Goal: Task Accomplishment & Management: Manage account settings

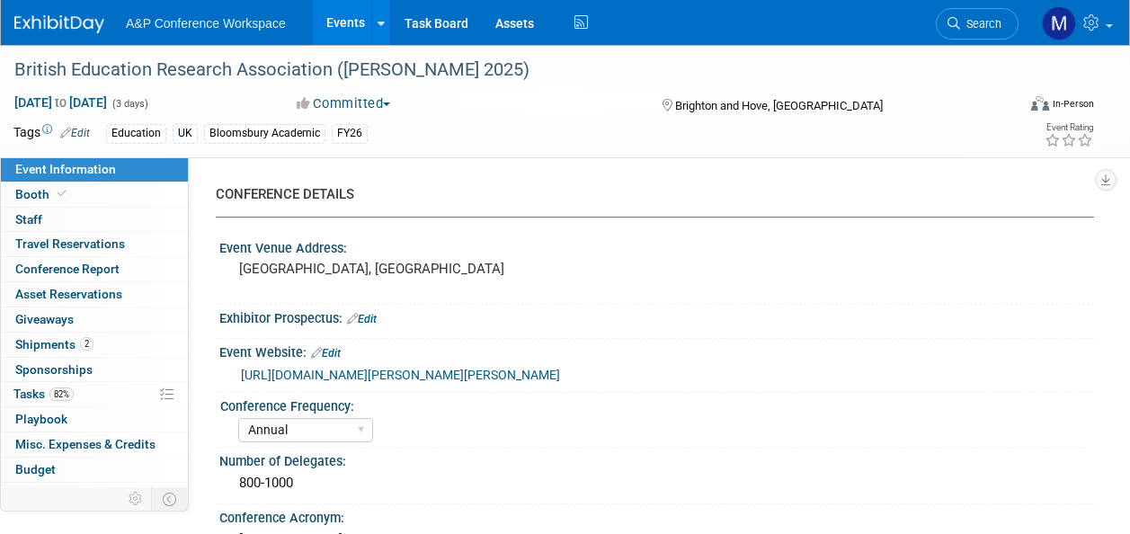
select select "Annual"
select select "Level 2"
select select "In-Person Booth"
select select "Education"
select select "Bloomsbury Academic"
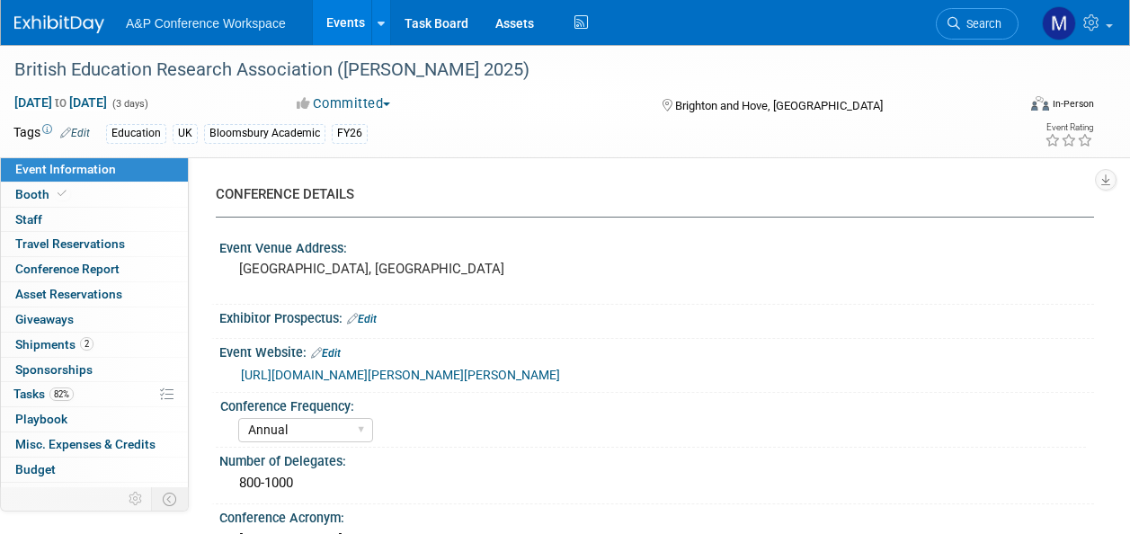
select select "[PERSON_NAME]"
select select "Networking/Commissioning"
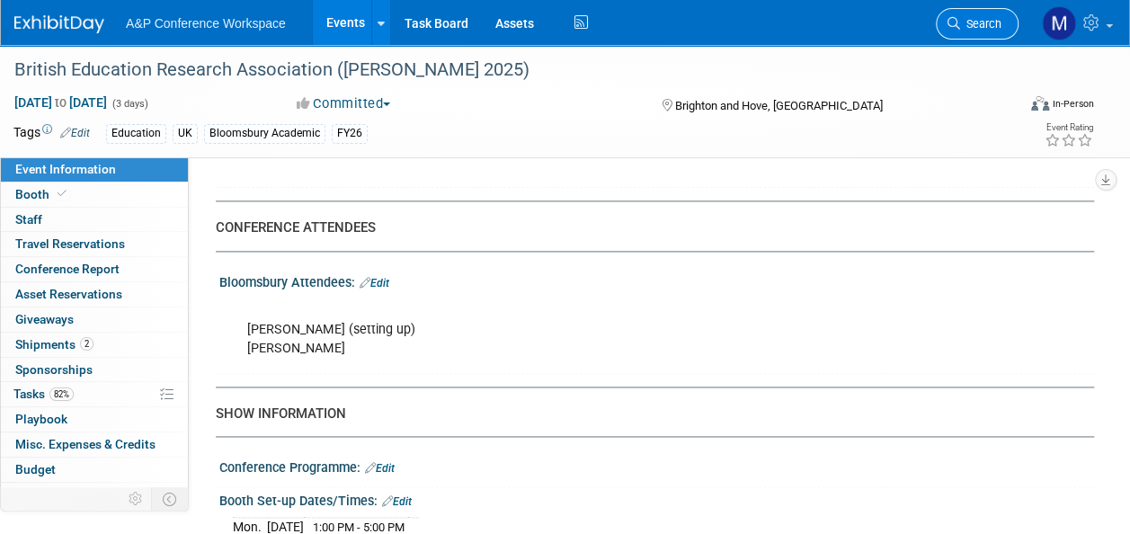
click at [994, 27] on span "Search" at bounding box center [980, 23] width 41 height 13
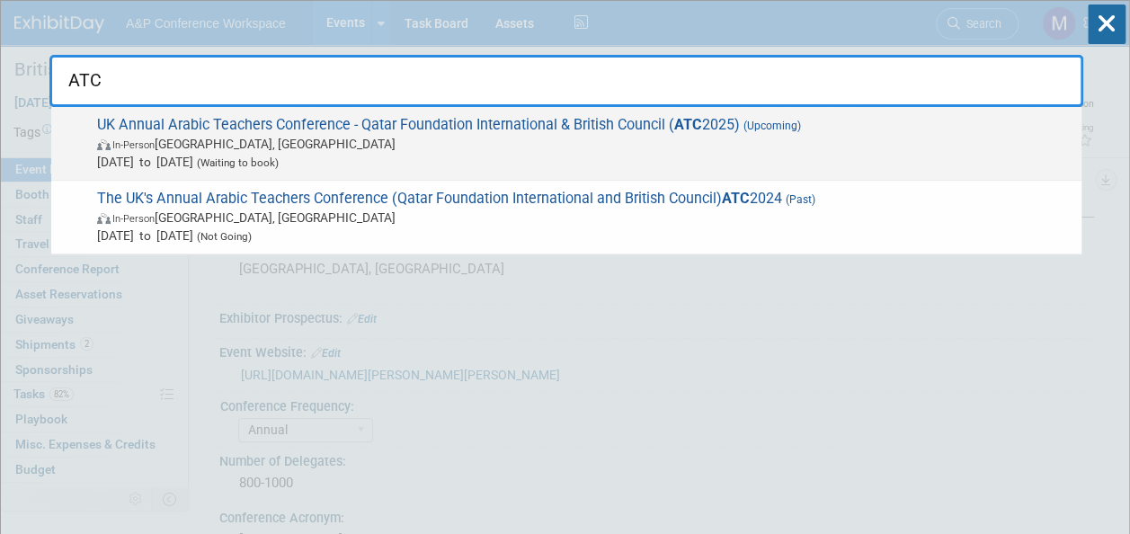
type input "ATC"
click at [595, 126] on span "UK Annual Arabic Teachers Conference - Qatar Foundation International & British…" at bounding box center [582, 143] width 981 height 55
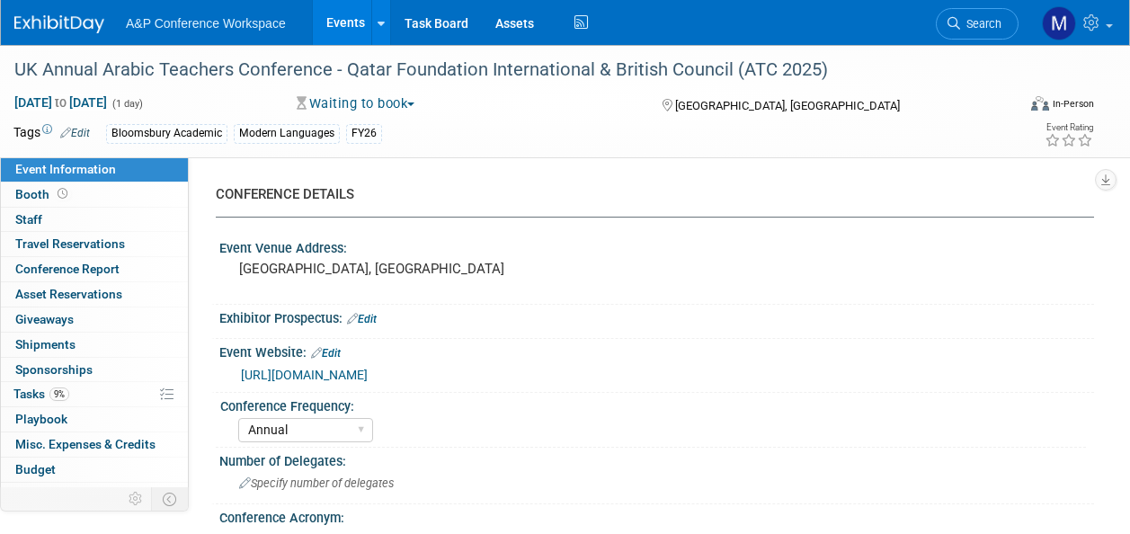
select select "Annual"
select select "Level 2"
select select "In-Person Booth"
select select "Modern Languages"
select select "Bloomsbury Academic"
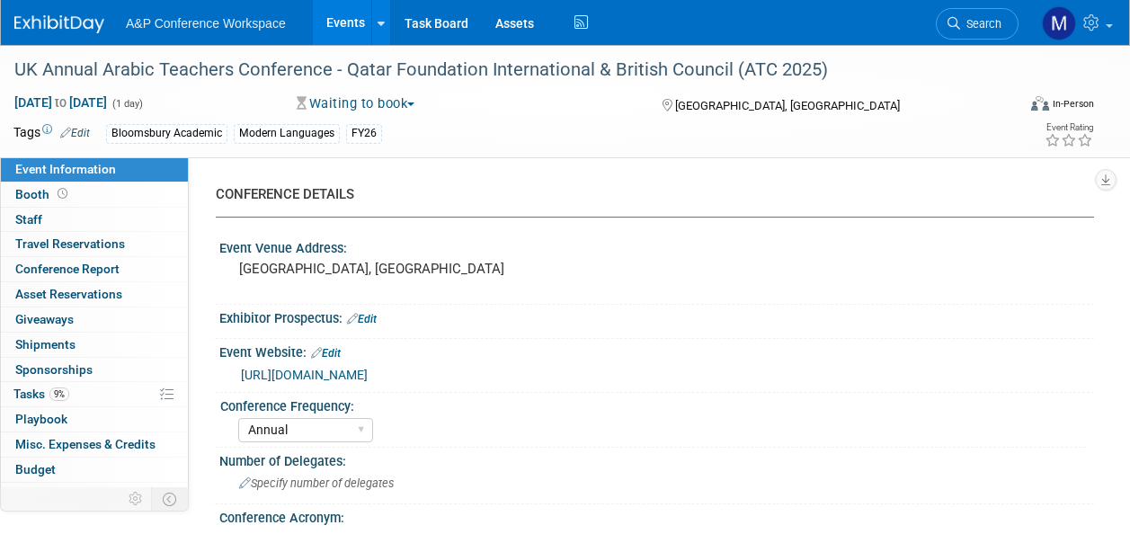
select select "[PERSON_NAME]"
select select "Brand/Subject Presence​"
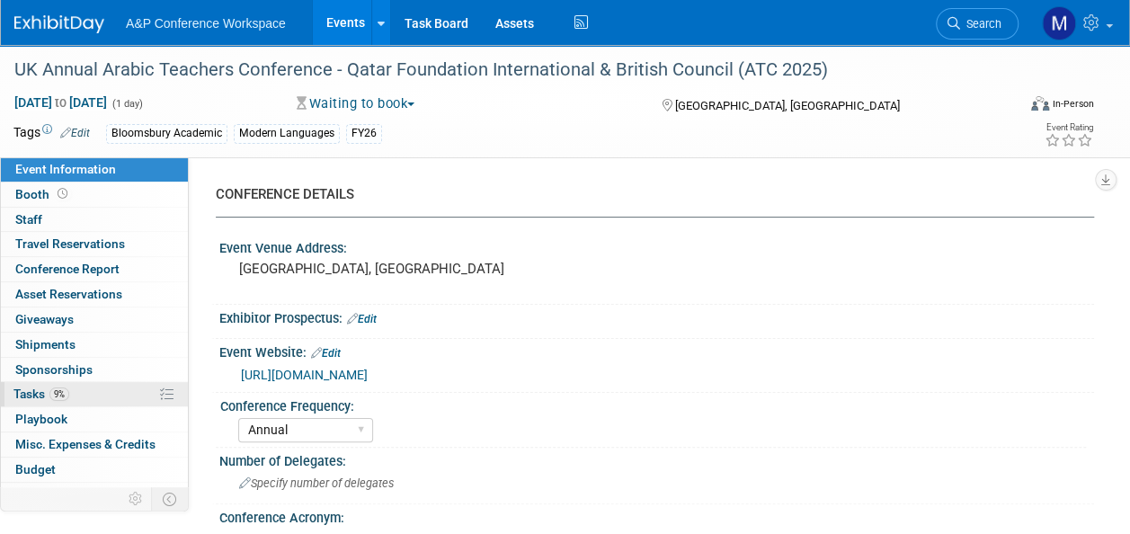
click at [87, 392] on link "9% Tasks 9%" at bounding box center [94, 394] width 187 height 24
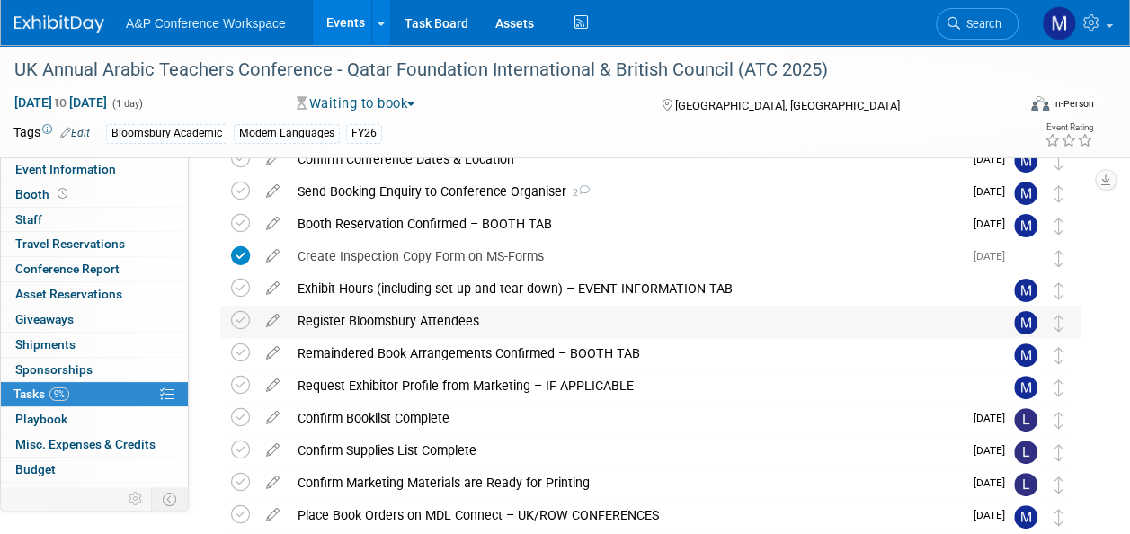
scroll to position [180, 0]
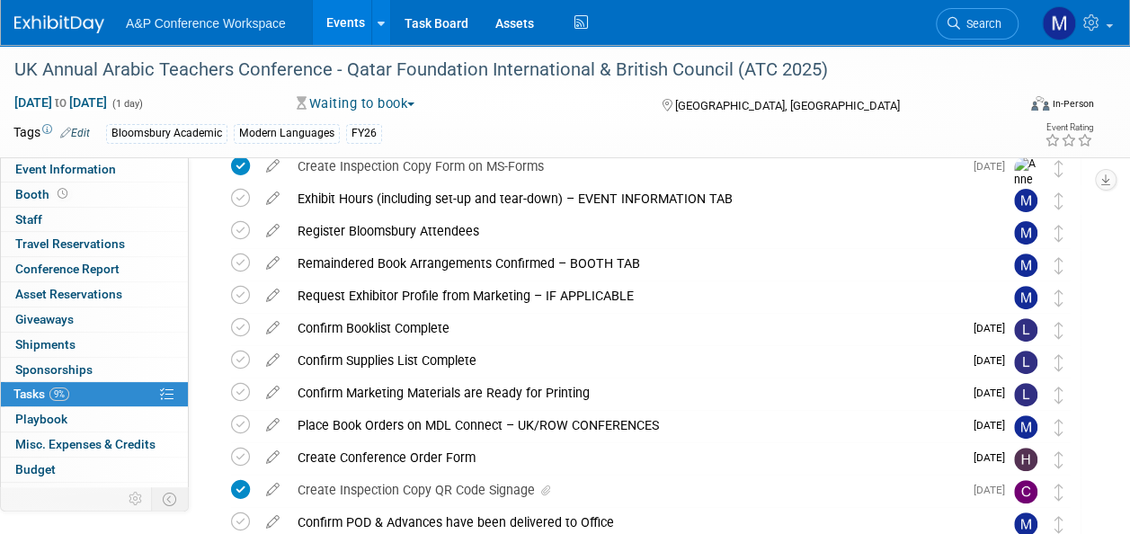
drag, startPoint x: 831, startPoint y: 68, endPoint x: 462, endPoint y: 95, distance: 369.7
click at [462, 95] on div "UK Annual Arabic Teachers Conference - Qatar Foundation International & British…" at bounding box center [565, 101] width 1130 height 112
click at [844, 67] on div "UK Annual Arabic Teachers Conference - Qatar Foundation International & British…" at bounding box center [505, 70] width 994 height 32
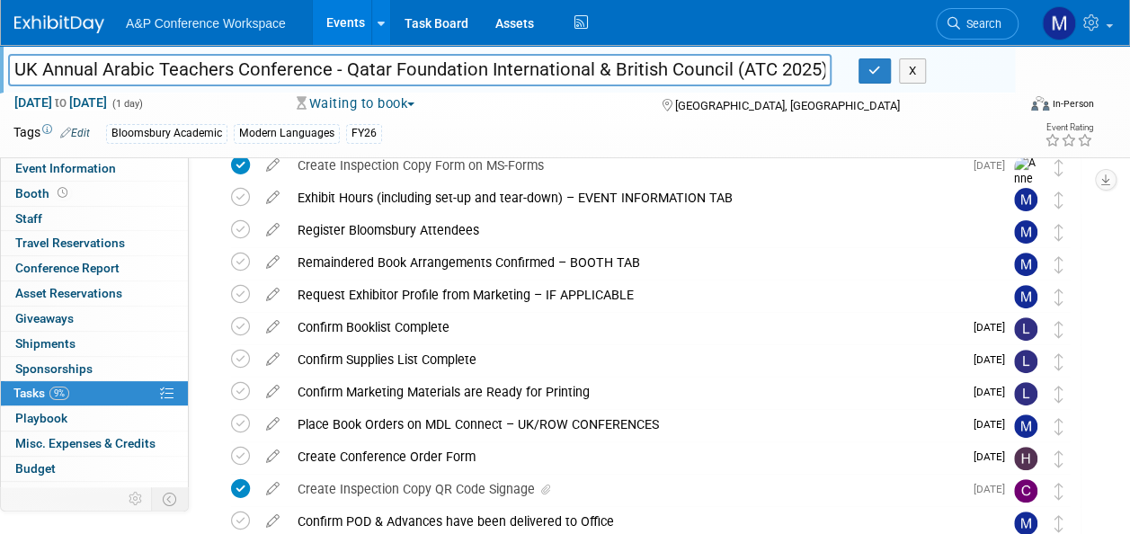
drag, startPoint x: 819, startPoint y: 67, endPoint x: 12, endPoint y: 77, distance: 807.6
click at [12, 77] on input "UK Annual Arabic Teachers Conference - Qatar Foundation International & British…" at bounding box center [420, 69] width 824 height 31
click at [874, 65] on icon "button" at bounding box center [875, 71] width 13 height 12
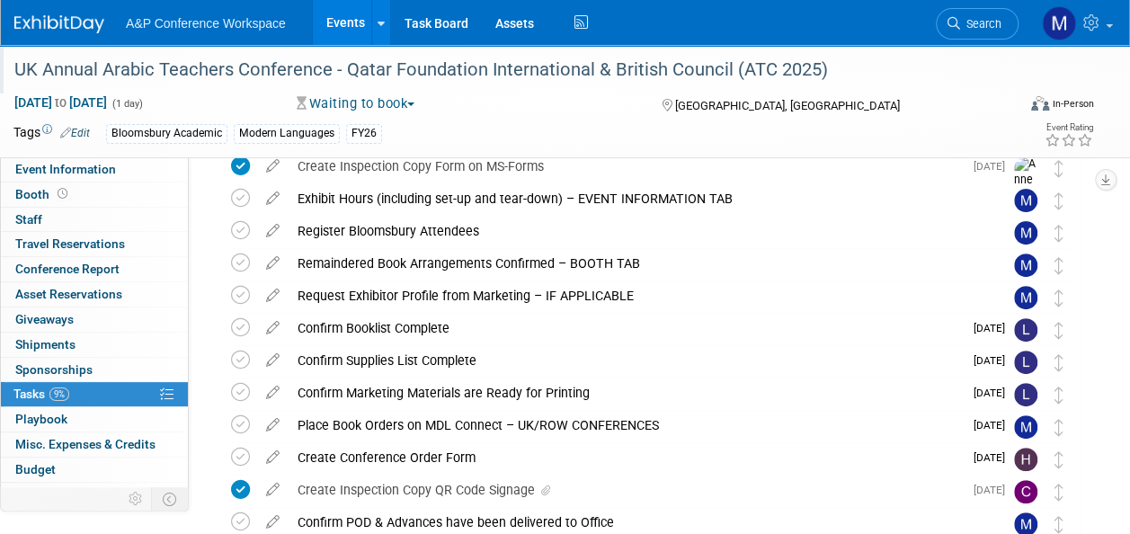
click at [966, 18] on span "Search" at bounding box center [980, 23] width 41 height 13
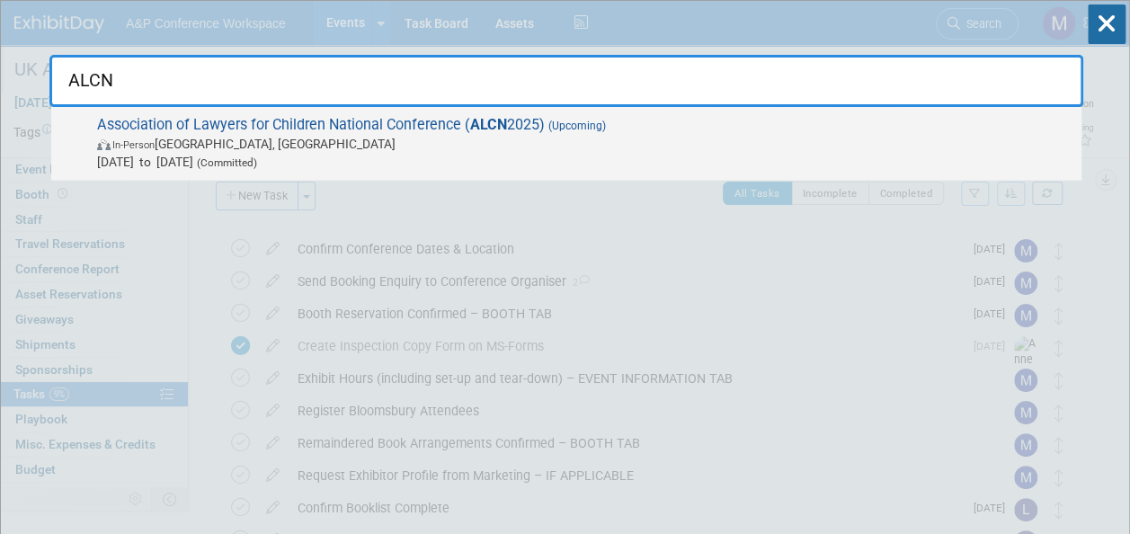
type input "ALCN"
click at [470, 121] on strong "ALCN" at bounding box center [488, 124] width 37 height 17
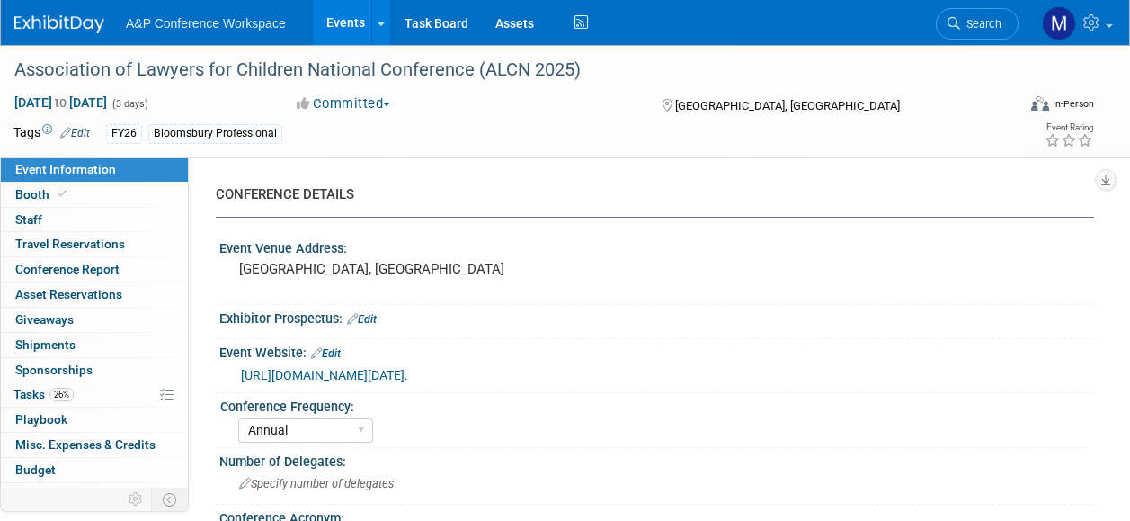
select select "Annual"
select select "Level 2"
select select "In-Person Booth"
select select "Law"
select select "Bloomsbury Professional"
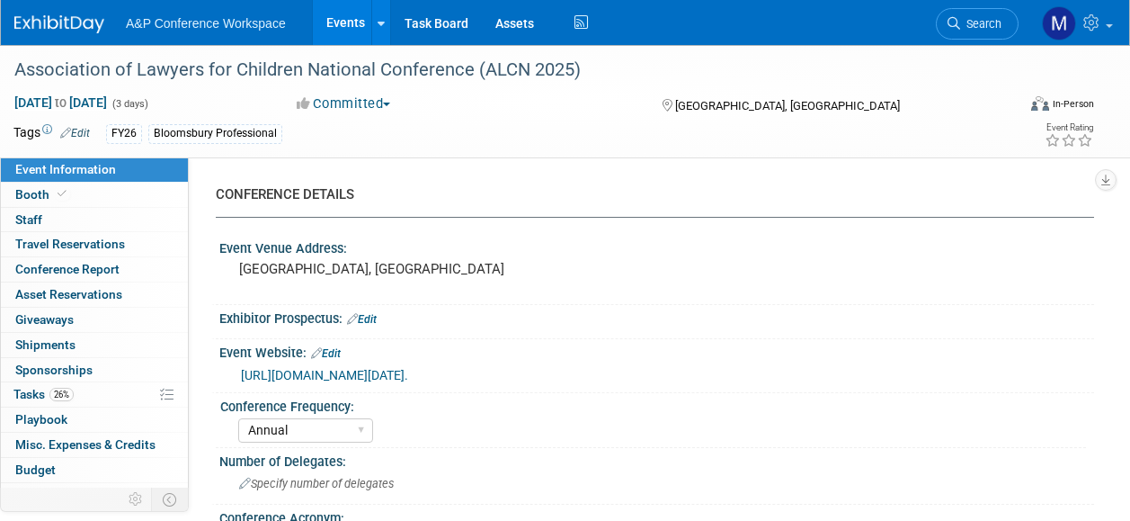
select select "[PERSON_NAME]"
select select "Networking/Commissioning"
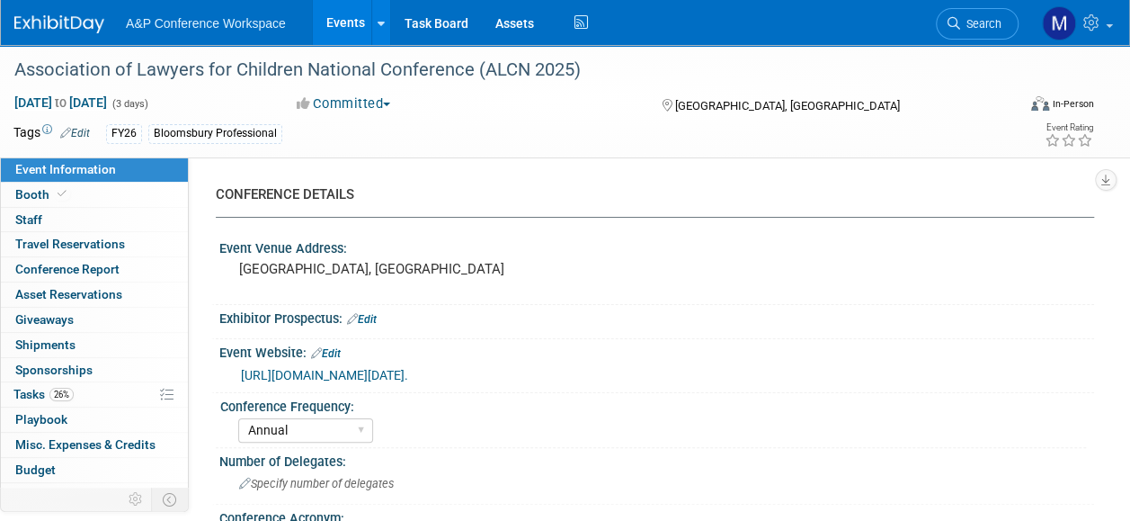
click at [92, 386] on link "26% Tasks 26%" at bounding box center [94, 394] width 187 height 24
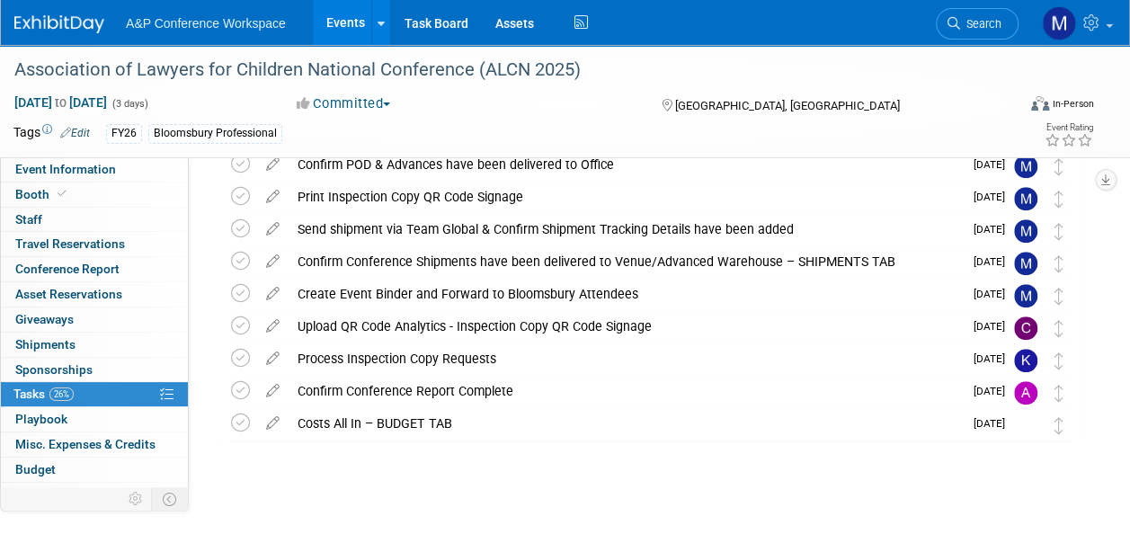
scroll to position [540, 0]
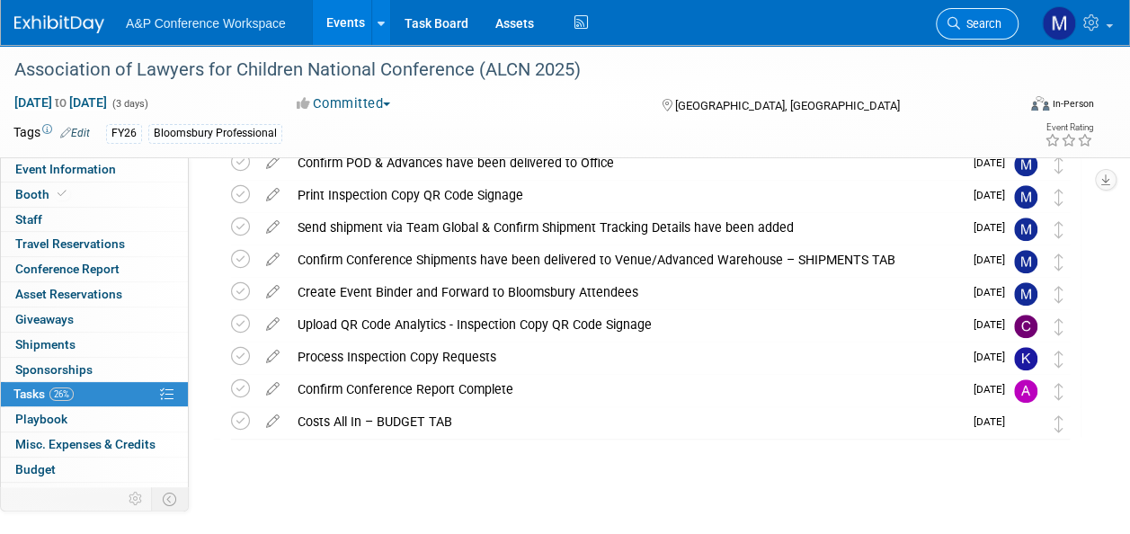
click at [969, 17] on span "Search" at bounding box center [980, 23] width 41 height 13
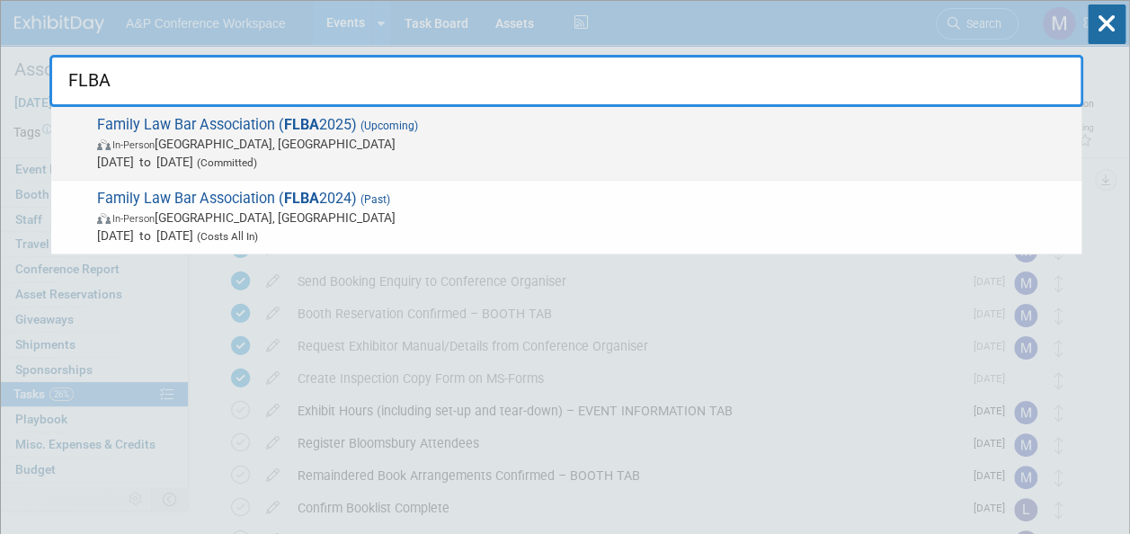
type input "FLBA"
click at [341, 123] on span "Family Law Bar Association ( FLBA 2025) (Upcoming) In-Person Birmingham, United…" at bounding box center [582, 143] width 981 height 55
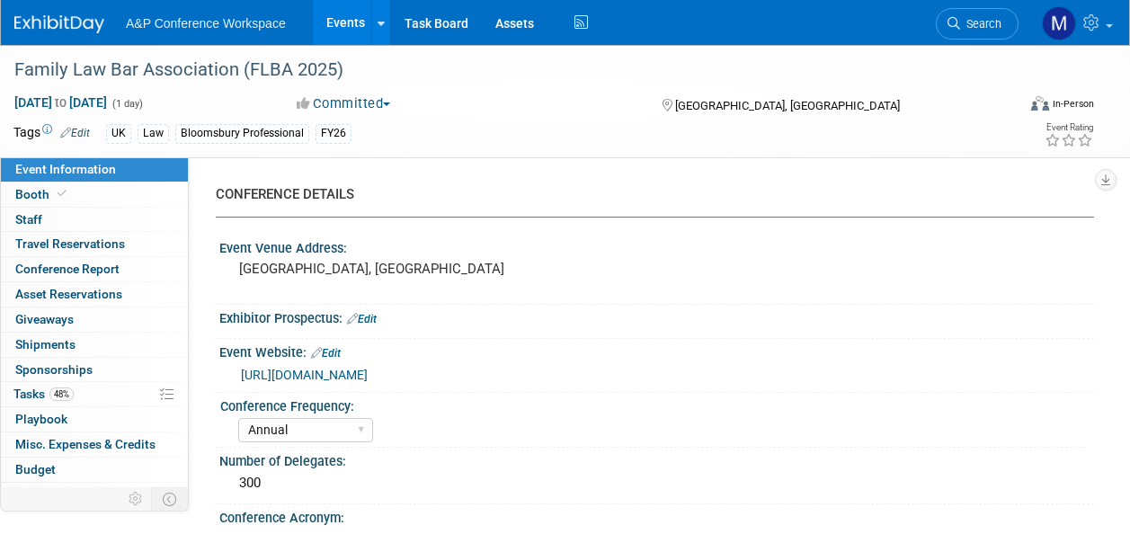
select select "Annual"
select select "Level 2"
select select "In-Person Booth"
select select "Law"
select select "Bloomsbury Professional"
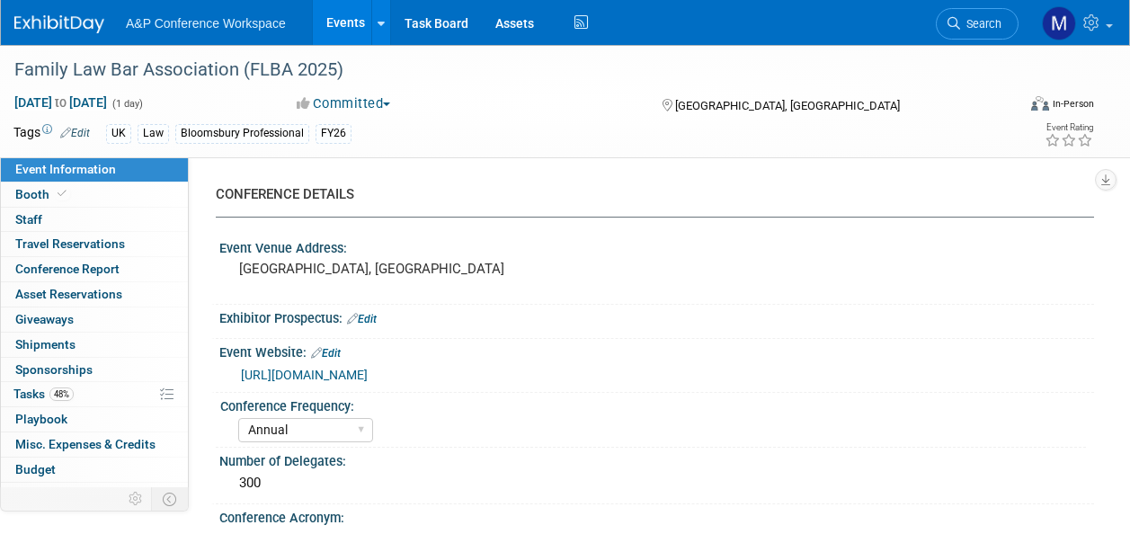
select select "[PERSON_NAME]"
select select "Networking/Commissioning"
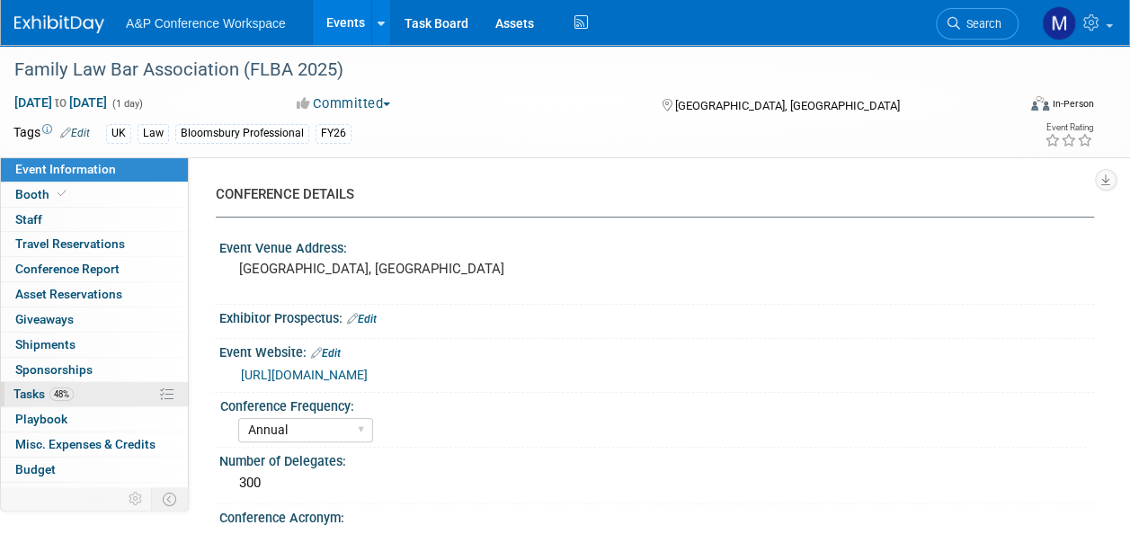
click at [97, 396] on link "48% Tasks 48%" at bounding box center [94, 394] width 187 height 24
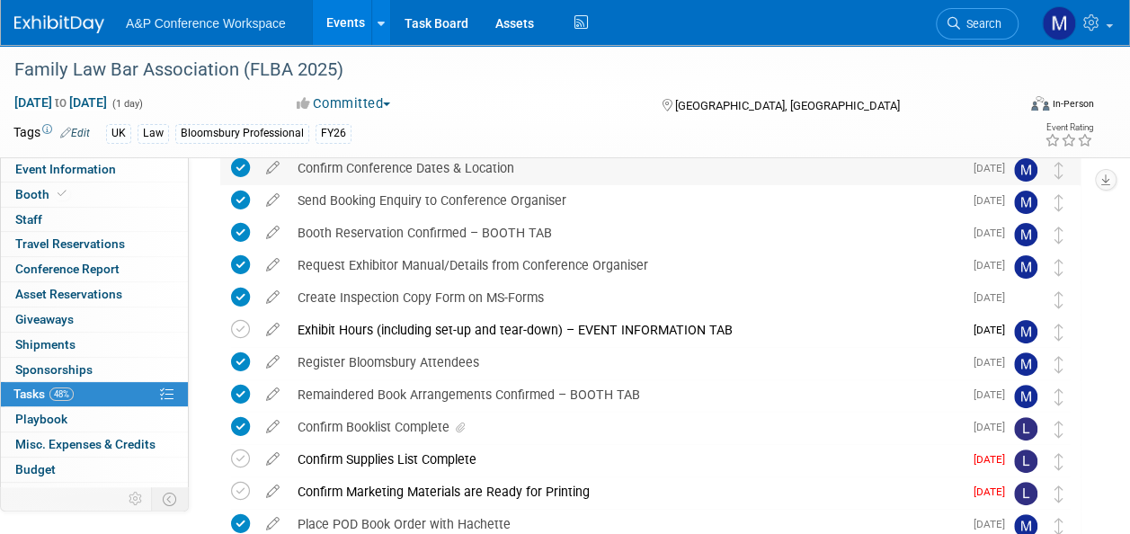
scroll to position [180, 0]
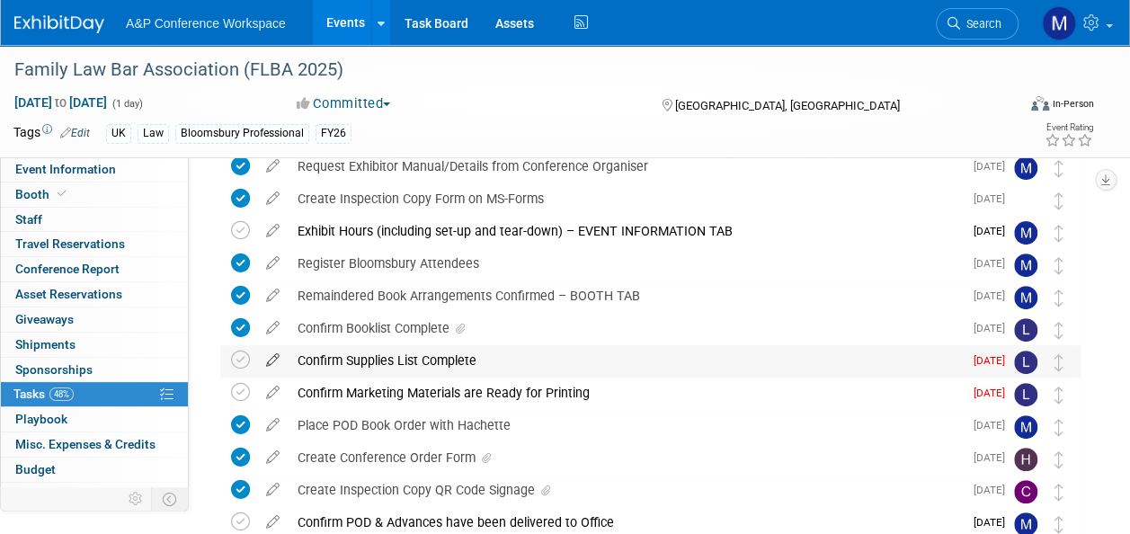
click at [273, 360] on icon at bounding box center [272, 356] width 31 height 22
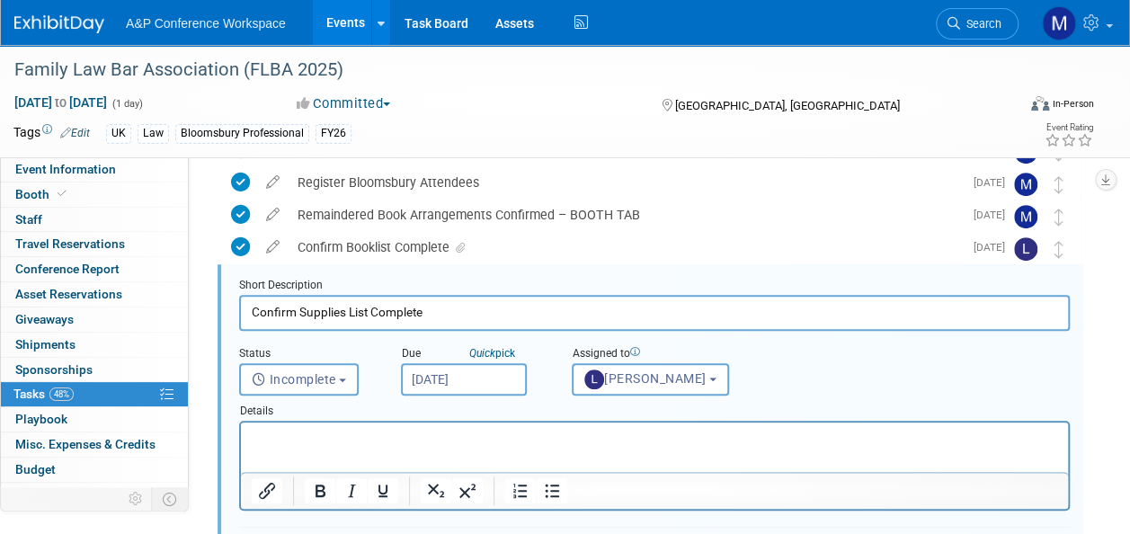
scroll to position [0, 0]
click at [453, 375] on input "Sep 5, 2025" at bounding box center [464, 379] width 126 height 32
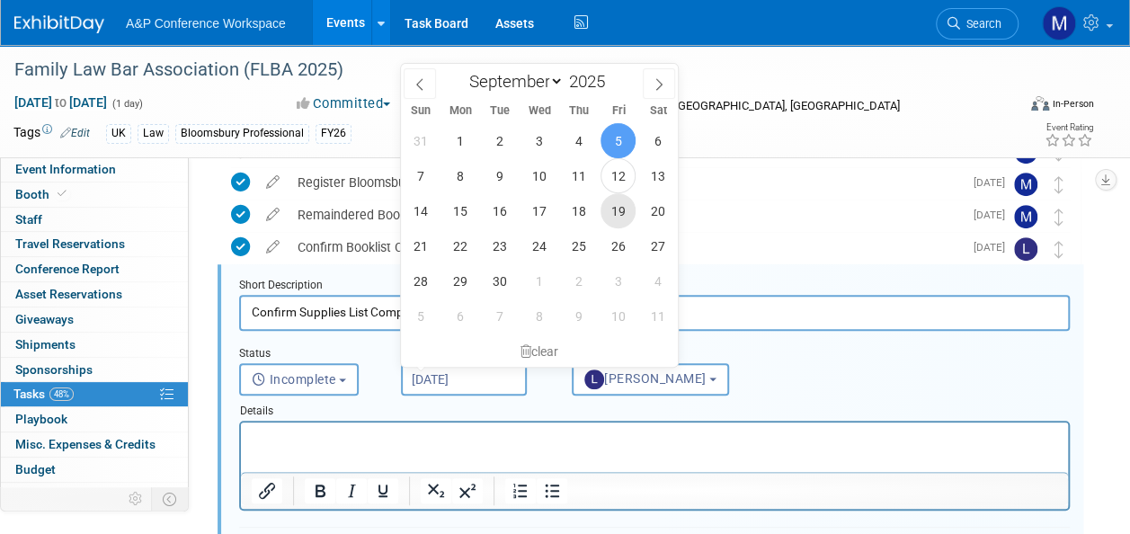
click at [615, 213] on span "19" at bounding box center [618, 210] width 35 height 35
type input "Sep 19, 2025"
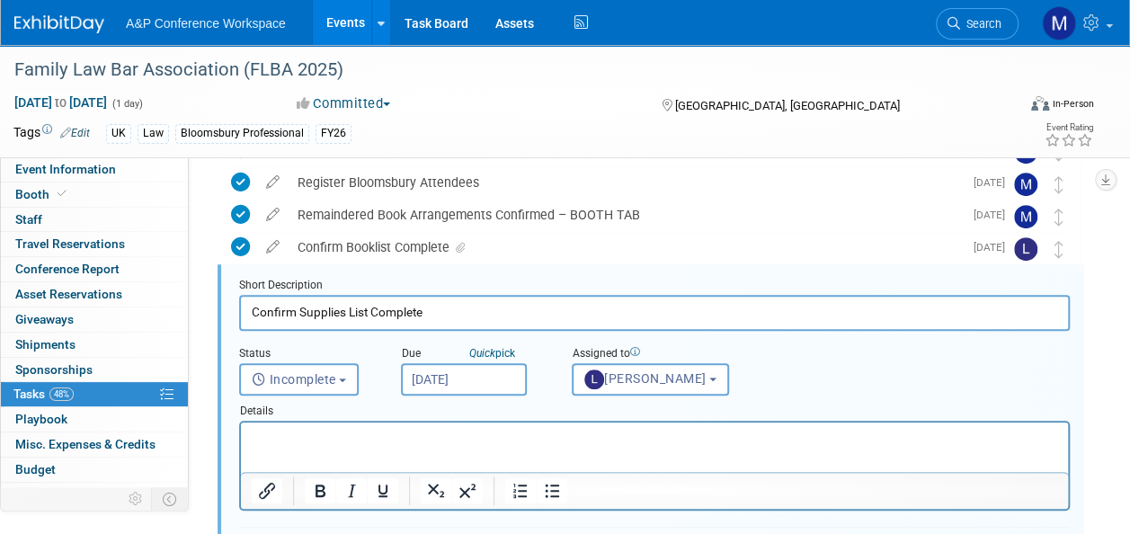
click at [478, 436] on p "Rich Text Area. Press ALT-0 for help." at bounding box center [655, 438] width 807 height 17
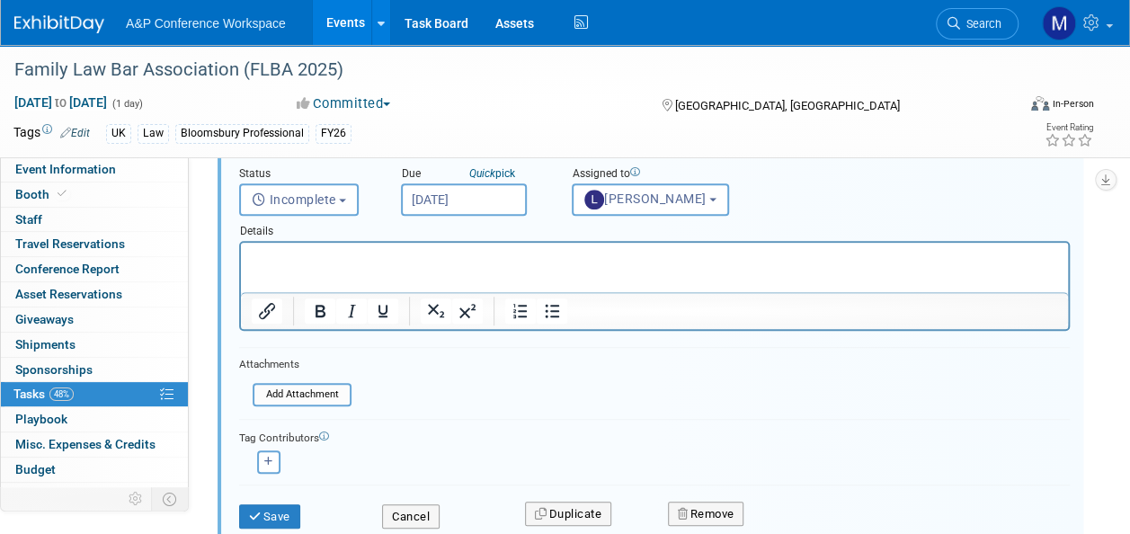
scroll to position [531, 0]
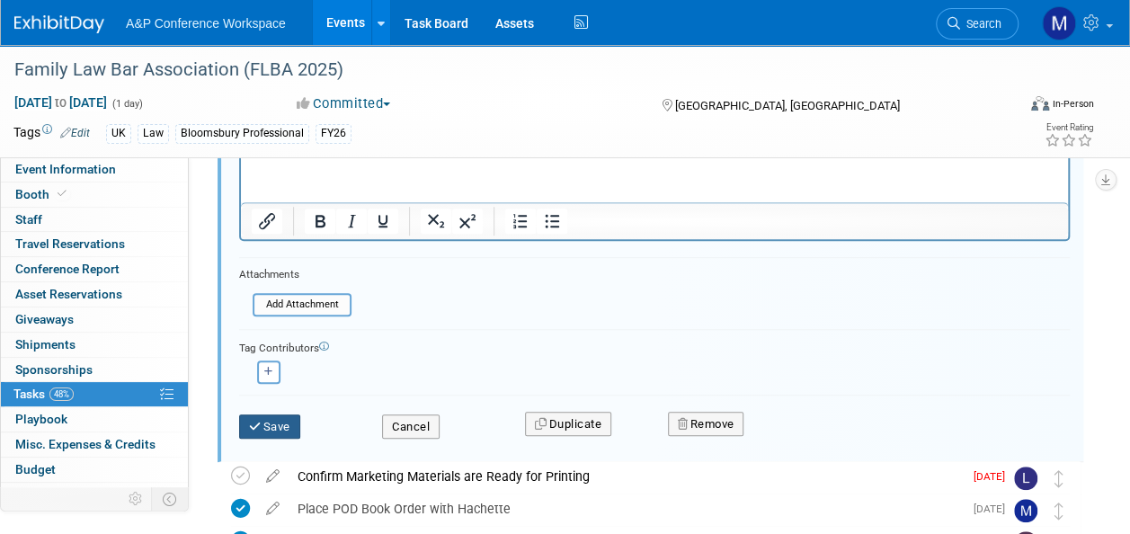
click at [277, 433] on button "Save" at bounding box center [269, 427] width 61 height 25
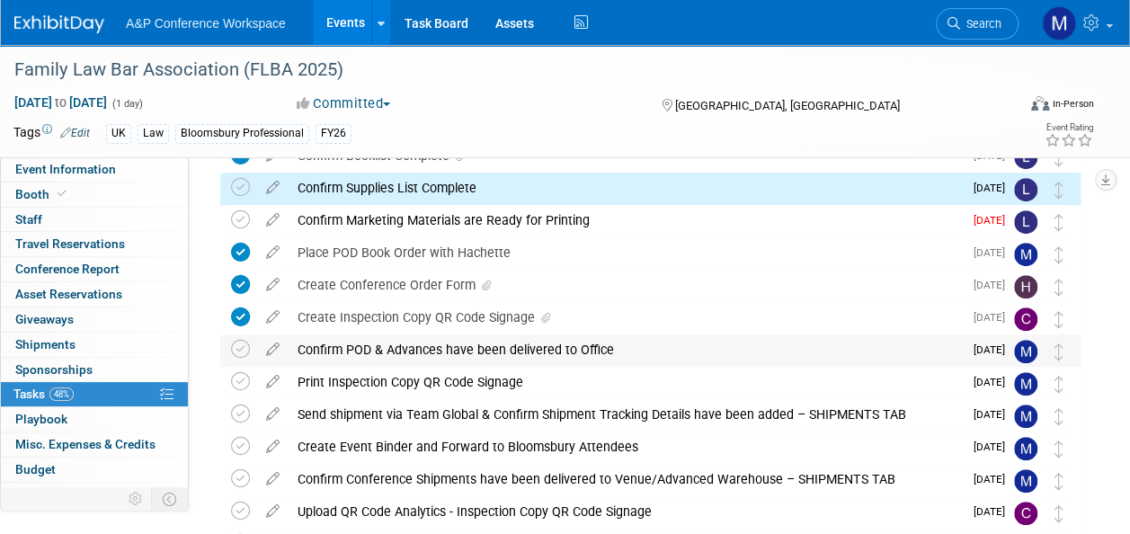
scroll to position [351, 0]
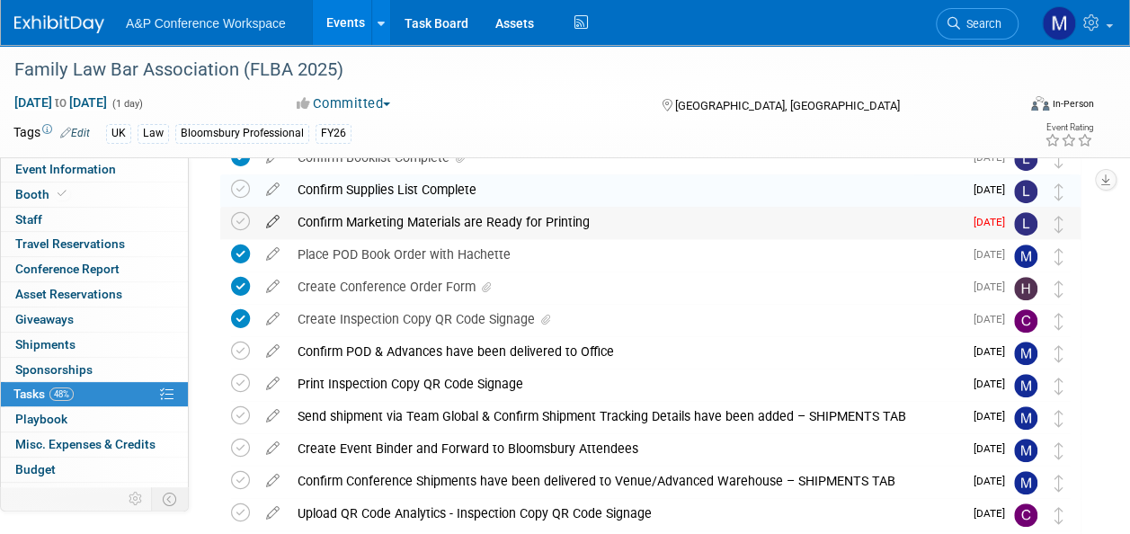
click at [272, 221] on icon at bounding box center [272, 218] width 31 height 22
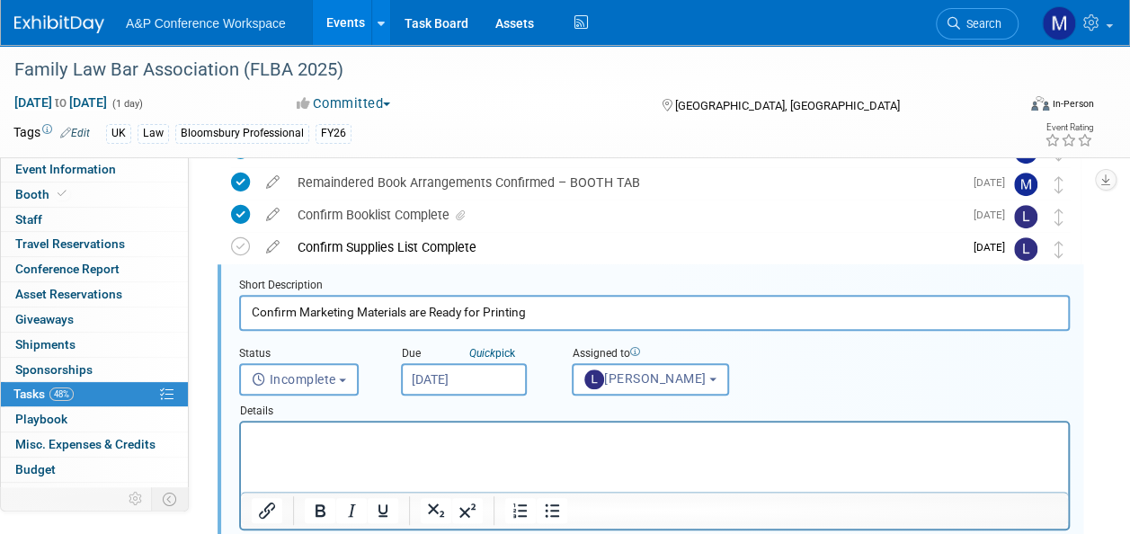
scroll to position [0, 0]
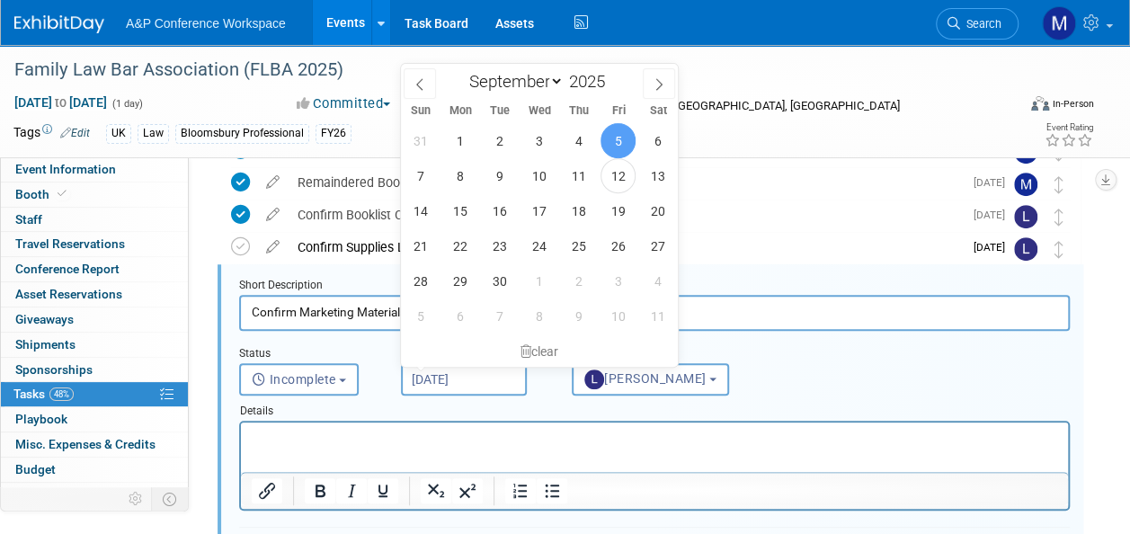
click at [486, 384] on input "Sep 5, 2025" at bounding box center [464, 379] width 126 height 32
click at [628, 214] on span "19" at bounding box center [618, 210] width 35 height 35
type input "Sep 19, 2025"
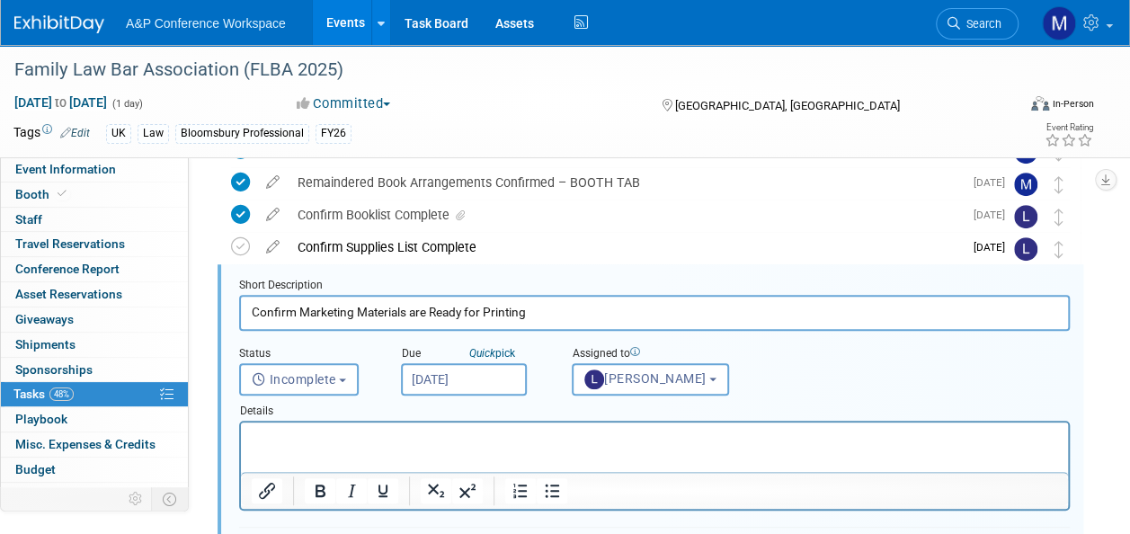
click at [412, 440] on p "Rich Text Area. Press ALT-0 for help." at bounding box center [655, 438] width 807 height 17
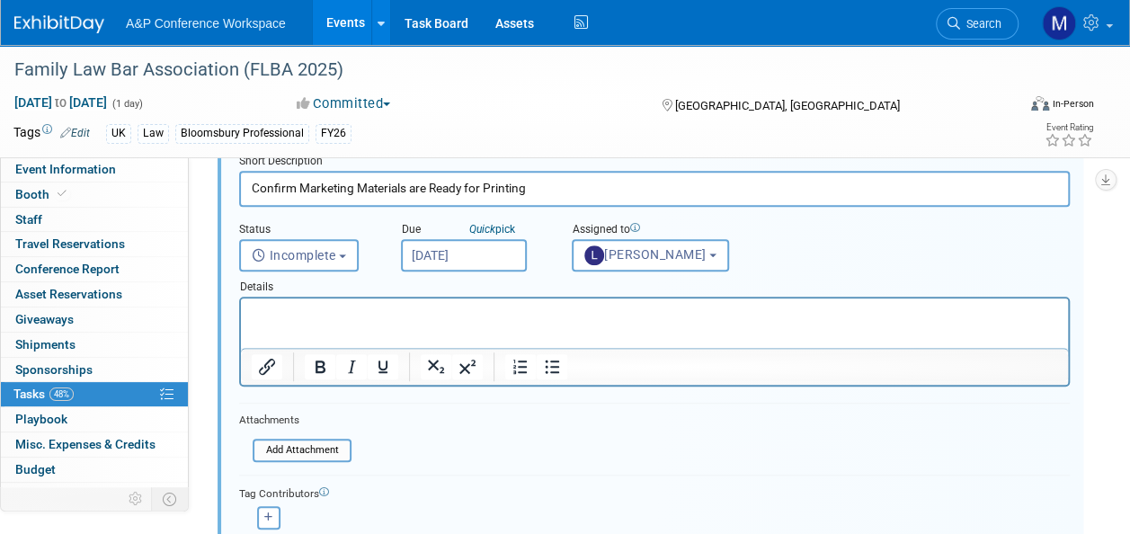
scroll to position [473, 0]
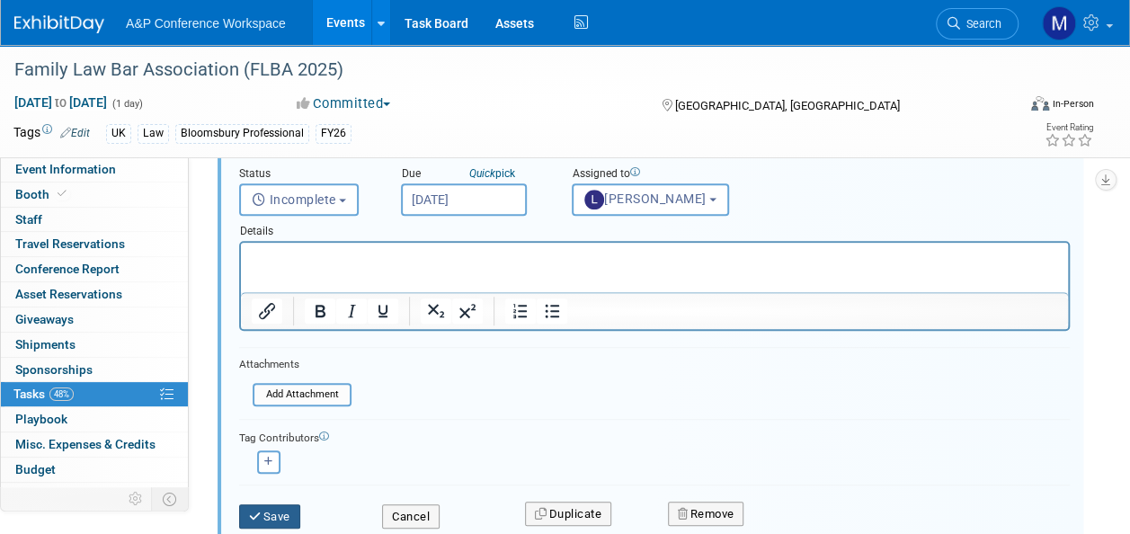
click at [284, 509] on button "Save" at bounding box center [269, 517] width 61 height 25
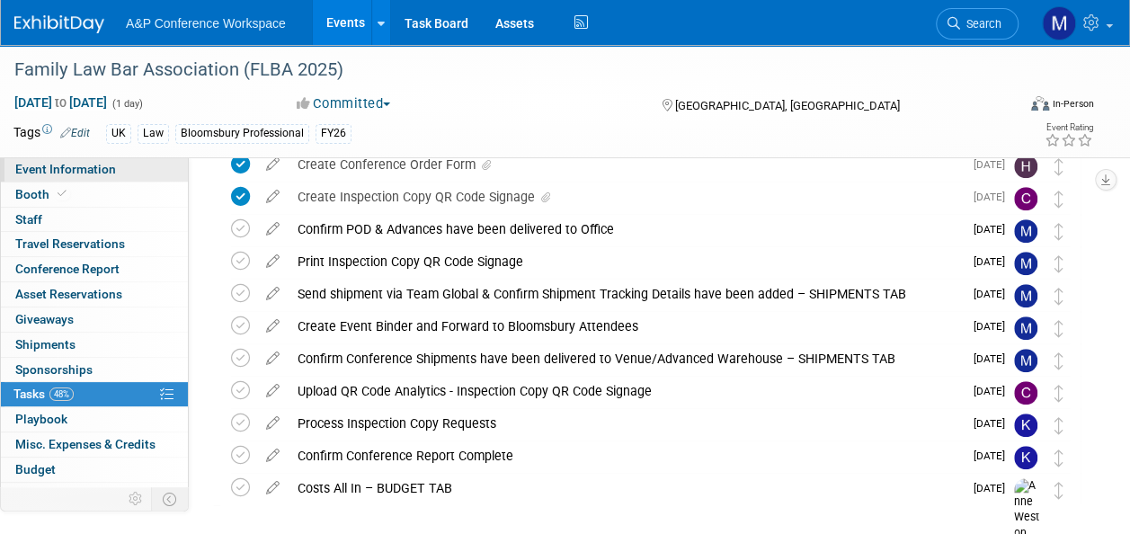
click at [126, 171] on link "Event Information" at bounding box center [94, 169] width 187 height 24
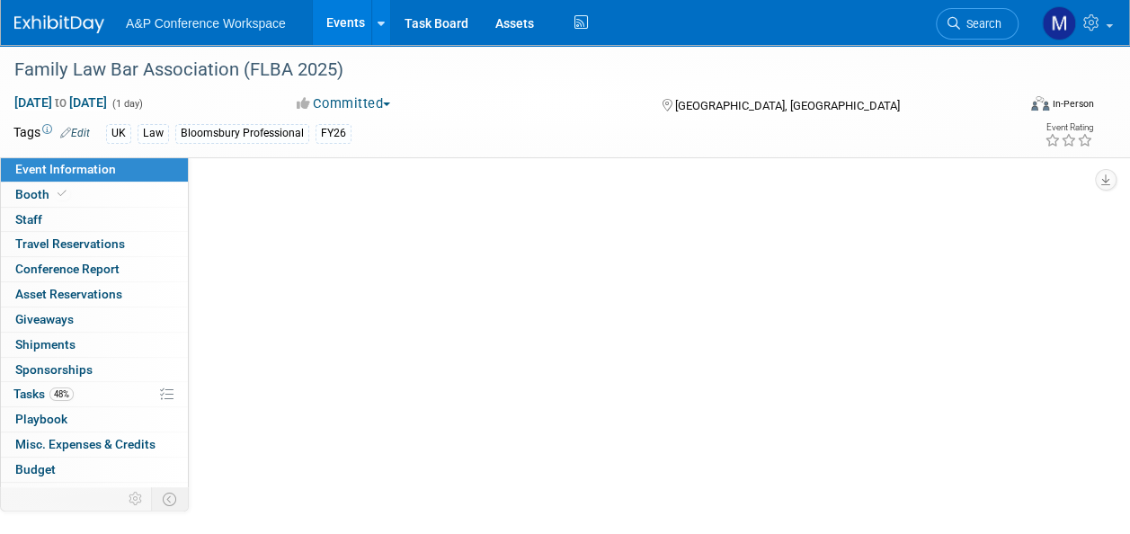
select select "Annual"
select select "Level 2"
select select "In-Person Booth"
select select "Law"
select select "Bloomsbury Professional"
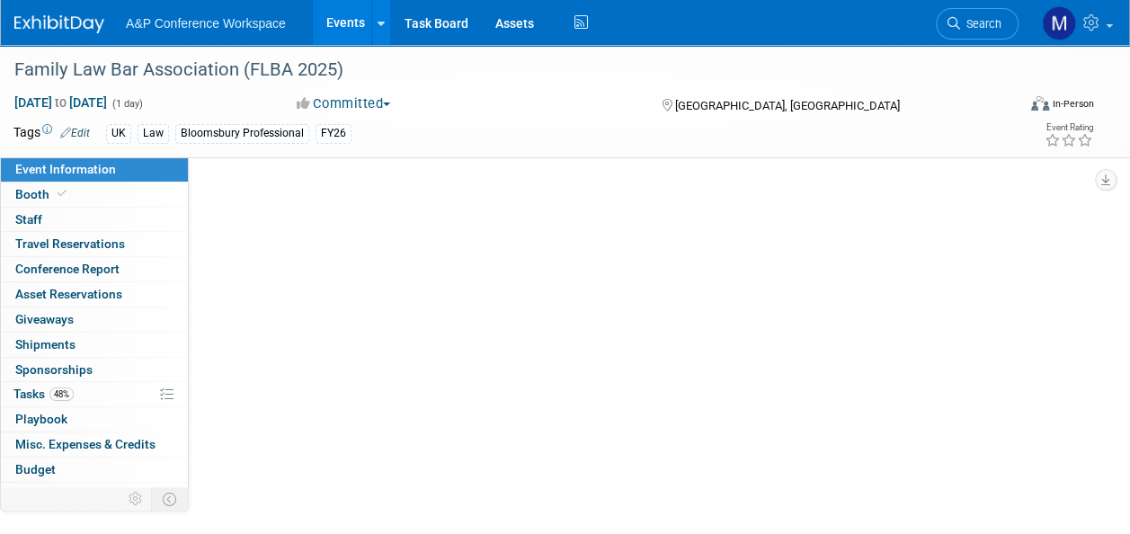
select select "Matt Hambridge"
select select "Louise Morgan"
select select "Rebecca Callow"
select select "Networking/Commissioning"
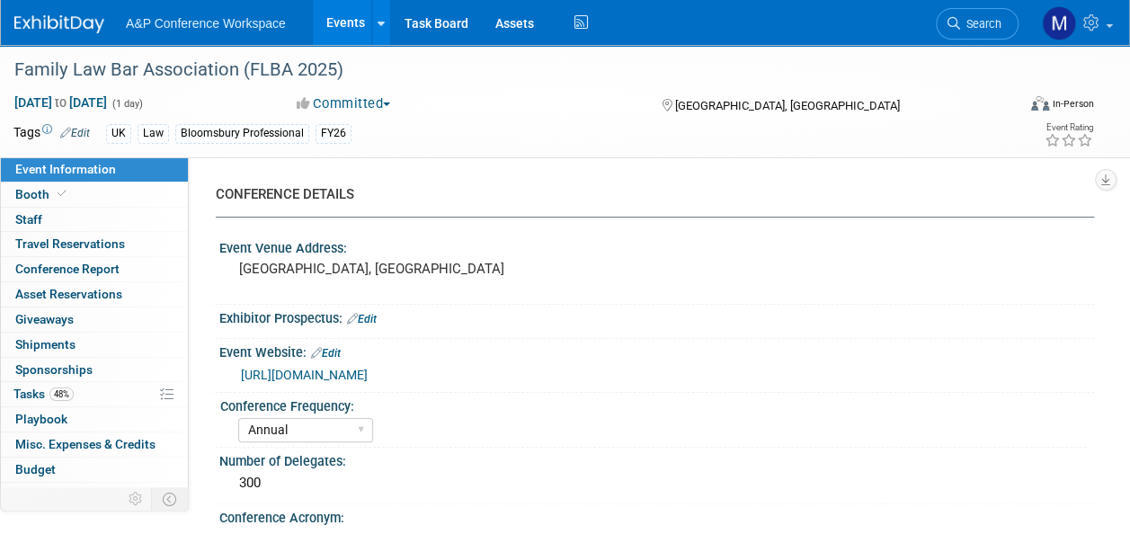
click at [990, 25] on span "Search" at bounding box center [980, 23] width 41 height 13
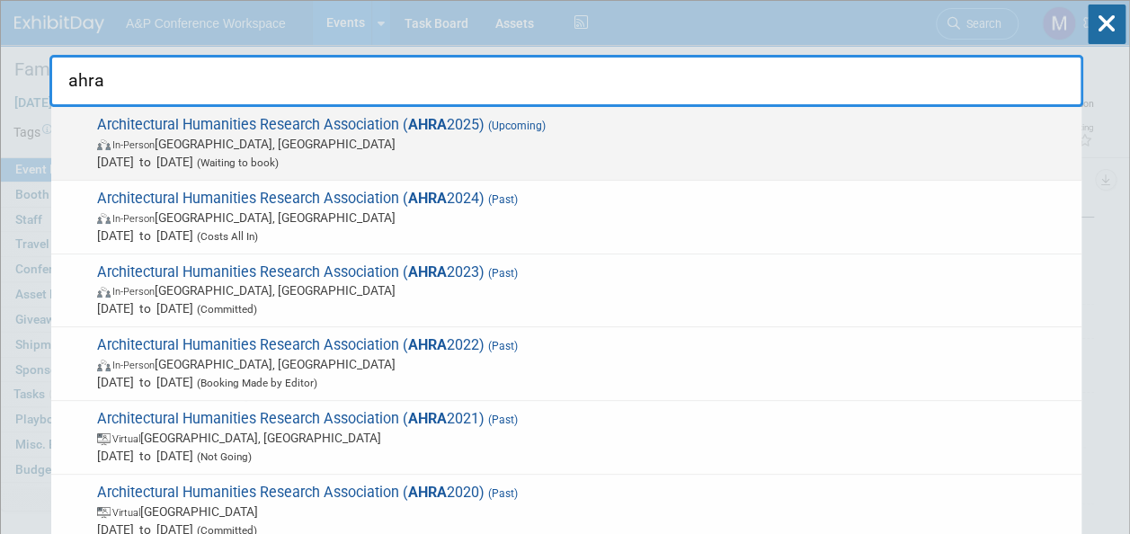
type input "ahra"
click at [454, 116] on span "Architectural Humanities Research Association ( AHRA 2025) (Upcoming) In-Person…" at bounding box center [582, 143] width 981 height 55
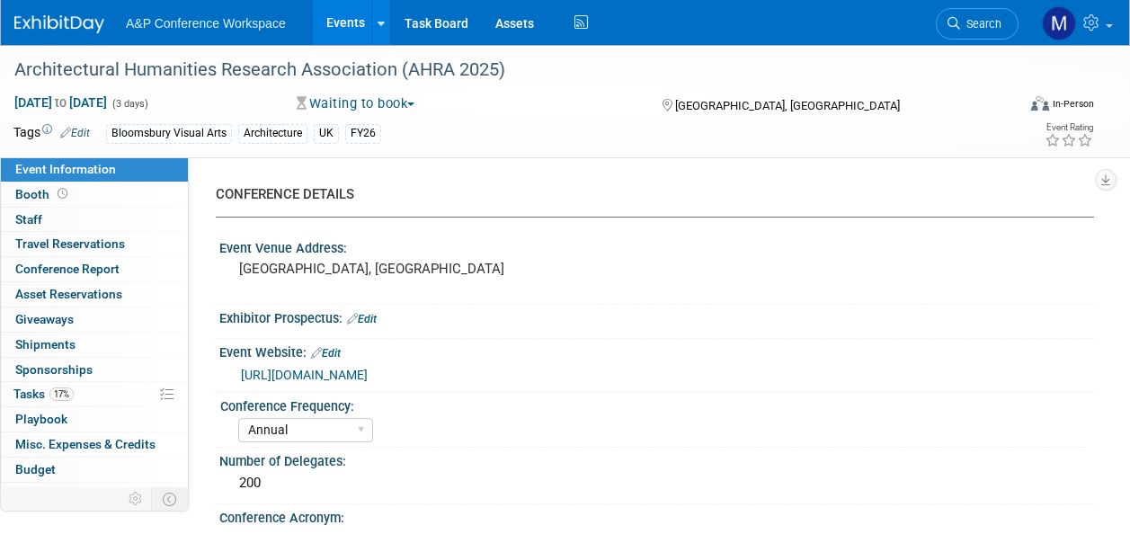
select select "Annual"
select select "Level 2"
select select "In-Person Booth"
select select "Architecture"
select select "Bloomsbury Visual Arts"
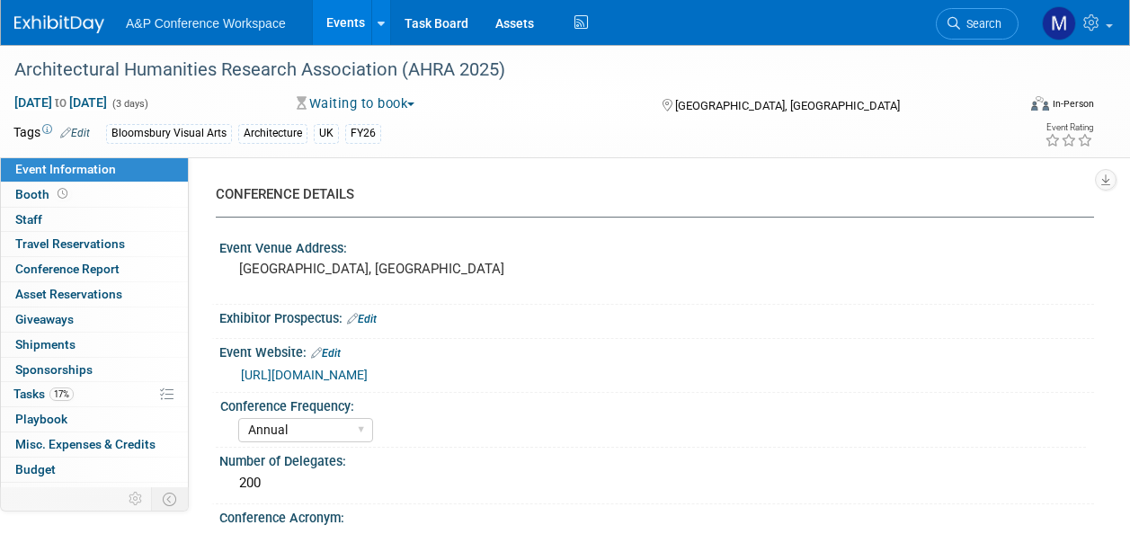
select select "[PERSON_NAME]"
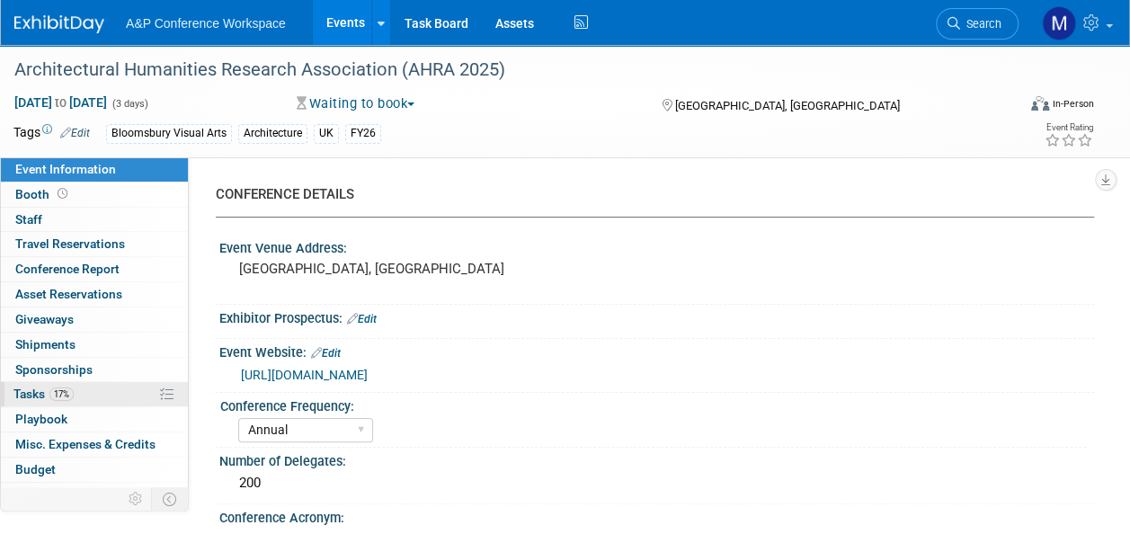
click at [117, 388] on link "17% Tasks 17%" at bounding box center [94, 394] width 187 height 24
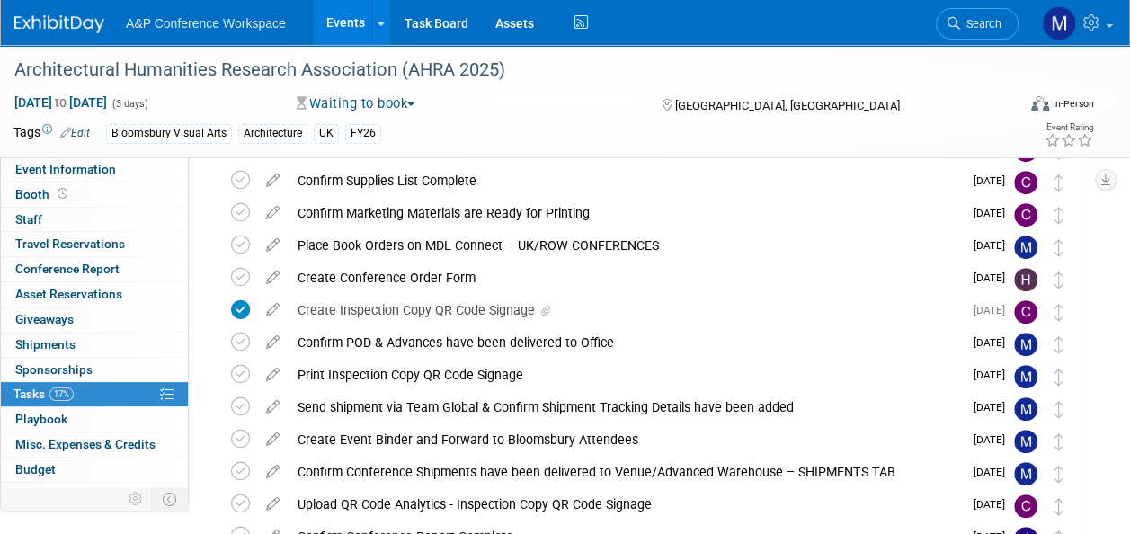
scroll to position [553, 0]
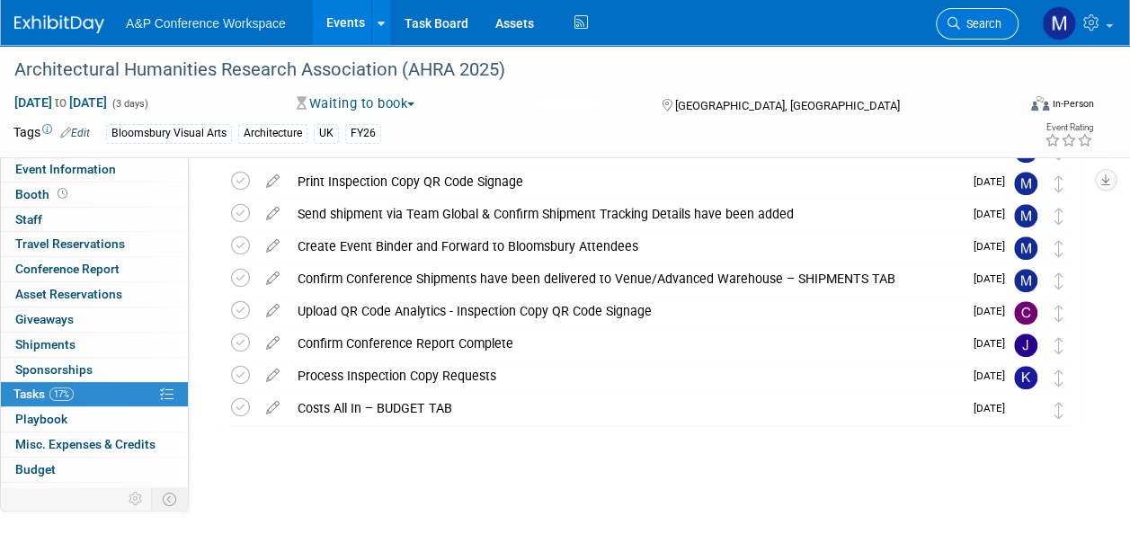
click at [975, 23] on span "Search" at bounding box center [980, 23] width 41 height 13
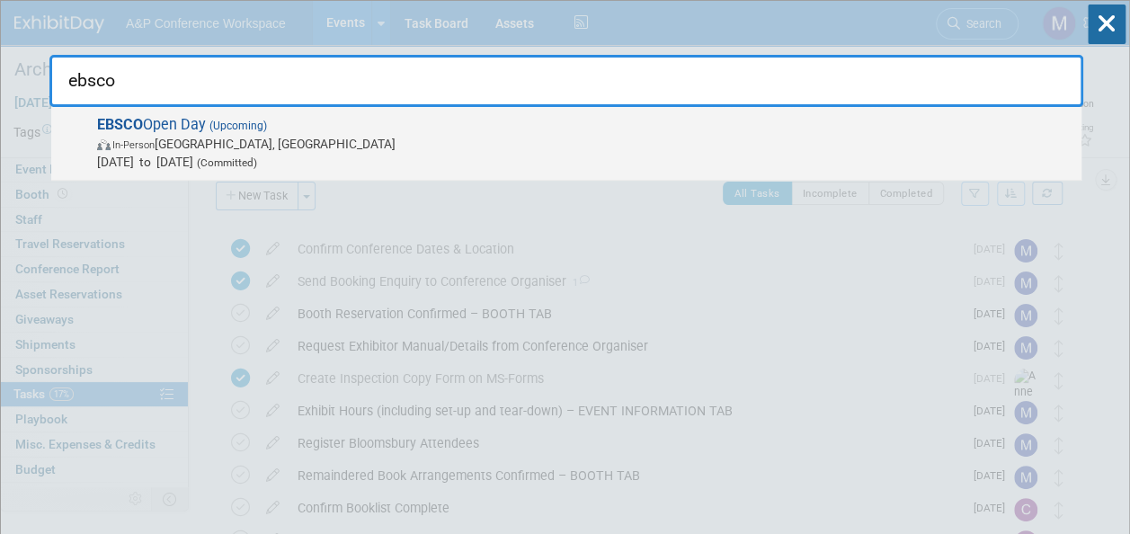
type input "ebsco"
click at [219, 118] on span "EBSCO Open Day (Upcoming) In-Person London, United Kingdom Nov 6, 2025 to Nov 6…" at bounding box center [582, 143] width 981 height 55
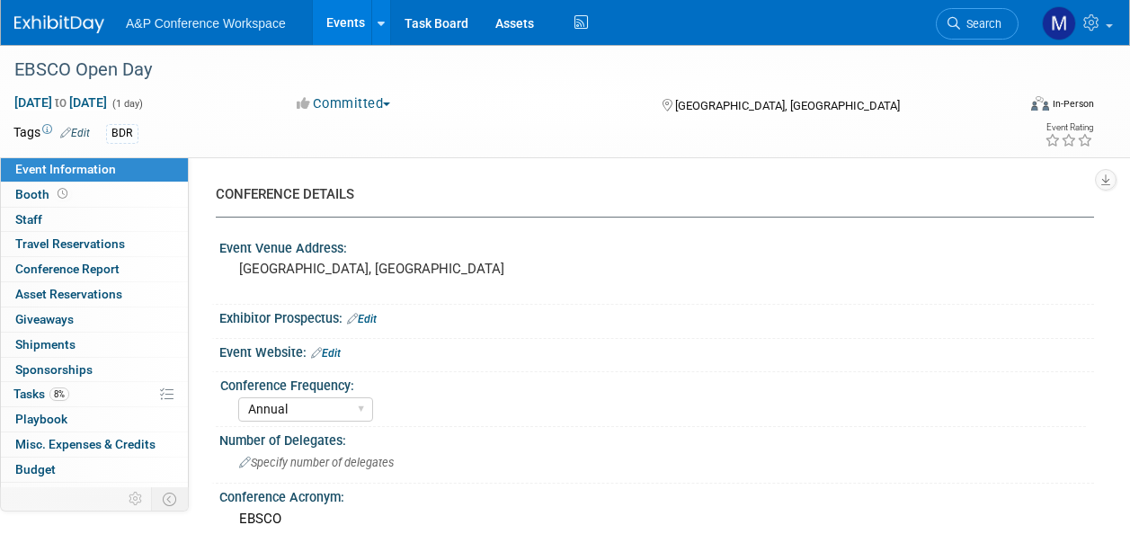
select select "Annual"
select select "Level 2"
select select "In-Person Booth"
select select "Libraries"
select select "Bloomsbury Academic"
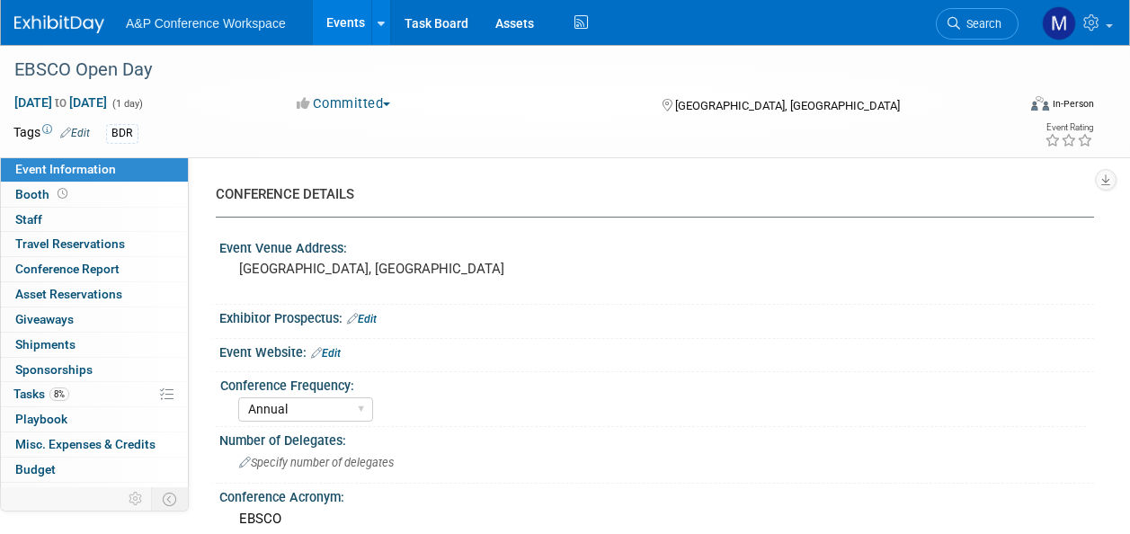
select select "[PERSON_NAME]"
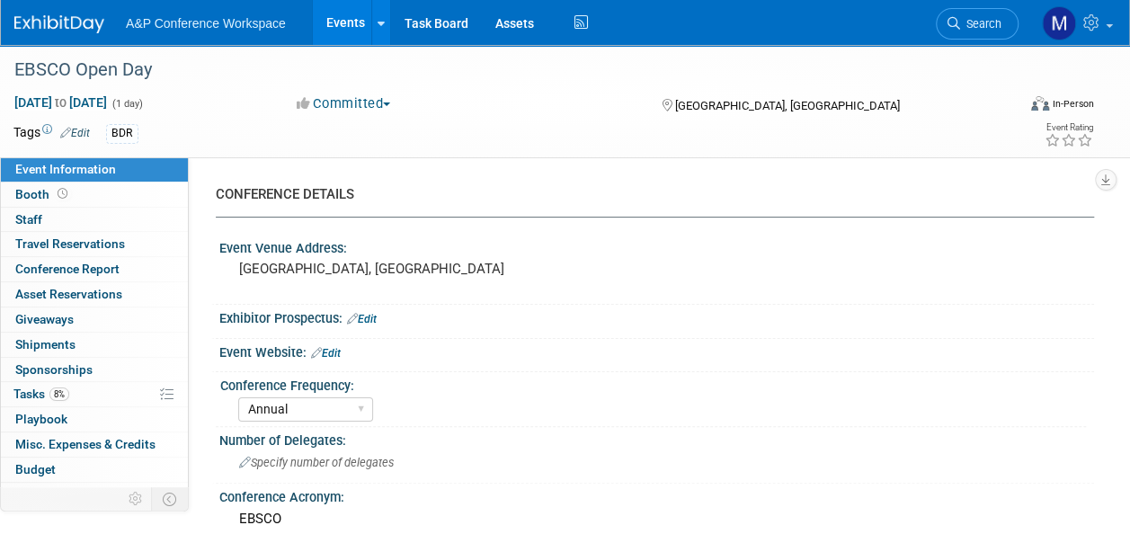
click at [95, 392] on link "8% Tasks 8%" at bounding box center [94, 394] width 187 height 24
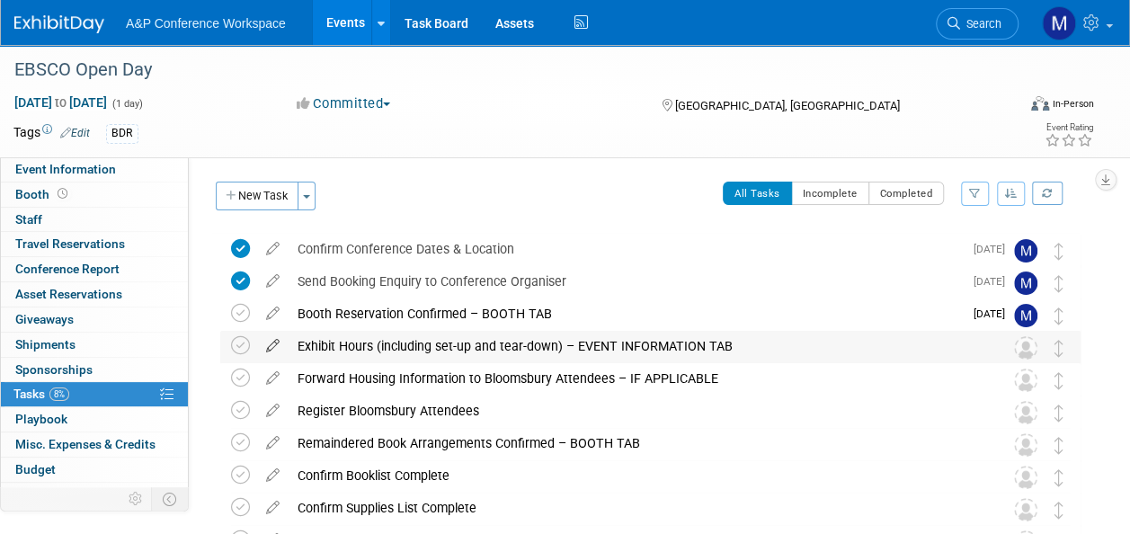
click at [269, 344] on icon at bounding box center [272, 342] width 31 height 22
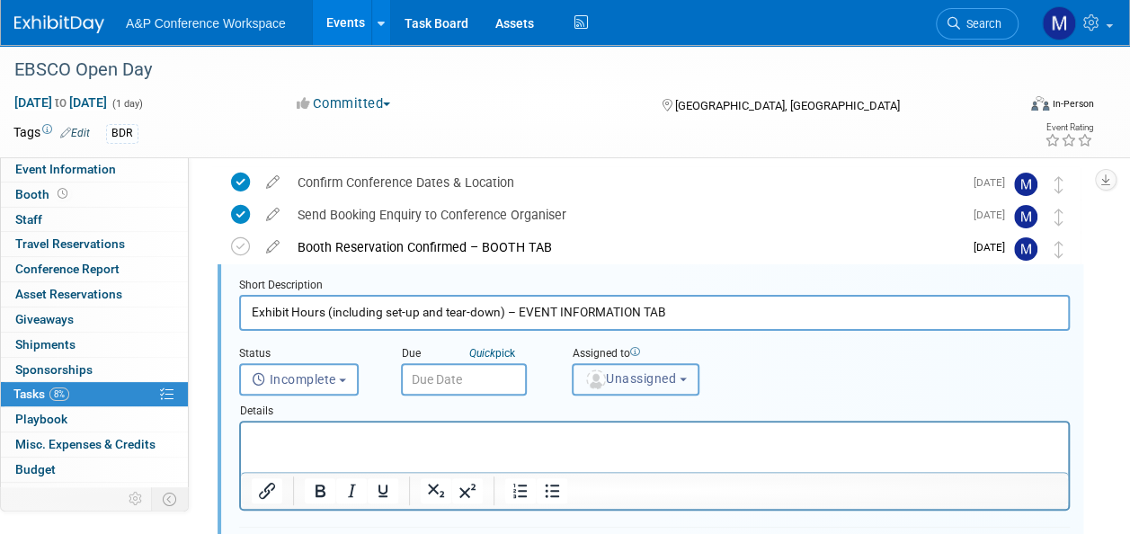
click at [599, 388] on button "Unassigned" at bounding box center [636, 379] width 128 height 32
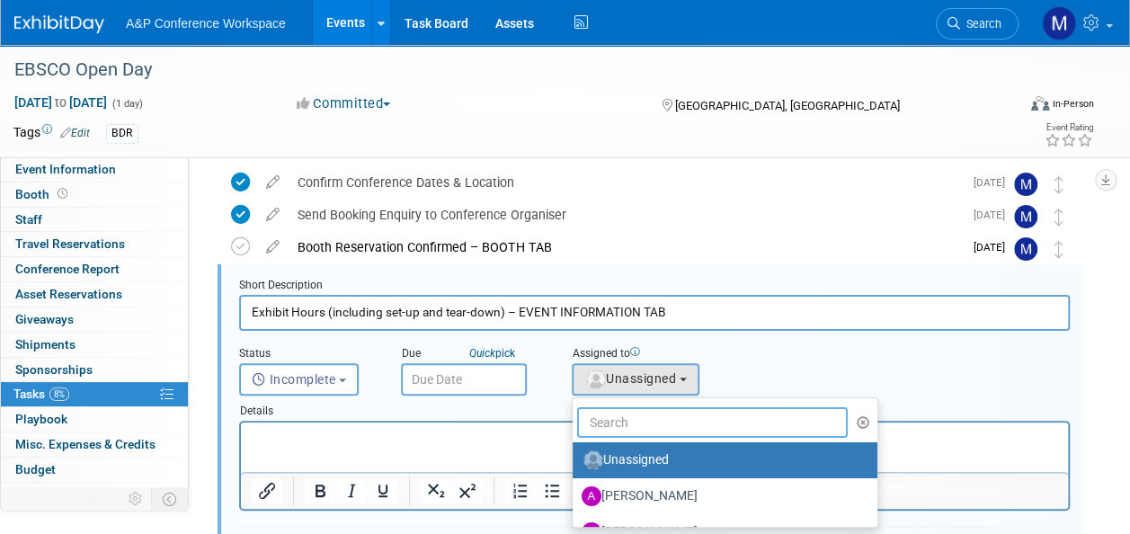
click at [604, 424] on input "text" at bounding box center [712, 422] width 271 height 31
type input "matt ha"
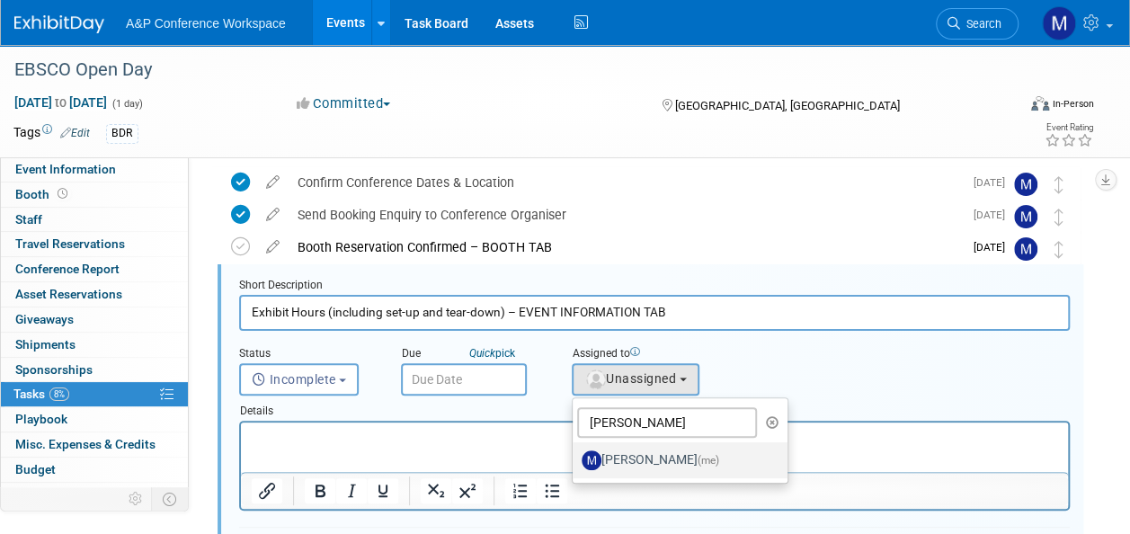
click at [634, 451] on label "Matt Hambridge (me)" at bounding box center [676, 460] width 188 height 29
click at [576, 452] on input "Matt Hambridge (me)" at bounding box center [570, 458] width 12 height 12
select select "2db20fb6-019a-42f9-b51c-aabbbf535978"
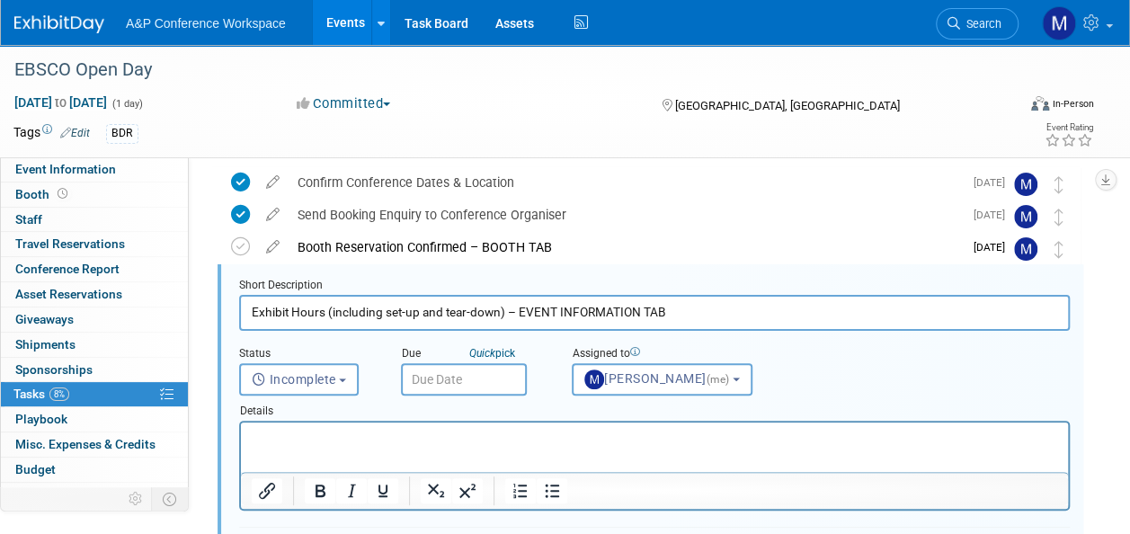
click at [496, 376] on input "text" at bounding box center [464, 379] width 126 height 32
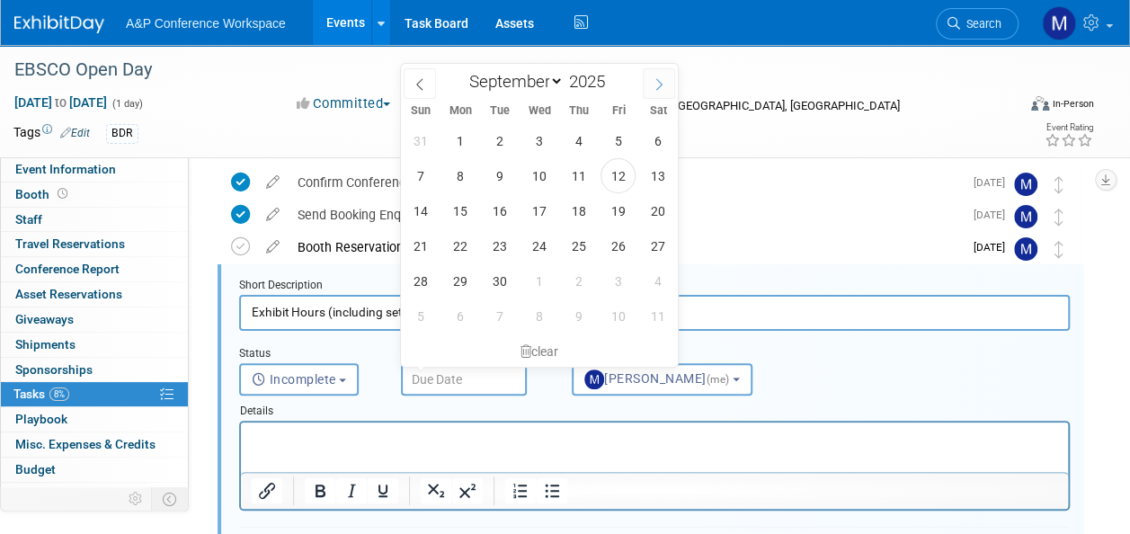
click at [665, 82] on span at bounding box center [659, 83] width 32 height 31
select select "9"
click at [621, 201] on span "17" at bounding box center [618, 210] width 35 height 35
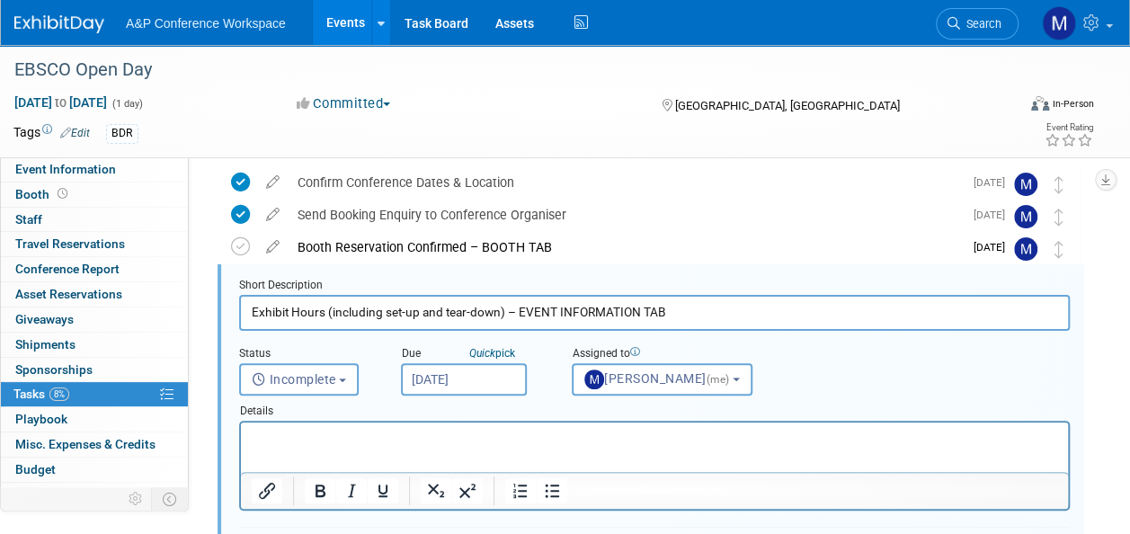
click at [369, 432] on p "Rich Text Area. Press ALT-0 for help." at bounding box center [655, 438] width 807 height 17
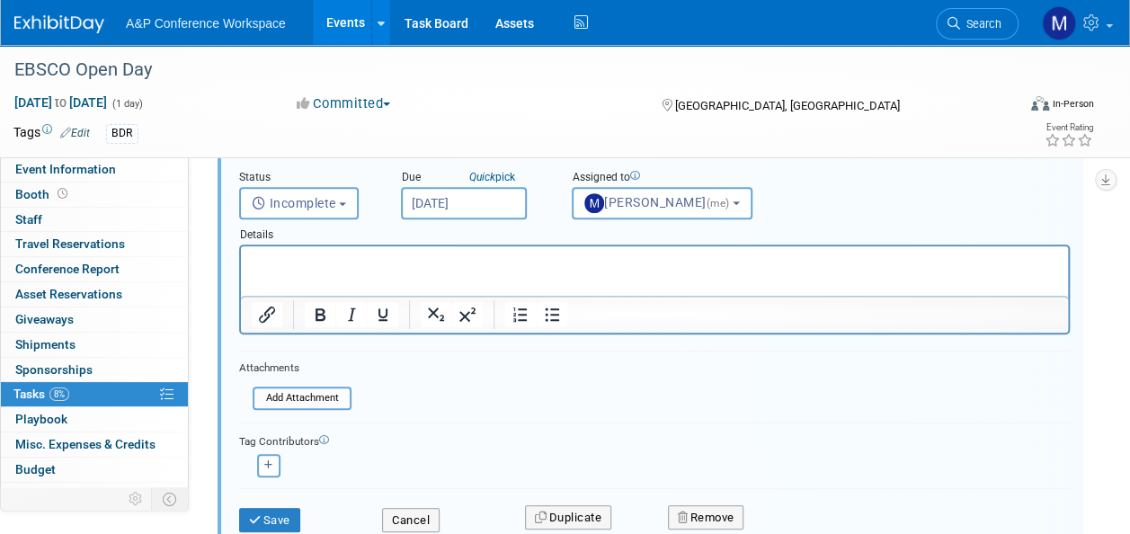
scroll to position [156, 0]
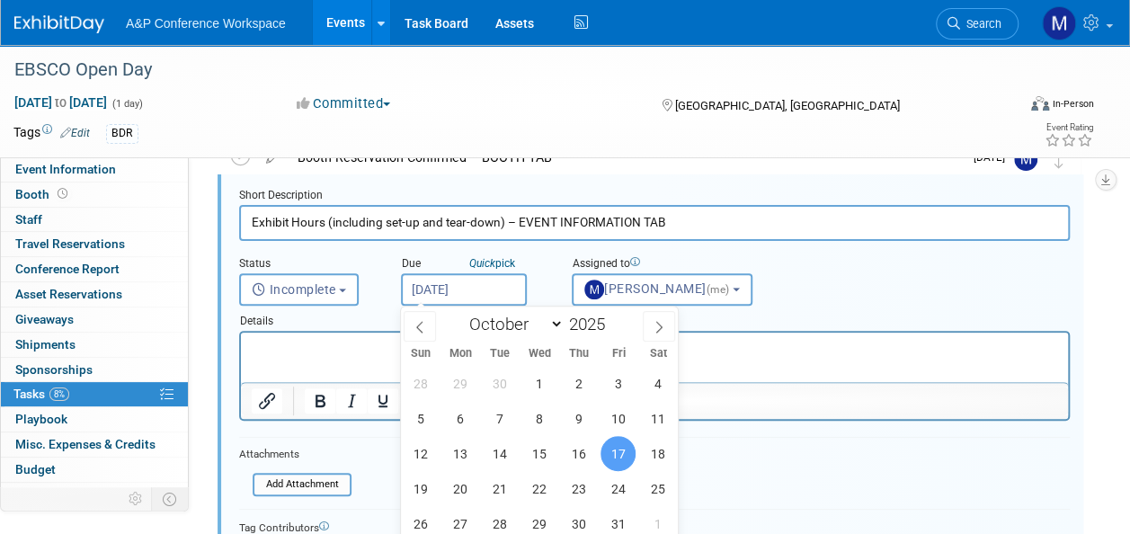
click at [490, 293] on body "A&P Conference Workspace Events Add Event Bulk Upload Events Shareable Event Bo…" at bounding box center [565, 111] width 1130 height 534
click at [464, 452] on span "13" at bounding box center [459, 453] width 35 height 35
type input "Oct 13, 2025"
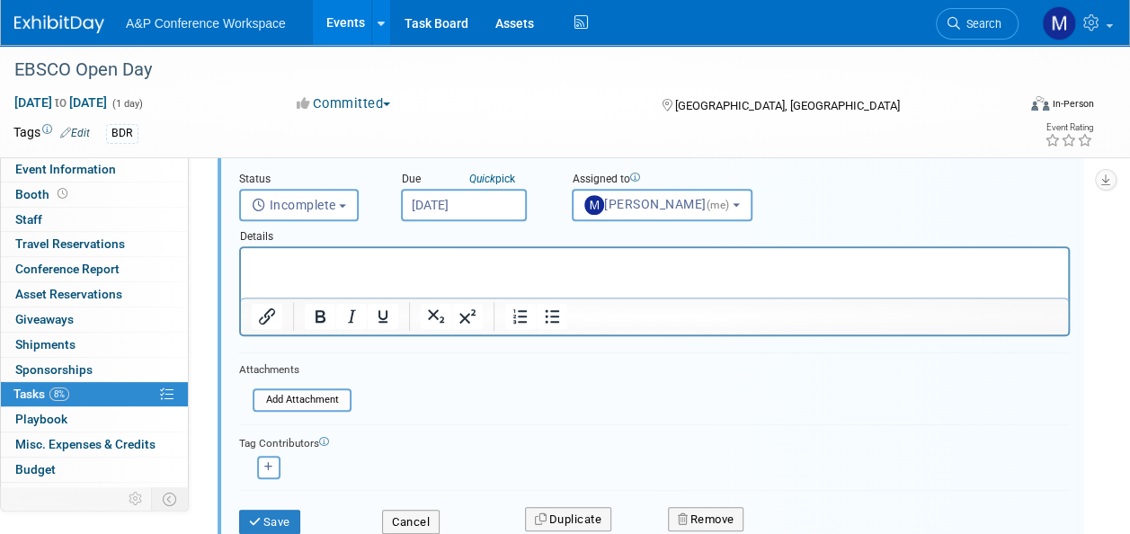
scroll to position [336, 0]
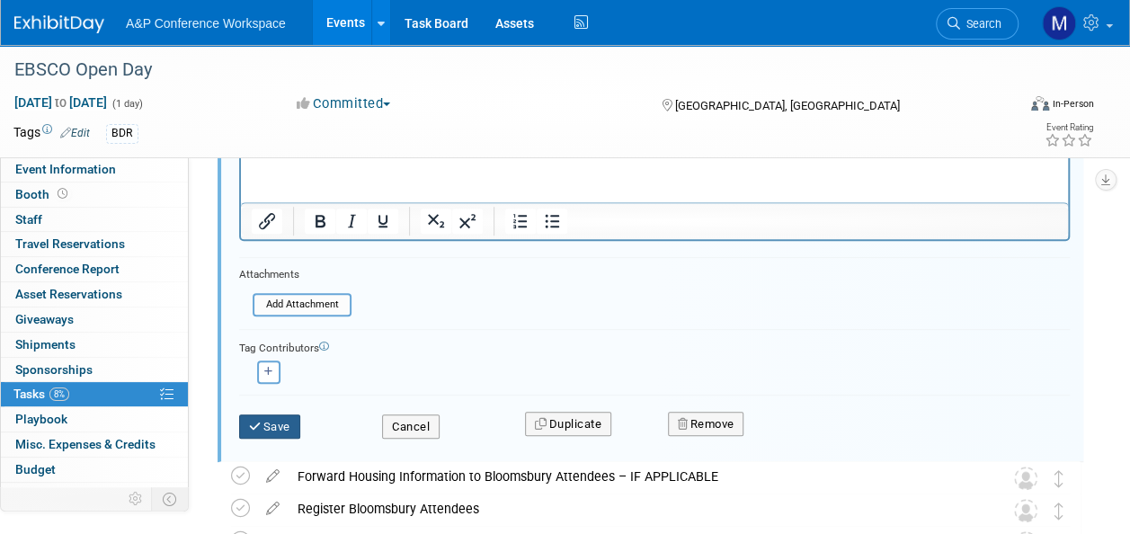
click at [275, 430] on button "Save" at bounding box center [269, 427] width 61 height 25
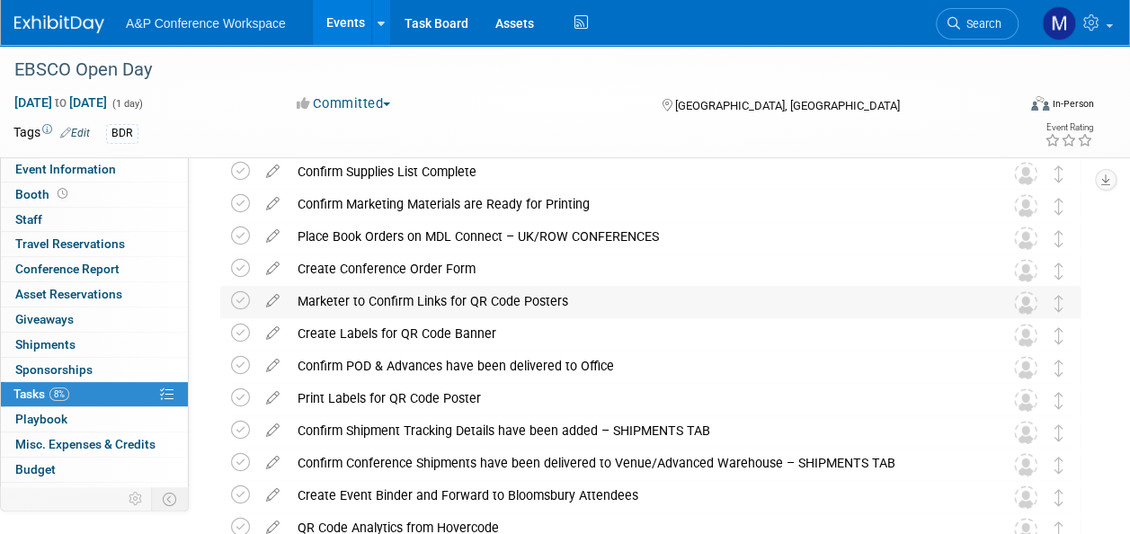
scroll to position [156, 0]
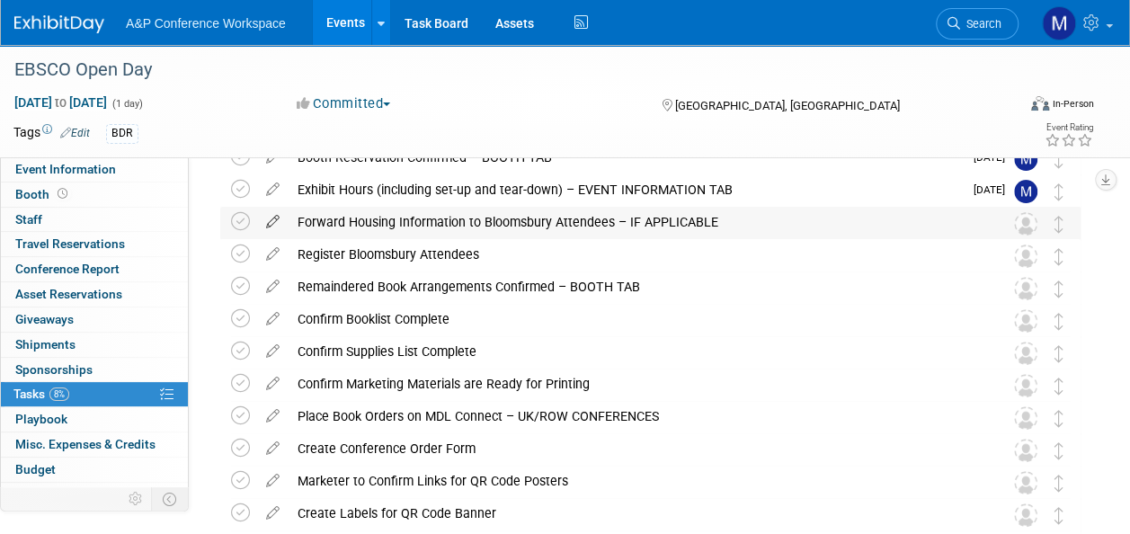
click at [278, 218] on icon at bounding box center [272, 218] width 31 height 22
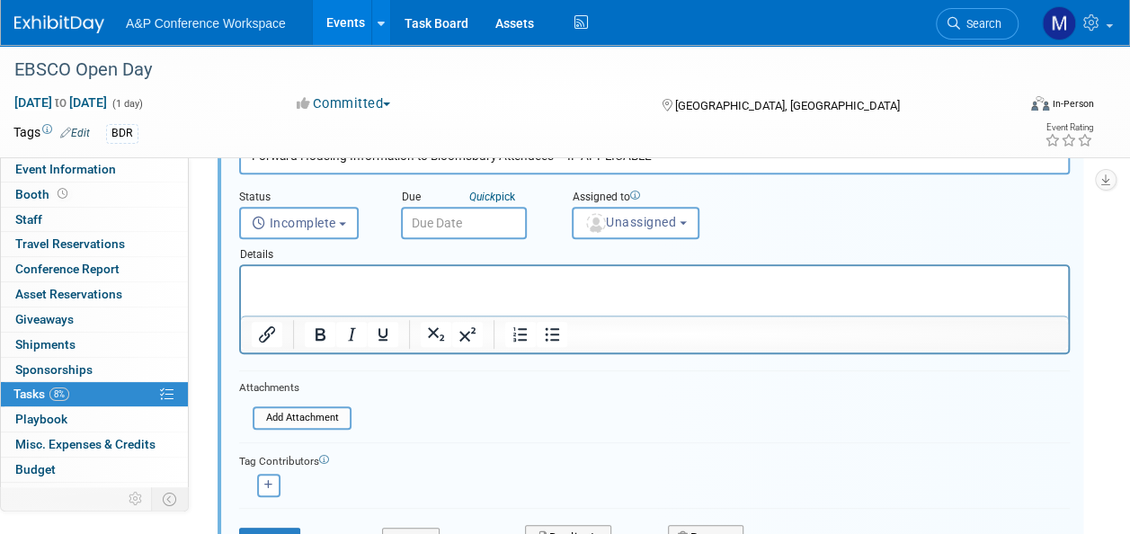
scroll to position [369, 0]
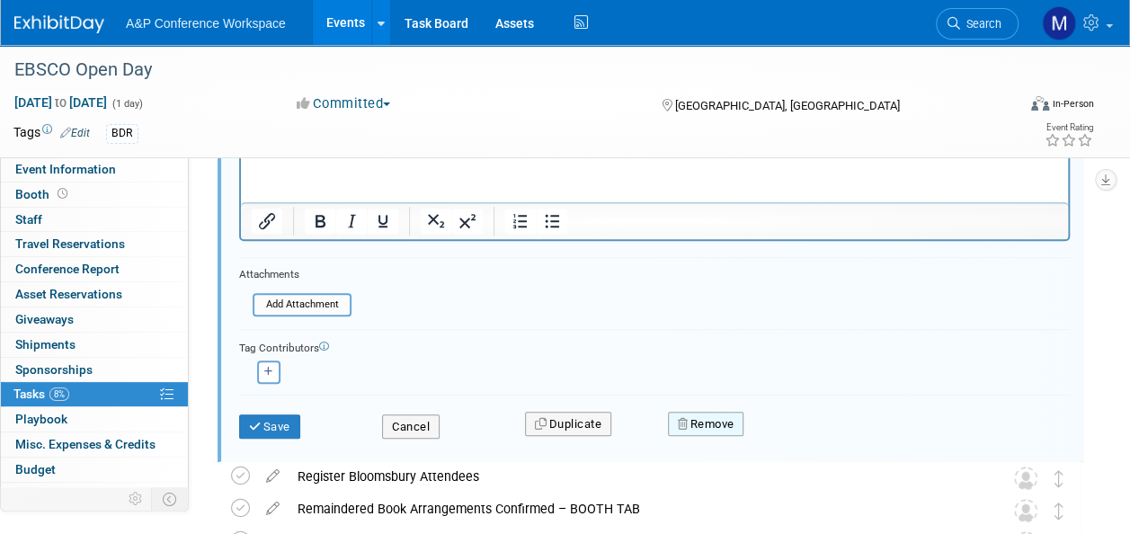
click at [700, 424] on button "Remove" at bounding box center [706, 424] width 76 height 25
click at [794, 437] on icon at bounding box center [794, 439] width 11 height 10
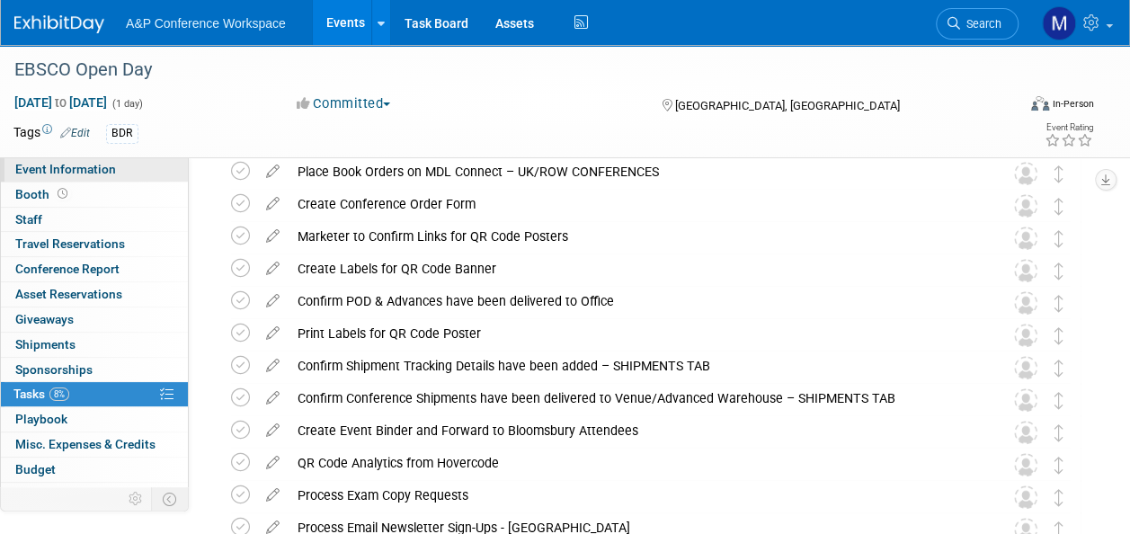
click at [119, 169] on link "Event Information" at bounding box center [94, 169] width 187 height 24
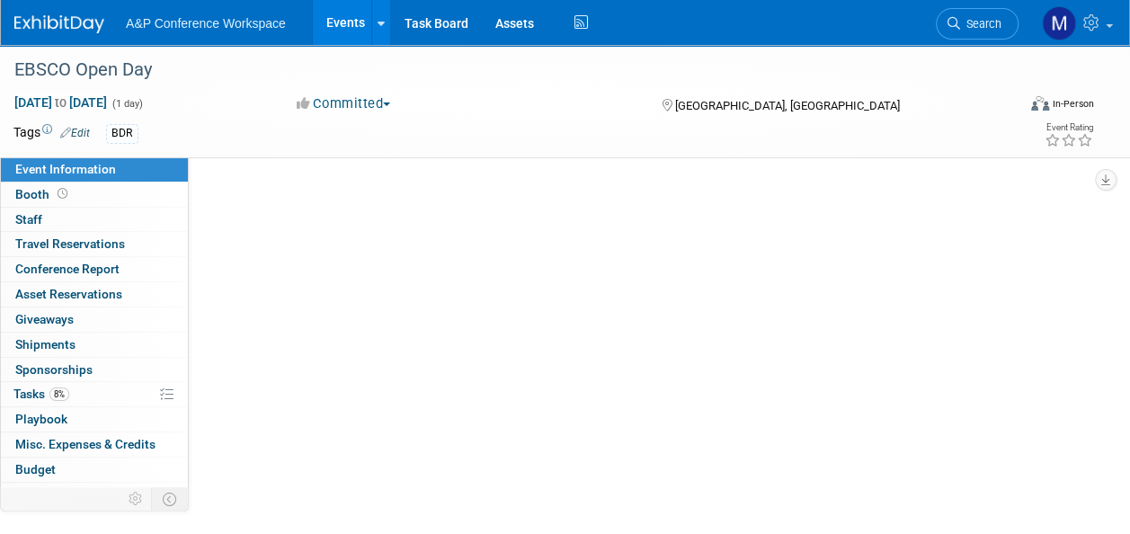
scroll to position [0, 0]
select select "Annual"
select select "Level 2"
select select "In-Person Booth"
select select "Libraries"
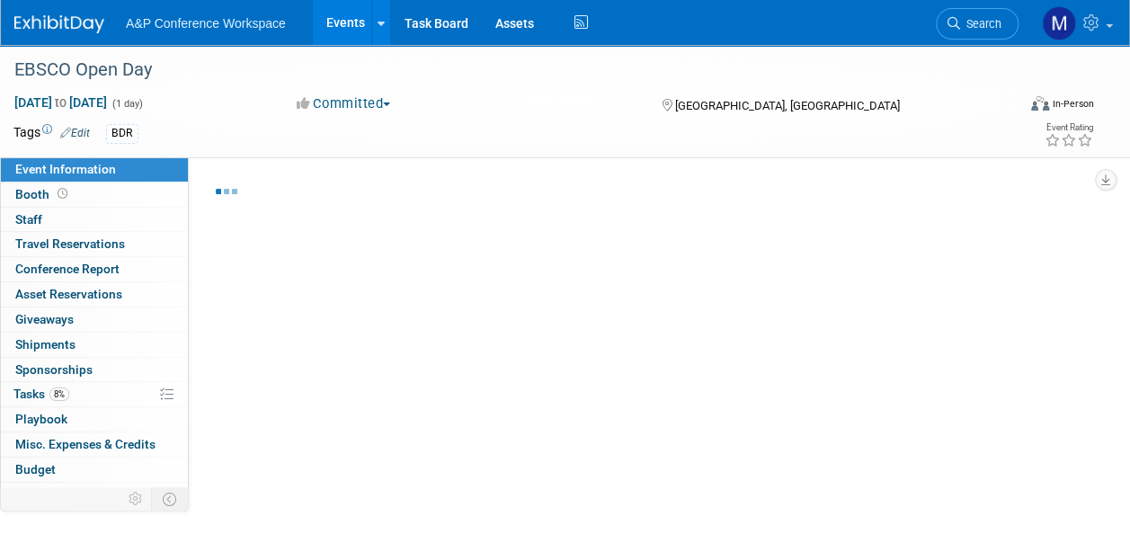
select select "Bloomsbury Academic"
select select "[PERSON_NAME]"
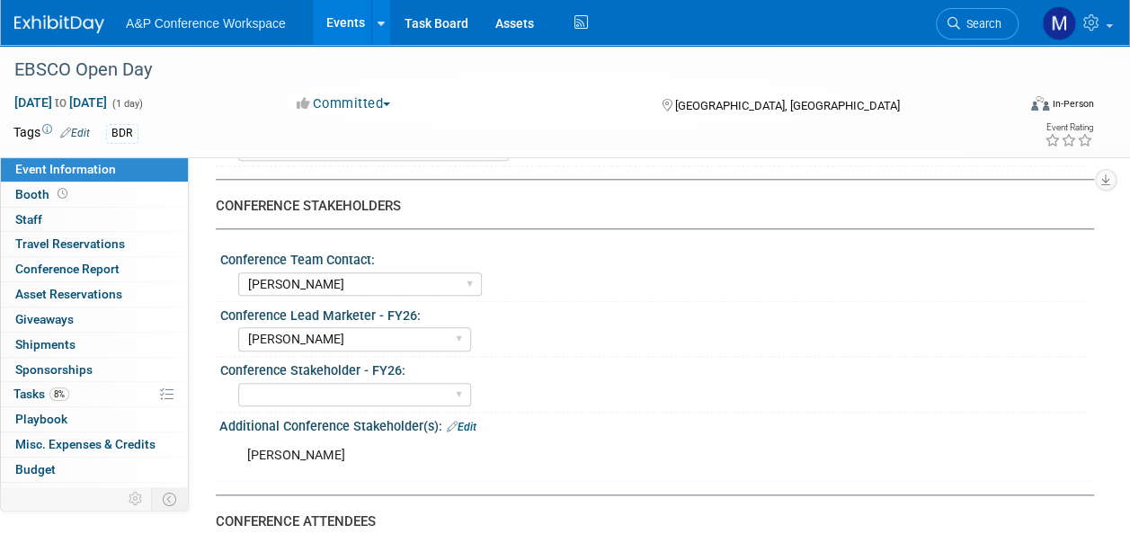
scroll to position [809, 0]
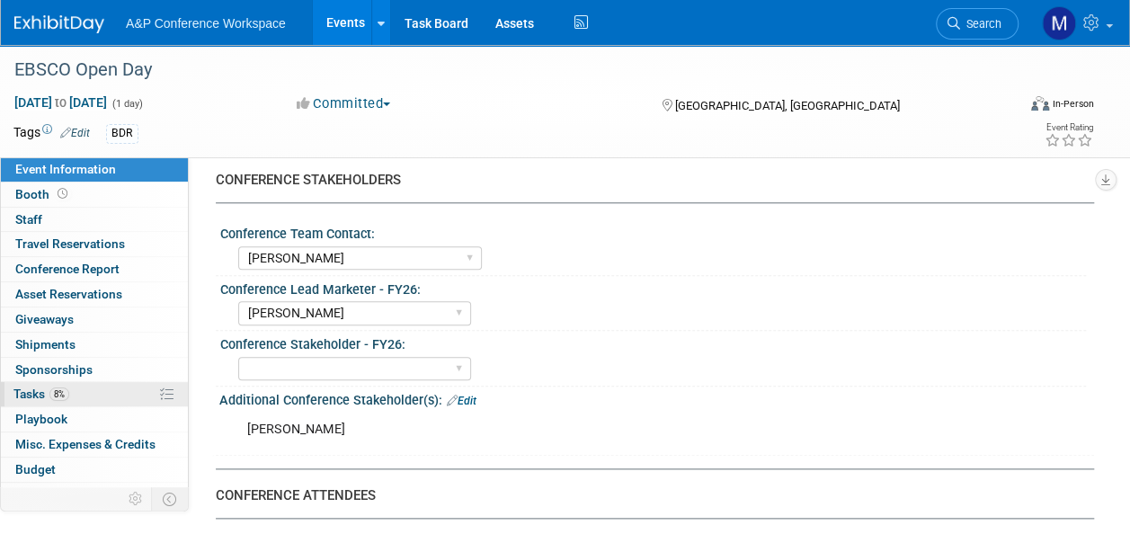
click at [86, 387] on link "8% Tasks 8%" at bounding box center [94, 394] width 187 height 24
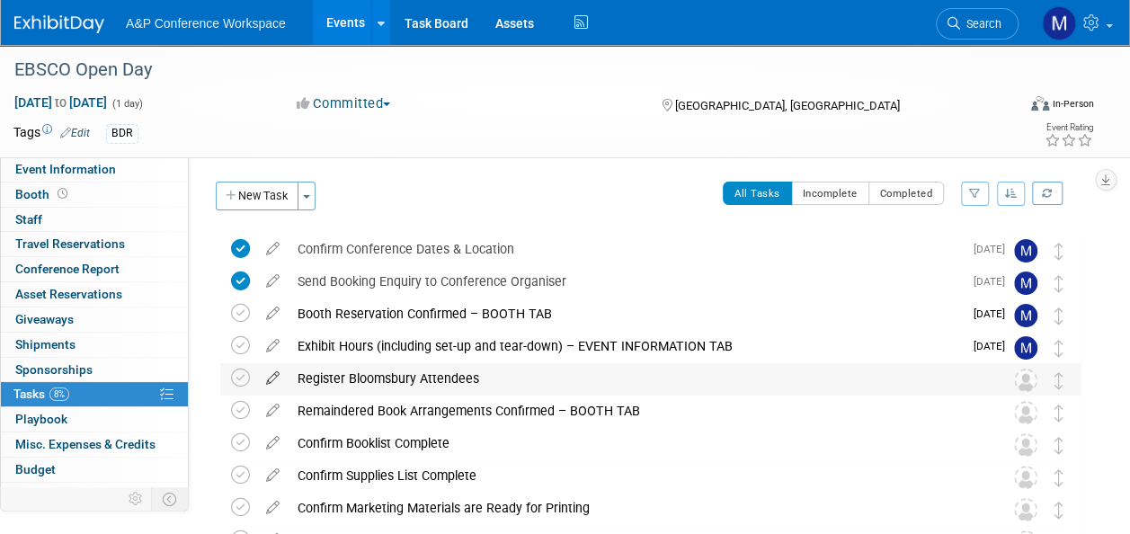
click at [279, 378] on icon at bounding box center [272, 374] width 31 height 22
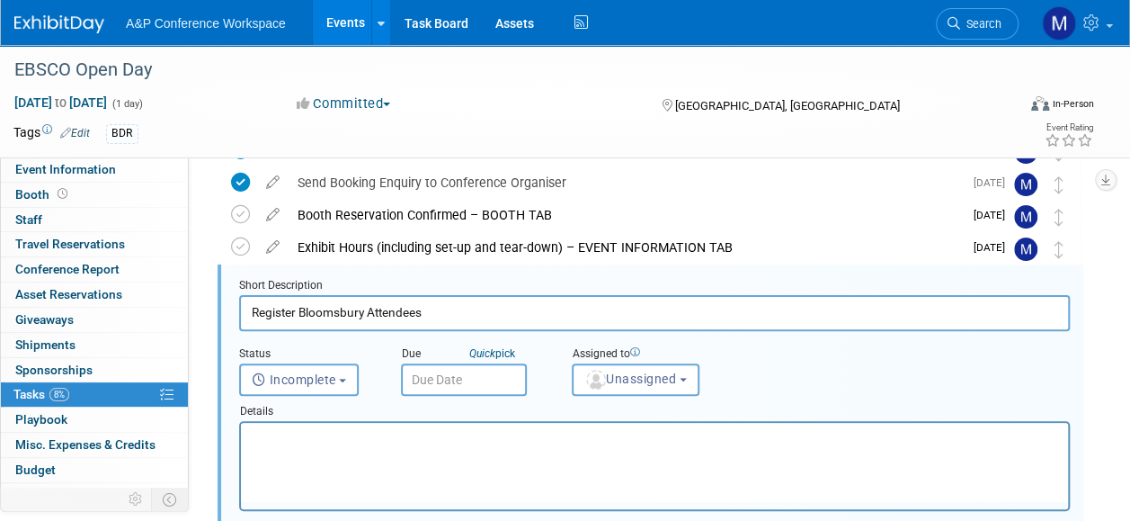
click at [463, 380] on input "text" at bounding box center [464, 379] width 126 height 32
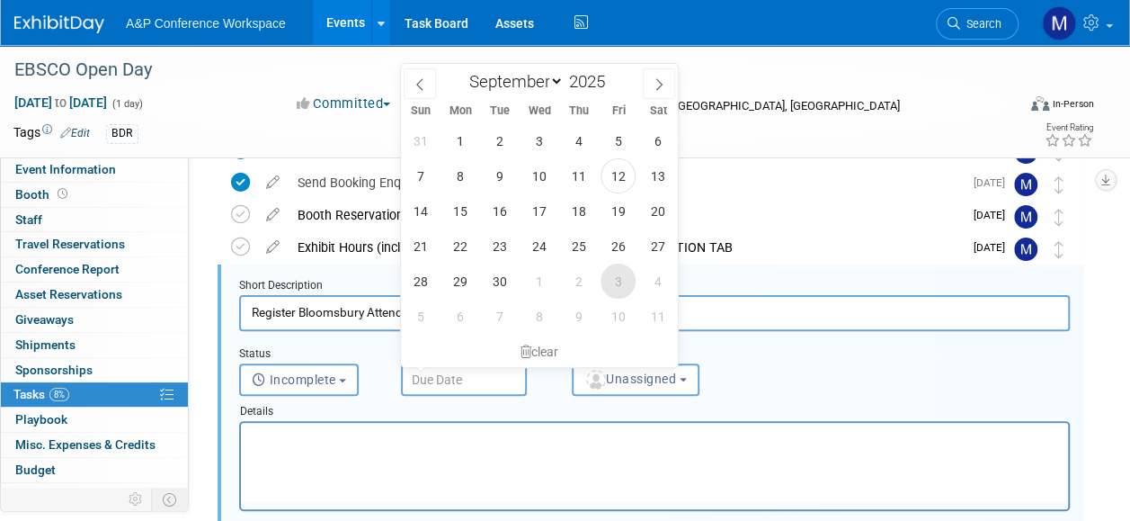
click at [619, 273] on span "3" at bounding box center [618, 280] width 35 height 35
type input "Oct 3, 2025"
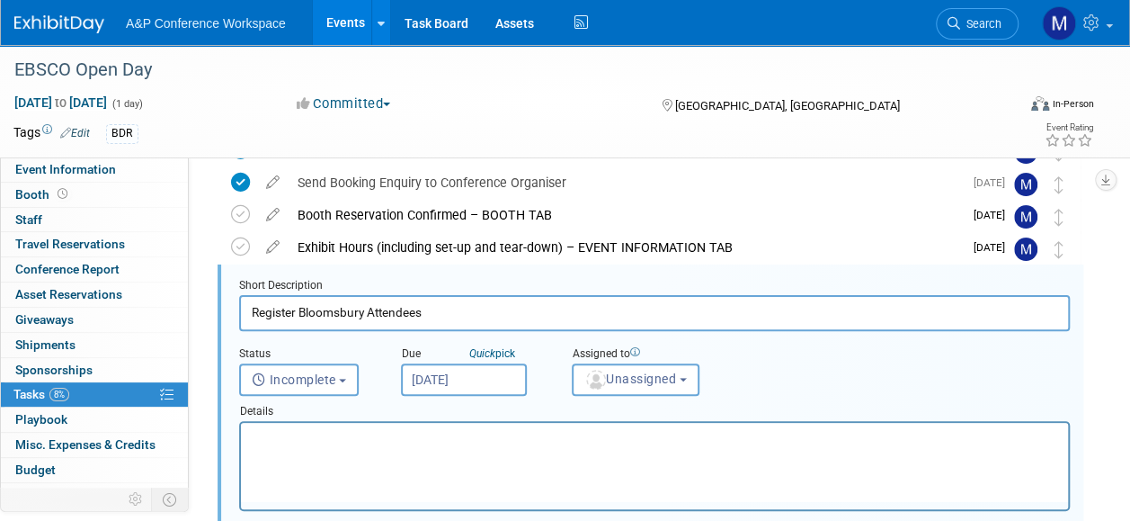
click at [426, 440] on p "Rich Text Area. Press ALT-0 for help." at bounding box center [655, 438] width 807 height 17
click at [637, 379] on span "Unassigned" at bounding box center [631, 378] width 92 height 14
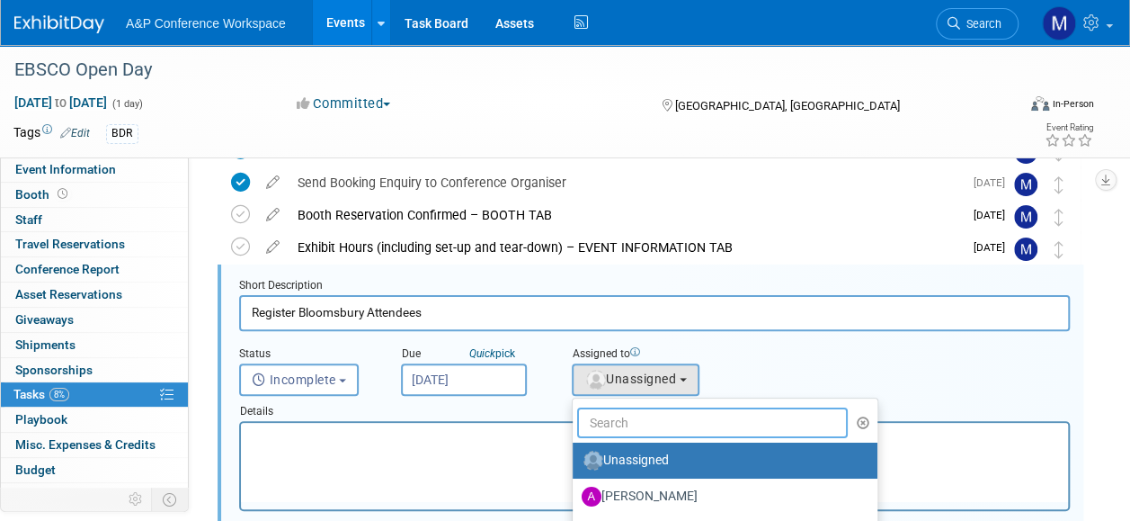
click at [635, 414] on input "text" at bounding box center [712, 422] width 271 height 31
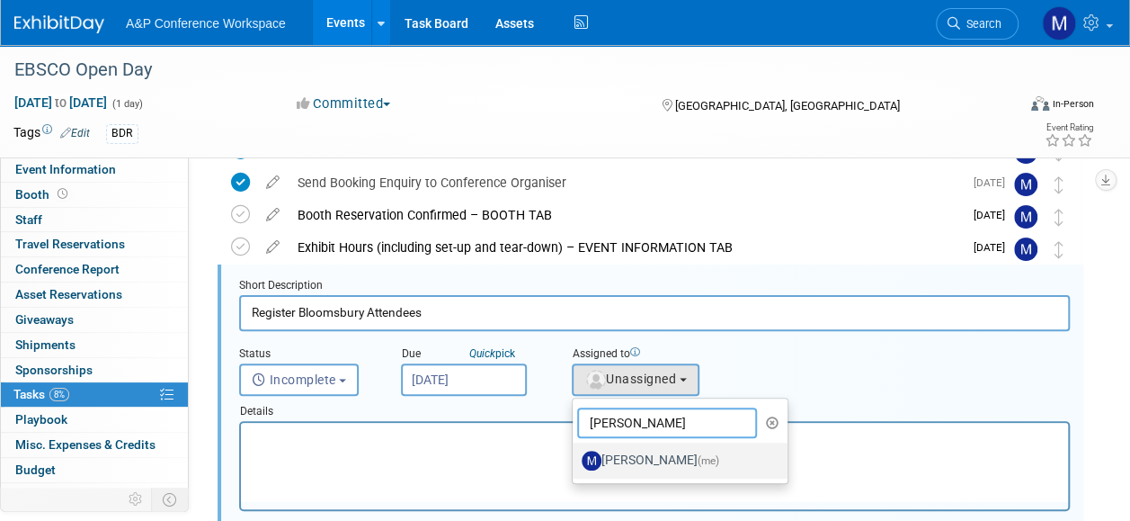
type input "matt ha"
drag, startPoint x: 641, startPoint y: 453, endPoint x: 398, endPoint y: 31, distance: 486.7
click at [641, 453] on label "Matt Hambridge (me)" at bounding box center [676, 460] width 188 height 29
click at [576, 453] on input "Matt Hambridge (me)" at bounding box center [570, 458] width 12 height 12
select select "2db20fb6-019a-42f9-b51c-aabbbf535978"
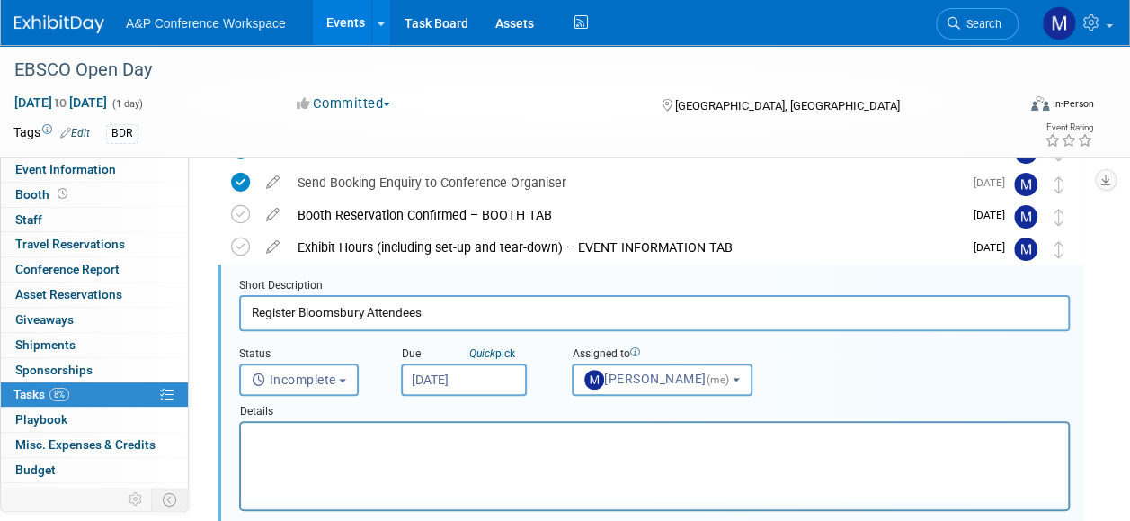
drag, startPoint x: 485, startPoint y: 436, endPoint x: 451, endPoint y: 428, distance: 34.2
click at [484, 436] on p "Rich Text Area. Press ALT-0 for help." at bounding box center [655, 438] width 807 height 17
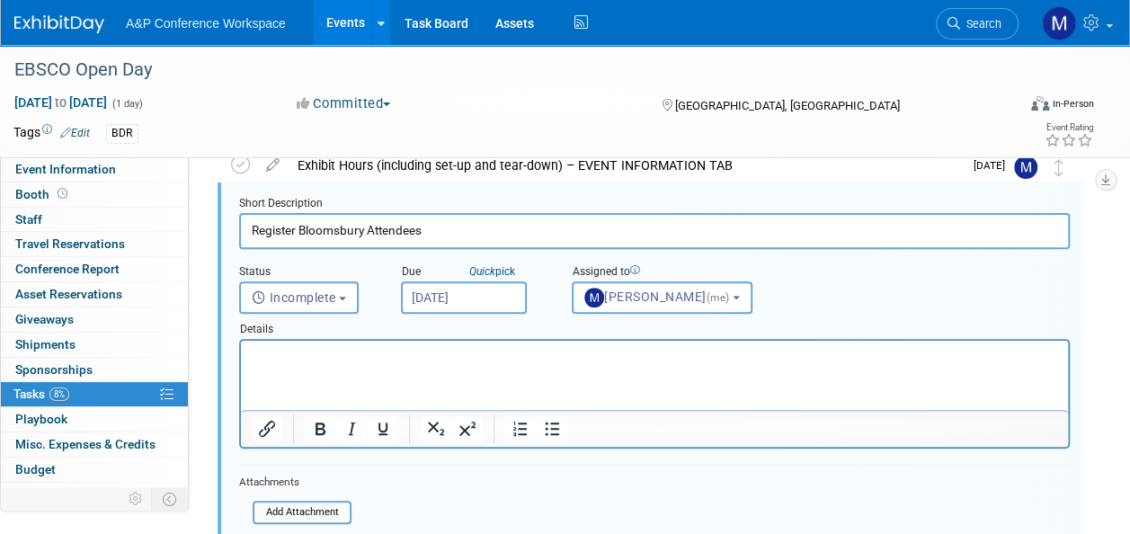
scroll to position [459, 0]
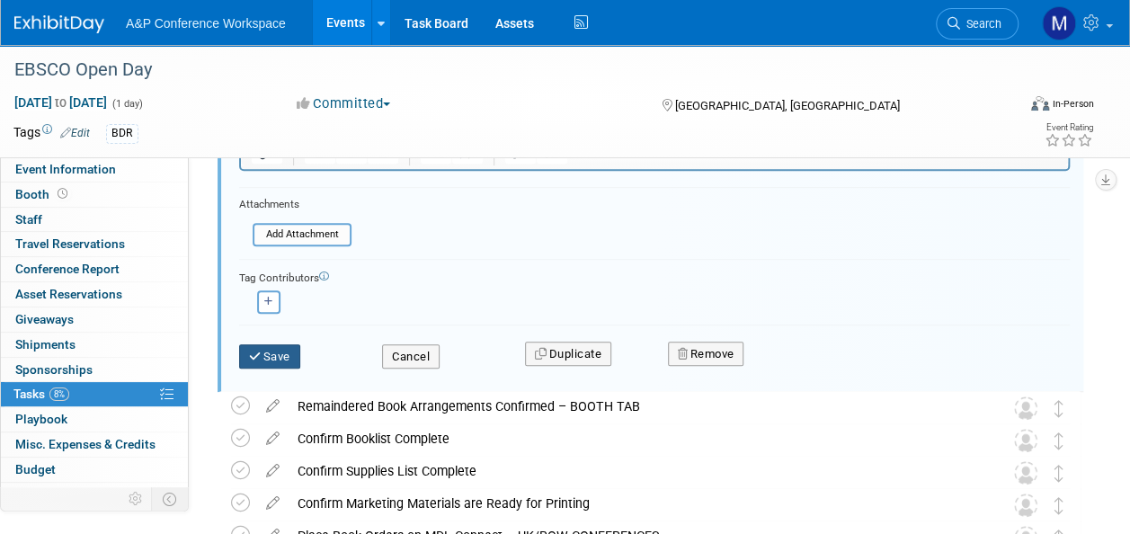
click at [287, 359] on button "Save" at bounding box center [269, 356] width 61 height 25
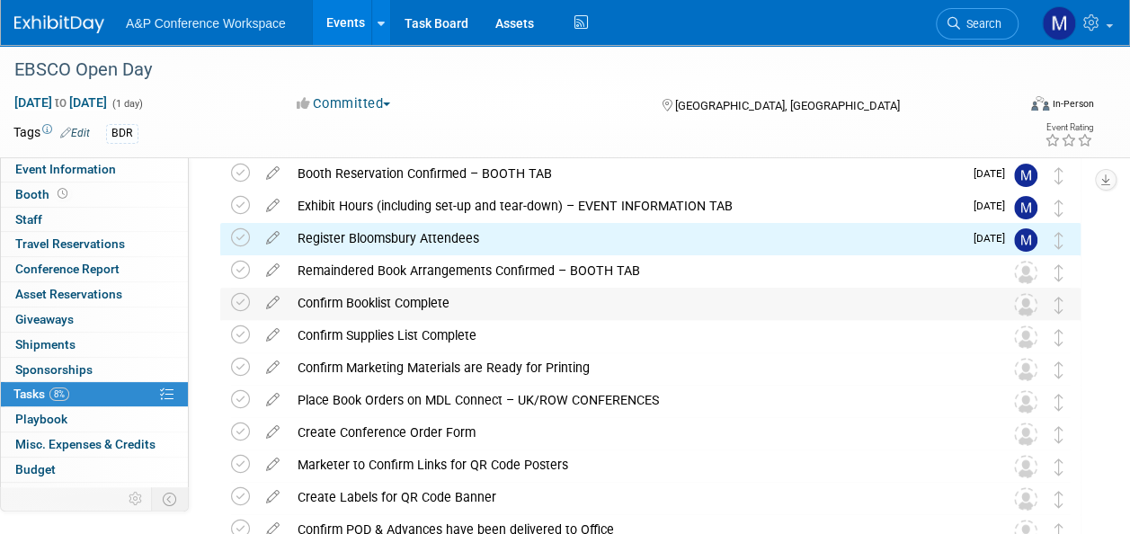
scroll to position [99, 0]
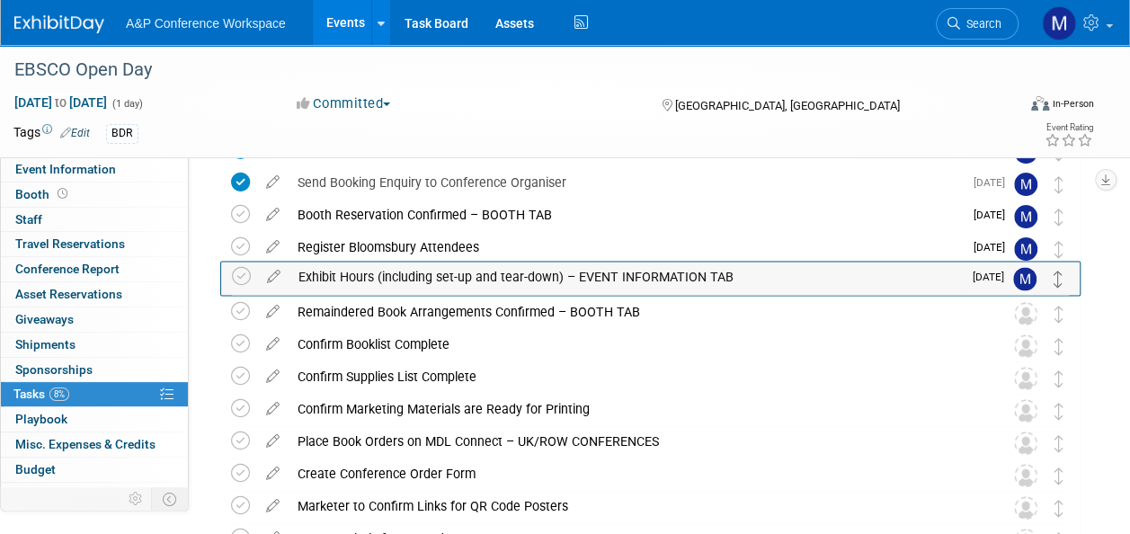
drag, startPoint x: 1057, startPoint y: 247, endPoint x: 1057, endPoint y: 277, distance: 29.7
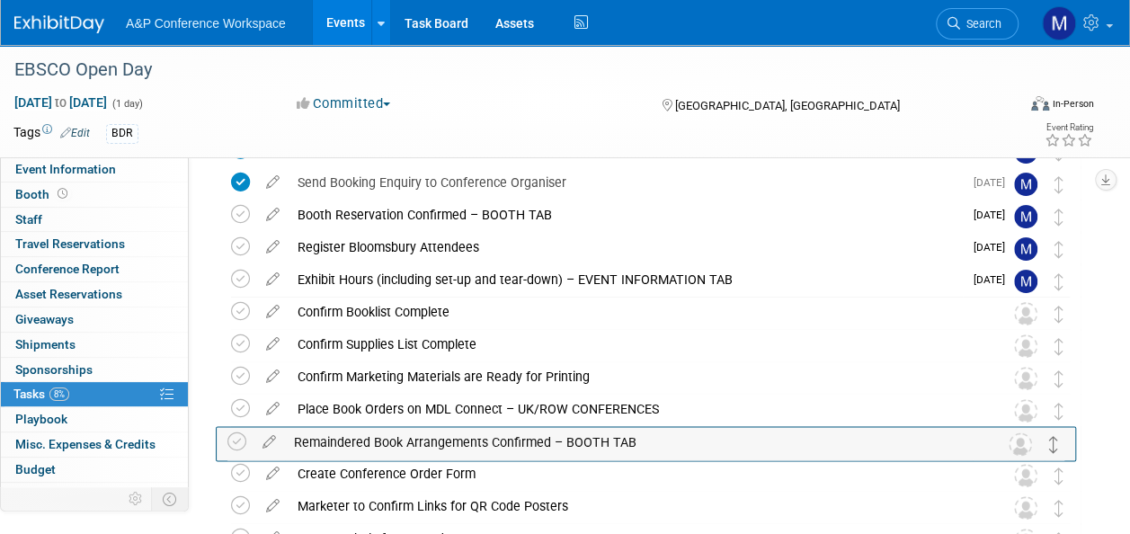
drag, startPoint x: 1059, startPoint y: 315, endPoint x: 1056, endPoint y: 446, distance: 131.3
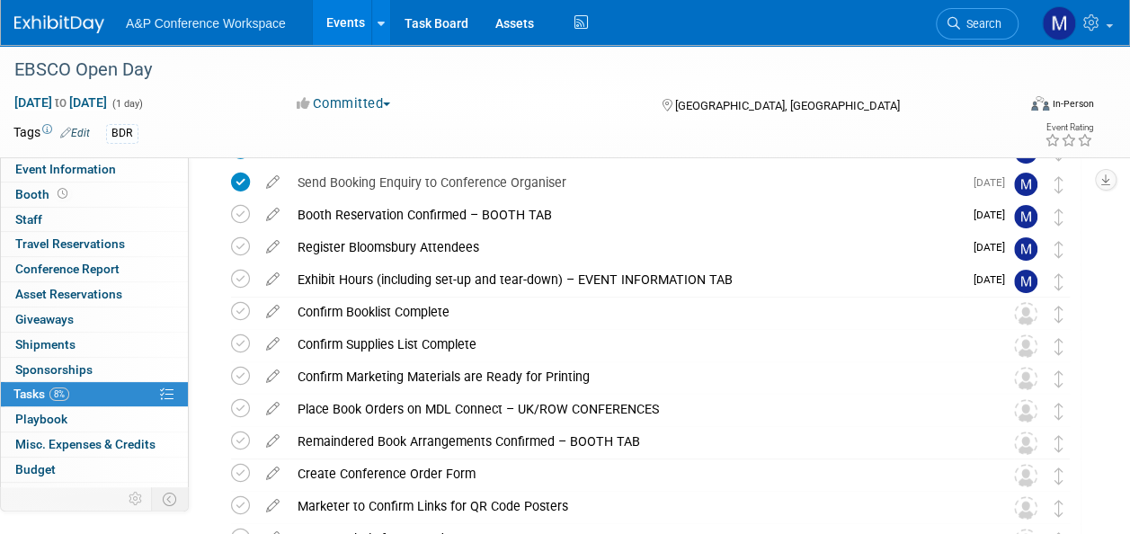
click at [274, 344] on icon at bounding box center [272, 340] width 31 height 22
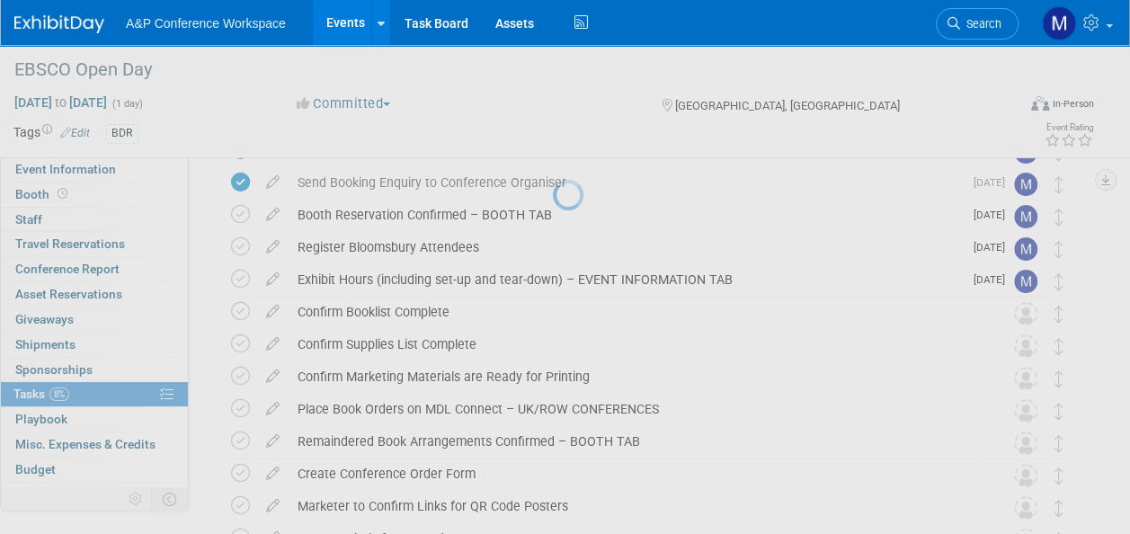
select select "8"
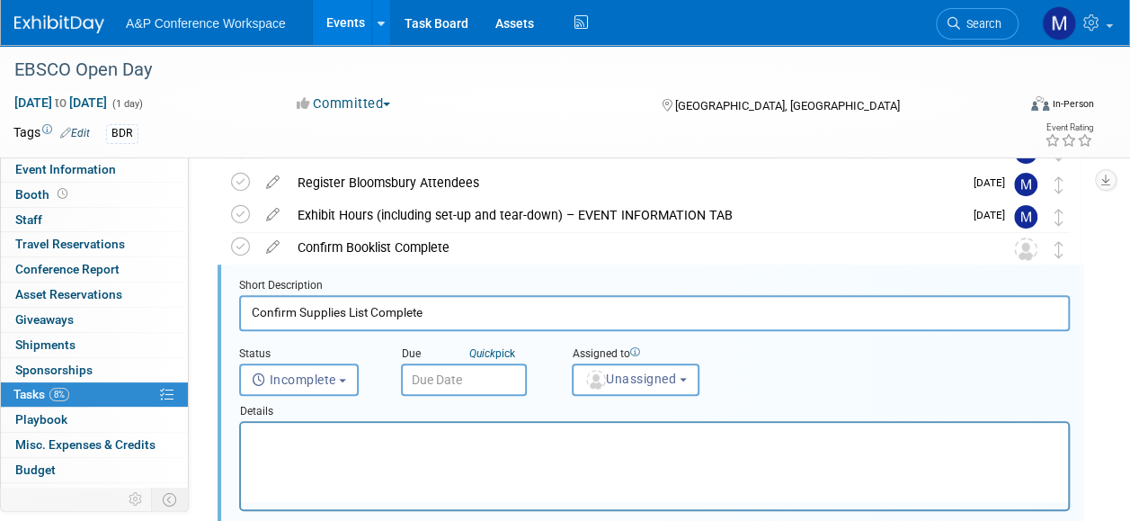
scroll to position [0, 0]
click at [497, 376] on input "text" at bounding box center [464, 379] width 126 height 32
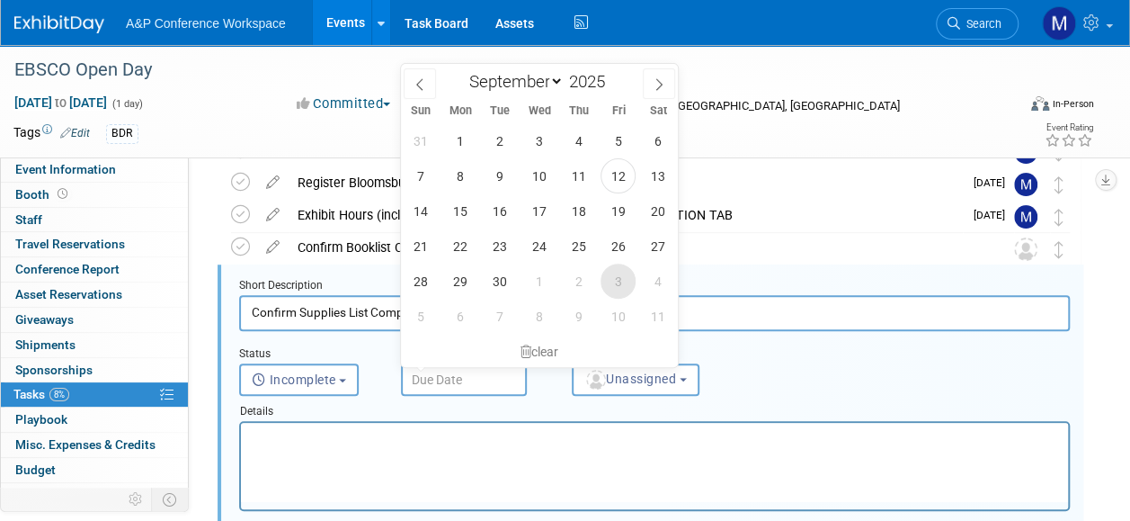
click at [622, 281] on span "3" at bounding box center [618, 280] width 35 height 35
type input "Oct 3, 2025"
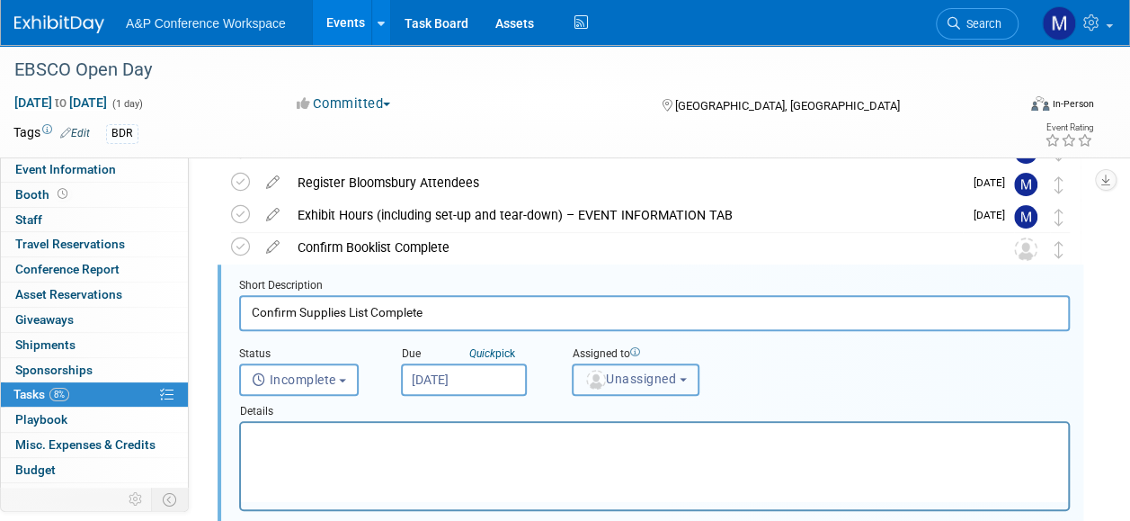
click at [610, 377] on span "Unassigned" at bounding box center [631, 378] width 92 height 14
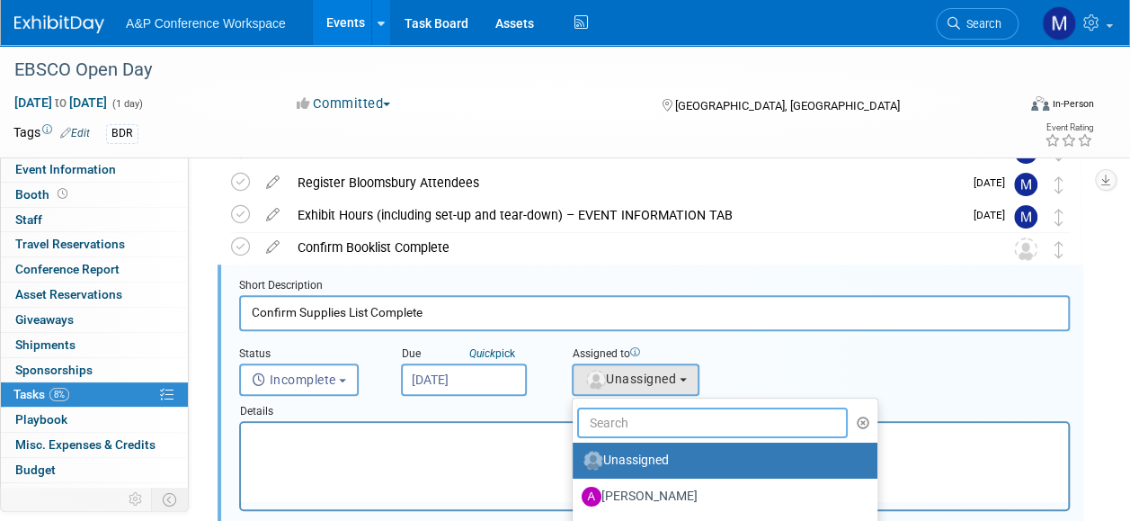
click at [615, 409] on input "text" at bounding box center [712, 422] width 271 height 31
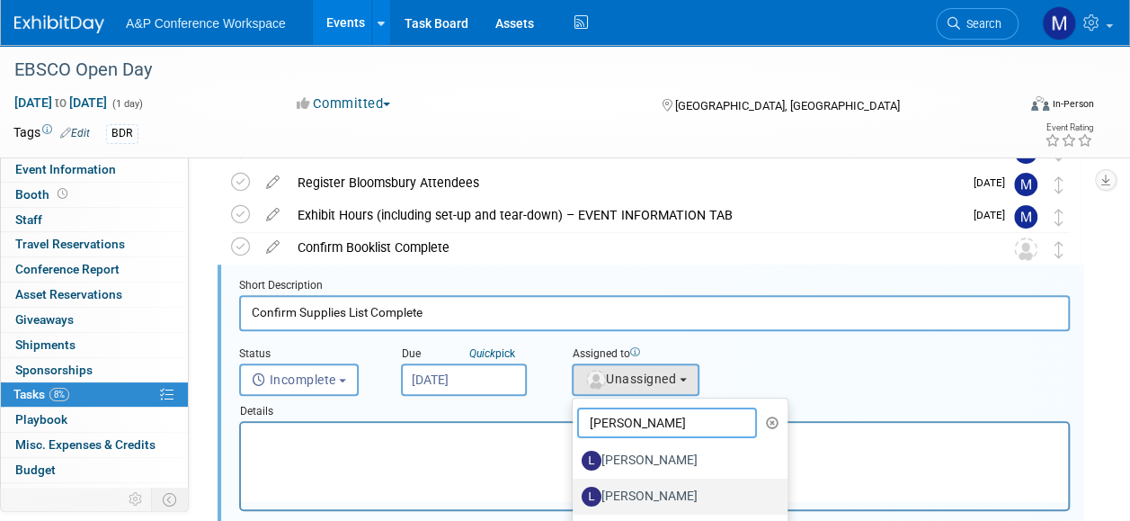
type input "laura"
click at [653, 489] on label "Laura Montgomery" at bounding box center [676, 496] width 188 height 29
click at [576, 489] on input "Laura Montgomery" at bounding box center [570, 494] width 12 height 12
select select "d4ca83e8-1bba-4c4b-b4ec-f6923328537d"
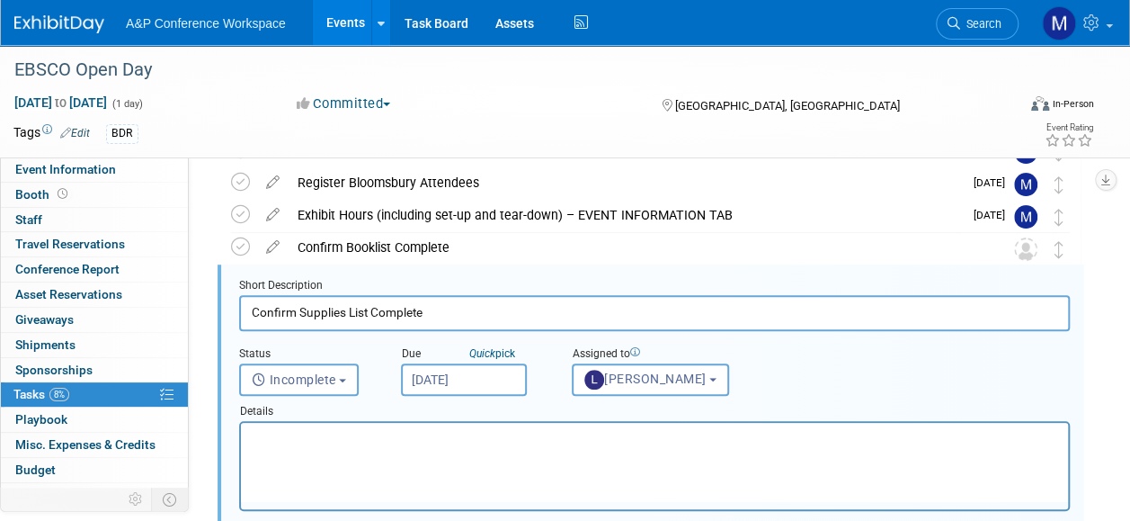
click at [433, 447] on html at bounding box center [654, 435] width 827 height 24
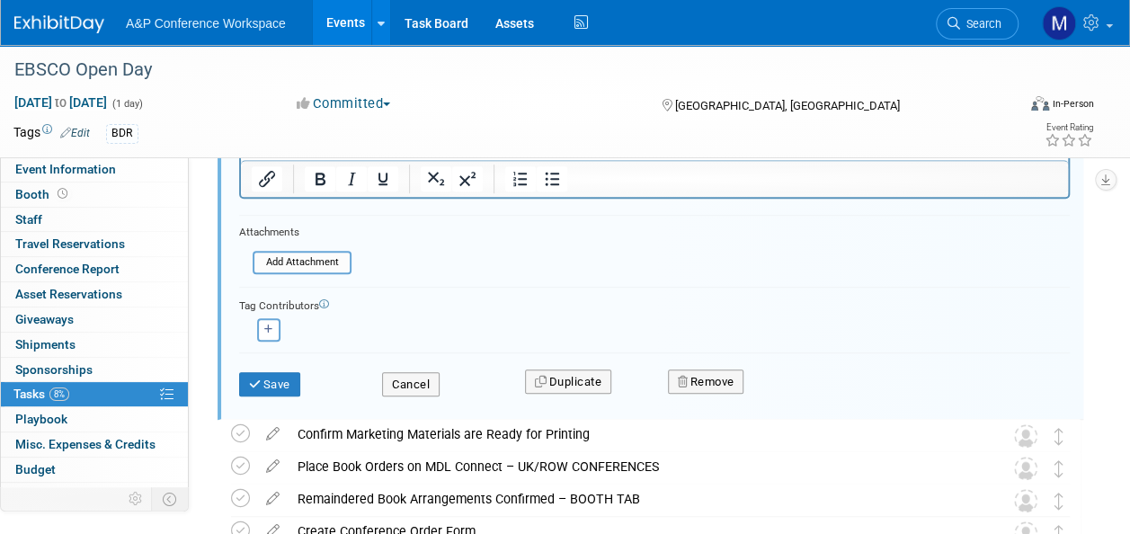
scroll to position [523, 0]
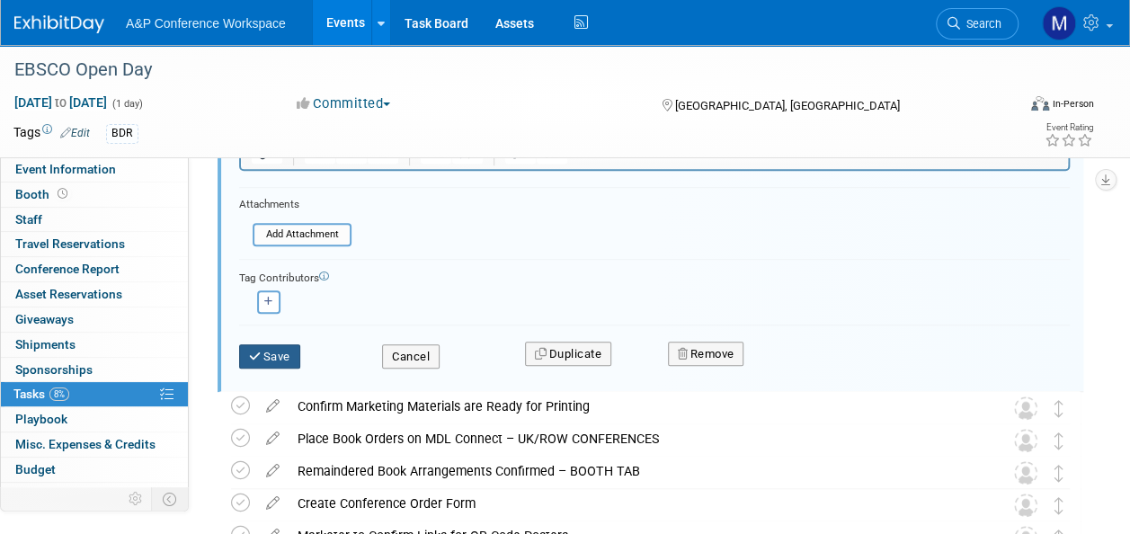
click at [278, 362] on button "Save" at bounding box center [269, 356] width 61 height 25
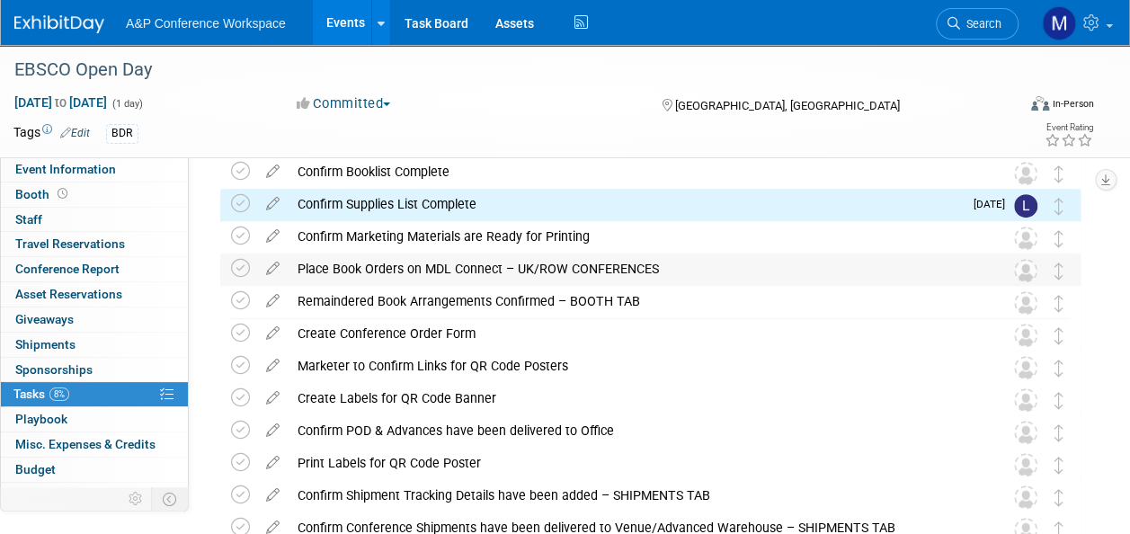
scroll to position [164, 0]
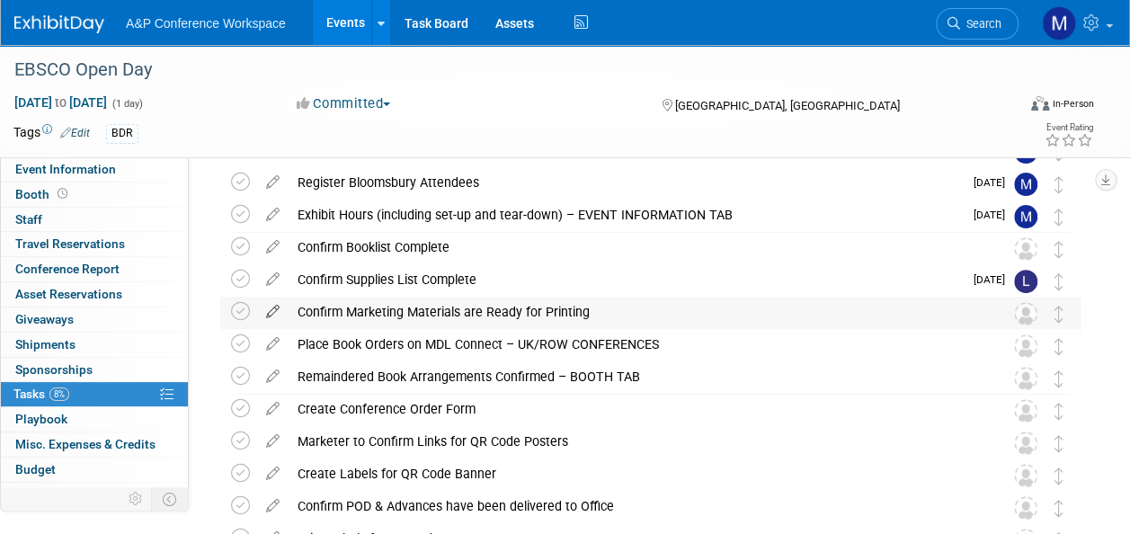
click at [275, 313] on icon at bounding box center [272, 308] width 31 height 22
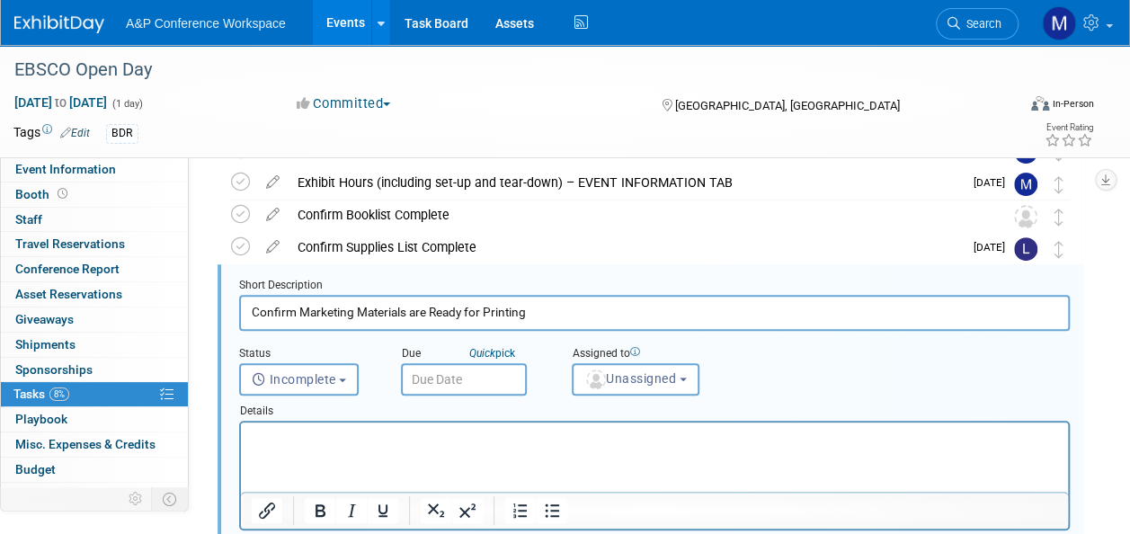
scroll to position [0, 0]
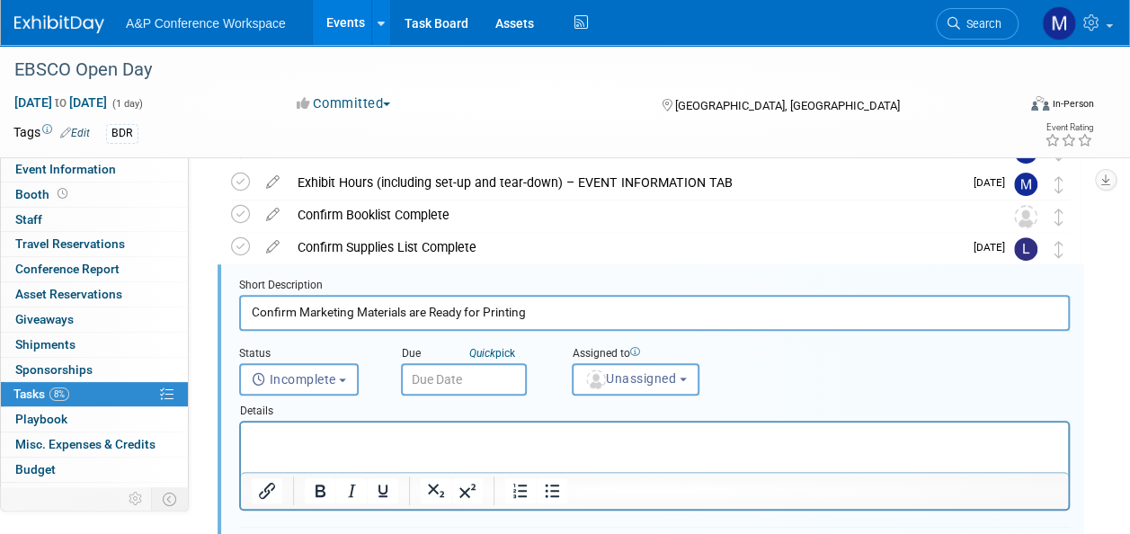
click at [495, 373] on input "text" at bounding box center [464, 379] width 126 height 32
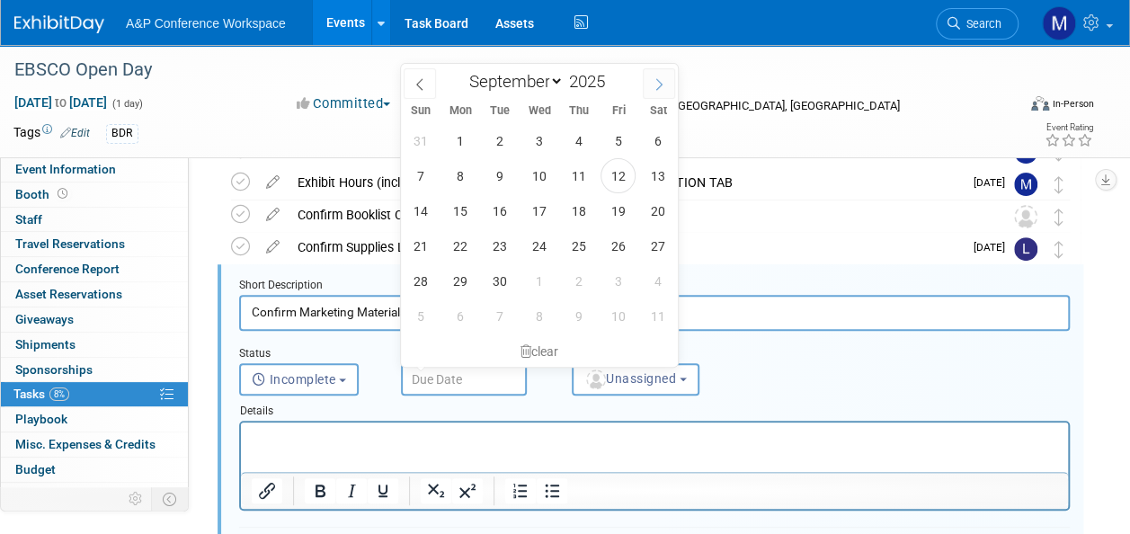
click at [662, 91] on span at bounding box center [659, 83] width 32 height 31
select select "9"
click at [622, 179] on span "10" at bounding box center [618, 175] width 35 height 35
type input "Oct 10, 2025"
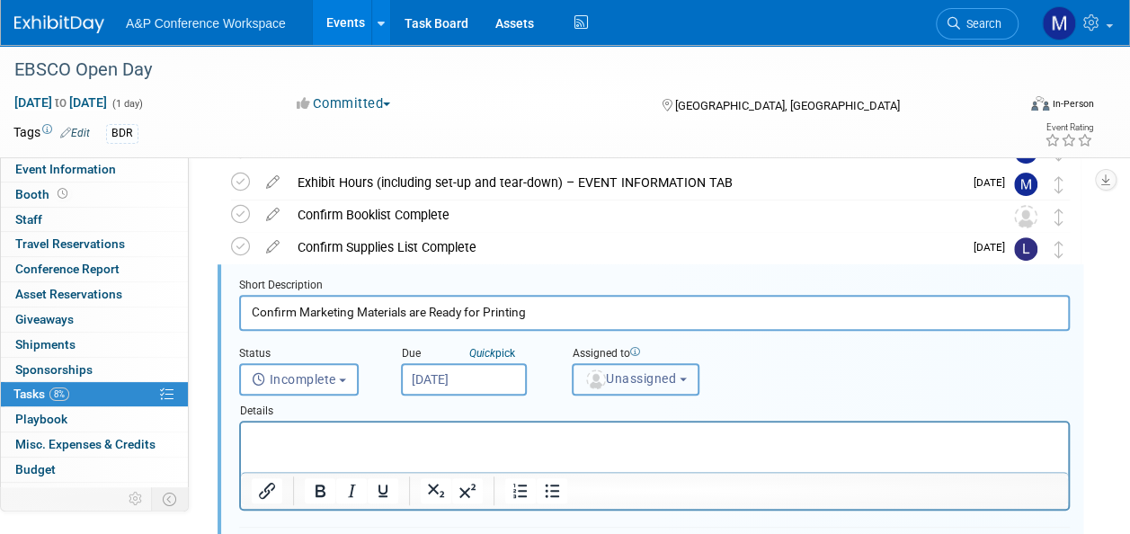
click at [626, 367] on button "Unassigned" at bounding box center [636, 379] width 128 height 32
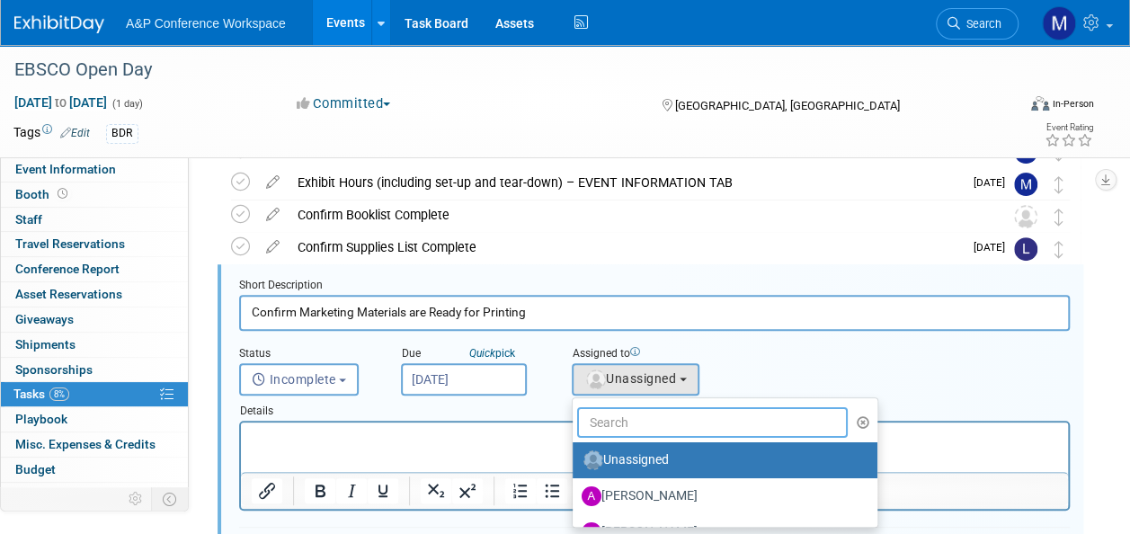
click at [621, 415] on input "text" at bounding box center [712, 422] width 271 height 31
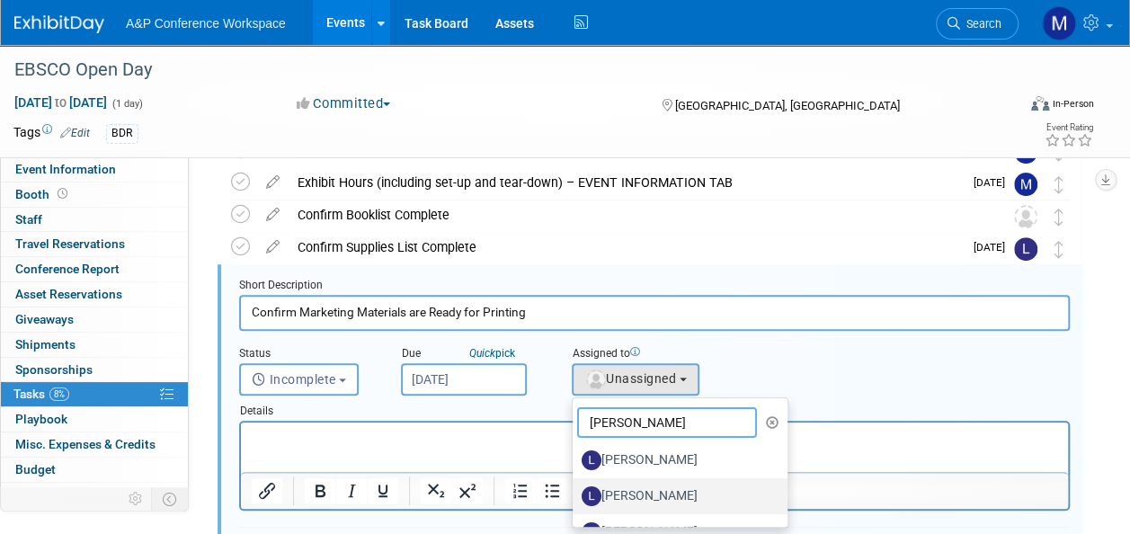
type input "laura"
click at [637, 496] on label "Laura Montgomery" at bounding box center [676, 496] width 188 height 29
click at [576, 496] on input "Laura Montgomery" at bounding box center [570, 494] width 12 height 12
select select "d4ca83e8-1bba-4c4b-b4ec-f6923328537d"
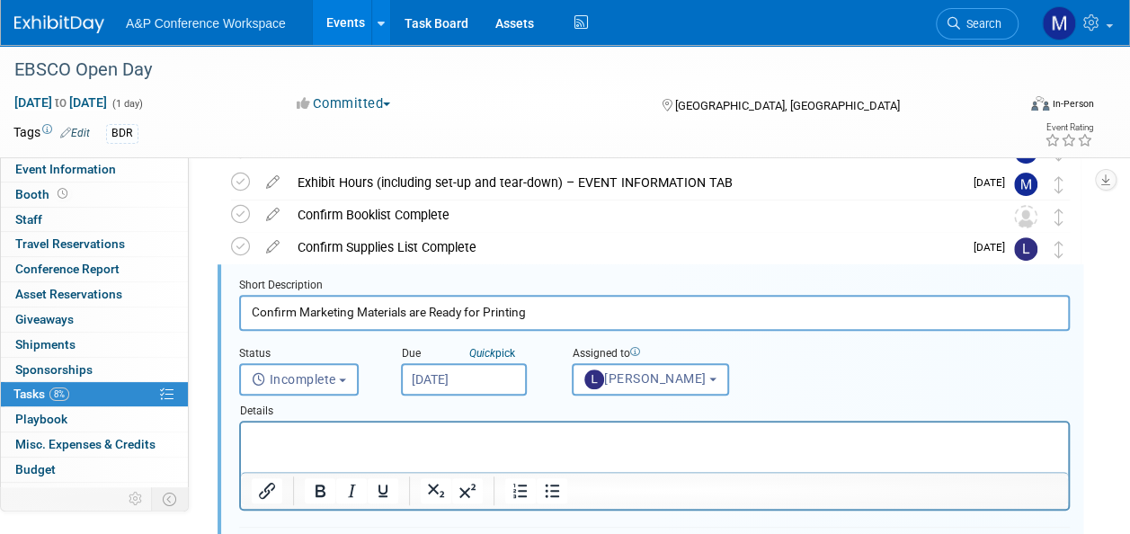
drag, startPoint x: 455, startPoint y: 465, endPoint x: 446, endPoint y: 462, distance: 9.4
click at [454, 447] on html at bounding box center [654, 435] width 827 height 24
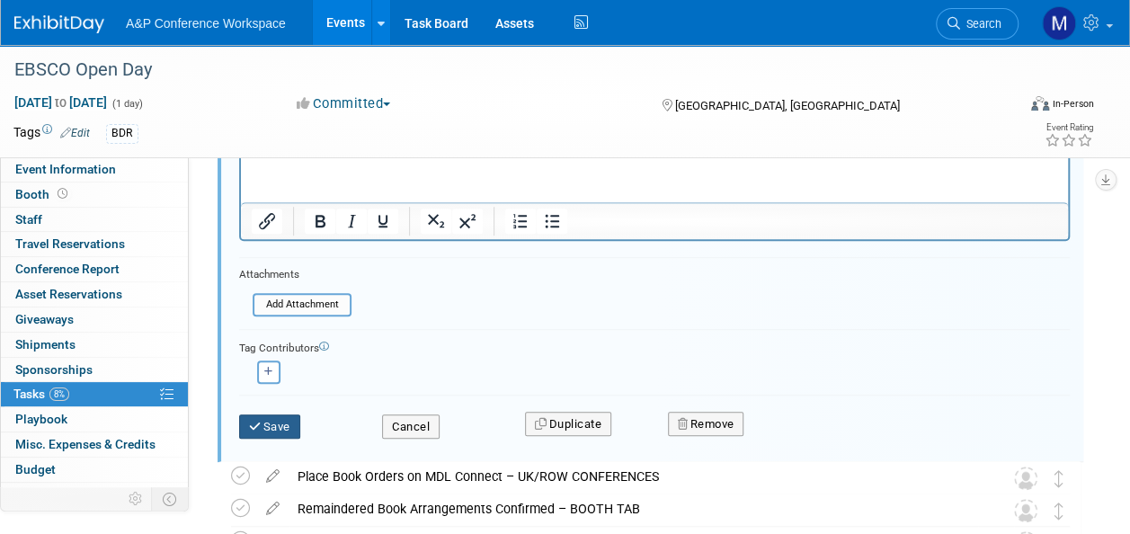
click at [287, 424] on button "Save" at bounding box center [269, 427] width 61 height 25
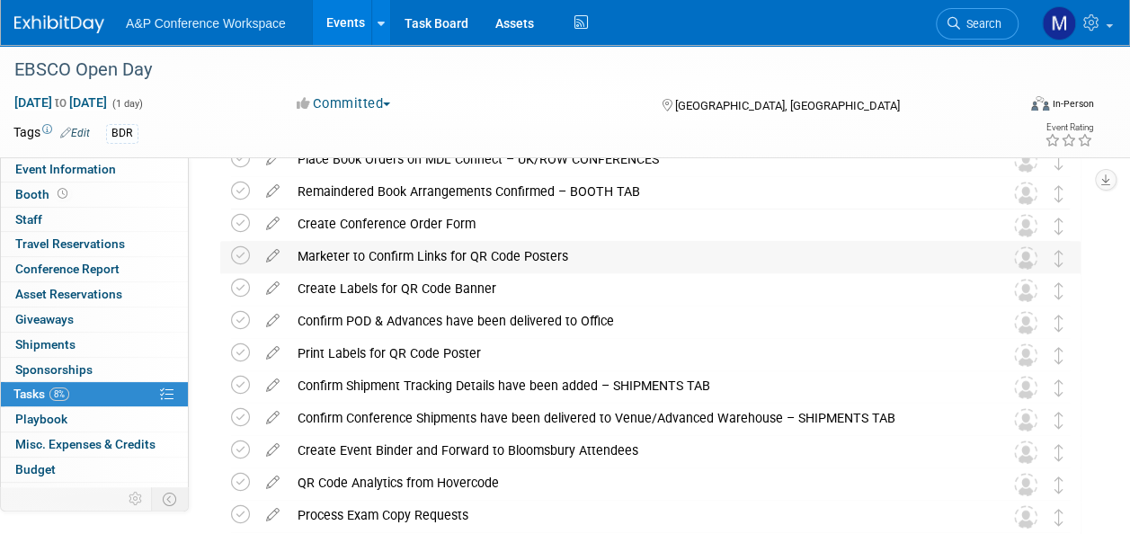
scroll to position [376, 0]
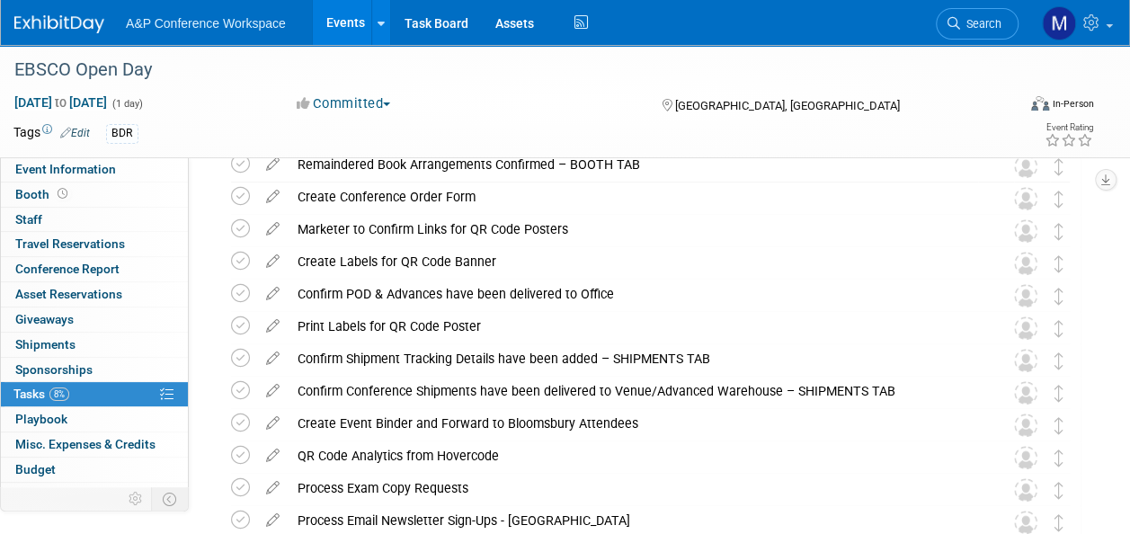
click at [271, 358] on icon at bounding box center [272, 355] width 31 height 22
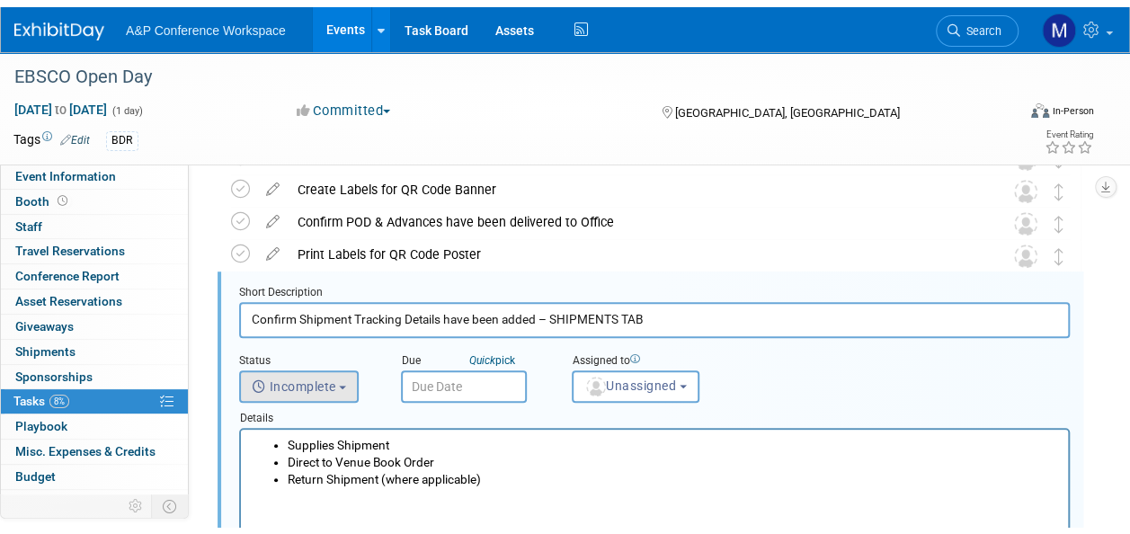
scroll to position [0, 0]
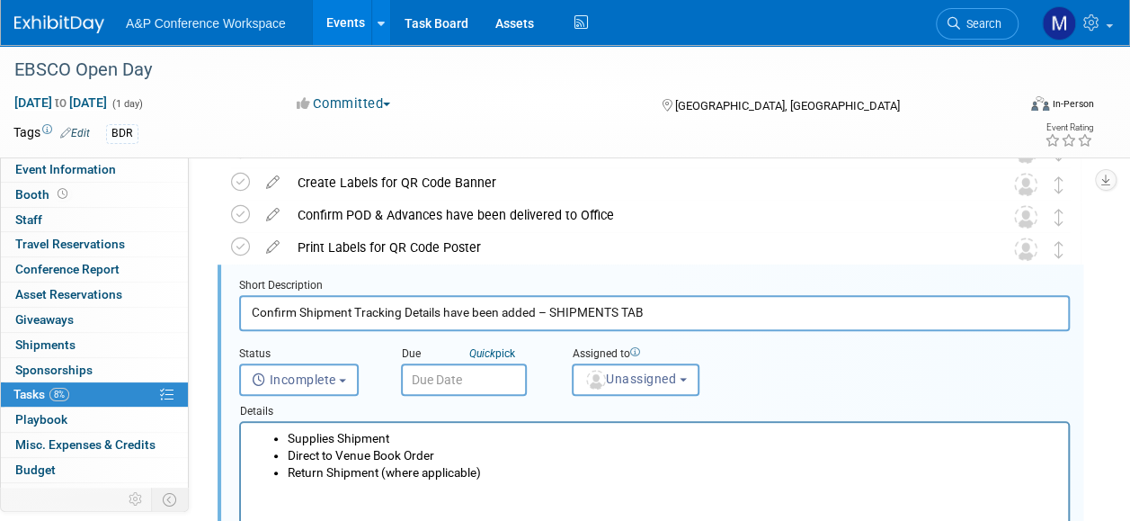
click at [255, 311] on input "Confirm Shipment Tracking Details have been added – SHIPMENTS TAB" at bounding box center [654, 312] width 831 height 35
drag, startPoint x: 837, startPoint y: 308, endPoint x: 727, endPoint y: 308, distance: 110.6
click at [727, 308] on input "Send shipment via Team Global & Confirm Shipment Tracking Details have been add…" at bounding box center [654, 312] width 831 height 35
type input "Send shipment via Team Global & Confirm Shipment Tracking Details have been add…"
click at [660, 389] on button "Unassigned" at bounding box center [636, 379] width 128 height 32
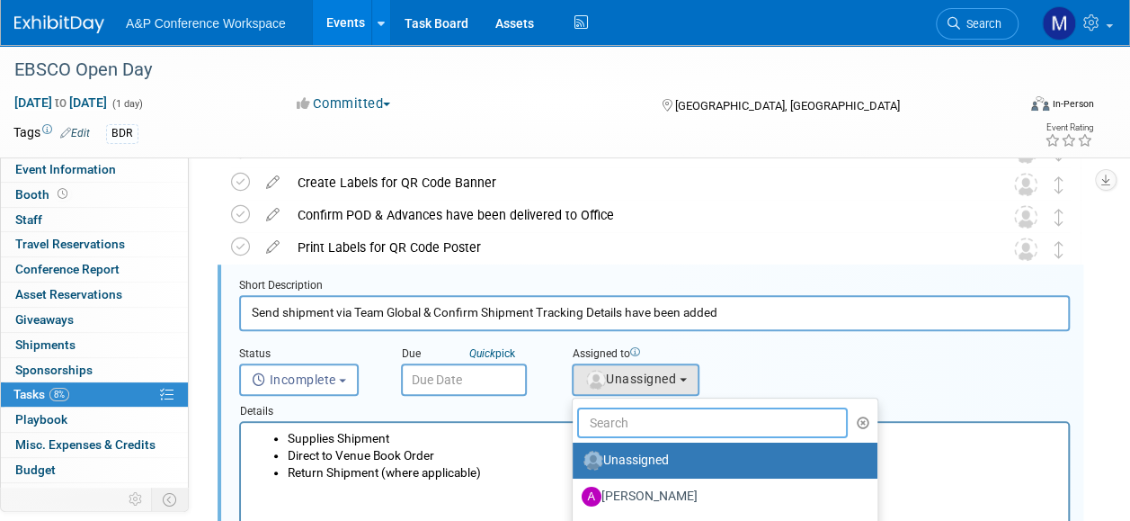
click at [659, 412] on input "text" at bounding box center [712, 422] width 271 height 31
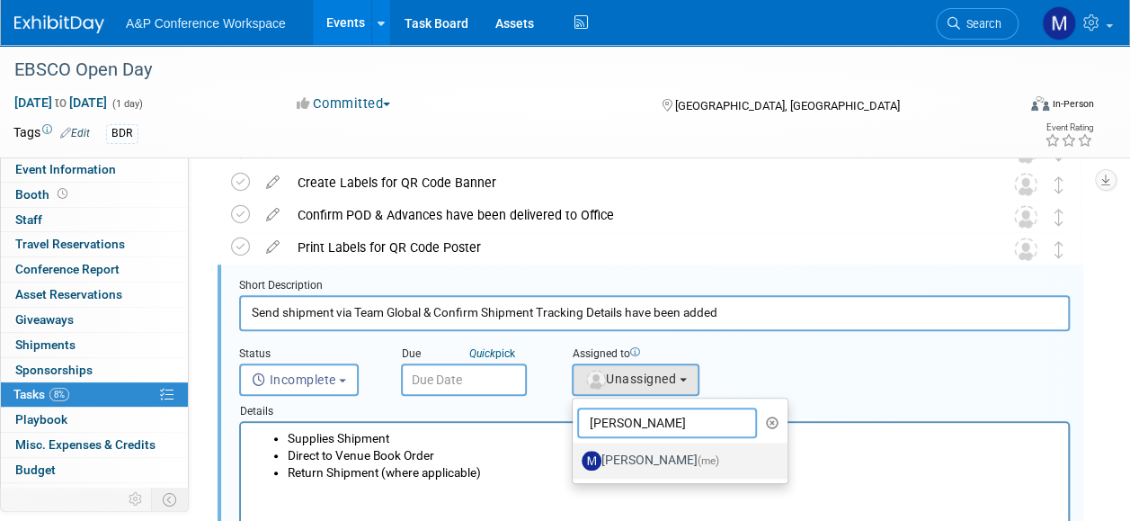
type input "matt ha"
click at [701, 455] on span "(me)" at bounding box center [709, 460] width 22 height 13
click at [576, 455] on input "Matt Hambridge (me)" at bounding box center [570, 458] width 12 height 12
select select "2db20fb6-019a-42f9-b51c-aabbbf535978"
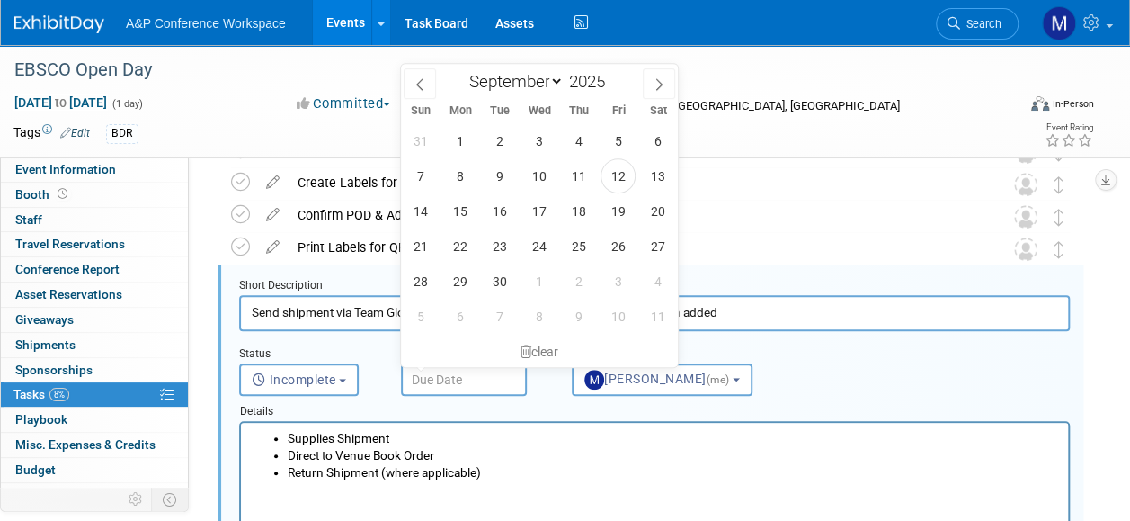
click at [453, 377] on input "text" at bounding box center [464, 379] width 126 height 32
click at [654, 79] on icon at bounding box center [659, 84] width 13 height 13
select select "9"
click at [467, 279] on span "27" at bounding box center [459, 280] width 35 height 35
type input "Oct 27, 2025"
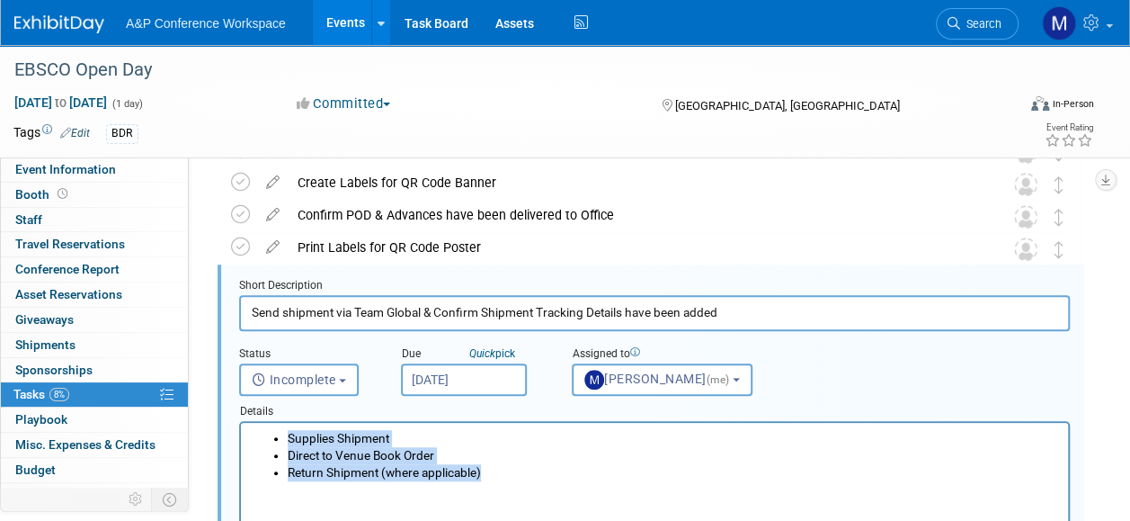
drag, startPoint x: 514, startPoint y: 479, endPoint x: 240, endPoint y: 442, distance: 276.0
click at [241, 442] on html "Supplies Shipment Direct to Venue Book Order Return Shipment (where applicable)" at bounding box center [654, 452] width 827 height 58
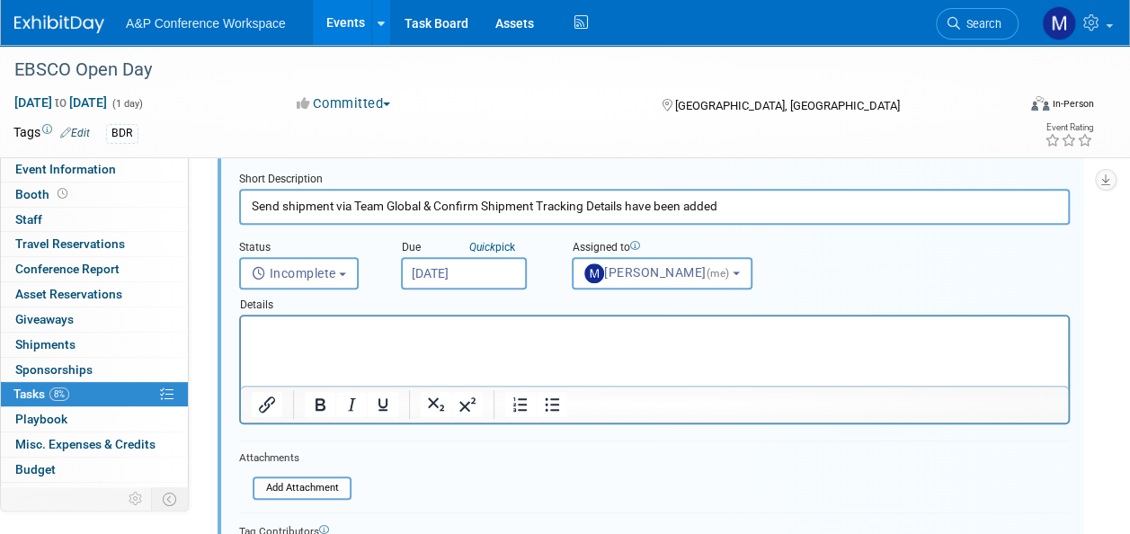
scroll to position [725, 0]
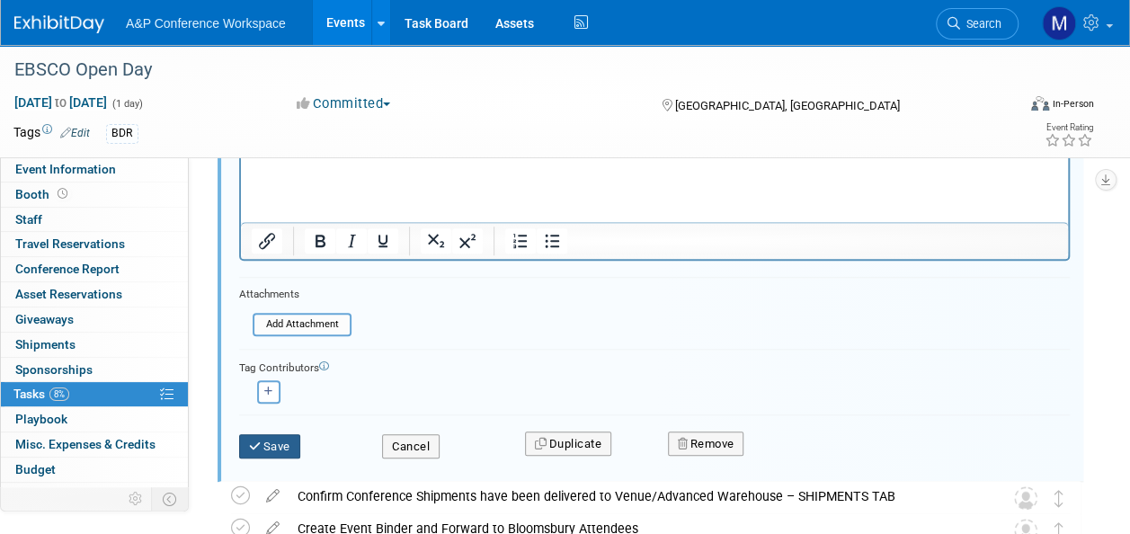
drag, startPoint x: 290, startPoint y: 437, endPoint x: 318, endPoint y: 411, distance: 38.8
click at [290, 438] on button "Save" at bounding box center [269, 446] width 61 height 25
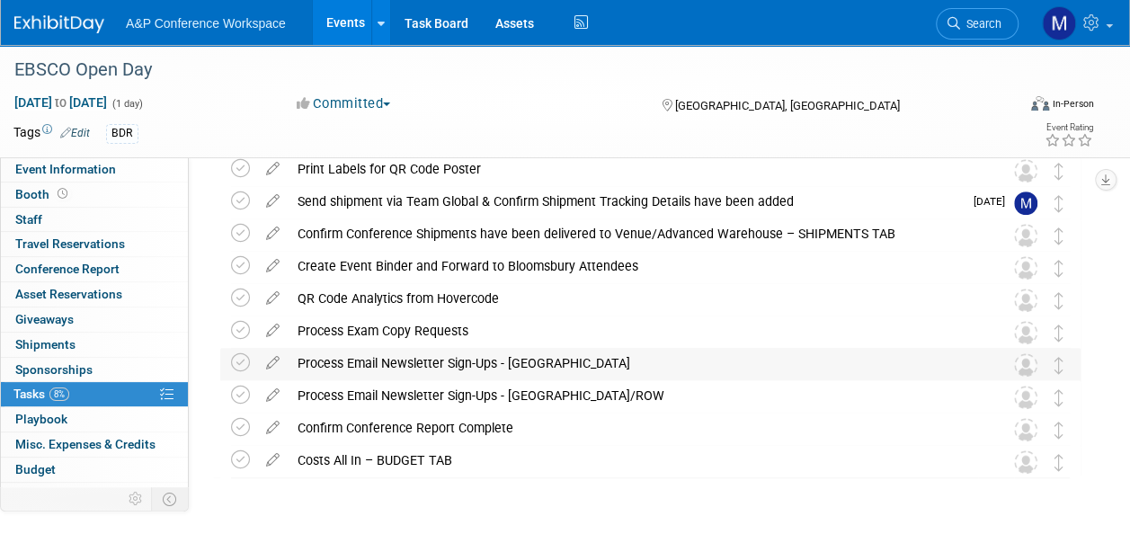
scroll to position [496, 0]
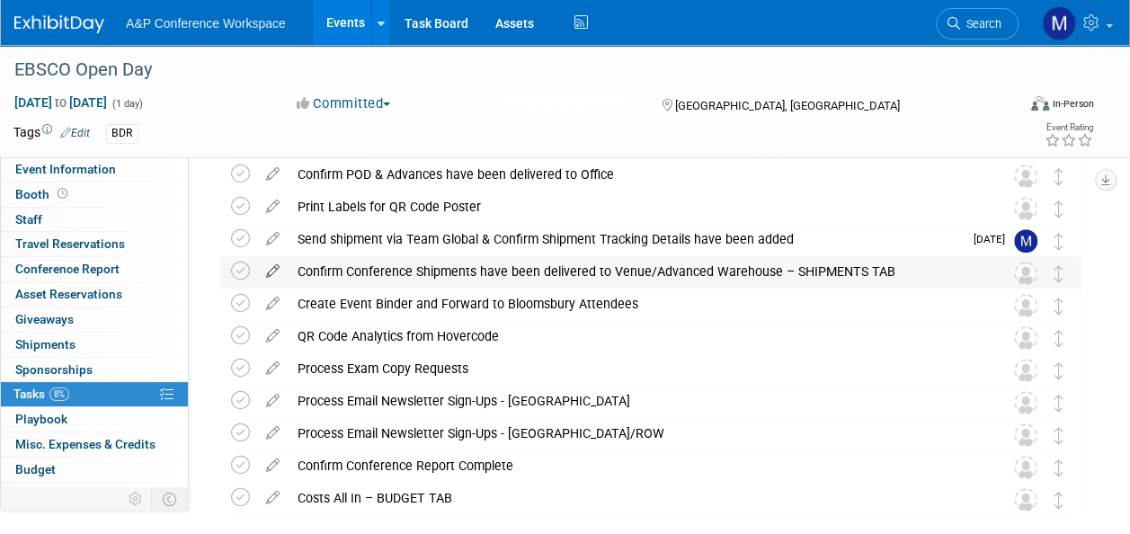
click at [272, 266] on icon at bounding box center [272, 267] width 31 height 22
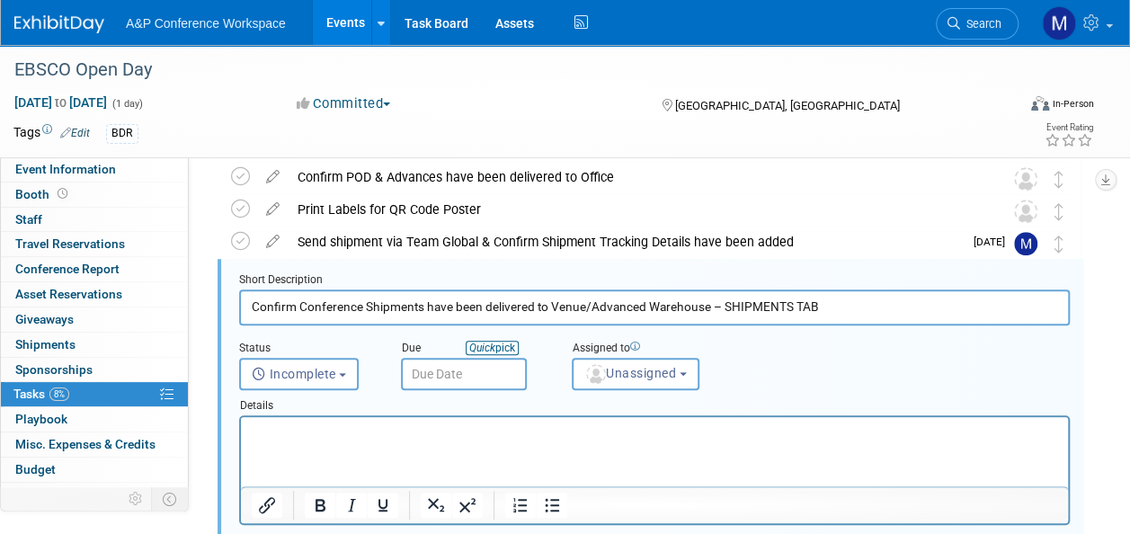
scroll to position [487, 0]
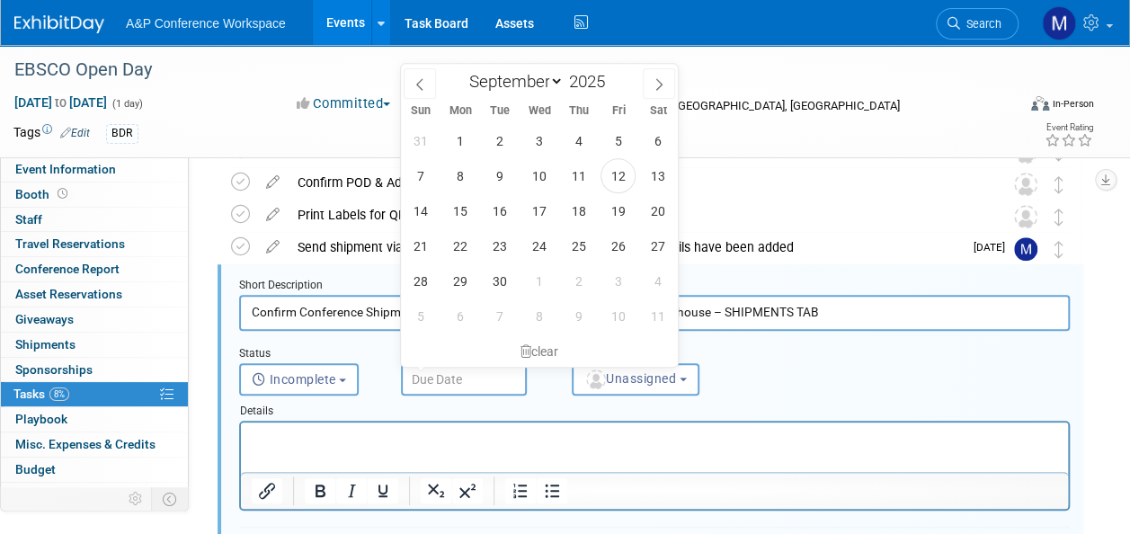
click at [504, 372] on input "text" at bounding box center [464, 379] width 126 height 32
click at [660, 79] on icon at bounding box center [659, 84] width 13 height 13
select select "9"
click at [538, 308] on span "5" at bounding box center [539, 316] width 35 height 35
type input "Nov 5, 2025"
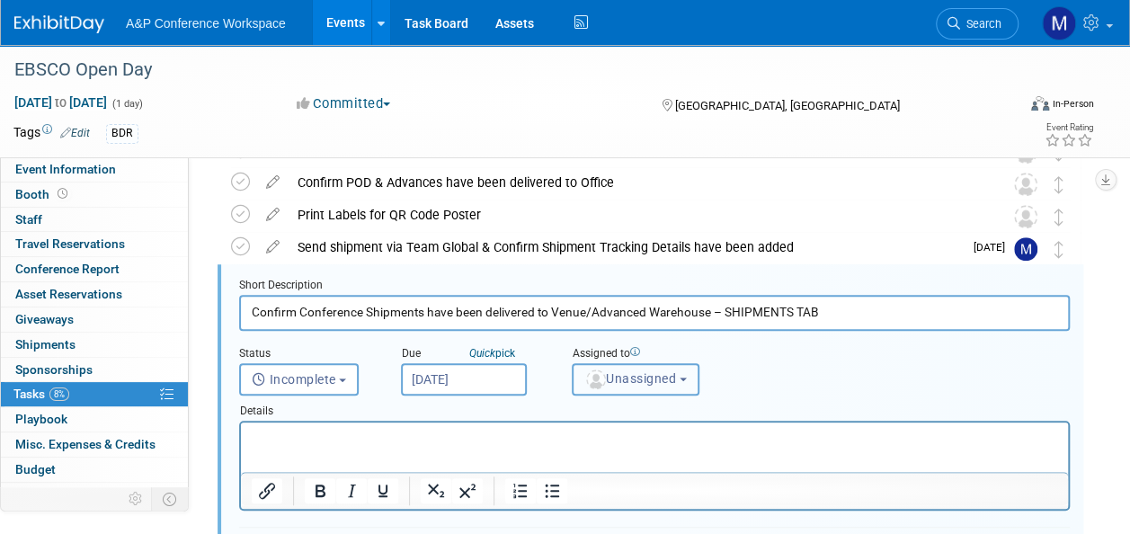
click at [593, 381] on img "button" at bounding box center [596, 380] width 20 height 20
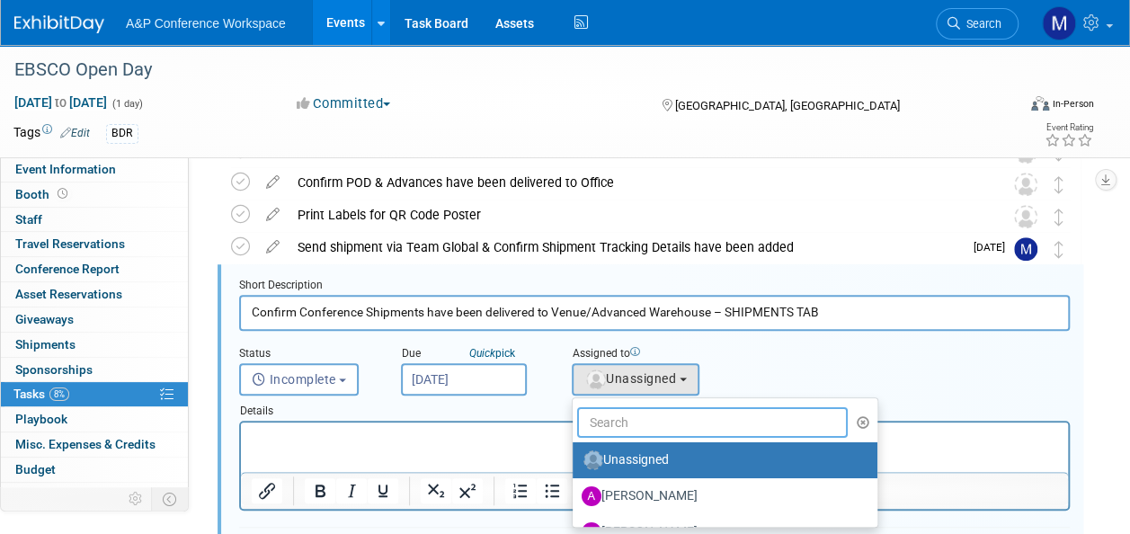
click at [622, 426] on input "text" at bounding box center [712, 422] width 271 height 31
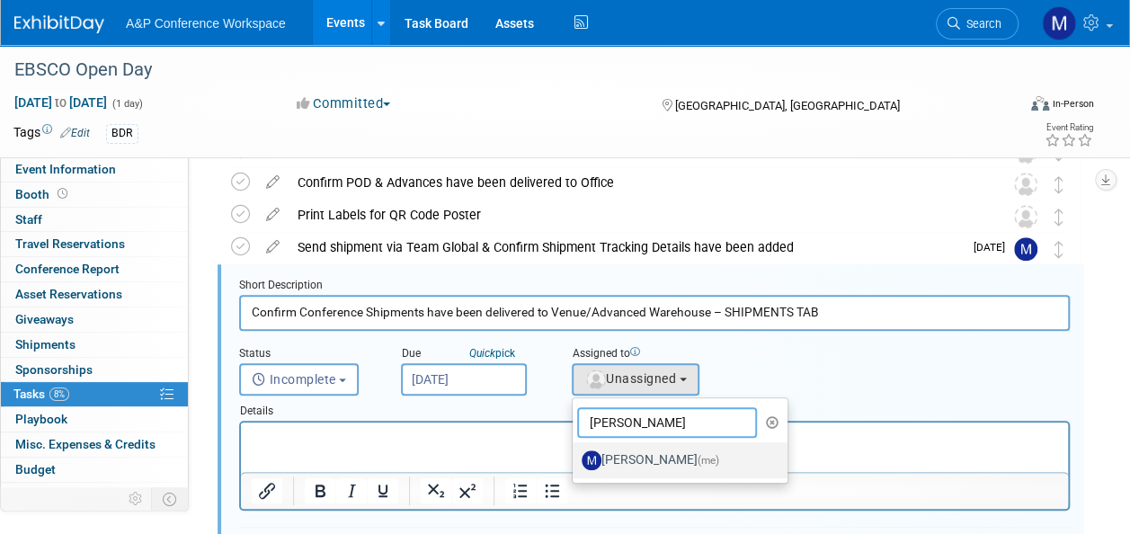
type input "matt ha"
drag, startPoint x: 623, startPoint y: 456, endPoint x: 277, endPoint y: 35, distance: 545.0
click at [623, 456] on label "Matt Hambridge (me)" at bounding box center [676, 460] width 188 height 29
click at [576, 456] on input "Matt Hambridge (me)" at bounding box center [570, 458] width 12 height 12
select select "2db20fb6-019a-42f9-b51c-aabbbf535978"
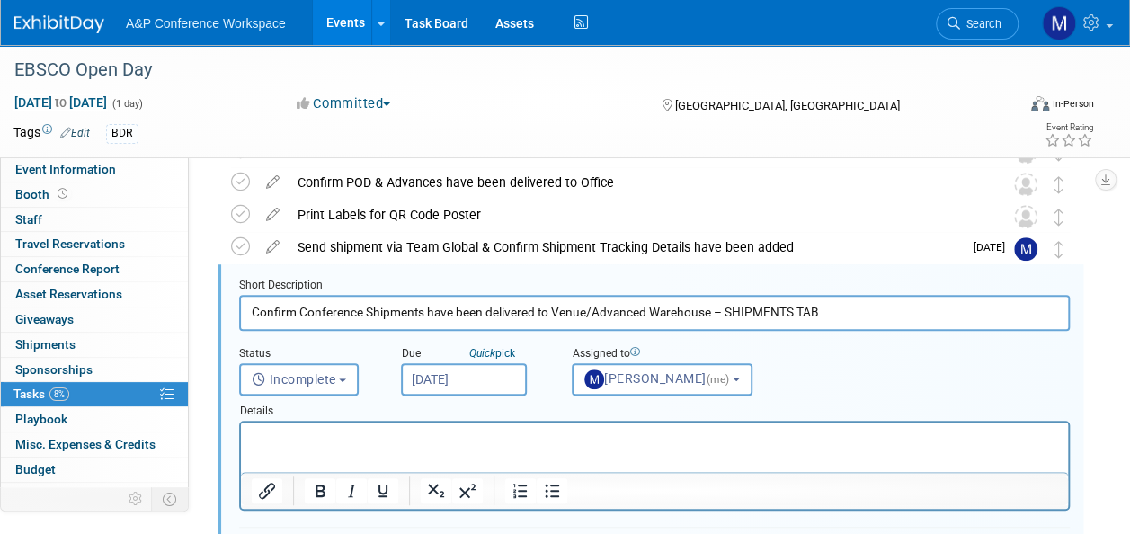
click at [501, 443] on p "Rich Text Area. Press ALT-0 for help." at bounding box center [655, 438] width 807 height 17
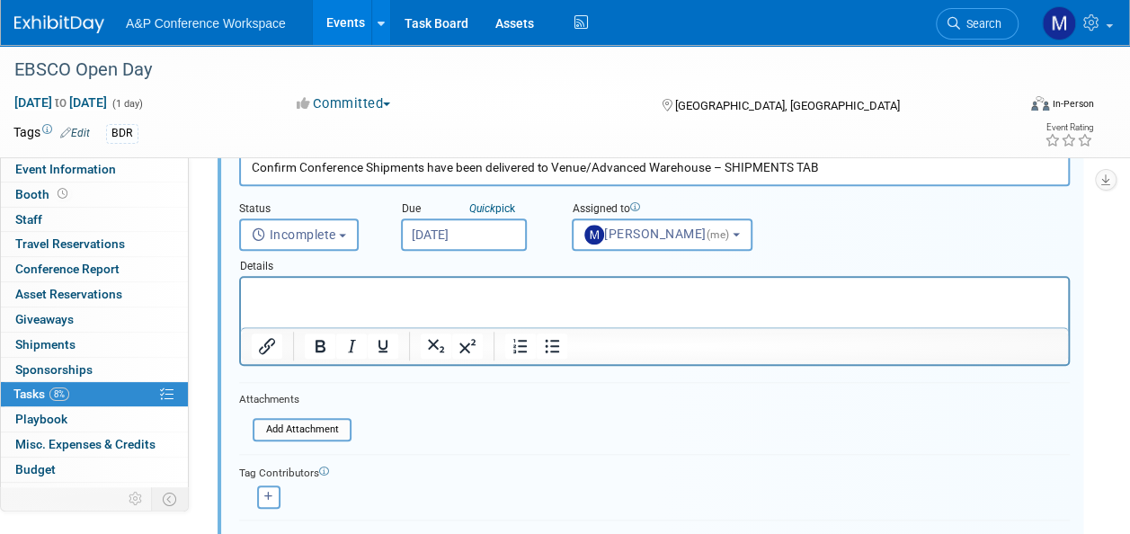
scroll to position [757, 0]
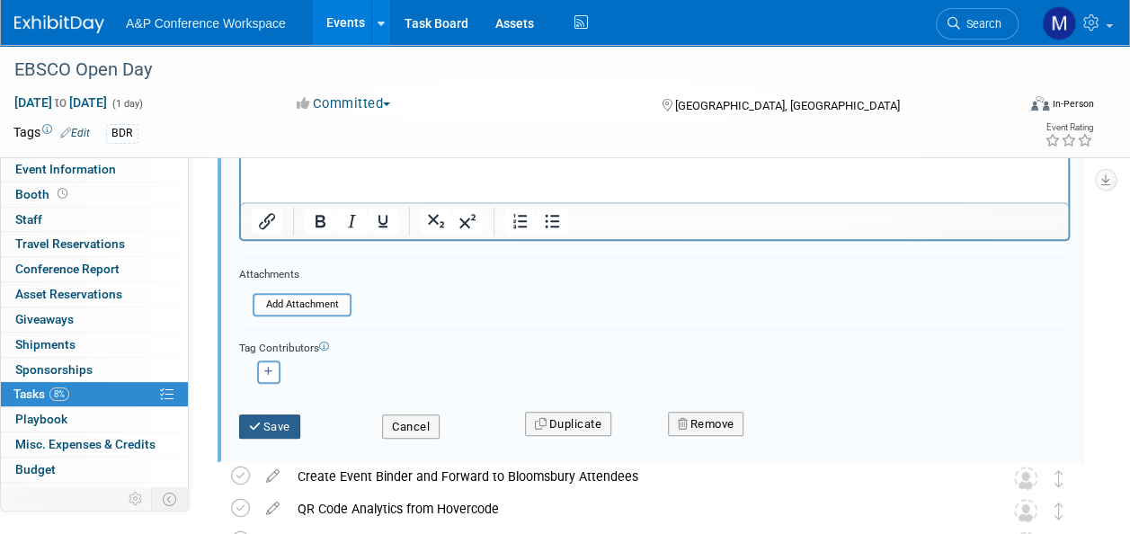
click at [290, 430] on button "Save" at bounding box center [269, 427] width 61 height 25
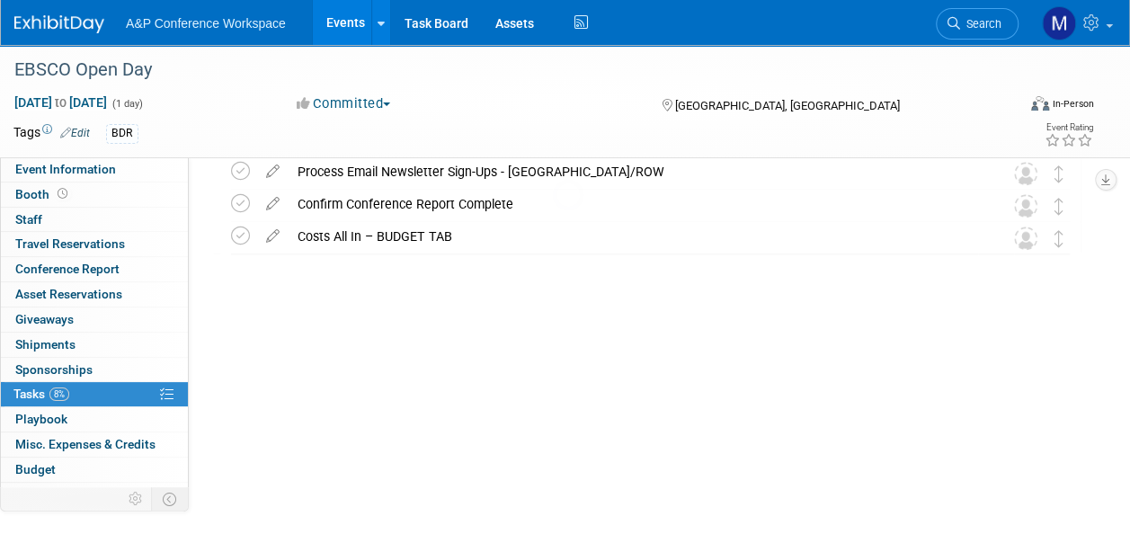
scroll to position [585, 0]
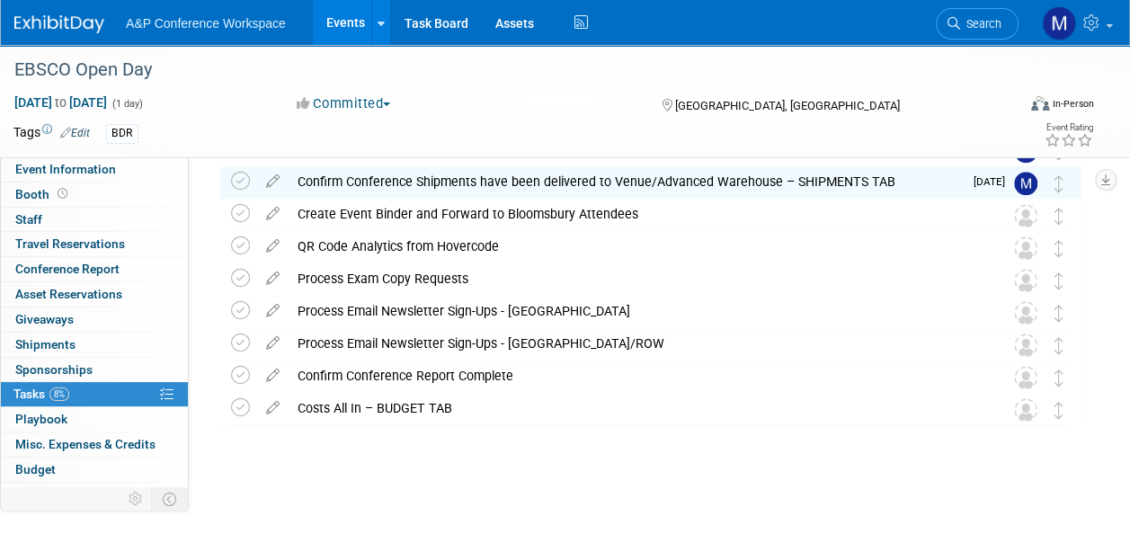
click at [270, 405] on icon at bounding box center [272, 404] width 31 height 22
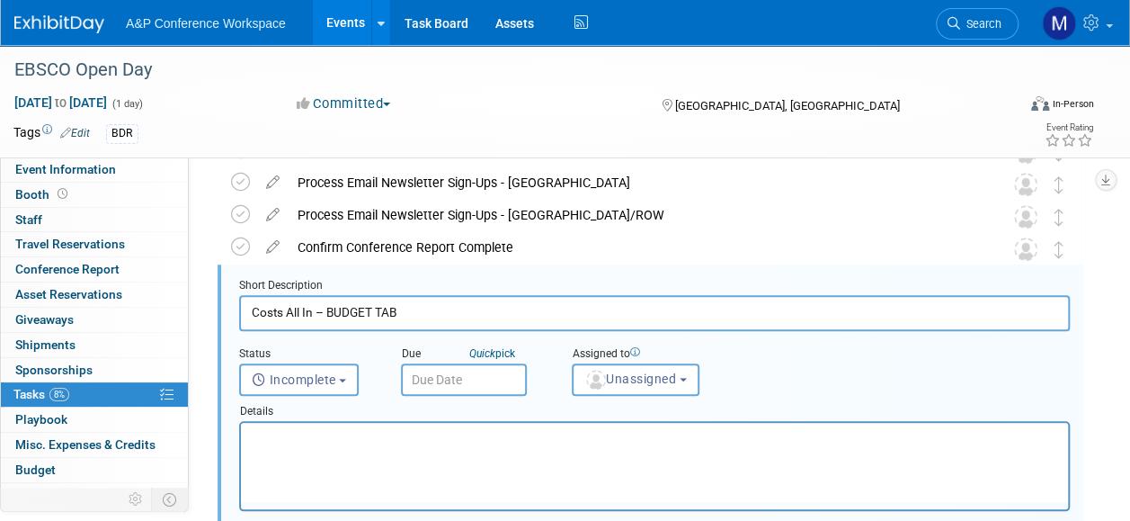
scroll to position [0, 0]
click at [645, 380] on span "Unassigned" at bounding box center [631, 378] width 92 height 14
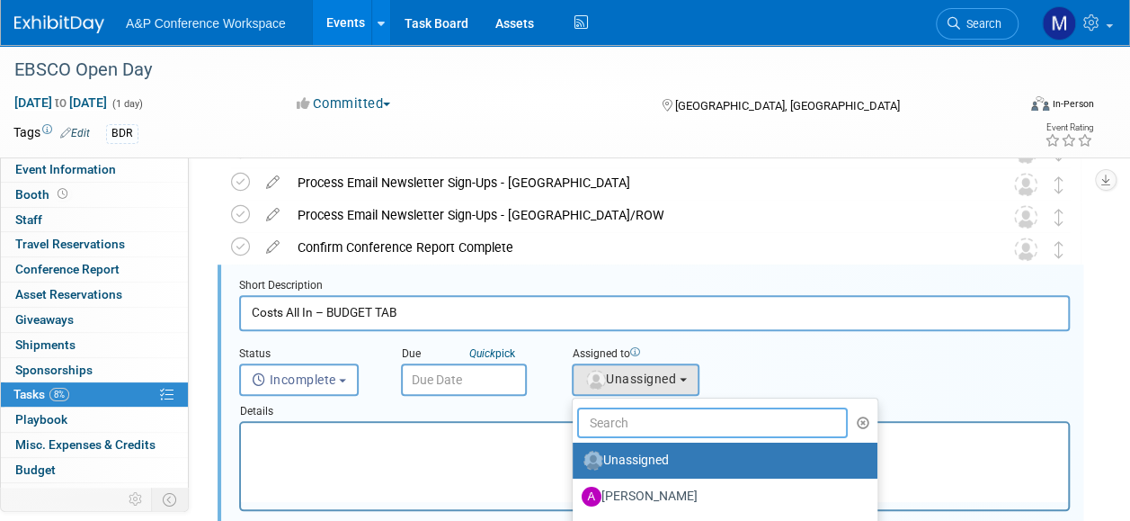
click at [642, 416] on input "text" at bounding box center [712, 422] width 271 height 31
type input "anne wes"
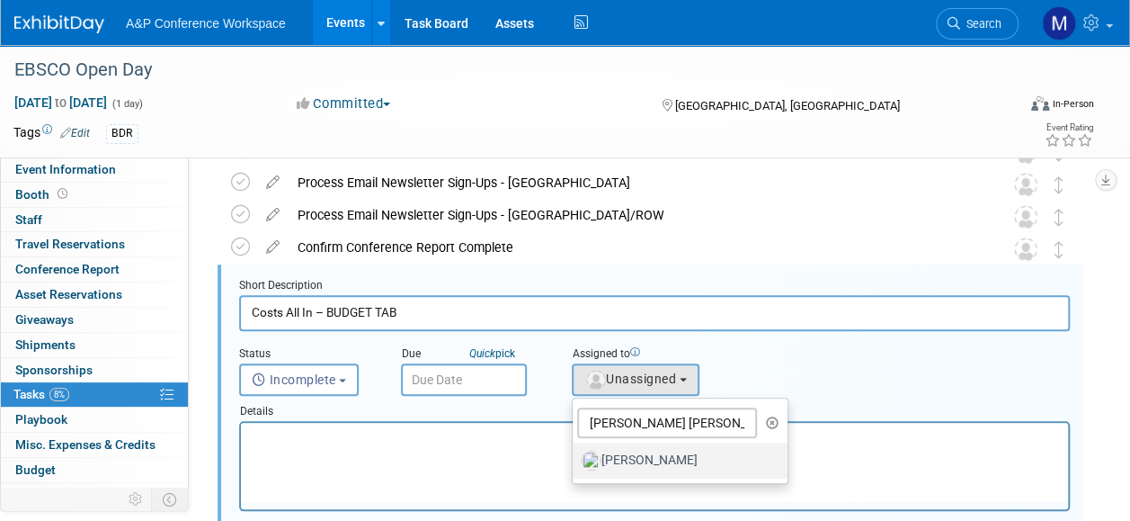
click at [636, 460] on label "Anne Weston" at bounding box center [676, 460] width 188 height 29
click at [576, 460] on input "Anne Weston" at bounding box center [570, 458] width 12 height 12
select select "c29719a7-47ff-44fe-b37a-21211f595519"
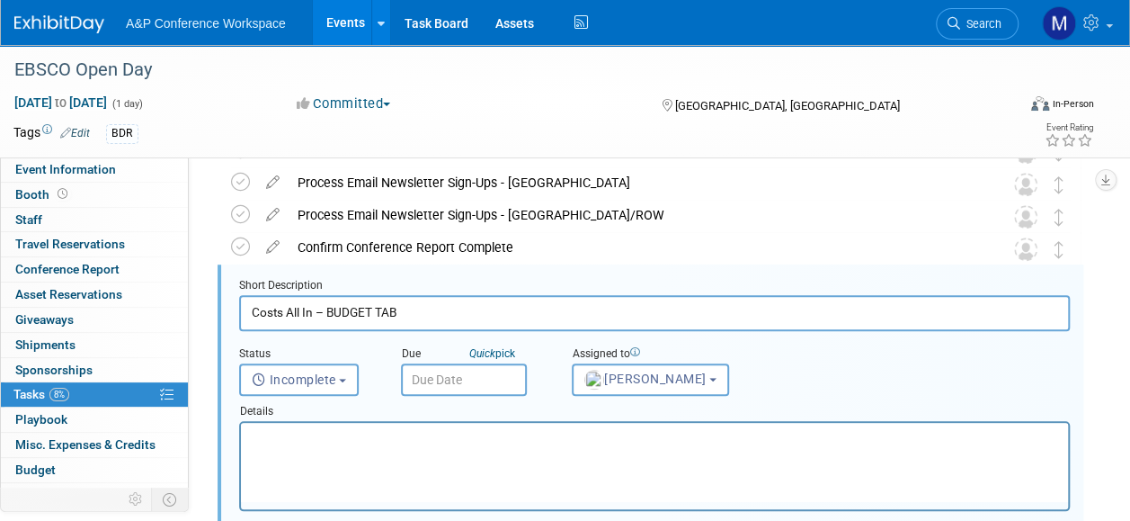
click at [429, 383] on input "text" at bounding box center [464, 379] width 126 height 32
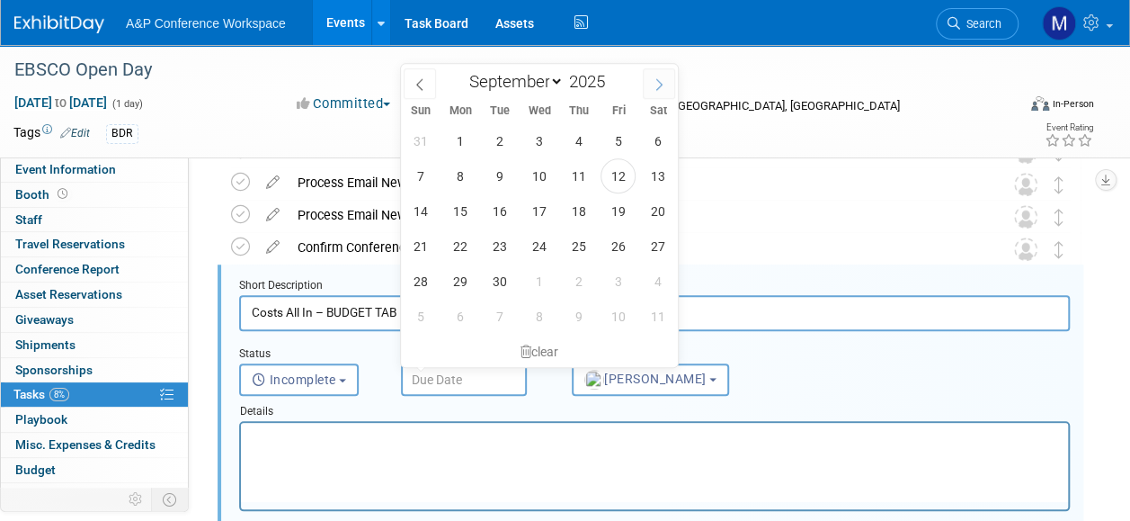
click at [661, 85] on icon at bounding box center [659, 85] width 6 height 12
click at [661, 85] on icon at bounding box center [659, 84] width 13 height 13
select select "11"
click at [619, 214] on span "19" at bounding box center [618, 210] width 35 height 35
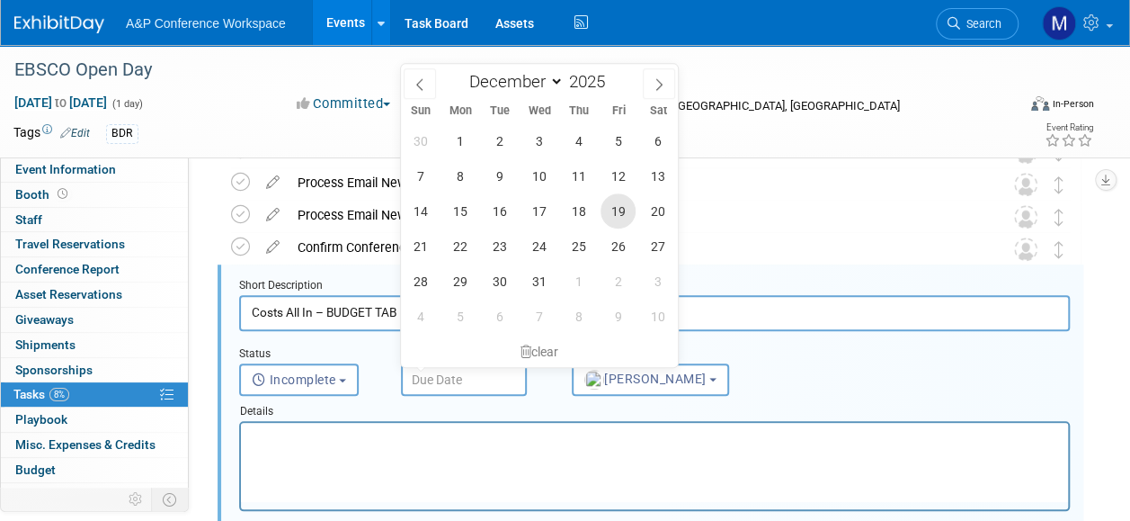
type input "Dec 19, 2025"
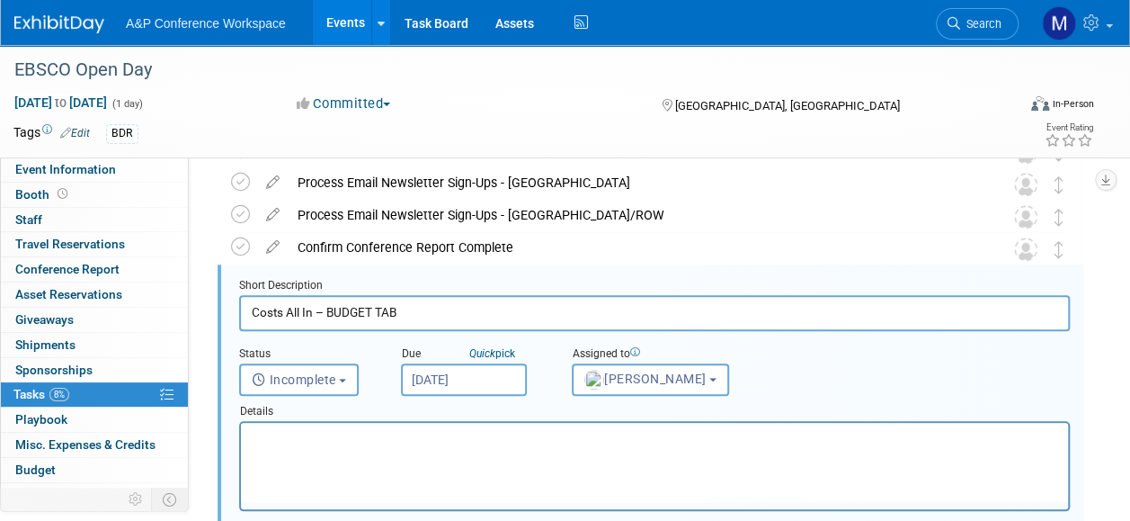
click at [404, 447] on html at bounding box center [654, 435] width 827 height 24
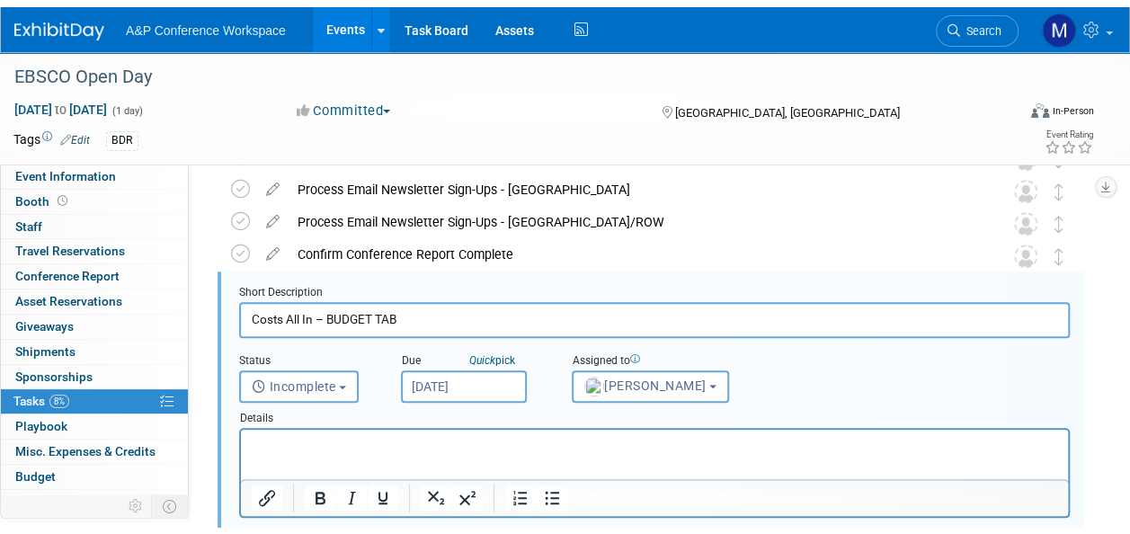
scroll to position [894, 0]
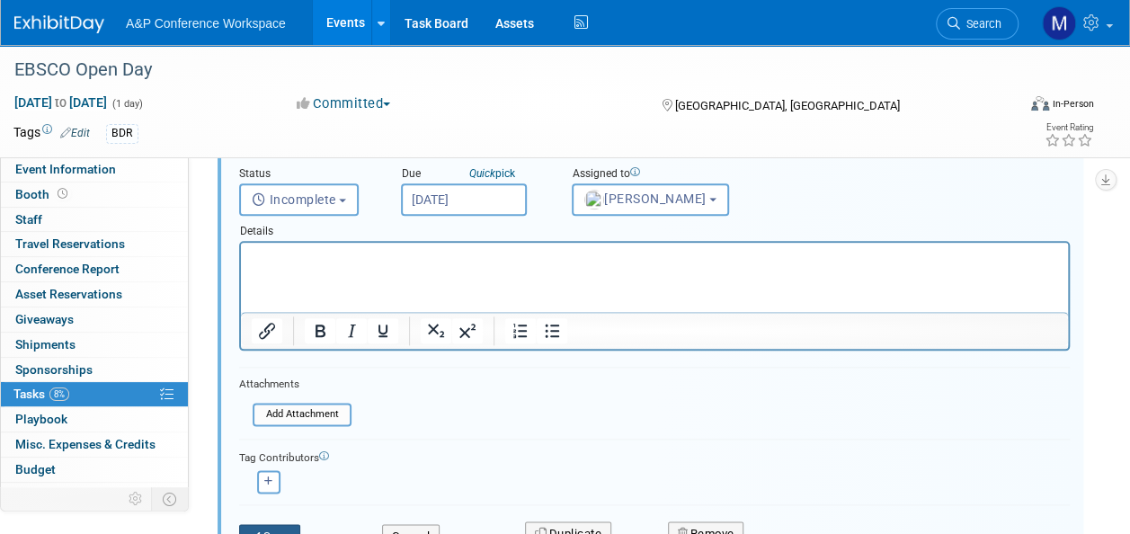
click at [277, 525] on button "Save" at bounding box center [269, 536] width 61 height 25
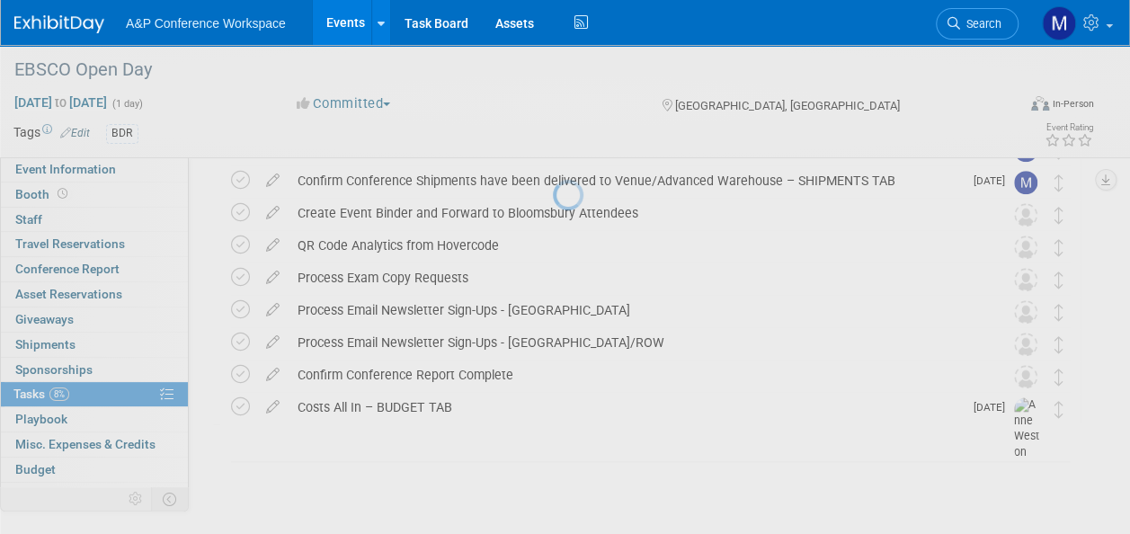
scroll to position [585, 0]
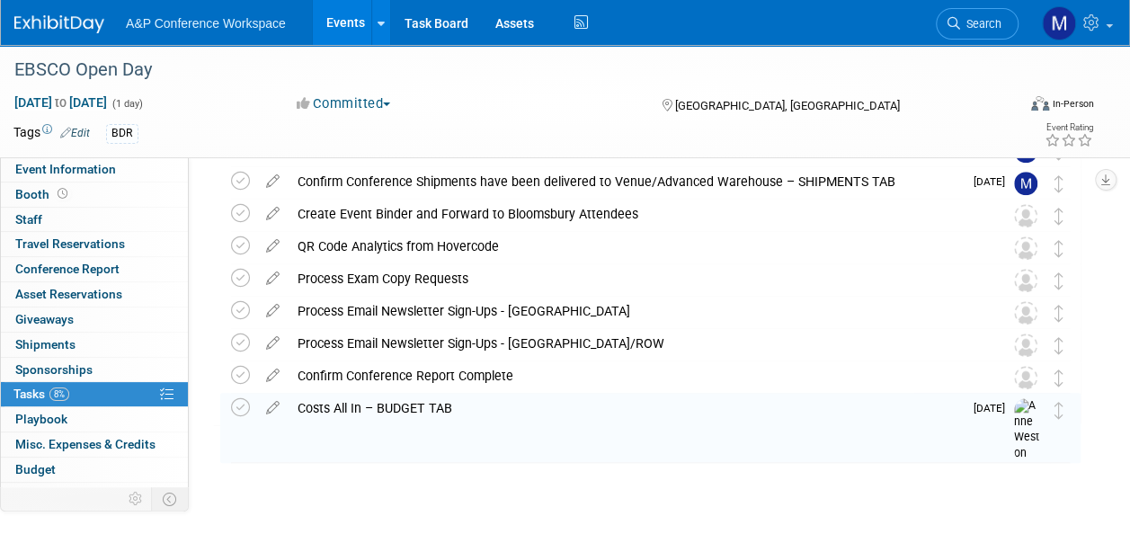
click at [277, 374] on icon at bounding box center [272, 372] width 31 height 22
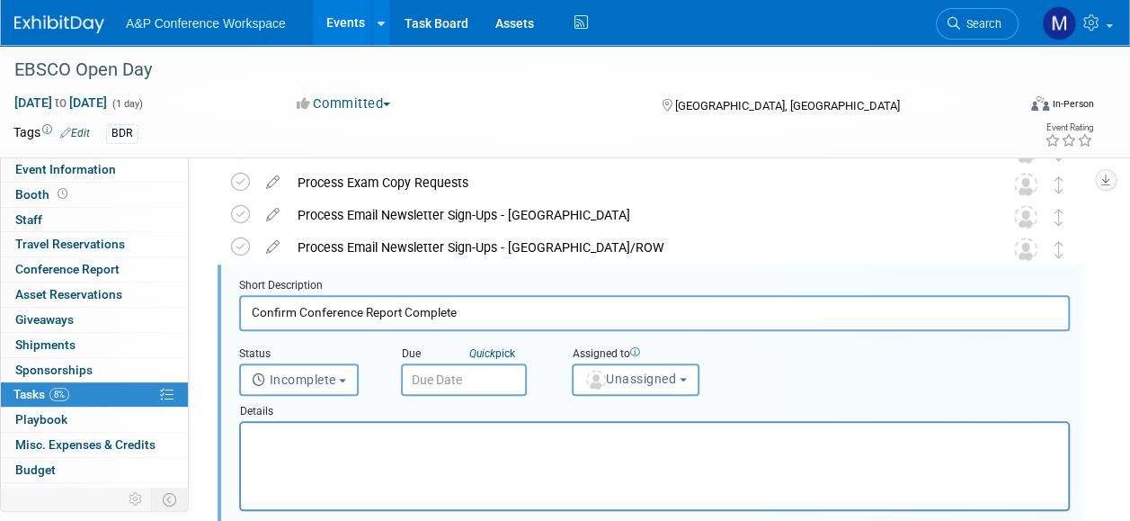
scroll to position [682, 0]
click at [647, 382] on span "Unassigned" at bounding box center [631, 378] width 92 height 14
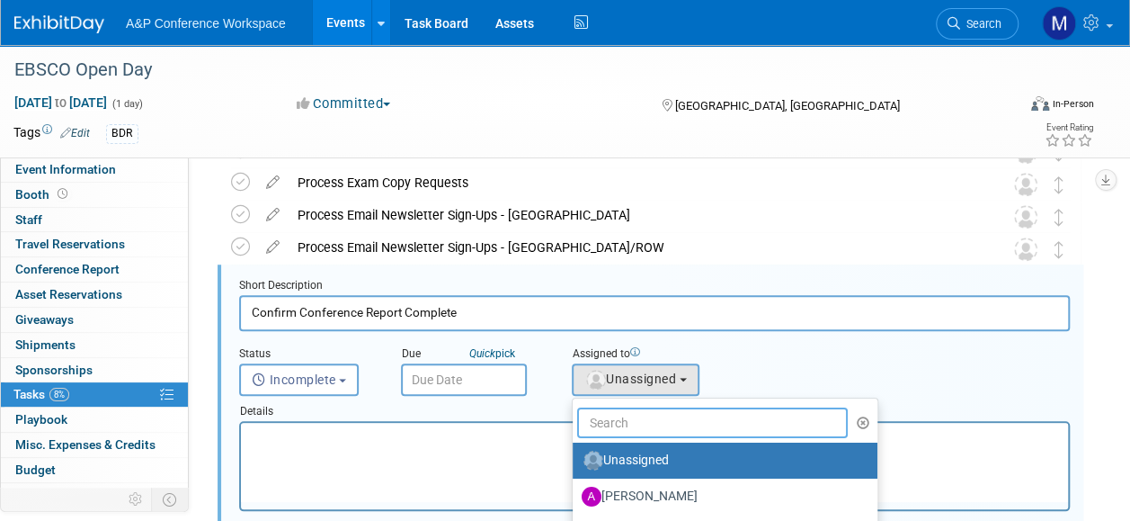
click at [633, 416] on input "text" at bounding box center [712, 422] width 271 height 31
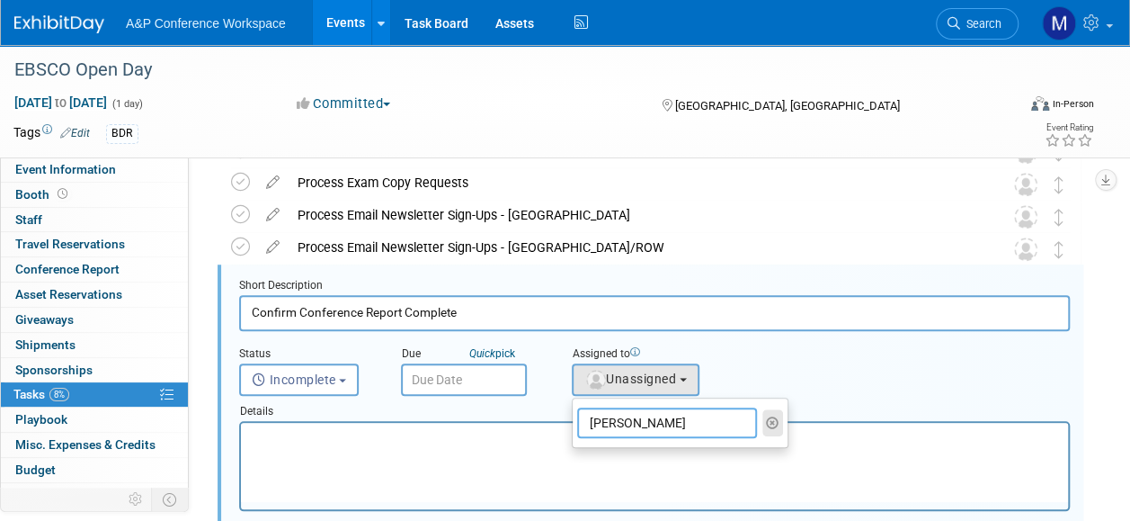
type input "matthew"
click at [769, 419] on icon "button" at bounding box center [772, 422] width 13 height 13
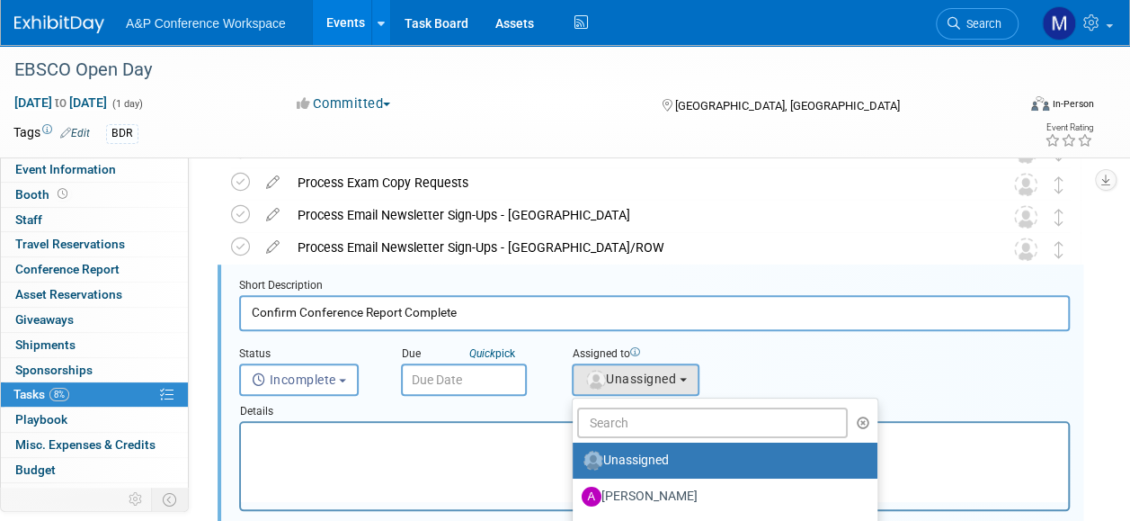
click at [827, 447] on html at bounding box center [654, 435] width 827 height 24
click at [857, 419] on icon "button" at bounding box center [863, 422] width 13 height 13
click at [829, 443] on p "Rich Text Area. Press ALT-0 for help." at bounding box center [655, 438] width 807 height 17
click at [840, 447] on html at bounding box center [654, 435] width 827 height 24
click at [505, 433] on p "Rich Text Area. Press ALT-0 for help." at bounding box center [655, 438] width 807 height 17
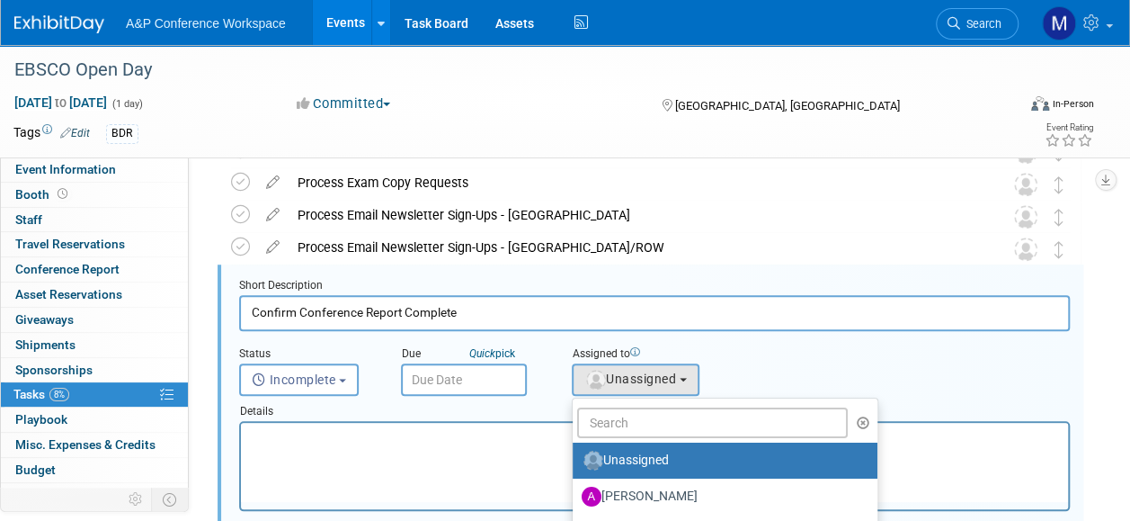
click at [480, 447] on html at bounding box center [654, 435] width 827 height 24
click at [613, 453] on label "Unassigned" at bounding box center [721, 460] width 278 height 29
click at [576, 453] on input "Unassigned" at bounding box center [570, 458] width 12 height 12
click at [618, 453] on label "Unassigned" at bounding box center [721, 460] width 278 height 29
click at [576, 453] on input "Unassigned" at bounding box center [570, 458] width 12 height 12
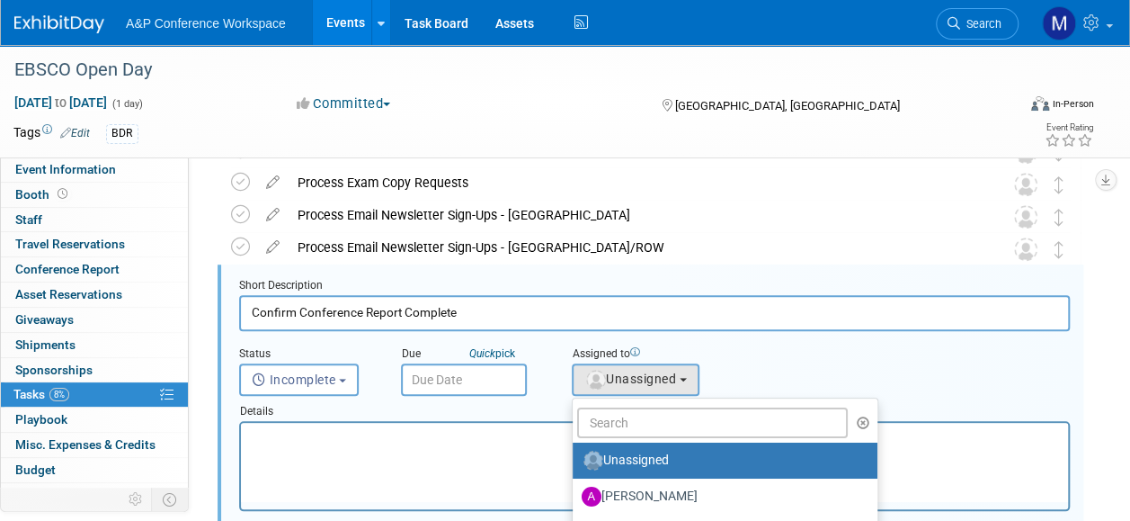
drag, startPoint x: 630, startPoint y: 454, endPoint x: 484, endPoint y: 417, distance: 151.2
click at [630, 453] on label "Unassigned" at bounding box center [721, 460] width 278 height 29
click at [576, 453] on input "Unassigned" at bounding box center [570, 458] width 12 height 12
click at [476, 378] on input "text" at bounding box center [464, 379] width 126 height 32
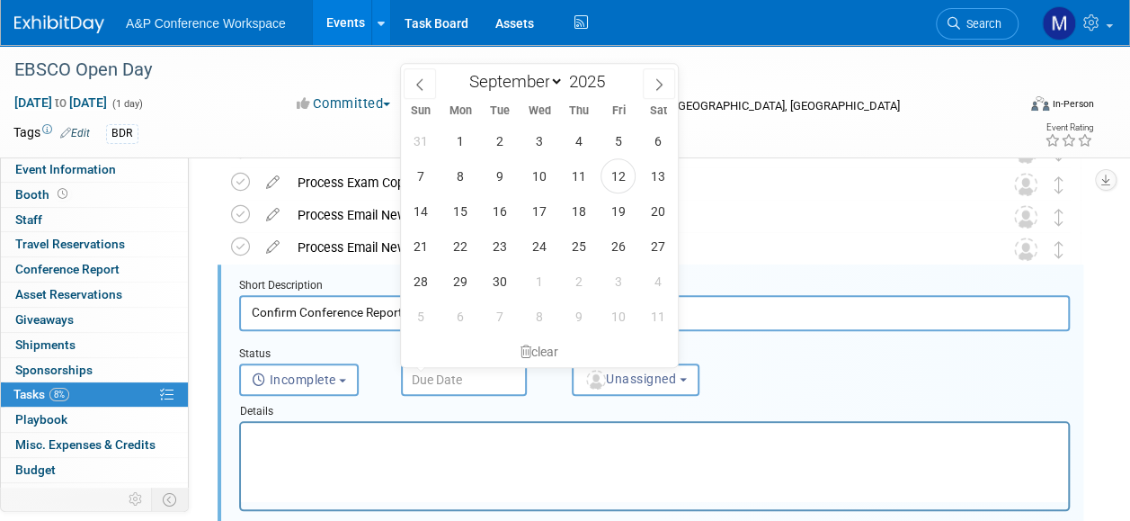
click at [468, 442] on p "Rich Text Area. Press ALT-0 for help." at bounding box center [655, 438] width 807 height 17
click at [538, 349] on div "clear" at bounding box center [539, 351] width 277 height 31
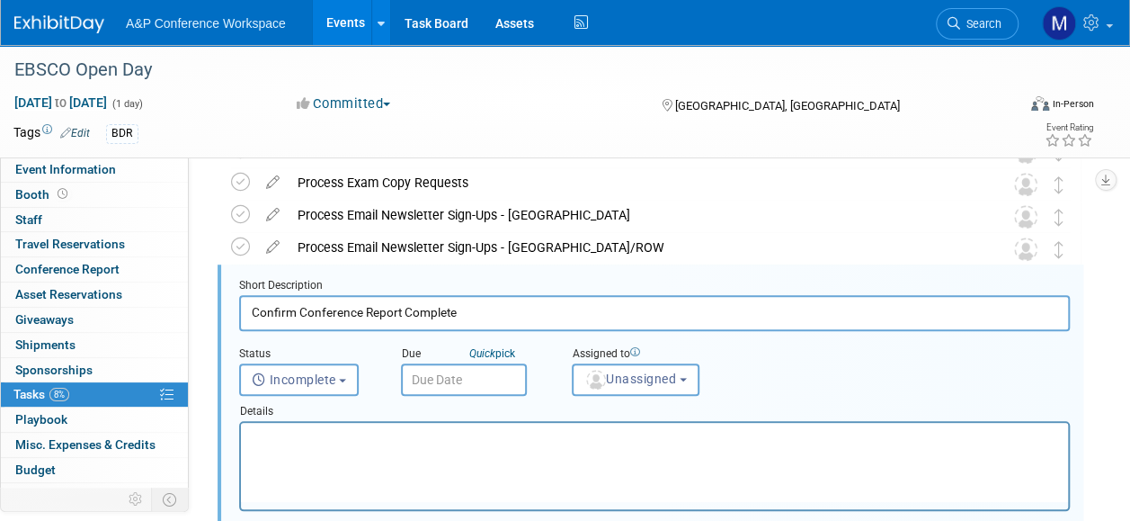
click at [460, 378] on input "text" at bounding box center [464, 379] width 126 height 32
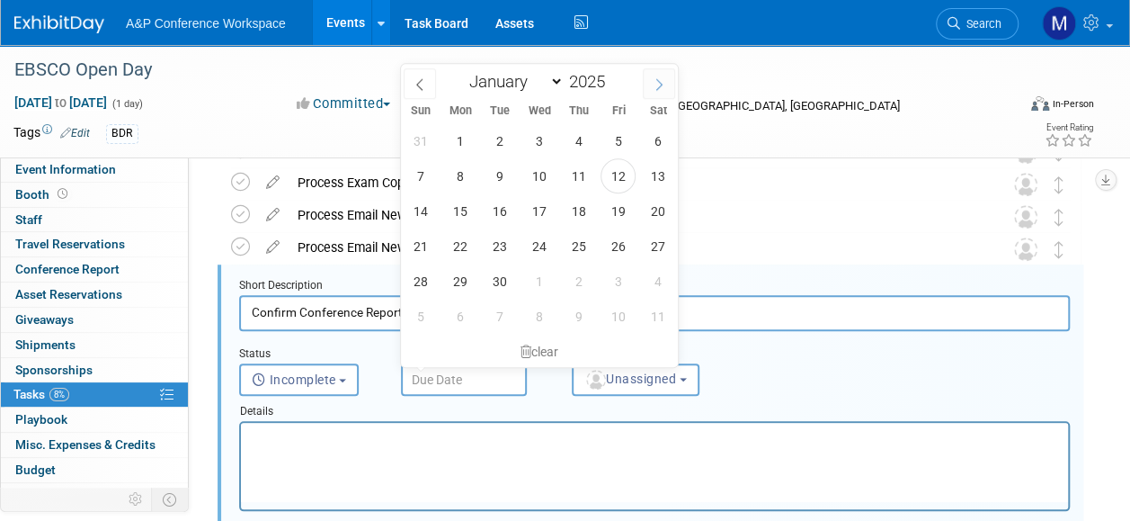
click at [660, 85] on icon at bounding box center [659, 85] width 6 height 12
click at [656, 94] on span at bounding box center [659, 83] width 32 height 31
select select "10"
click at [608, 245] on span "21" at bounding box center [618, 245] width 35 height 35
type input "Nov 21, 2025"
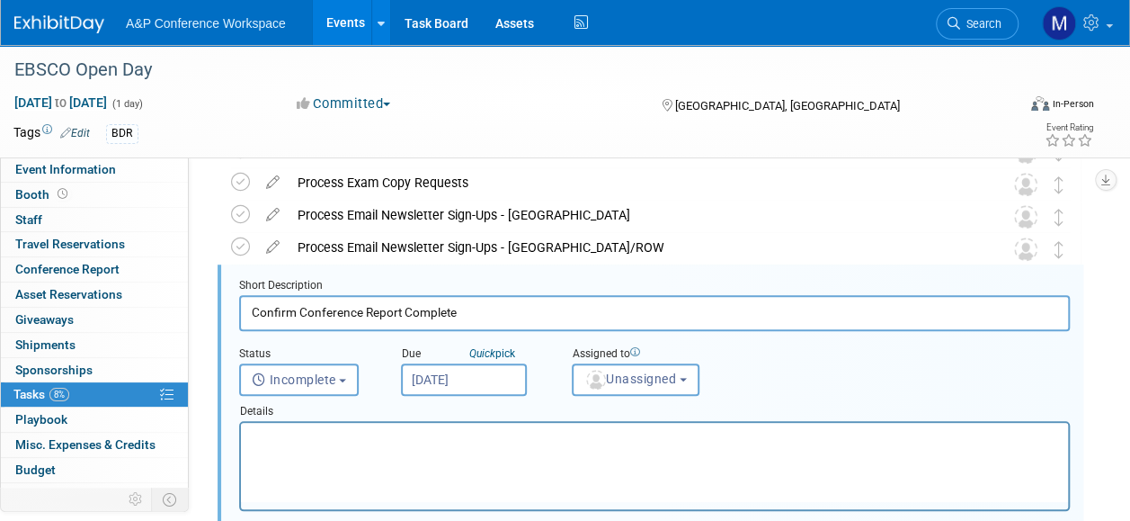
click at [446, 447] on html at bounding box center [654, 435] width 827 height 24
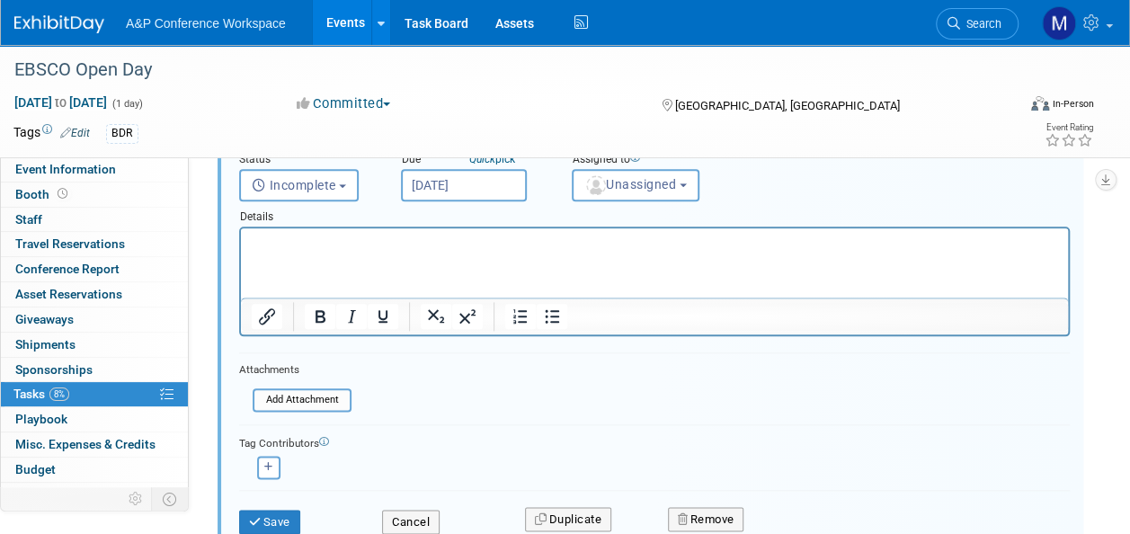
scroll to position [951, 0]
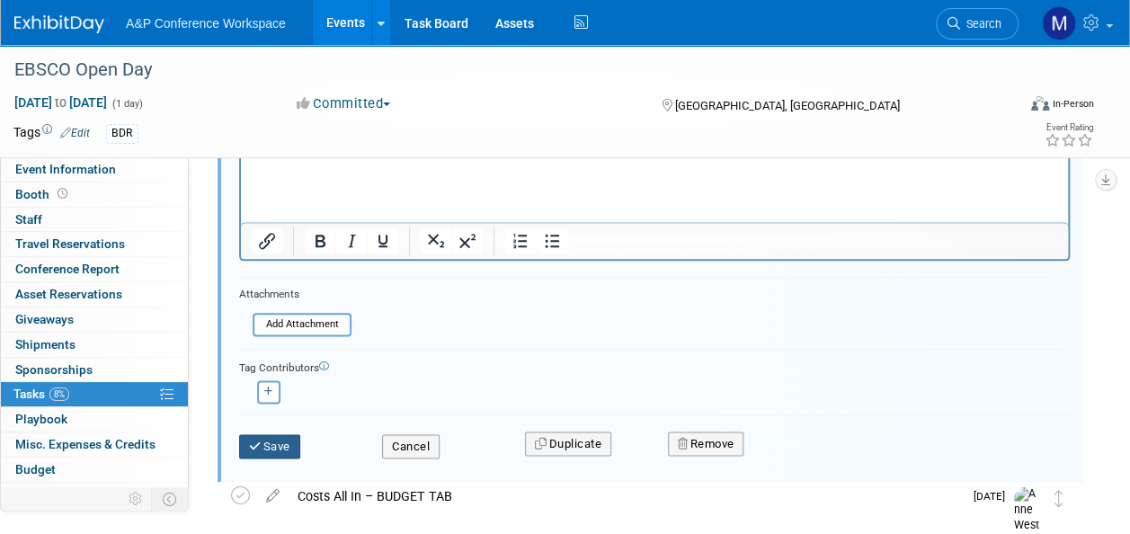
click at [290, 436] on button "Save" at bounding box center [269, 446] width 61 height 25
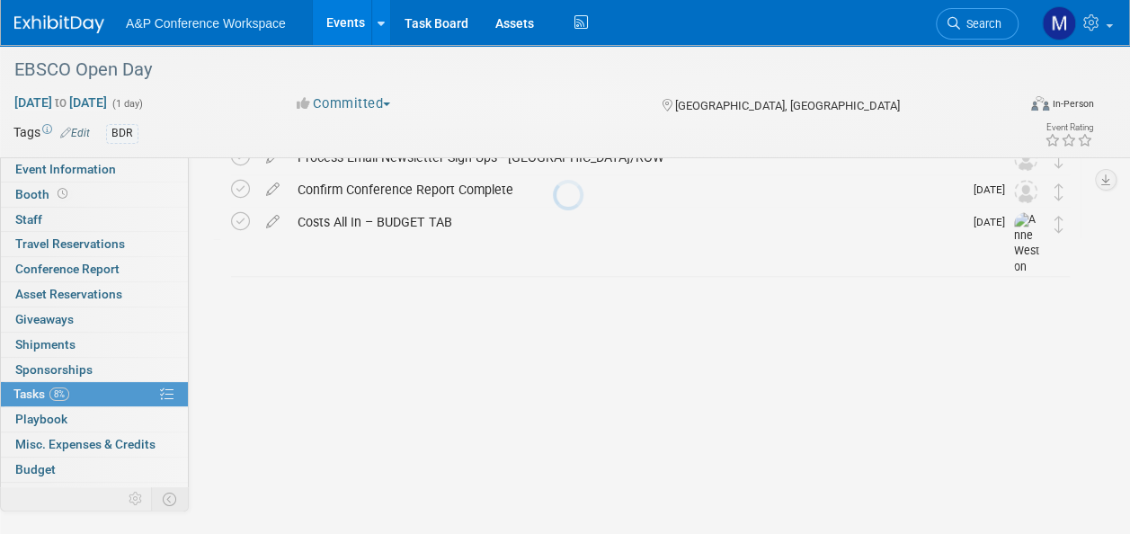
scroll to position [585, 0]
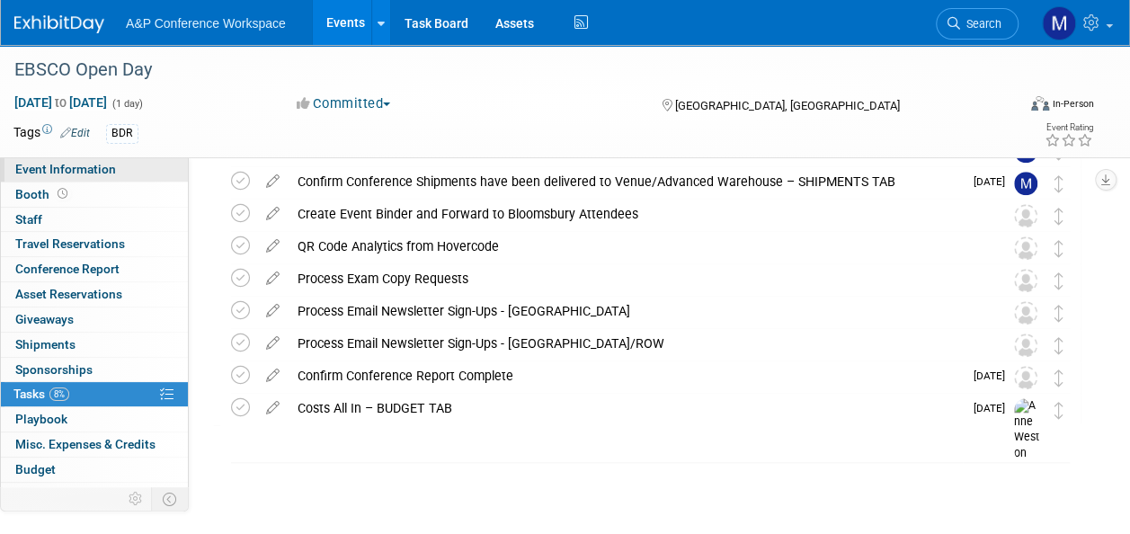
click at [141, 165] on link "Event Information" at bounding box center [94, 169] width 187 height 24
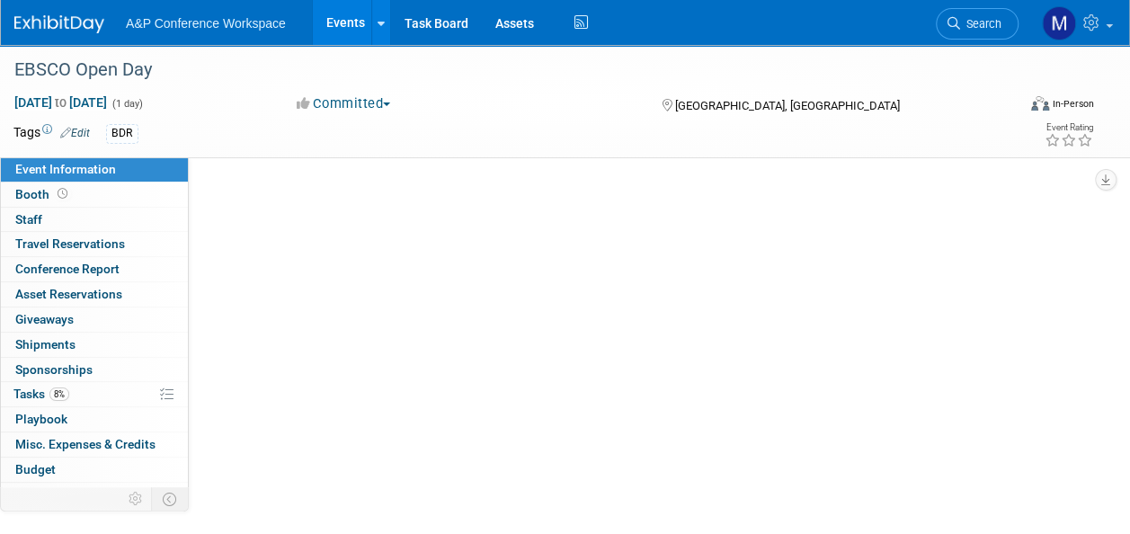
scroll to position [0, 0]
select select "Annual"
select select "Level 2"
select select "In-Person Booth"
select select "Libraries"
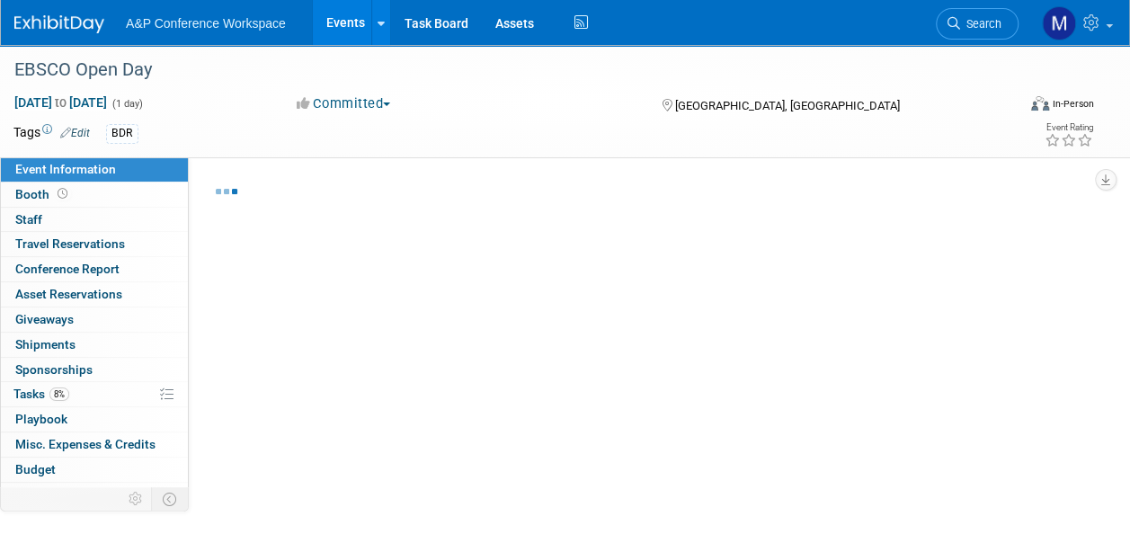
select select "Bloomsbury Academic"
select select "Matt Hambridge"
select select "Laura Montgomery"
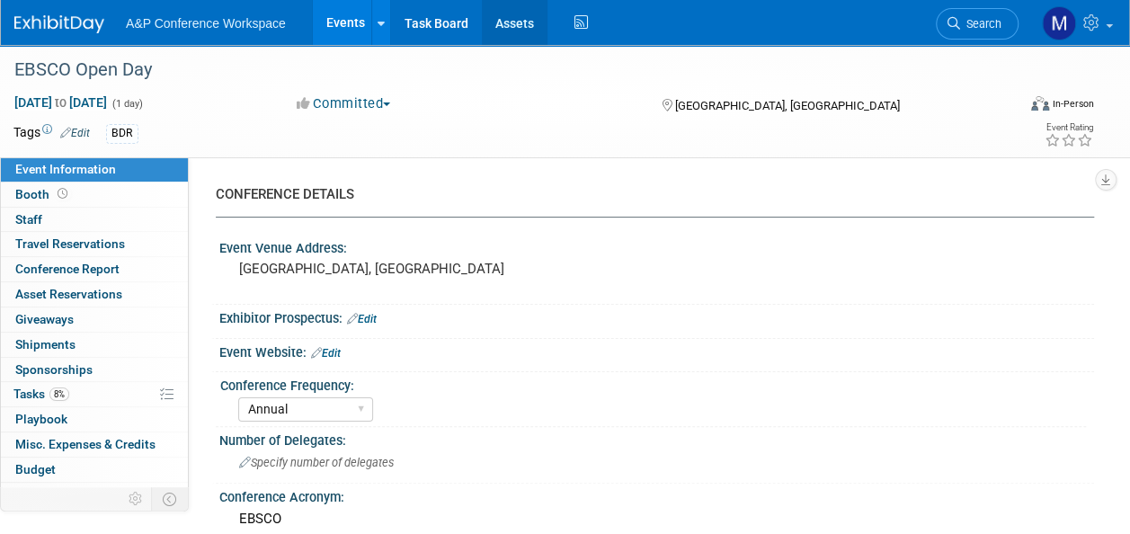
click at [518, 22] on link "Assets" at bounding box center [515, 22] width 66 height 45
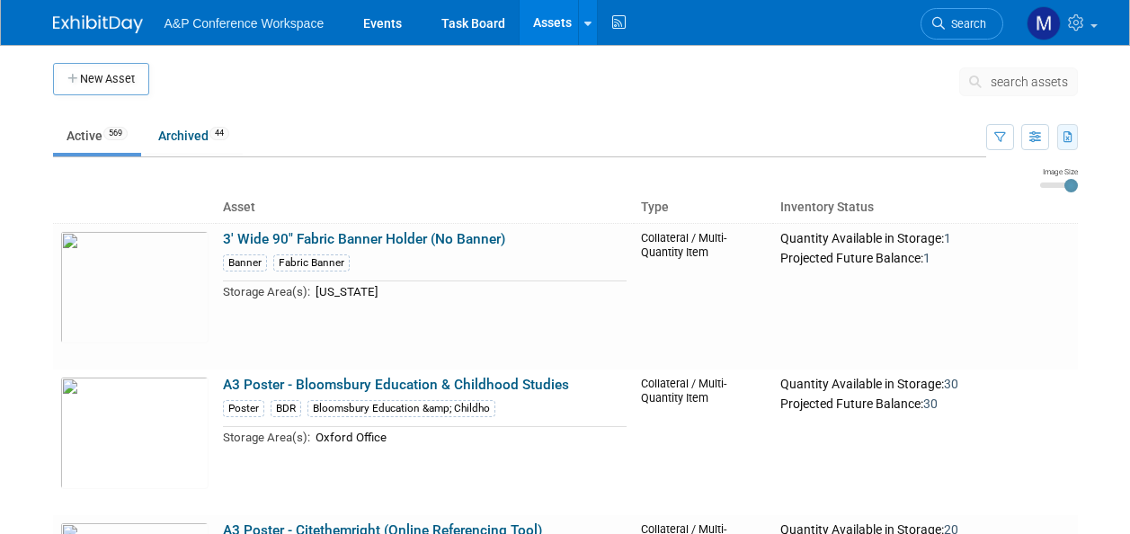
click at [1069, 137] on icon "button" at bounding box center [1069, 138] width 10 height 12
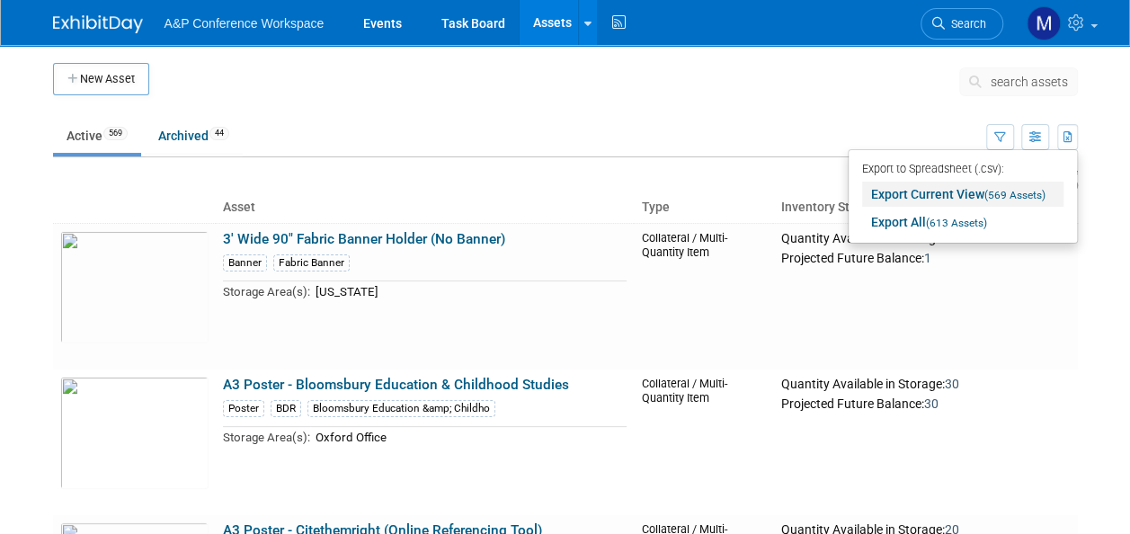
click at [991, 193] on span "(569 Assets)" at bounding box center [1015, 195] width 61 height 13
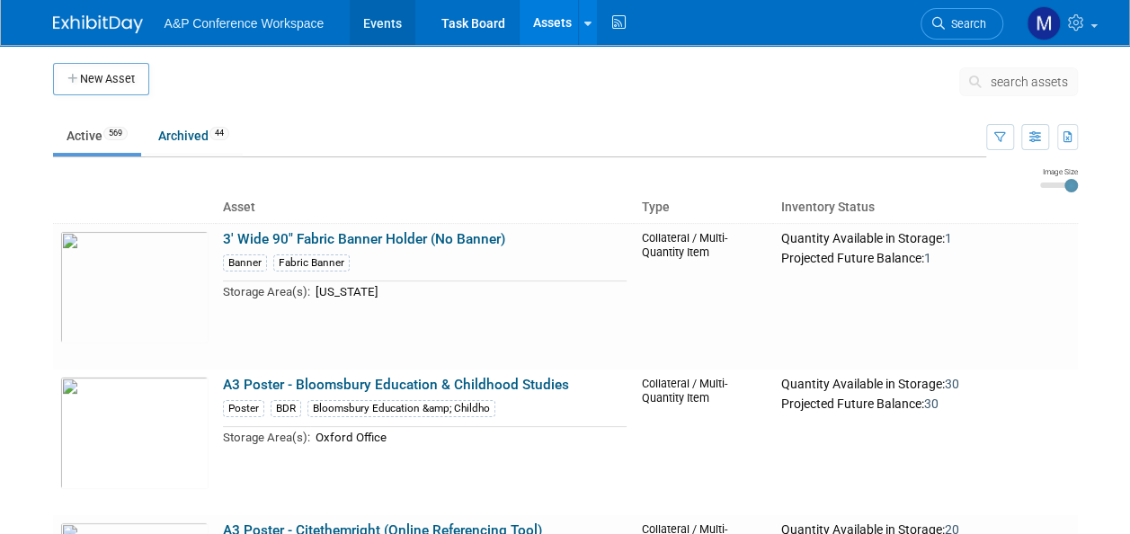
click at [385, 26] on link "Events" at bounding box center [383, 22] width 66 height 45
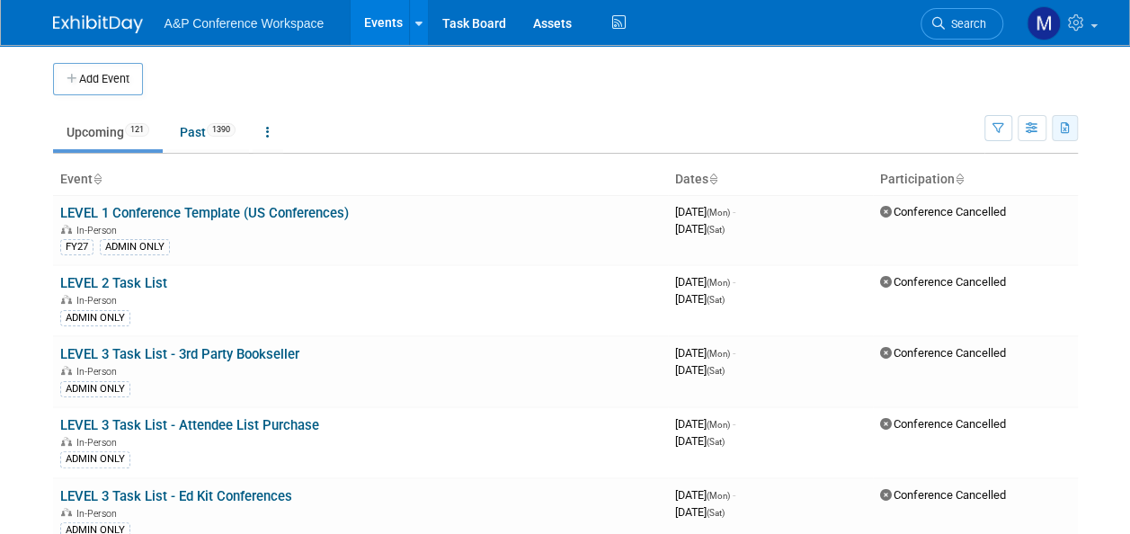
click at [1063, 131] on icon "button" at bounding box center [1066, 129] width 10 height 12
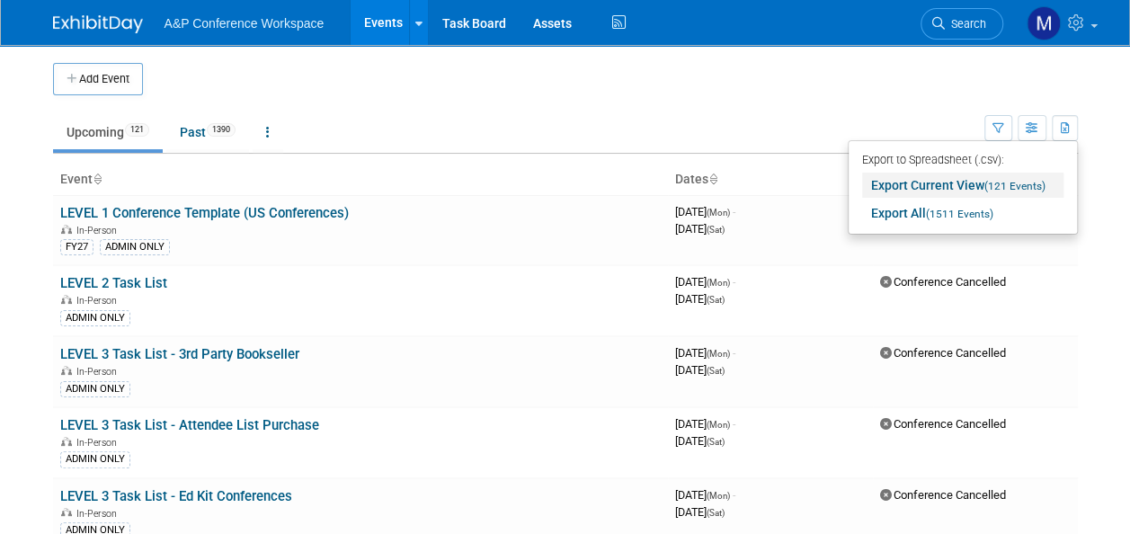
click at [967, 186] on link "Export Current View (121 Events)" at bounding box center [962, 185] width 201 height 25
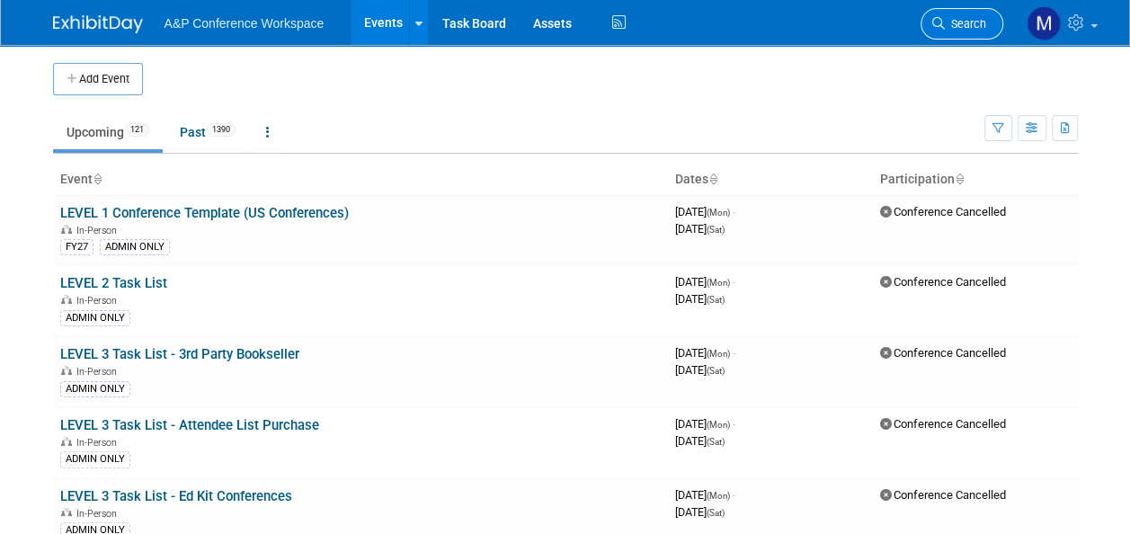
click at [969, 22] on span "Search" at bounding box center [965, 23] width 41 height 13
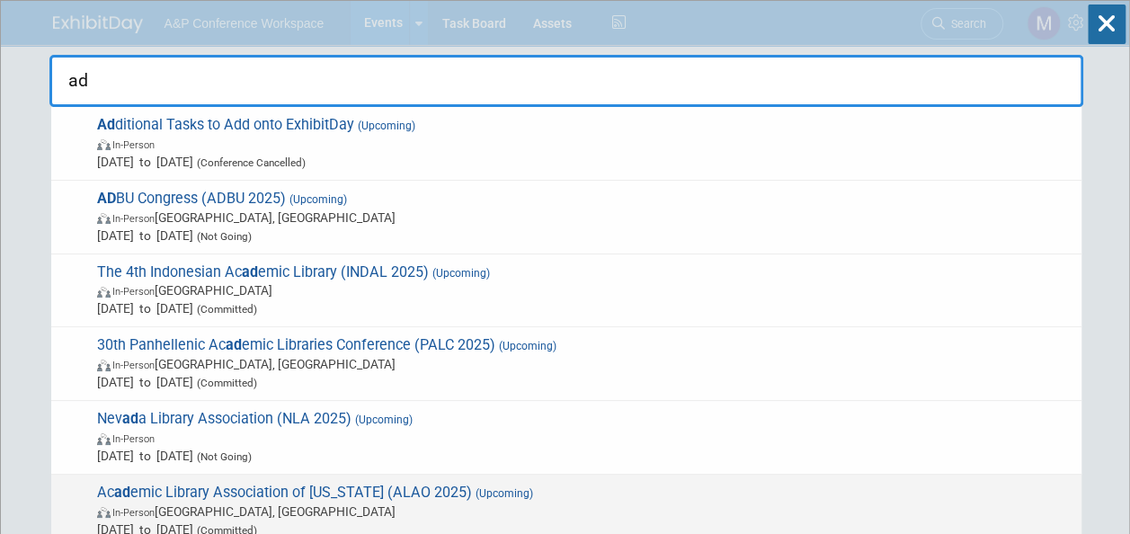
type input "a"
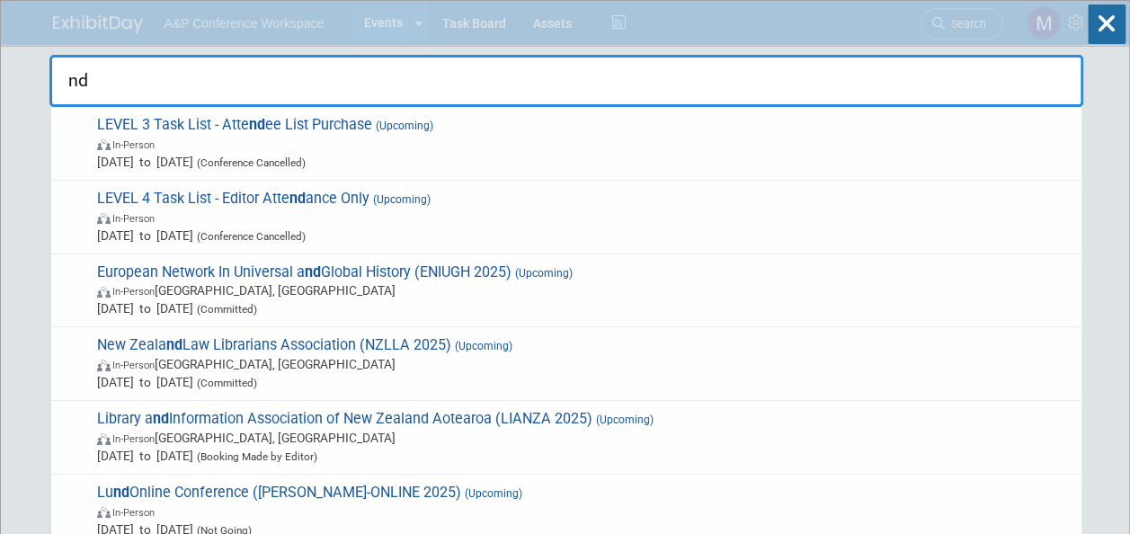
type input "n"
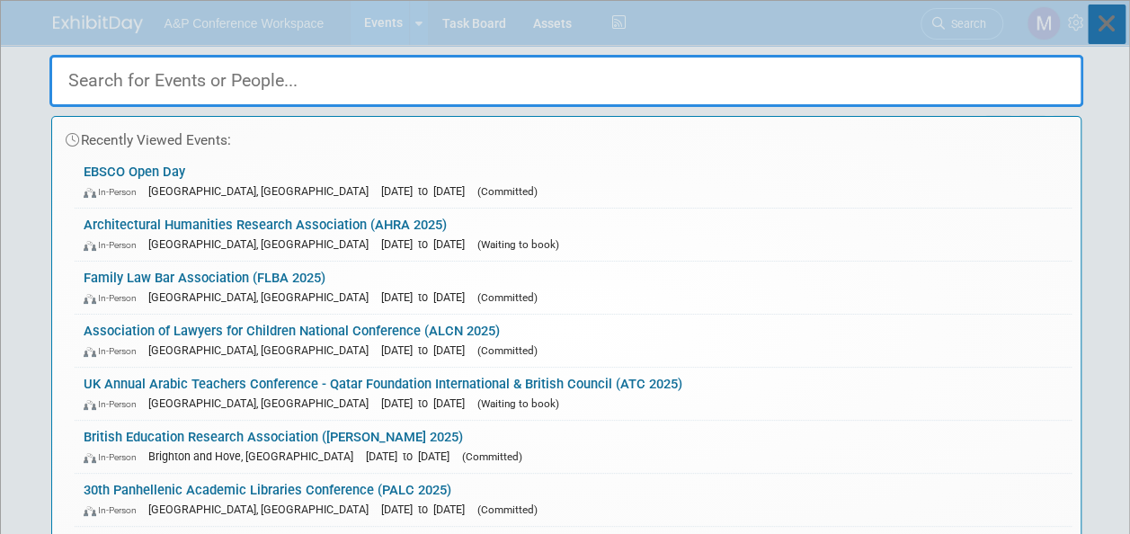
click at [1122, 19] on icon at bounding box center [1107, 24] width 38 height 40
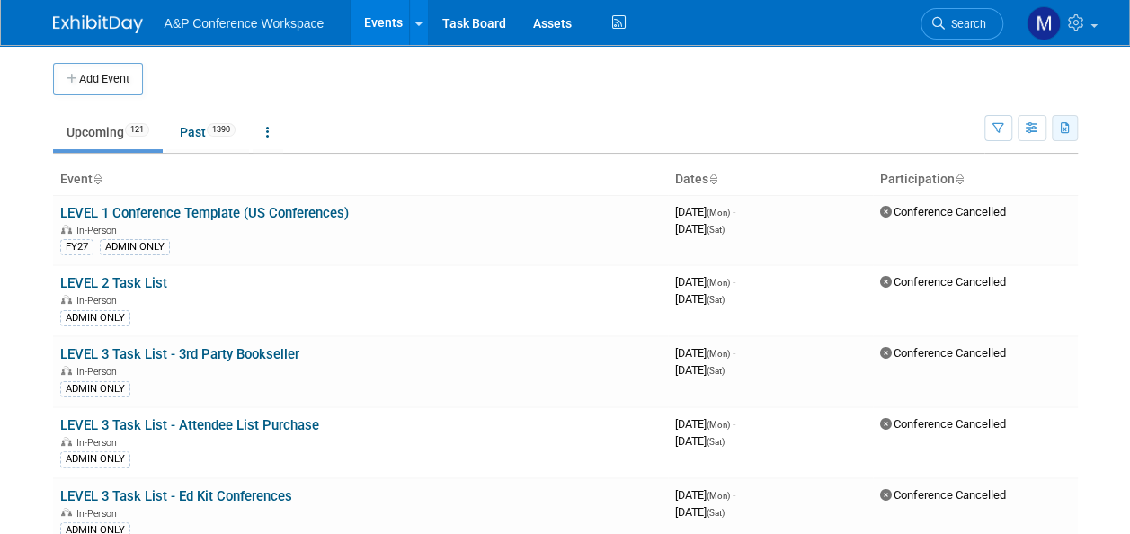
click at [1065, 126] on icon "button" at bounding box center [1066, 129] width 10 height 12
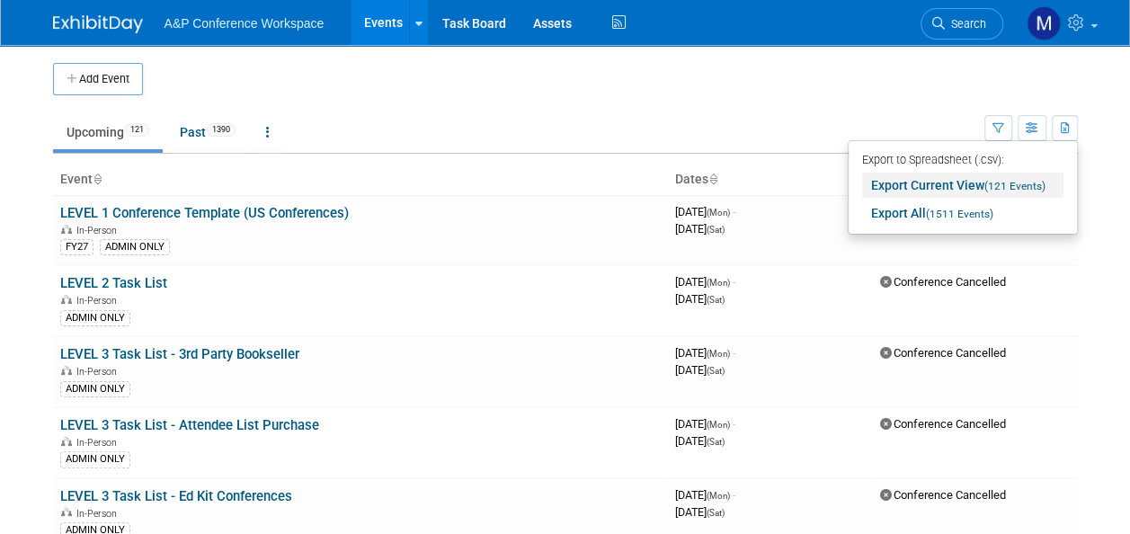
click at [968, 179] on link "Export Current View (121 Events)" at bounding box center [962, 185] width 201 height 25
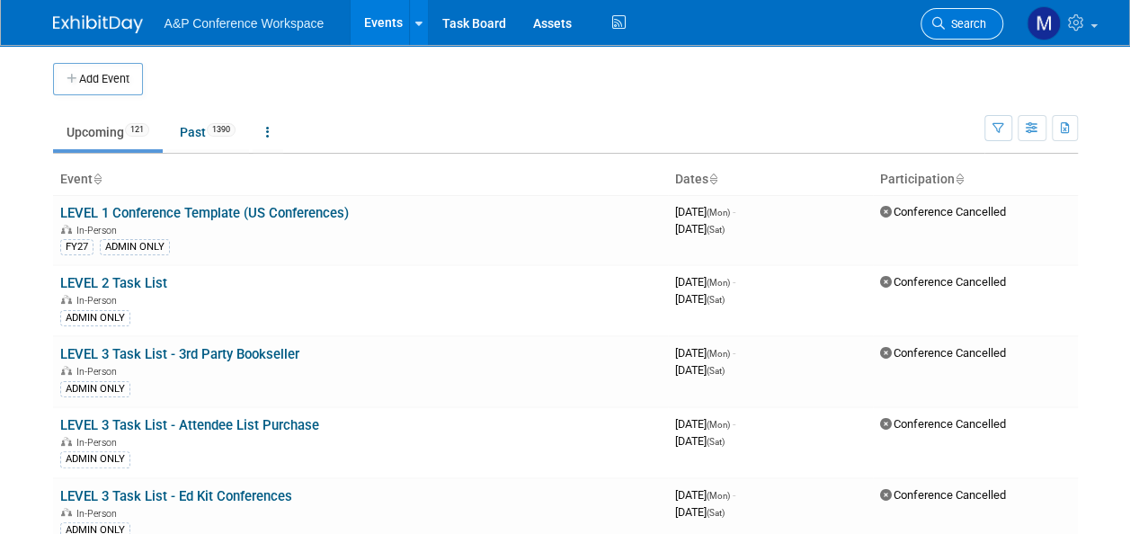
click at [986, 15] on link "Search" at bounding box center [962, 23] width 83 height 31
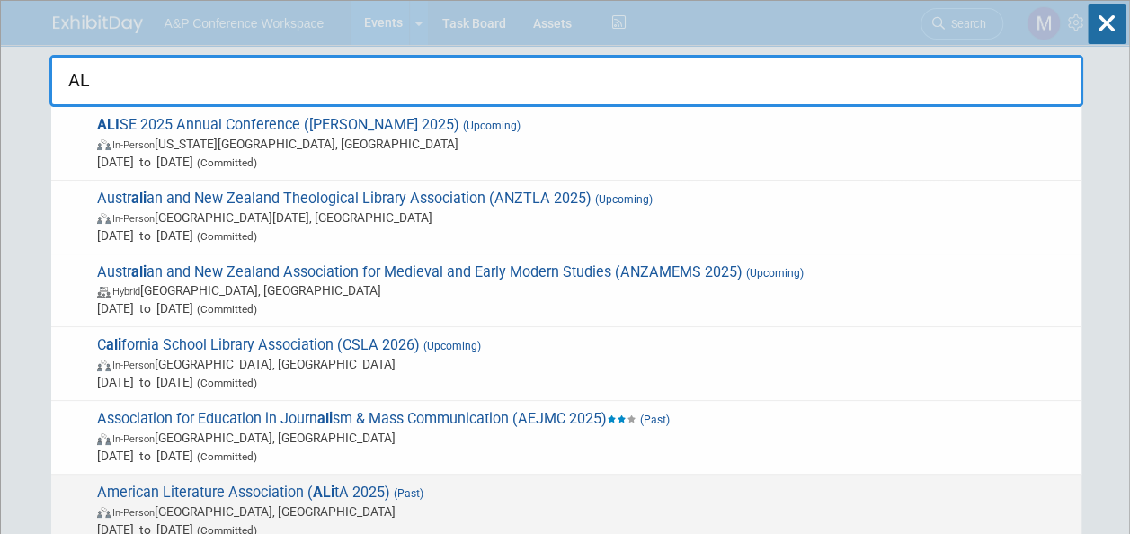
type input "A"
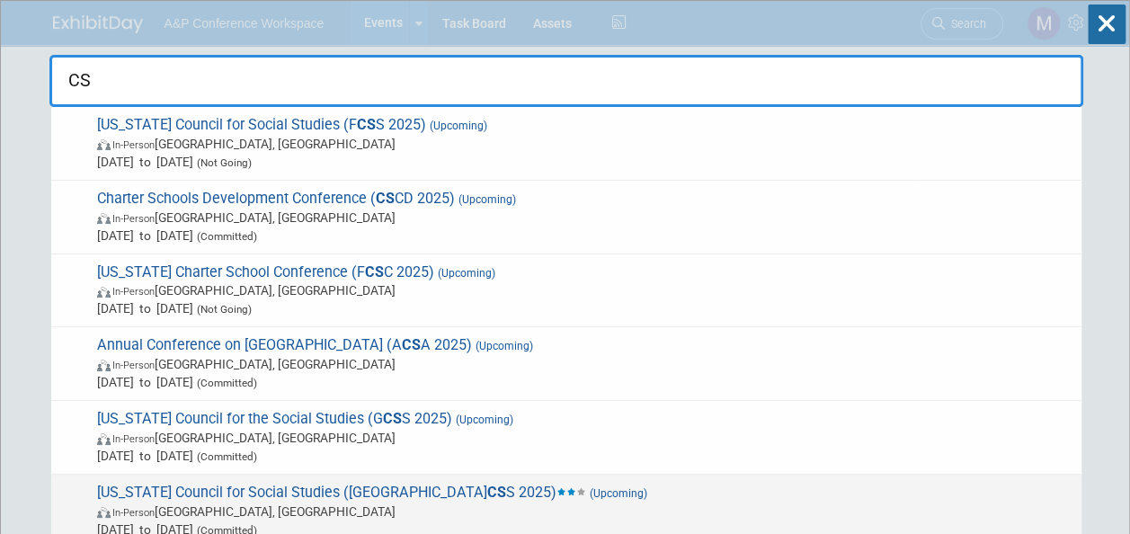
type input "C"
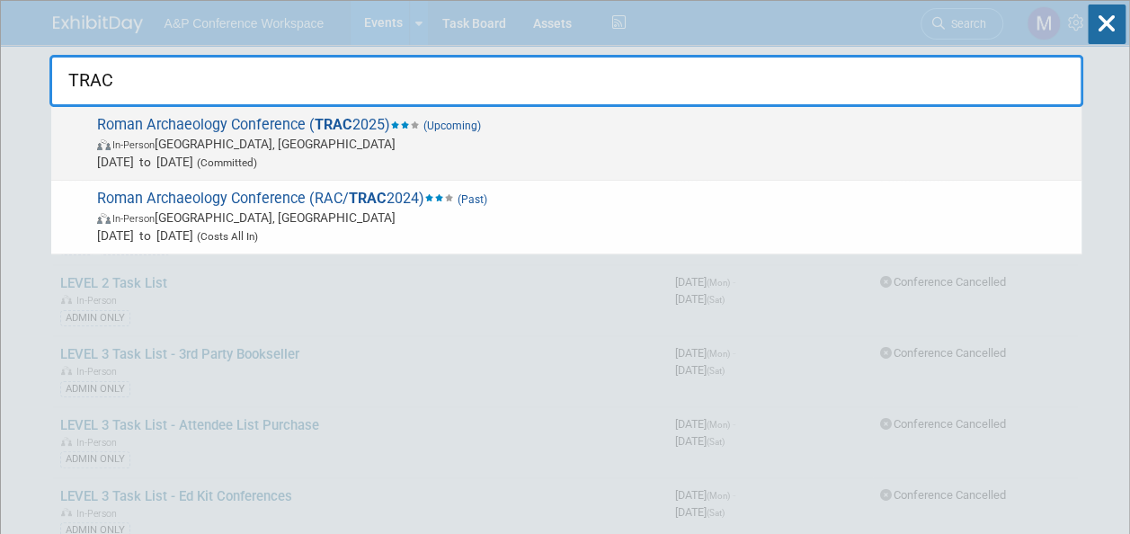
type input "TRAC"
click at [400, 126] on icon at bounding box center [395, 124] width 10 height 7
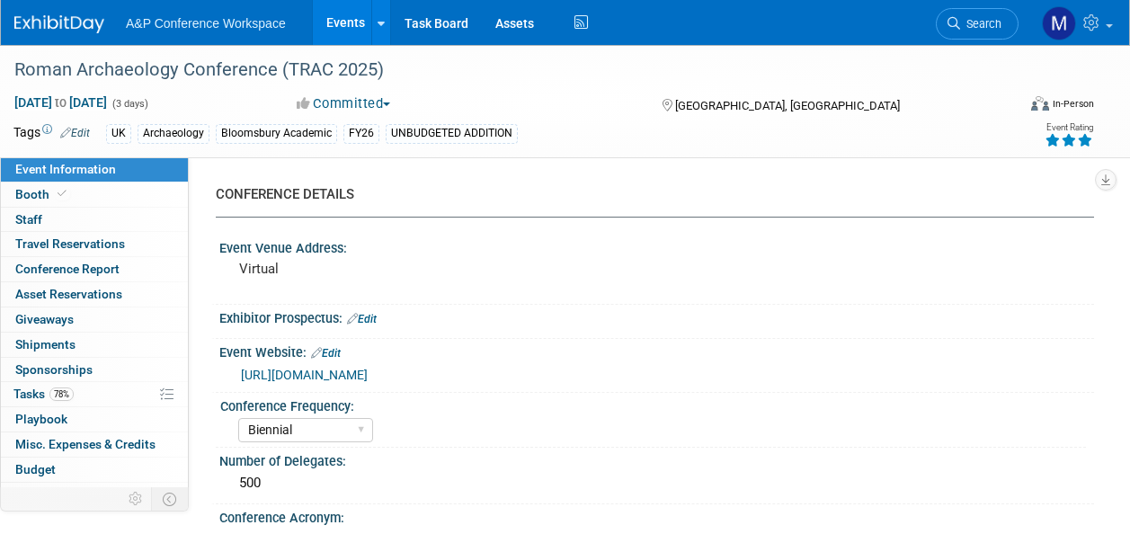
select select "Biennial"
select select "Level 3"
select select "Virtual Booth"
select select "Hannah Siegel"
select select "Brenna Akerman"
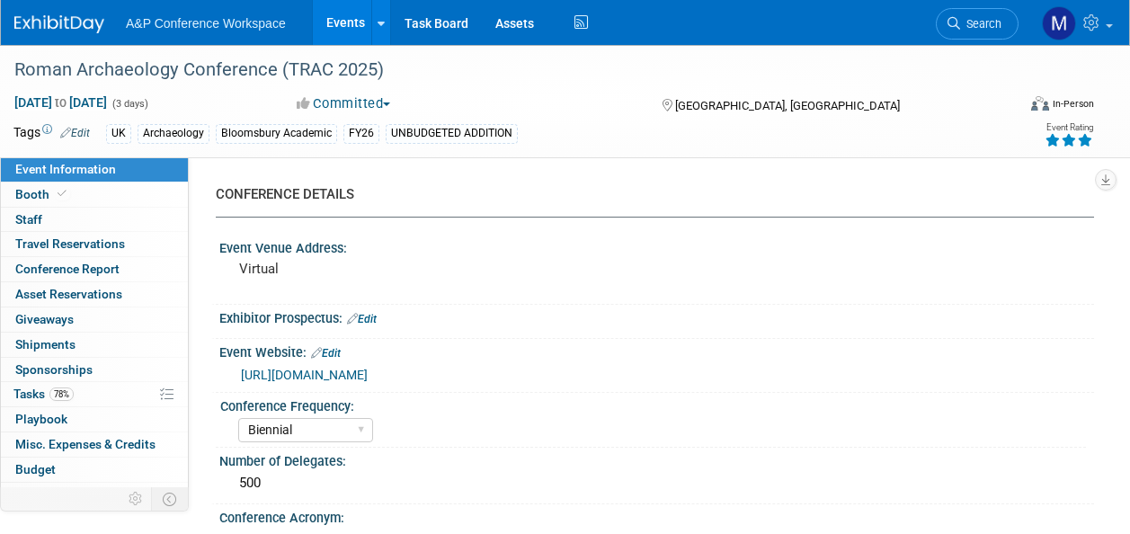
select select "Networking/Commissioning"
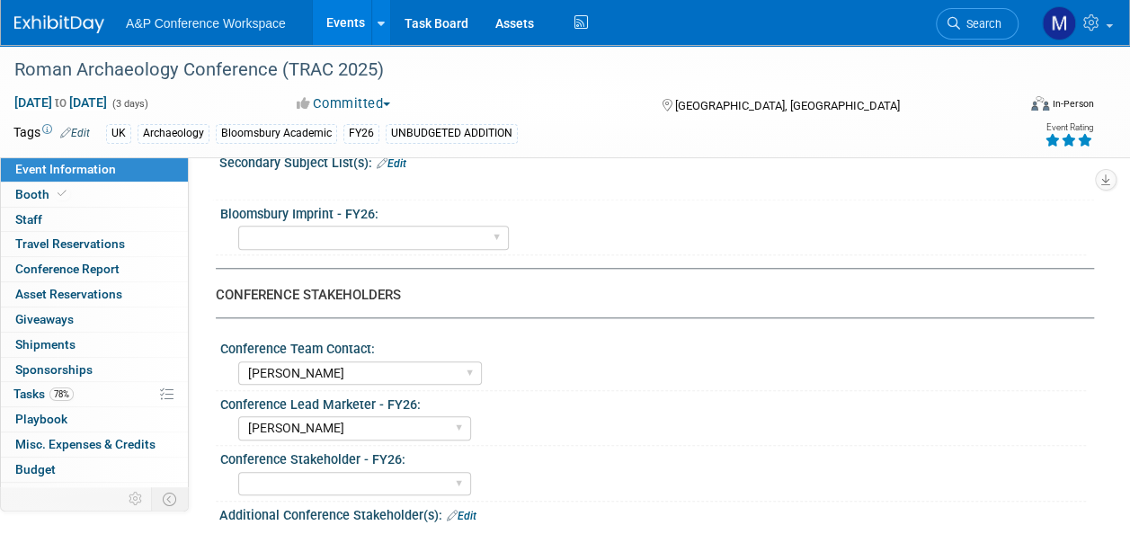
scroll to position [719, 0]
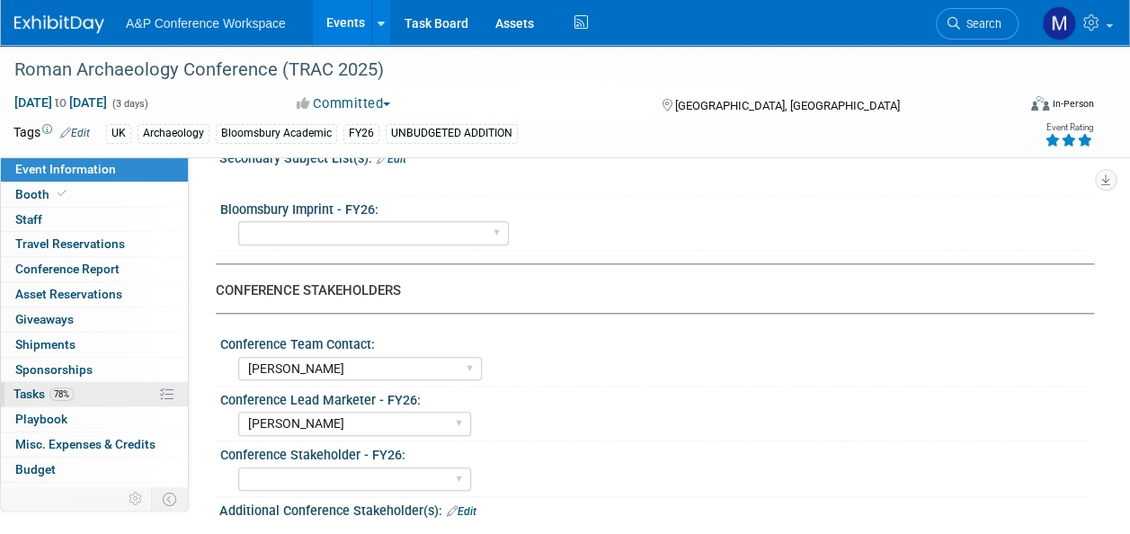
click at [20, 396] on span "Tasks 78%" at bounding box center [43, 394] width 60 height 14
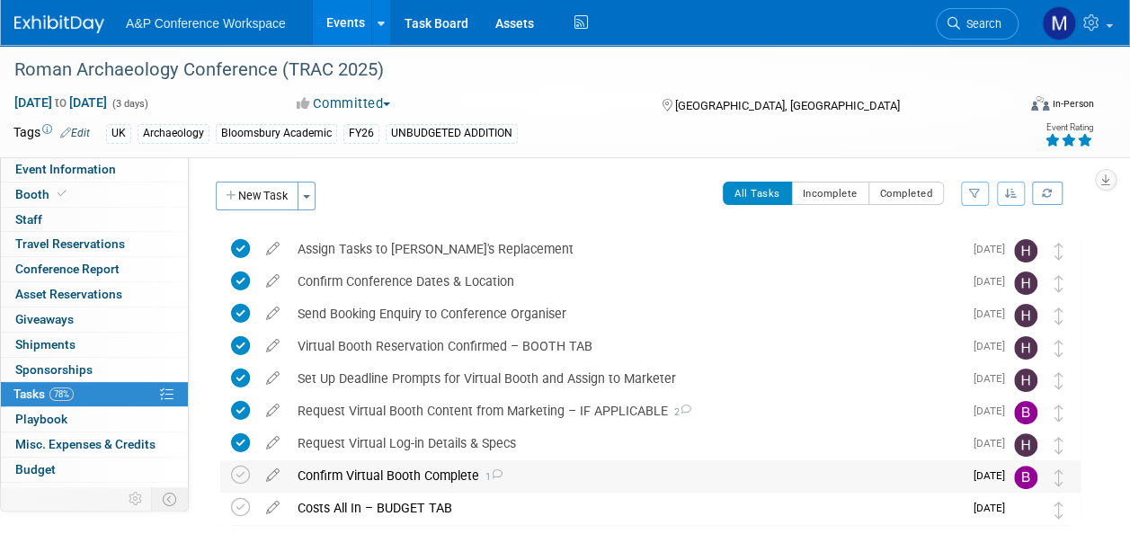
click at [463, 473] on div "Confirm Virtual Booth Complete 1" at bounding box center [626, 475] width 674 height 31
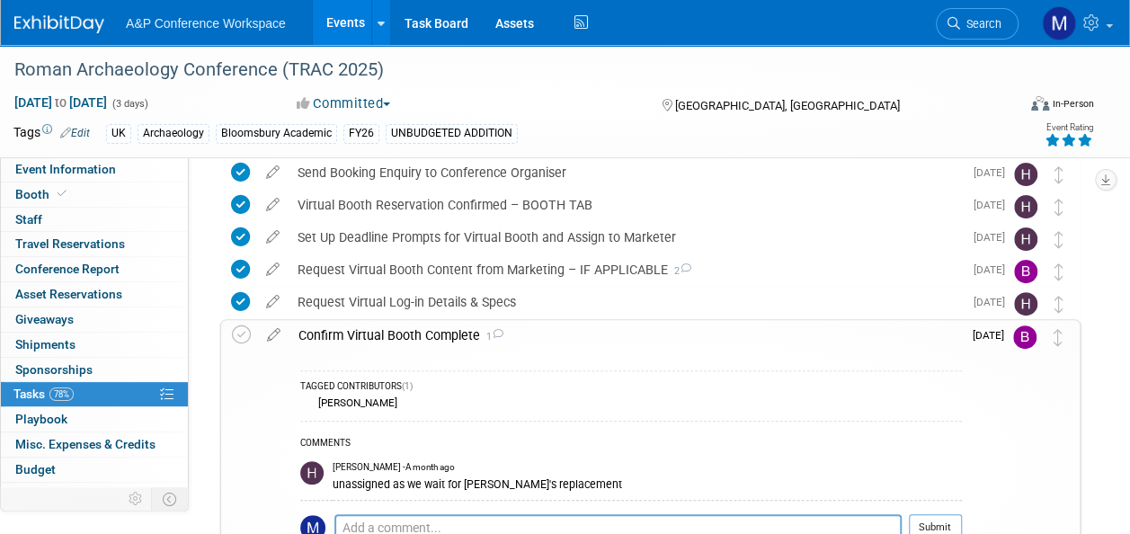
scroll to position [180, 0]
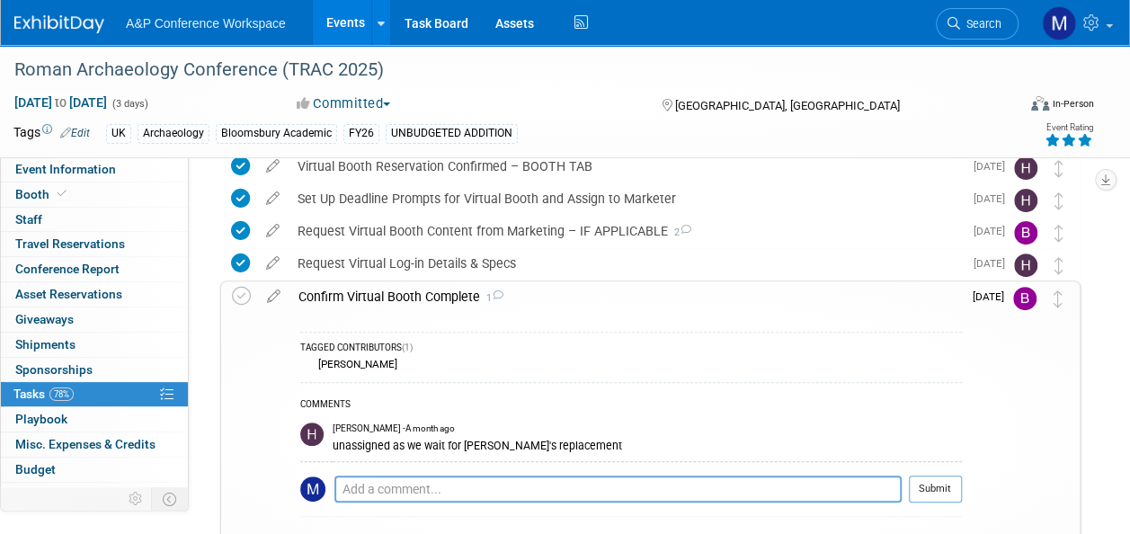
click at [465, 297] on div "Confirm Virtual Booth Complete 1" at bounding box center [626, 296] width 673 height 31
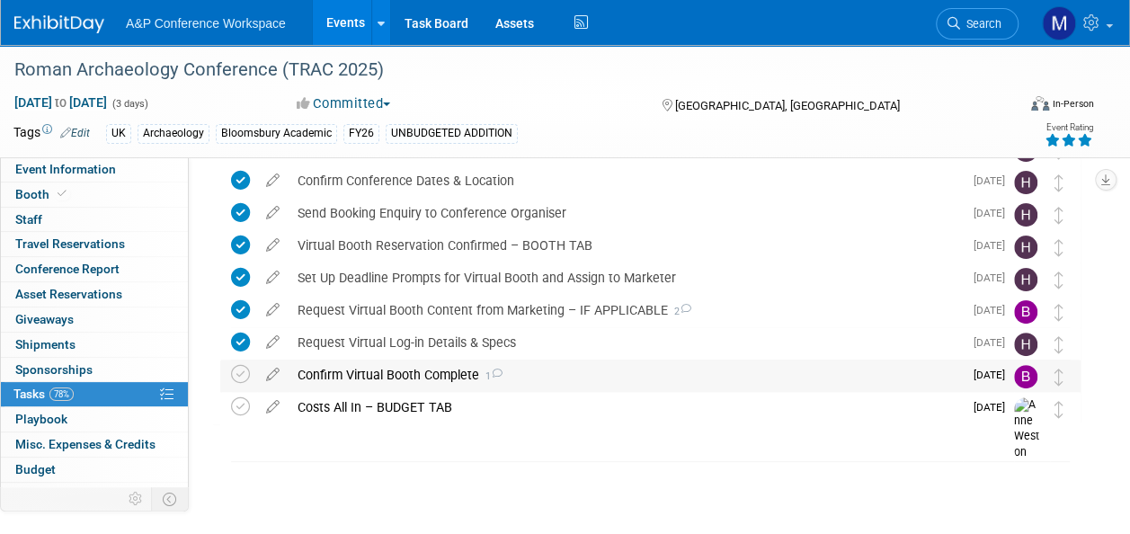
scroll to position [100, 0]
click at [968, 31] on link "Search" at bounding box center [977, 23] width 83 height 31
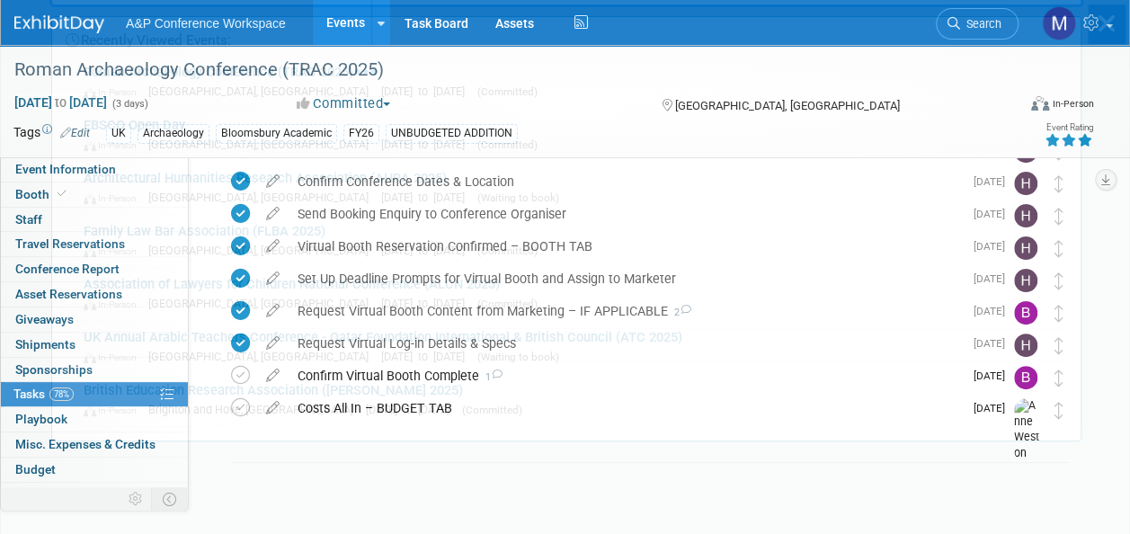
scroll to position [0, 0]
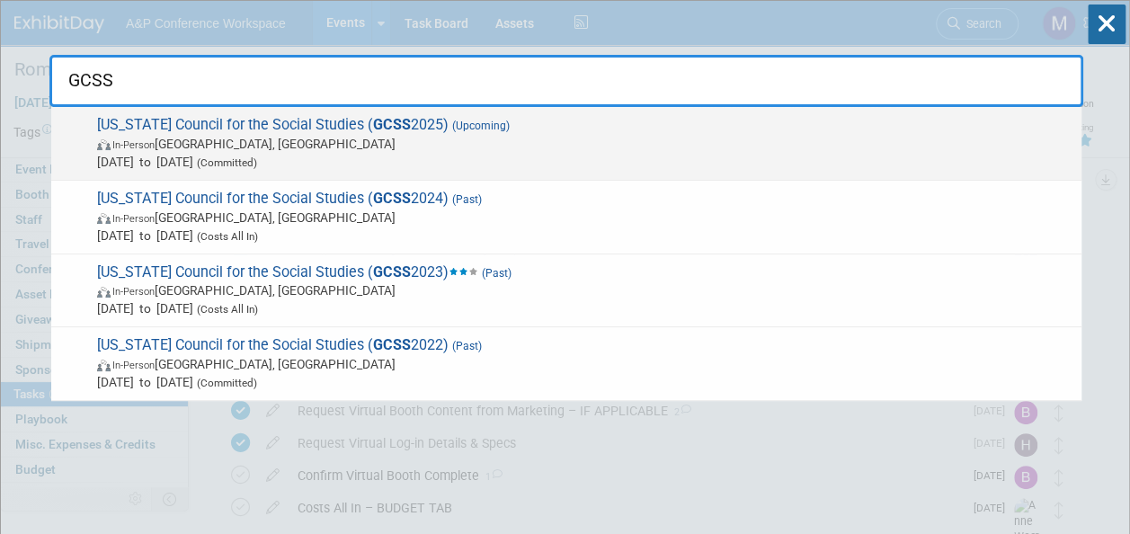
type input "GCSS"
click at [396, 125] on span "Georgia Council for the Social Studies ( GCSS 2025) (Upcoming) In-Person Athens…" at bounding box center [582, 143] width 981 height 55
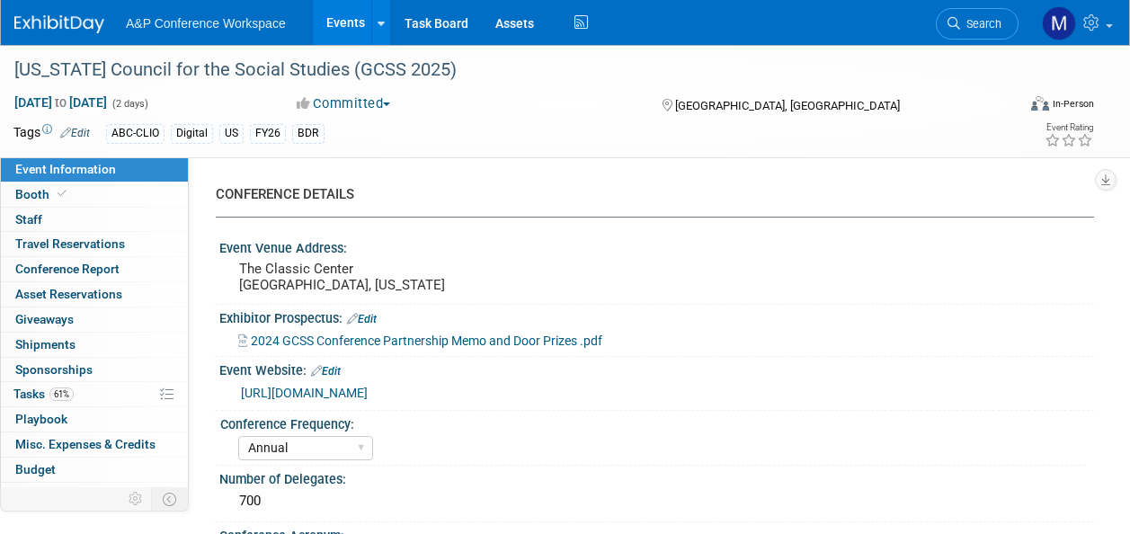
select select "Annual"
select select "Level 2"
select select "In-Person Booth"
select select "Schools"
select select "Bloomsbury Digital Resources"
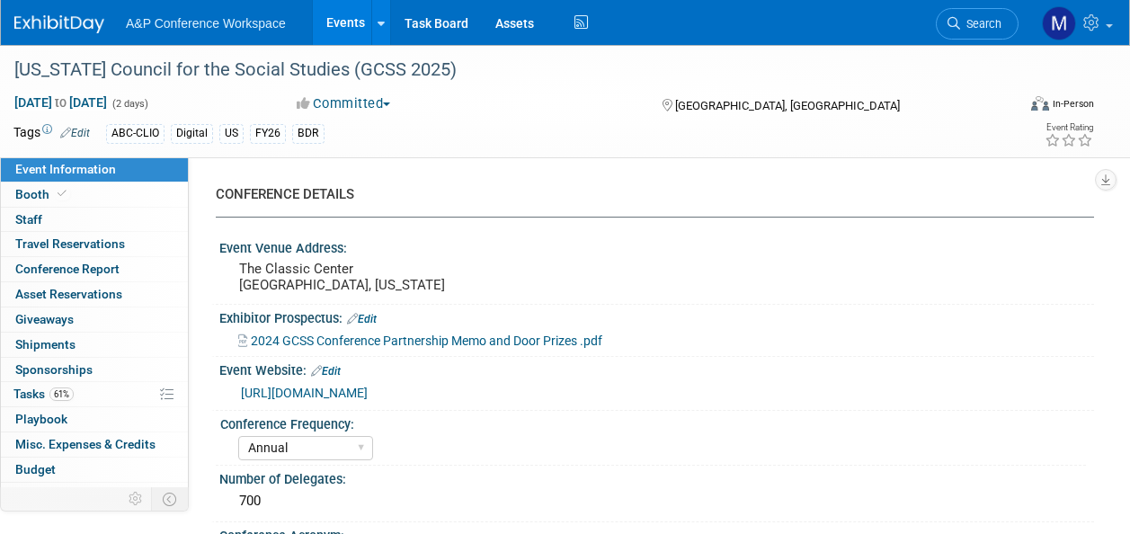
select select "[PERSON_NAME]"
select select "BDR Product Awareness and Trial Generation​"
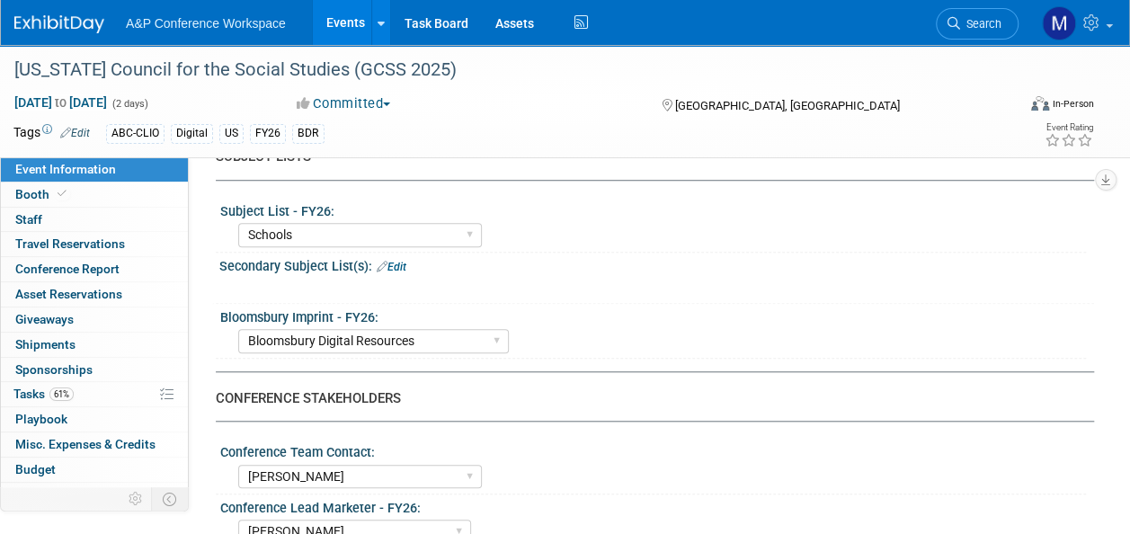
scroll to position [719, 0]
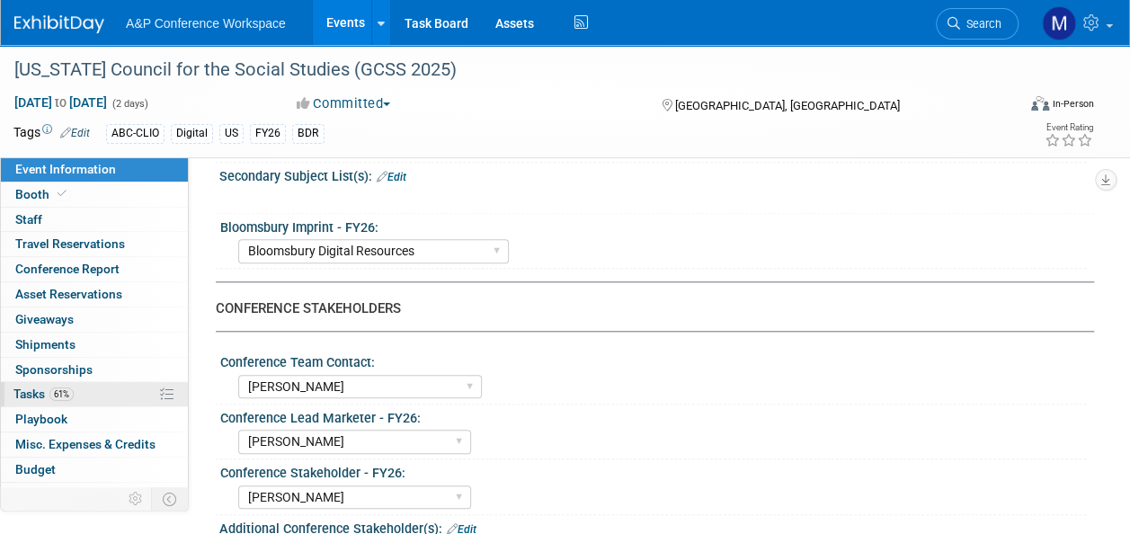
click at [117, 387] on link "61% Tasks 61%" at bounding box center [94, 394] width 187 height 24
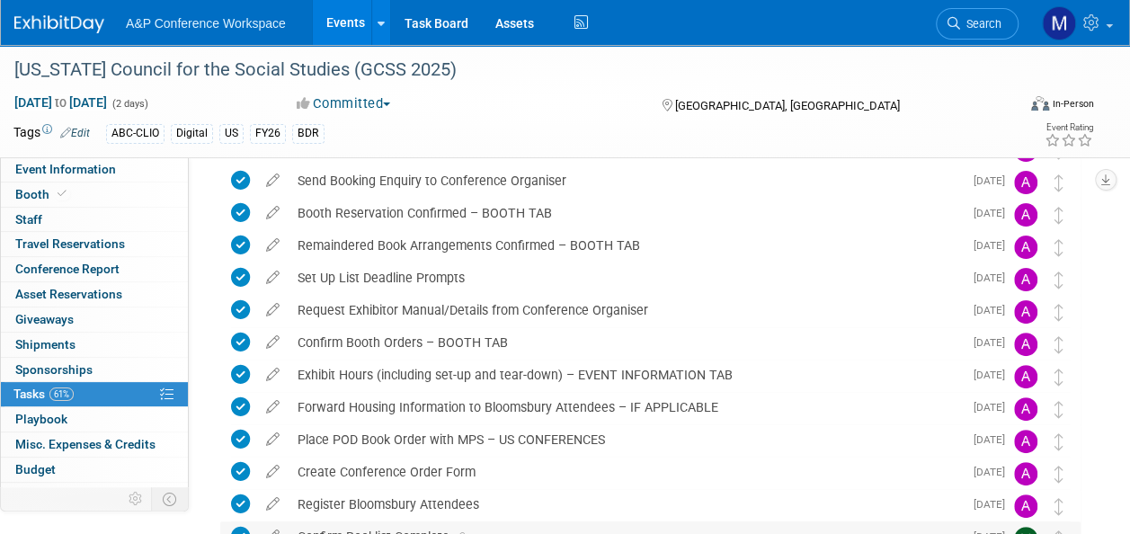
scroll to position [270, 0]
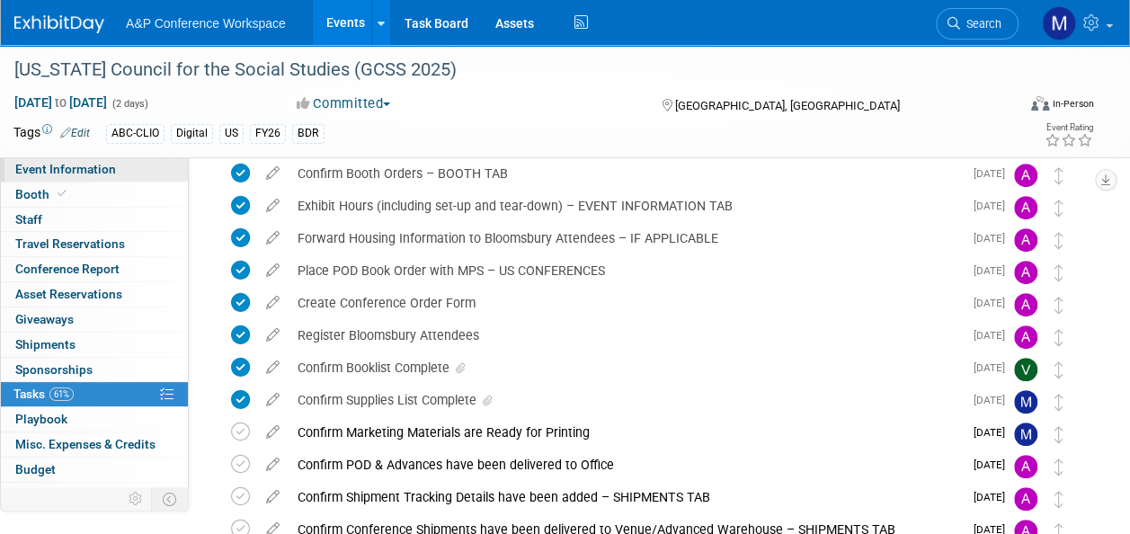
click at [83, 167] on span "Event Information" at bounding box center [65, 169] width 101 height 14
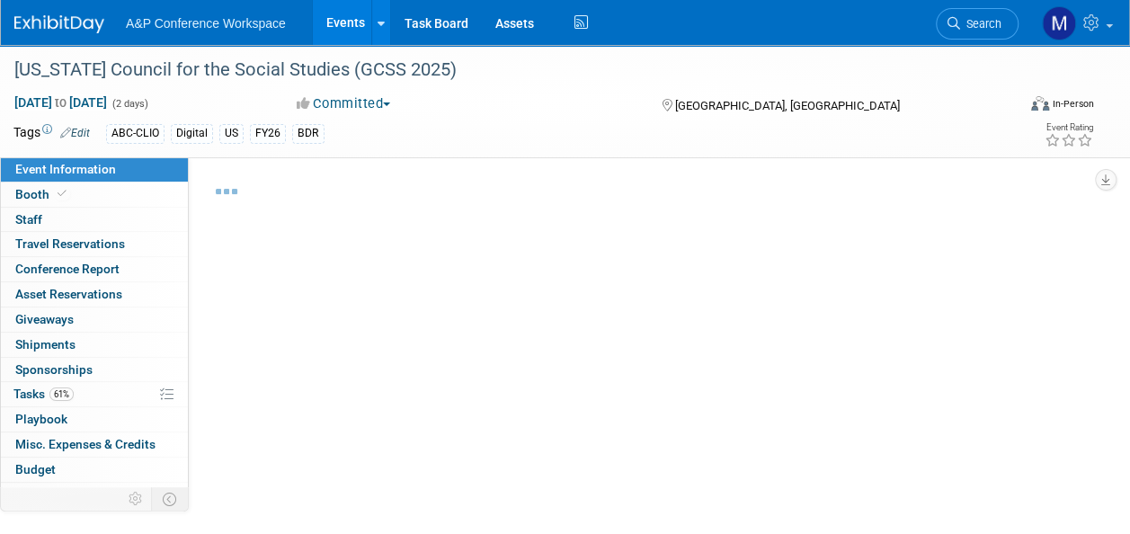
select select "Annual"
select select "Level 2"
select select "In-Person Booth"
select select "Schools"
select select "Bloomsbury Digital Resources"
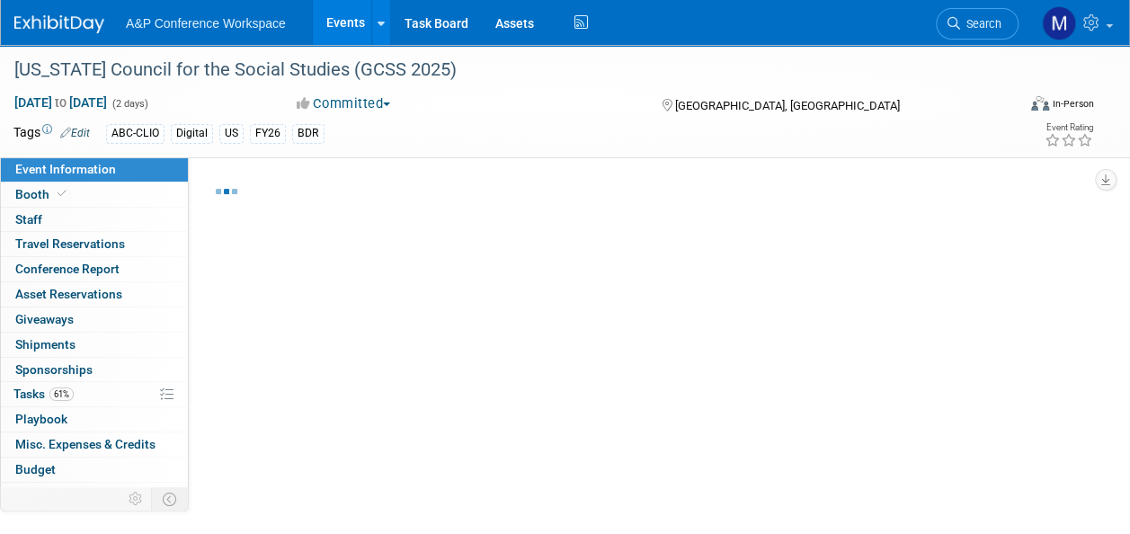
select select "[PERSON_NAME]"
select select "BDR Product Awareness and Trial Generation​"
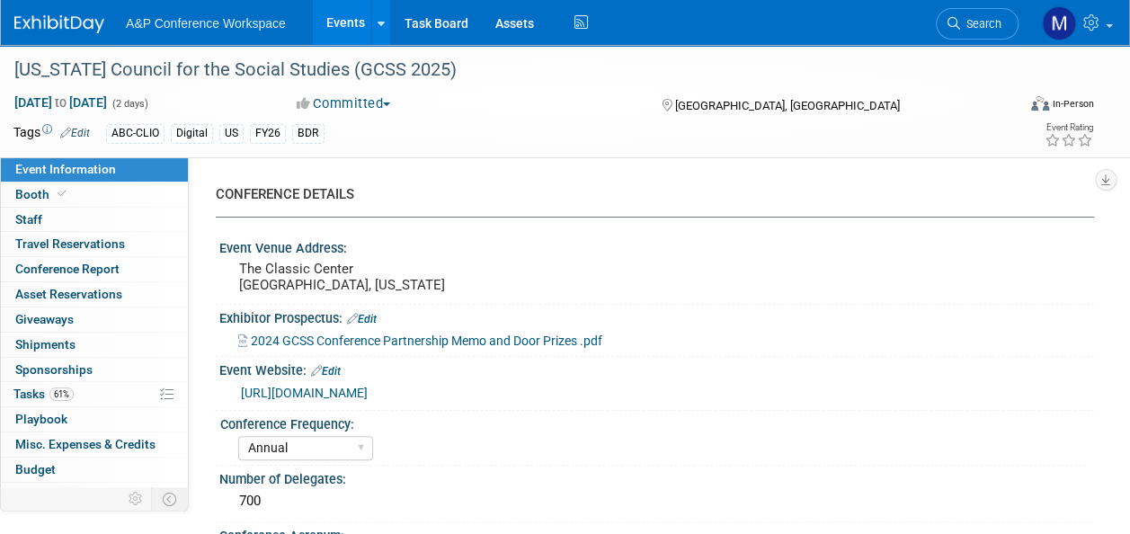
click at [965, 22] on span "Search" at bounding box center [980, 23] width 41 height 13
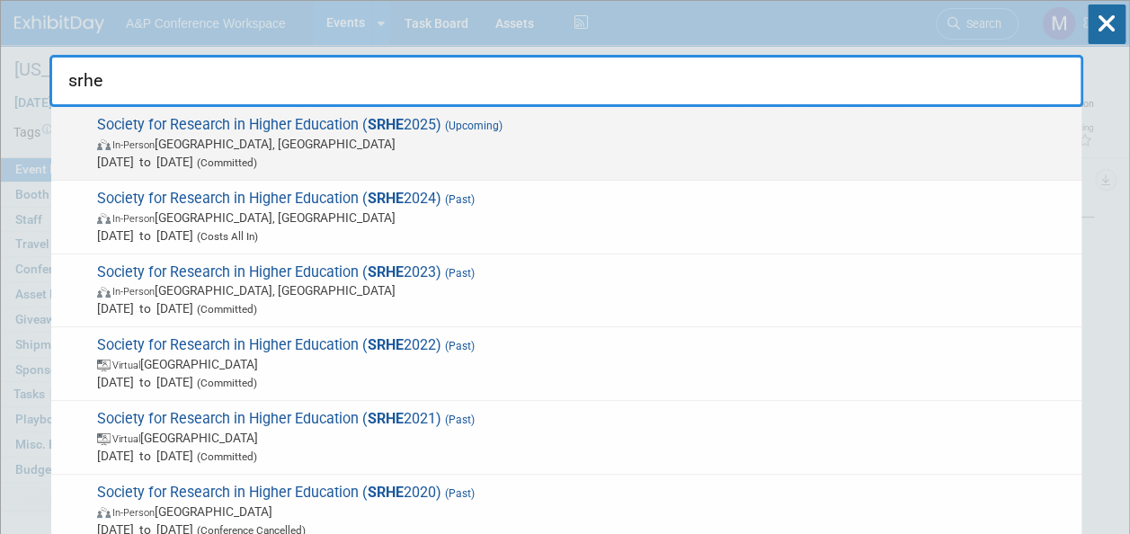
type input "srhe"
click at [409, 116] on span "Society for Research in Higher Education ( SRHE 2025) (Upcoming) In-Person Engl…" at bounding box center [582, 143] width 981 height 55
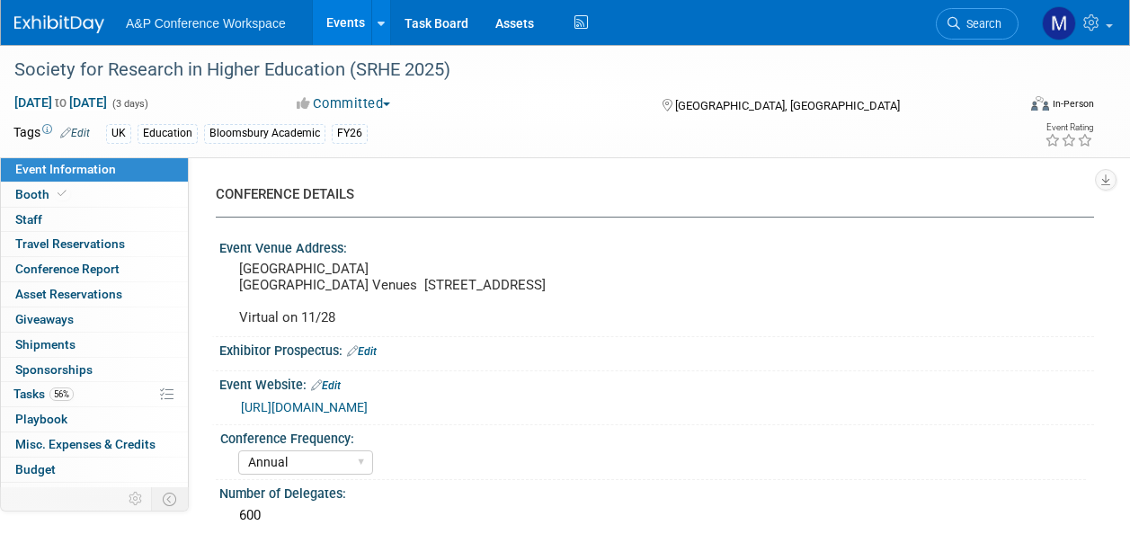
select select "Annual"
select select "Level 3"
select select "Sponsorship"
select select "Education"
select select "Bloomsbury Academic"
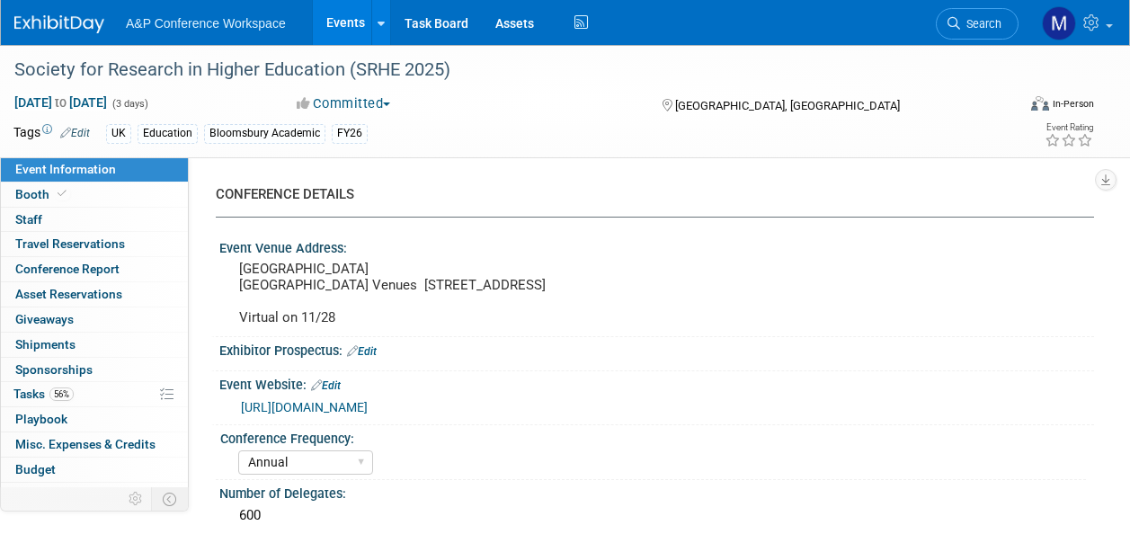
select select "[PERSON_NAME]"
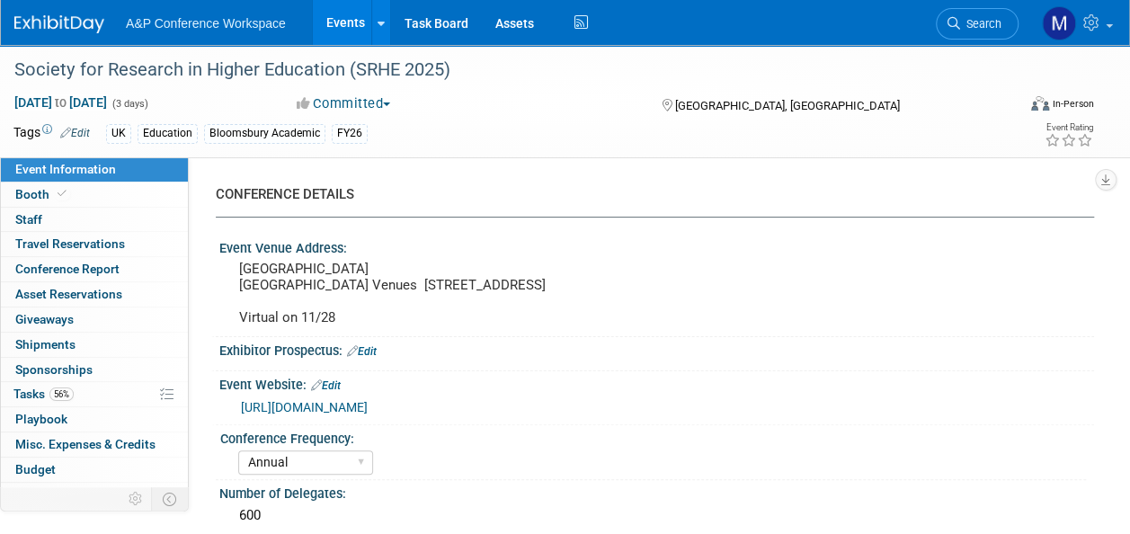
click at [978, 25] on span "Search" at bounding box center [980, 23] width 41 height 13
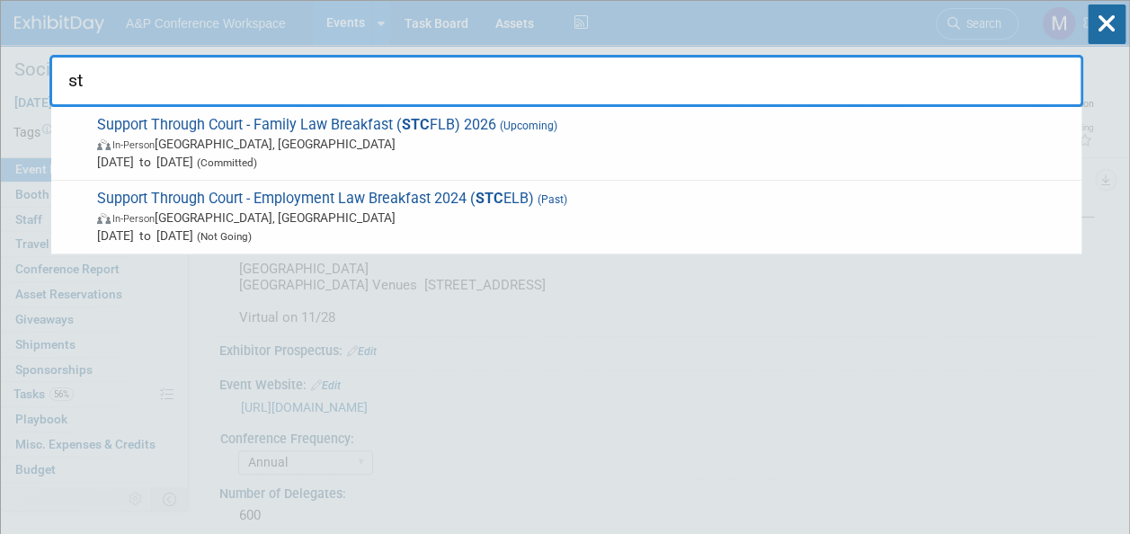
type input "s"
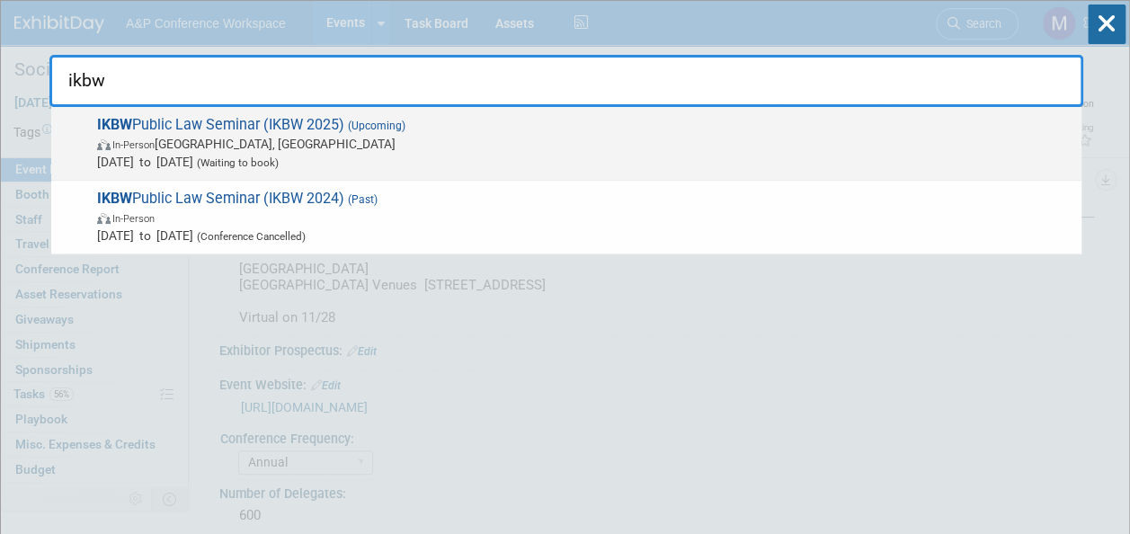
type input "ikbw"
click at [266, 122] on span "IKBW Public Law Seminar (IKBW 2025) (Upcoming) In-Person [GEOGRAPHIC_DATA], [GE…" at bounding box center [582, 143] width 981 height 55
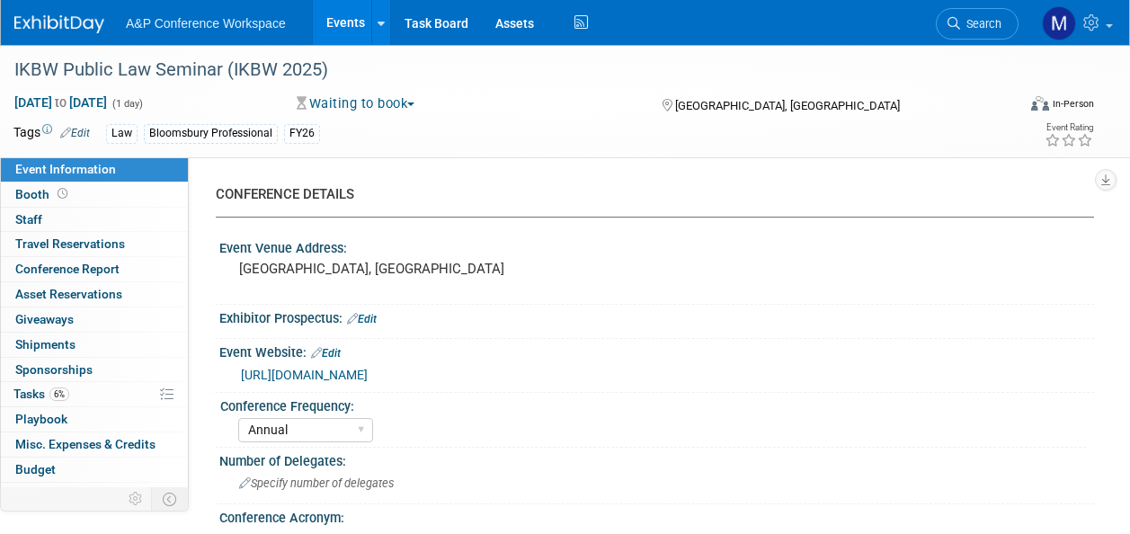
select select "Annual"
select select "Level 3"
select select "Ed Kit"
select select "Law"
select select "Bloomsbury Professional"
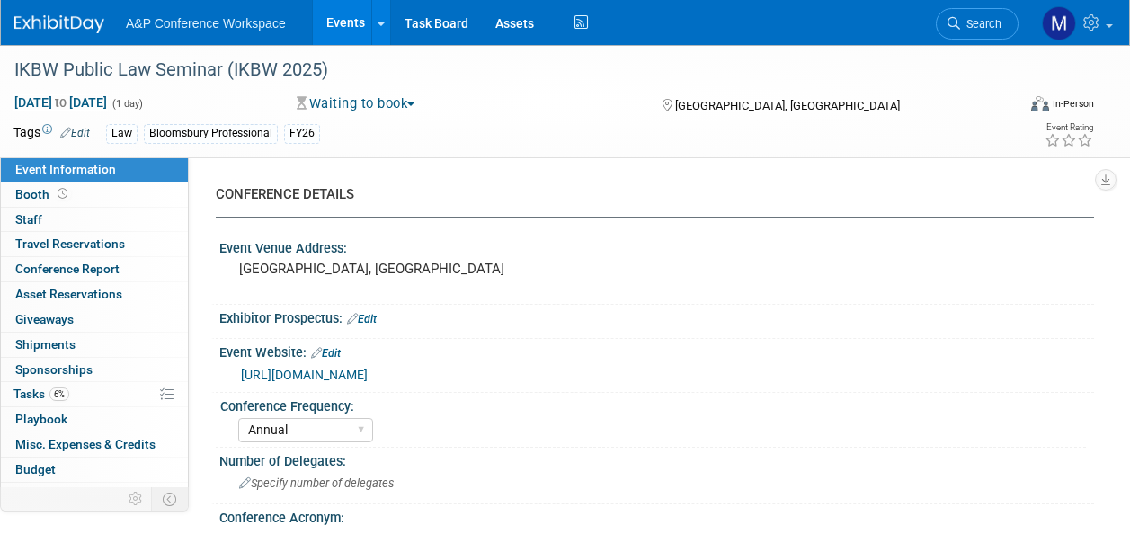
select select "[PERSON_NAME]"
select select "Networking/Commissioning"
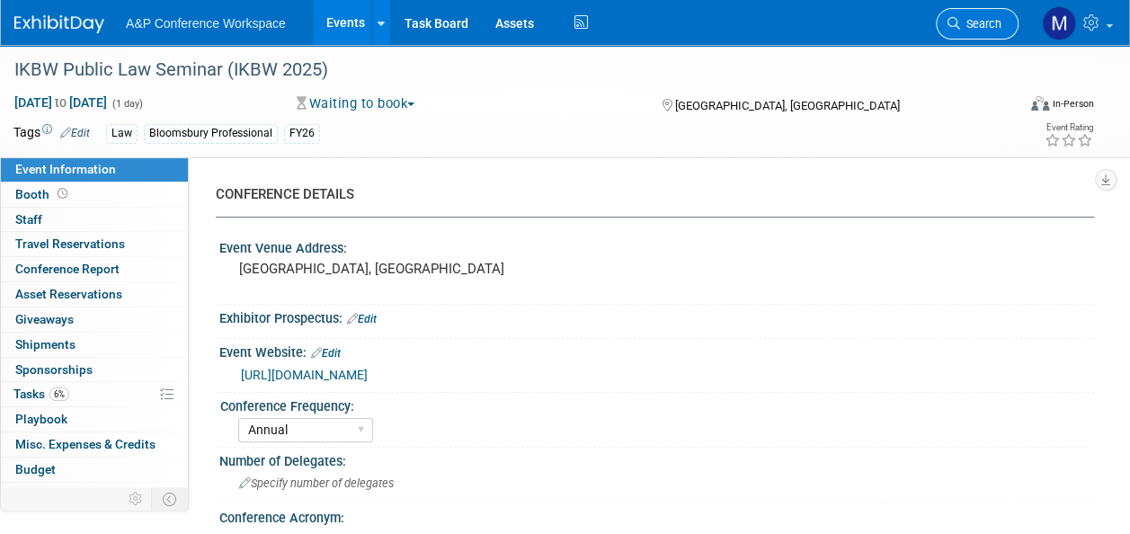
click at [985, 24] on span "Search" at bounding box center [980, 23] width 41 height 13
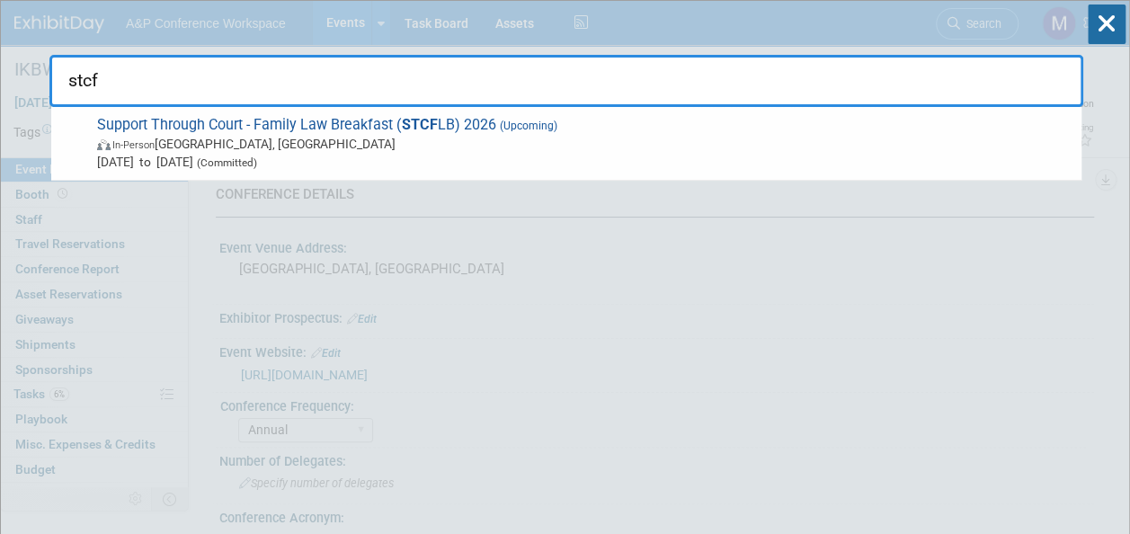
type input "stcf"
click at [469, 129] on span "Support Through Court - Family Law Breakfast ( STCF LB) 2026 (Upcoming) In-Pers…" at bounding box center [582, 143] width 981 height 55
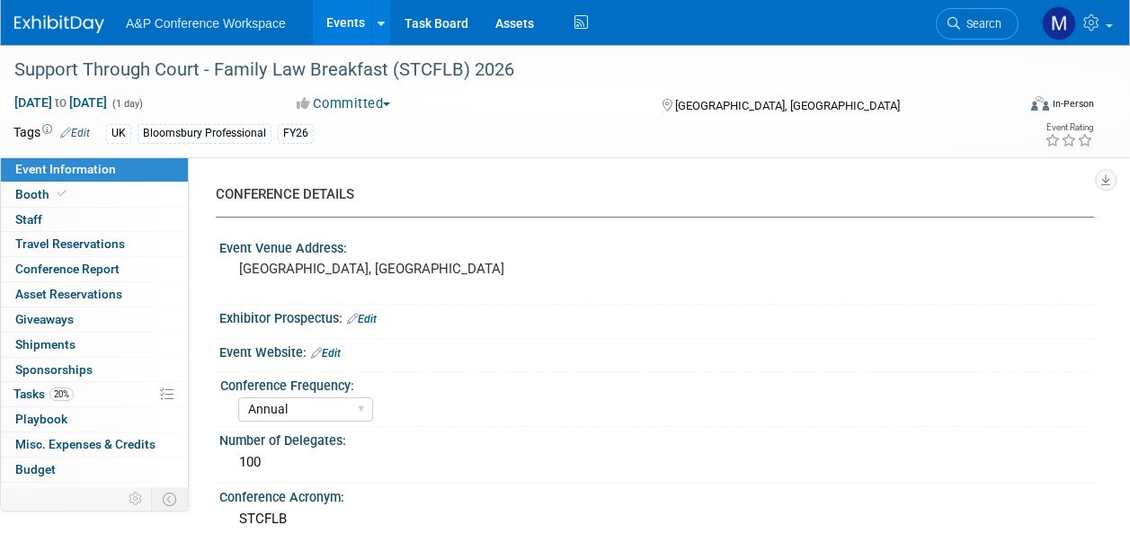
select select "Annual"
select select "Level 2"
select select "In-Person Booth"
select select "Law"
select select "Bloomsbury Professional"
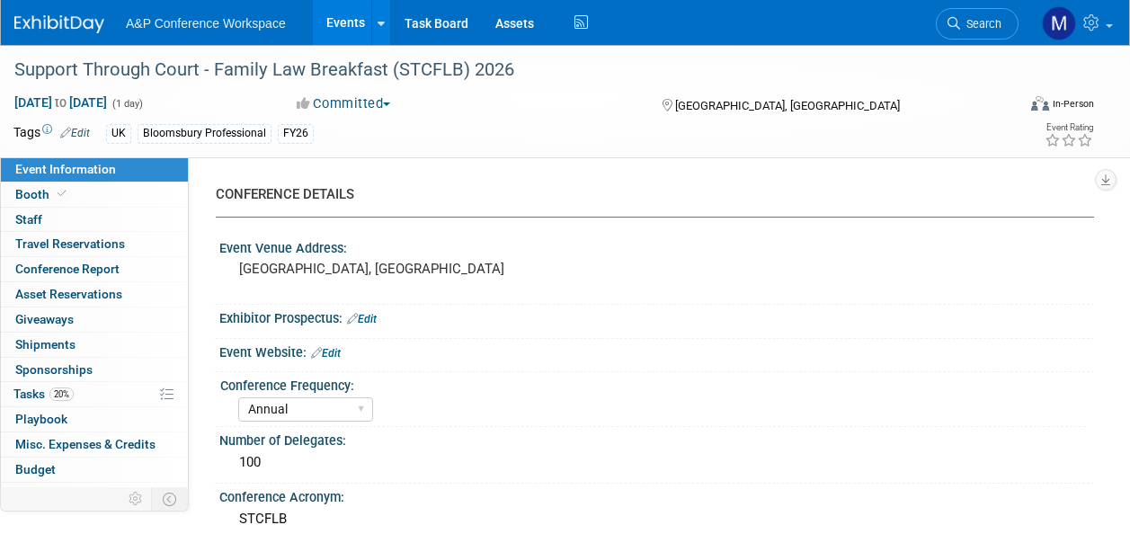
select select "[PERSON_NAME]"
select select "Networking/Commissioning"
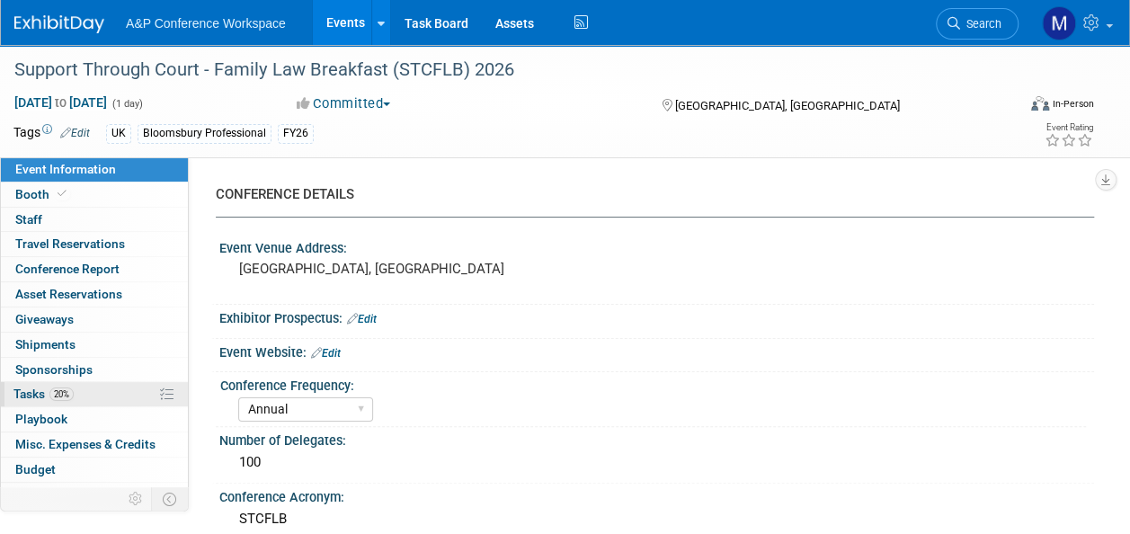
click at [81, 389] on link "20% Tasks 20%" at bounding box center [94, 394] width 187 height 24
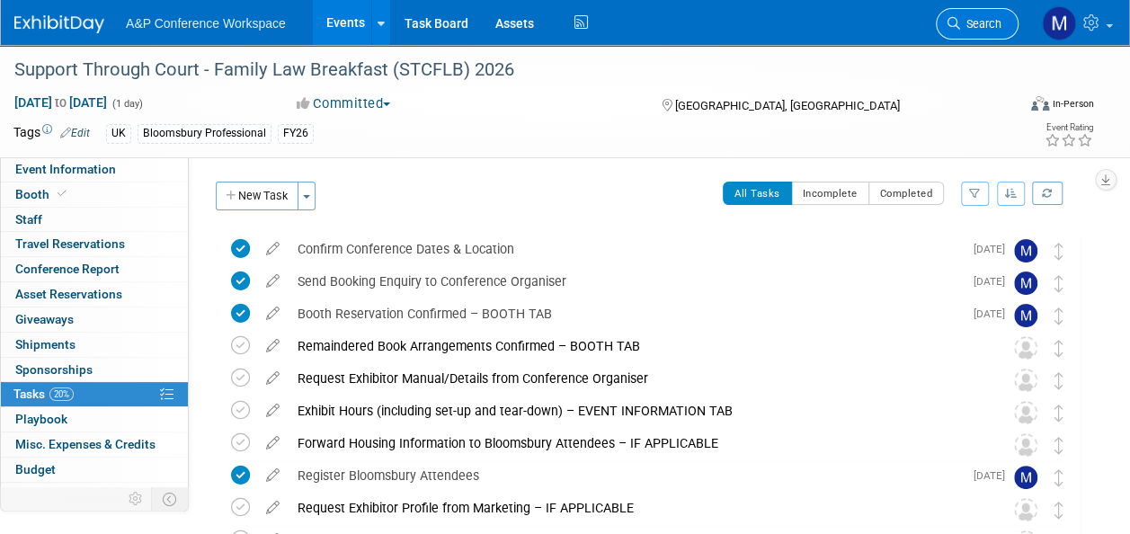
click at [961, 26] on span "Search" at bounding box center [980, 23] width 41 height 13
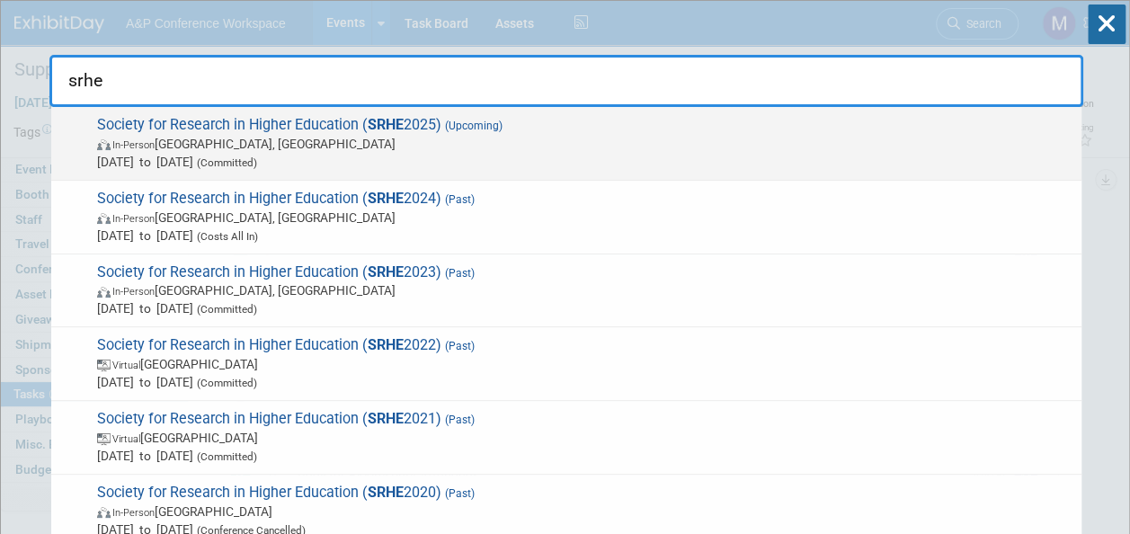
type input "srhe"
click at [381, 122] on strong "SRHE" at bounding box center [386, 124] width 36 height 17
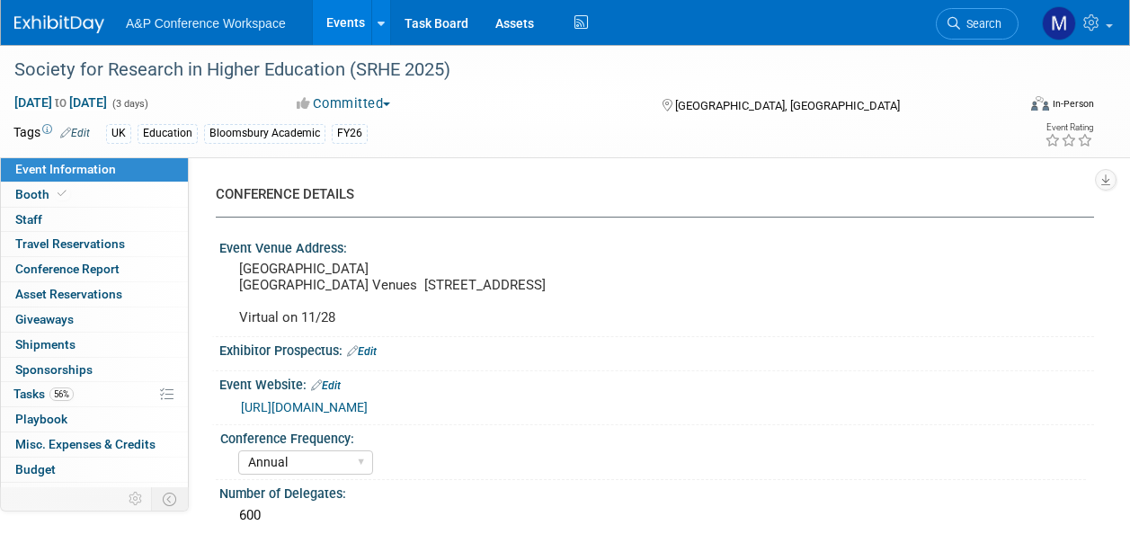
select select "Annual"
select select "Level 3"
select select "Sponsorship"
select select "Education"
select select "Bloomsbury Academic"
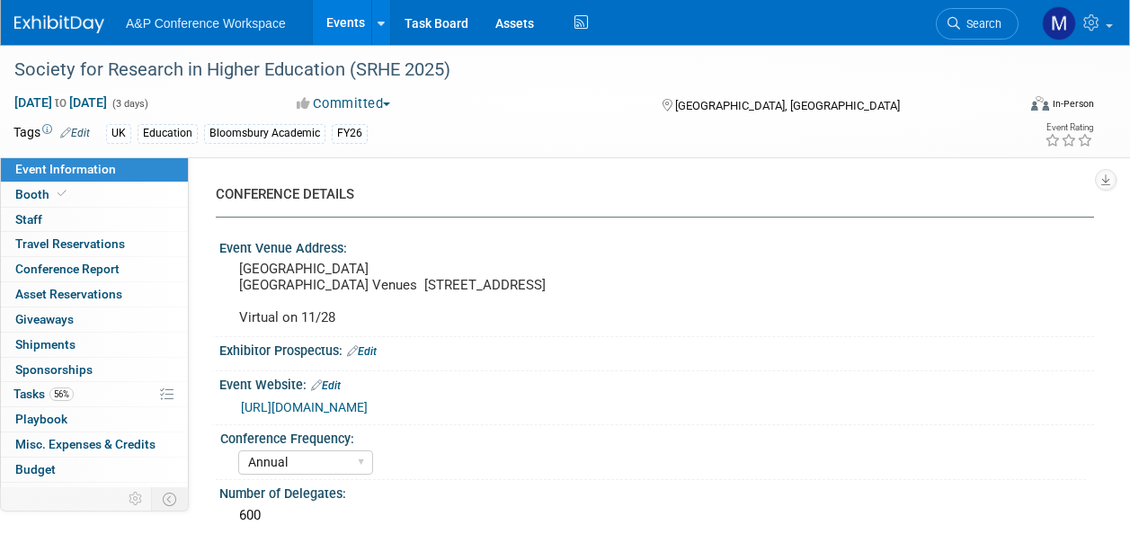
select select "[PERSON_NAME]"
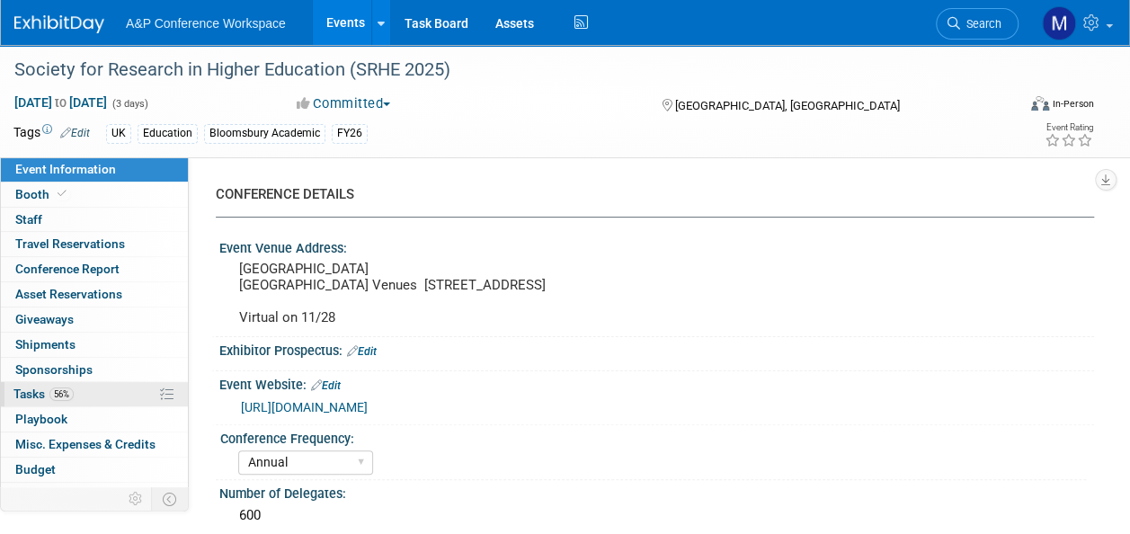
click at [56, 397] on span "56%" at bounding box center [61, 394] width 24 height 13
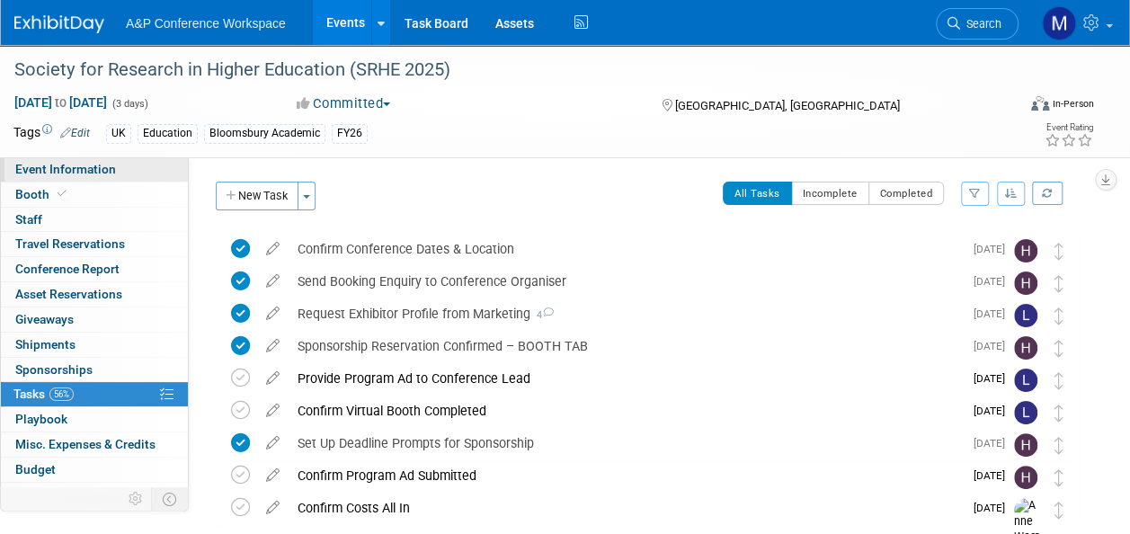
click at [131, 170] on link "Event Information" at bounding box center [94, 169] width 187 height 24
select select "Annual"
select select "Level 3"
select select "Sponsorship"
select select "Education"
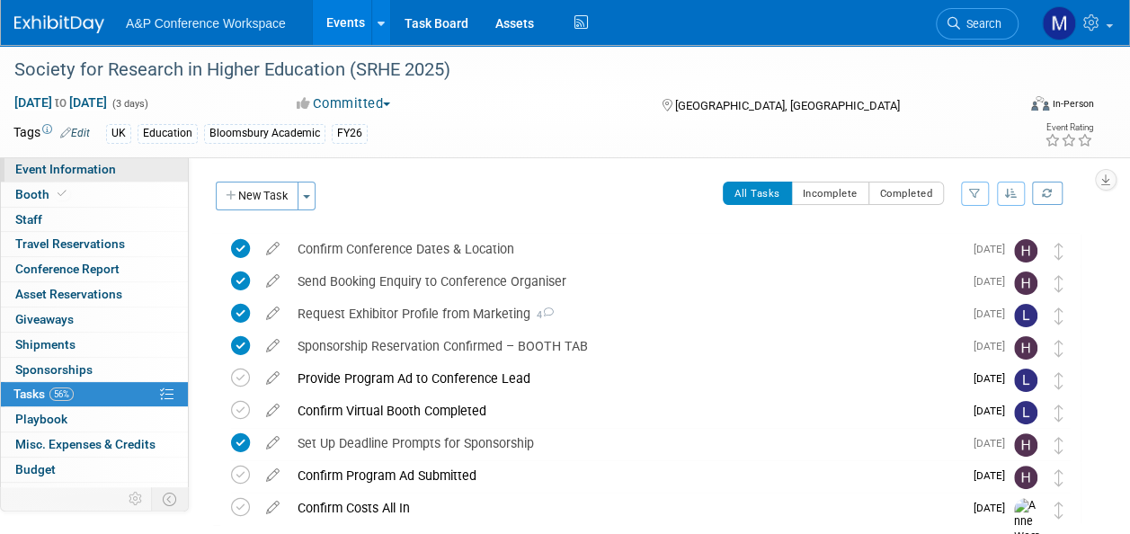
select select "Bloomsbury Academic"
select select "[PERSON_NAME]"
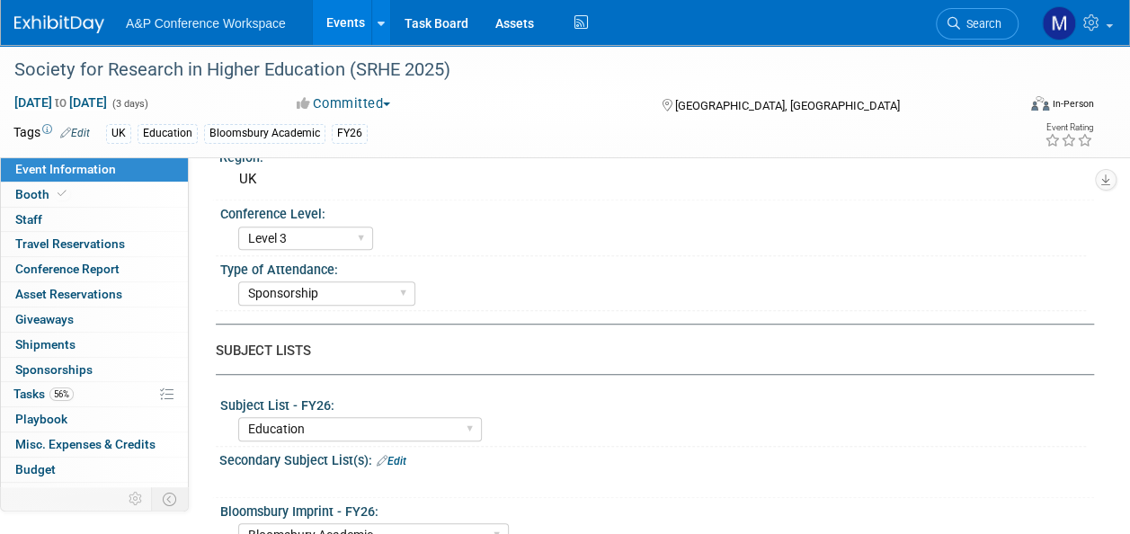
scroll to position [540, 0]
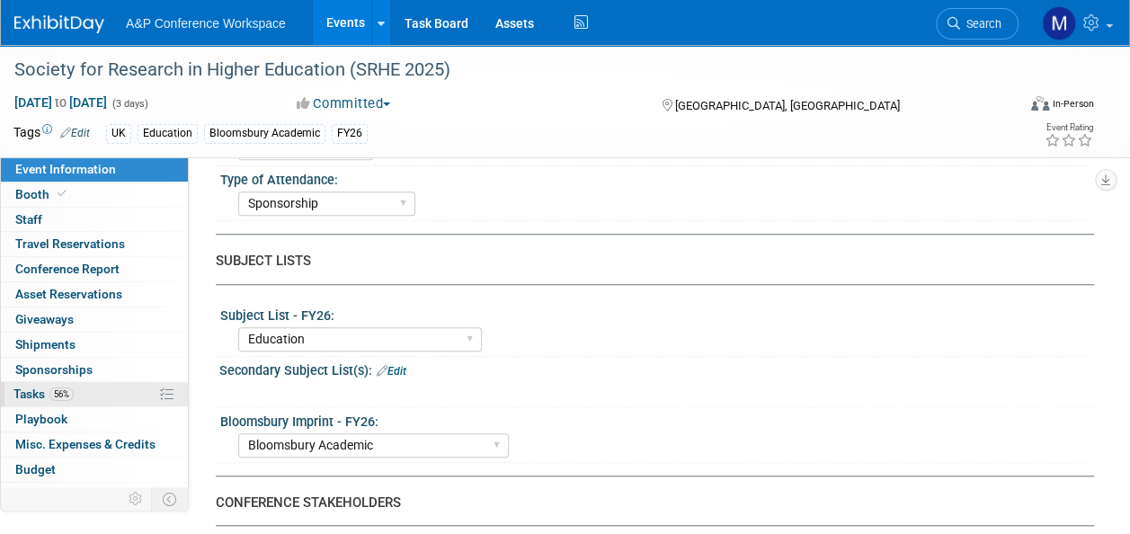
click at [90, 392] on link "56% Tasks 56%" at bounding box center [94, 394] width 187 height 24
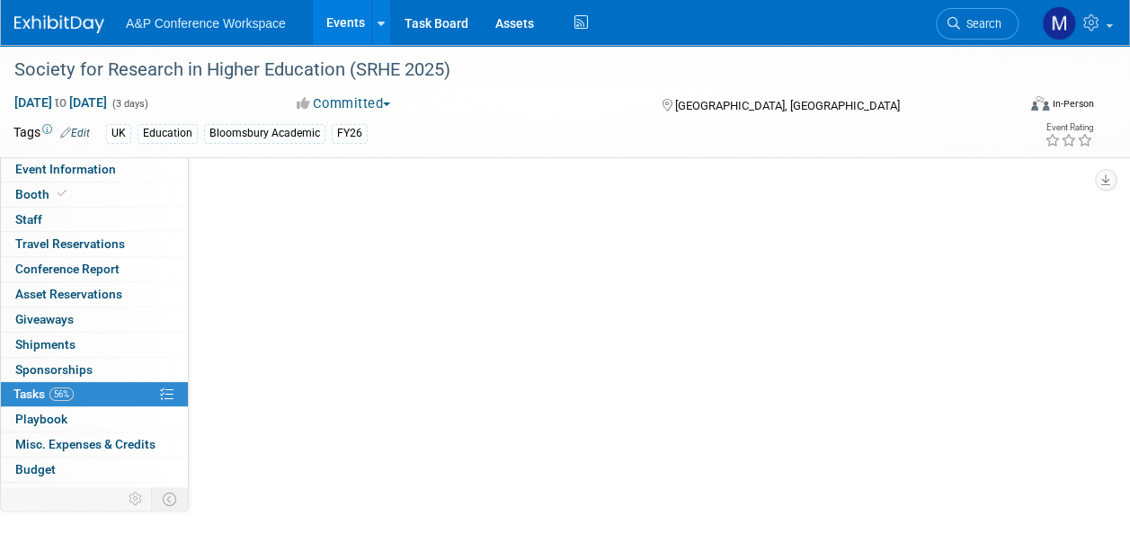
scroll to position [0, 0]
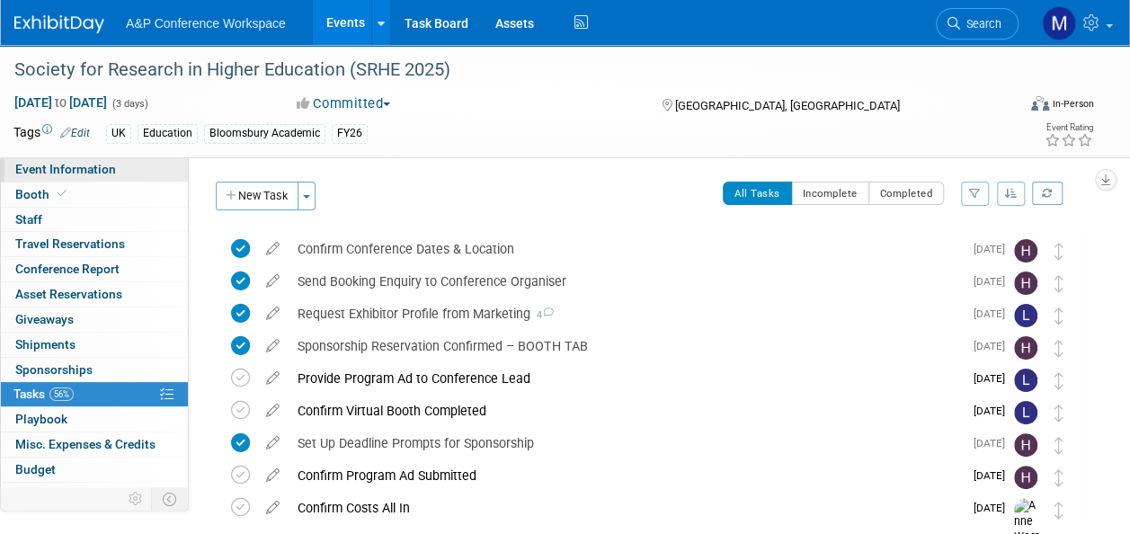
click at [146, 171] on link "Event Information" at bounding box center [94, 169] width 187 height 24
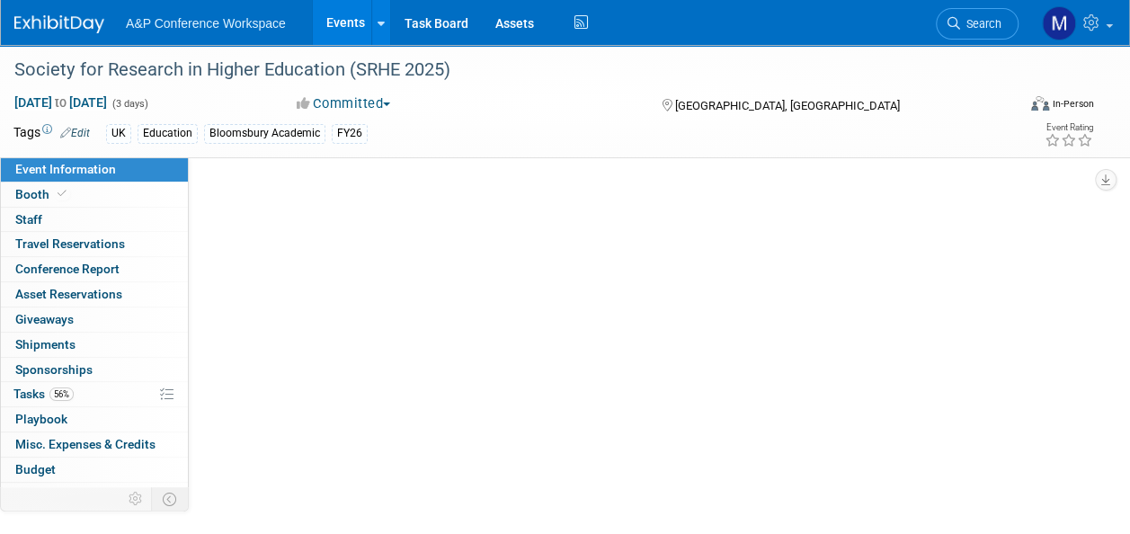
select select "Annual"
select select "Level 3"
select select "Sponsorship"
select select "Education"
select select "Bloomsbury Academic"
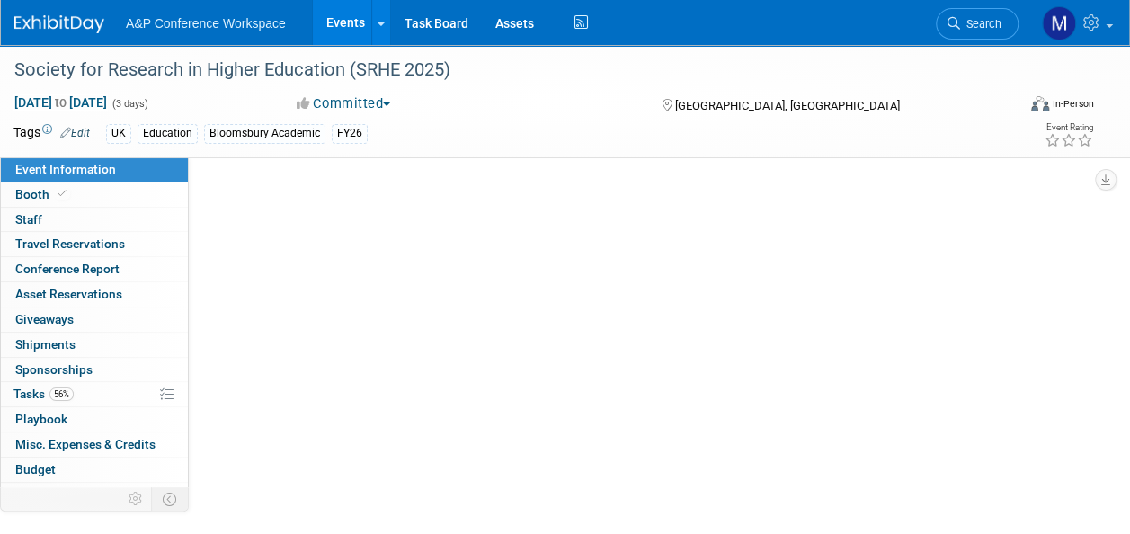
select select "Hannah Siegel"
select select "Lianna Iwanikiw"
select select "[PERSON_NAME]"
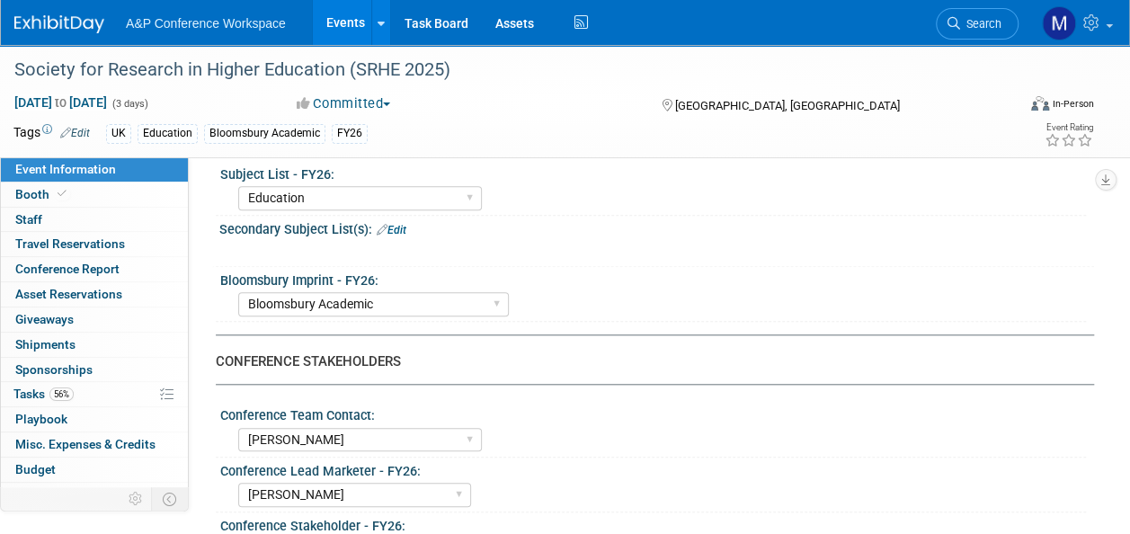
scroll to position [719, 0]
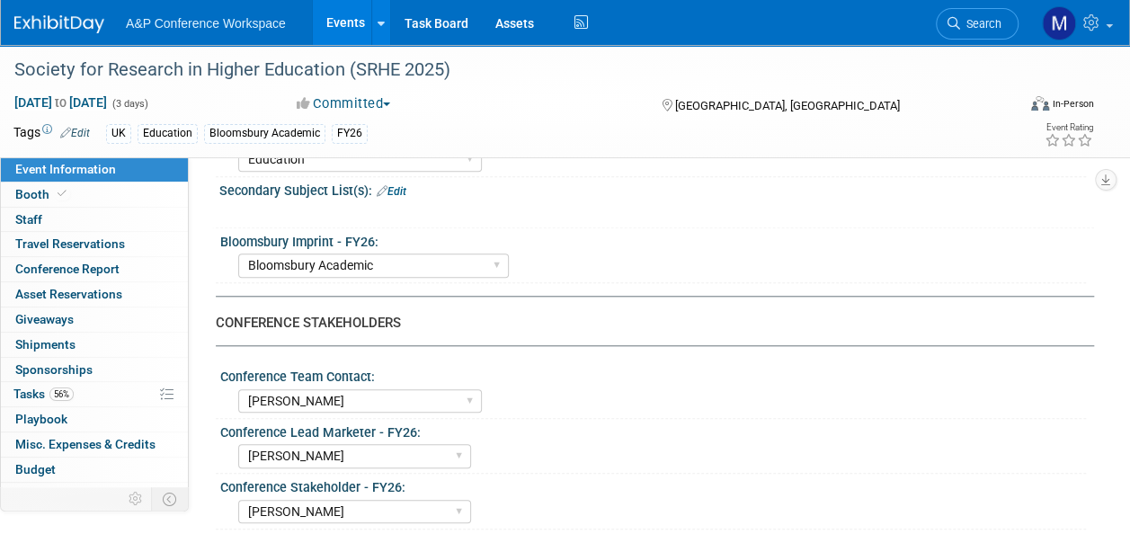
click at [986, 30] on span "Search" at bounding box center [980, 23] width 41 height 13
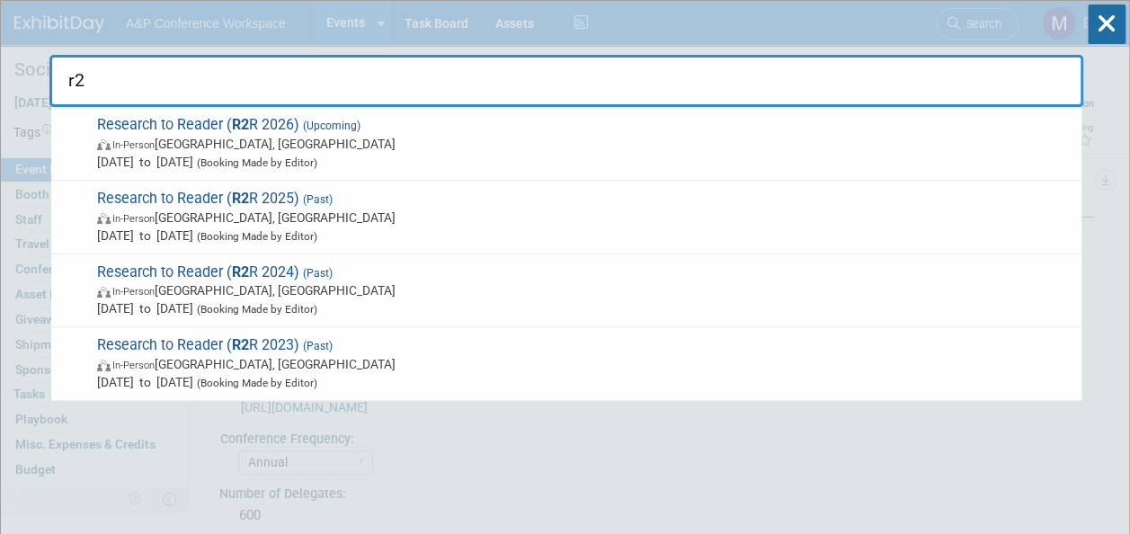
type input "r"
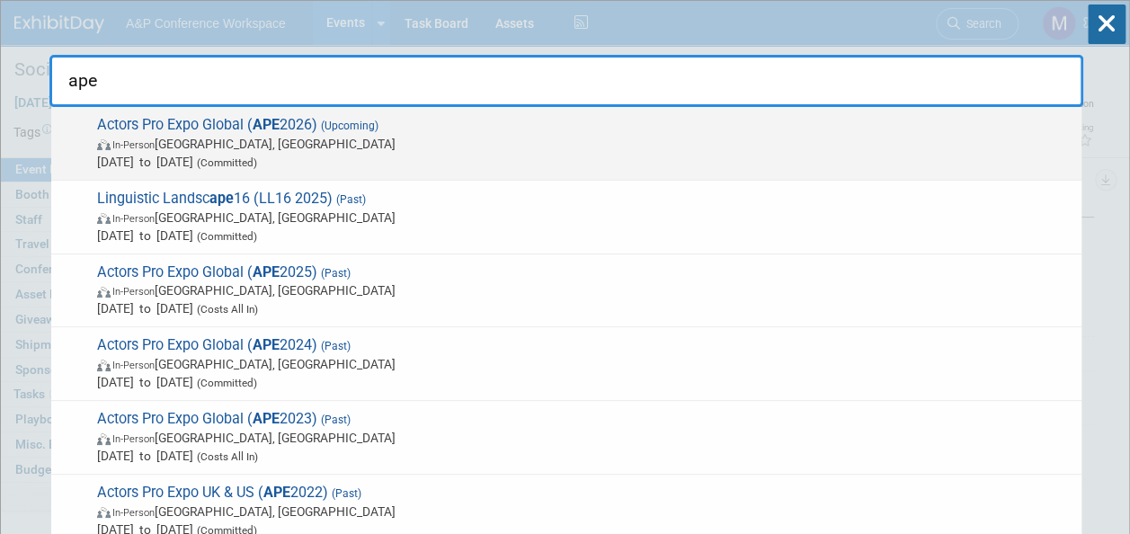
type input "ape"
click at [288, 128] on span "Actors Pro Expo Global ( APE 2026) (Upcoming) In-Person London, United Kingdom …" at bounding box center [582, 143] width 981 height 55
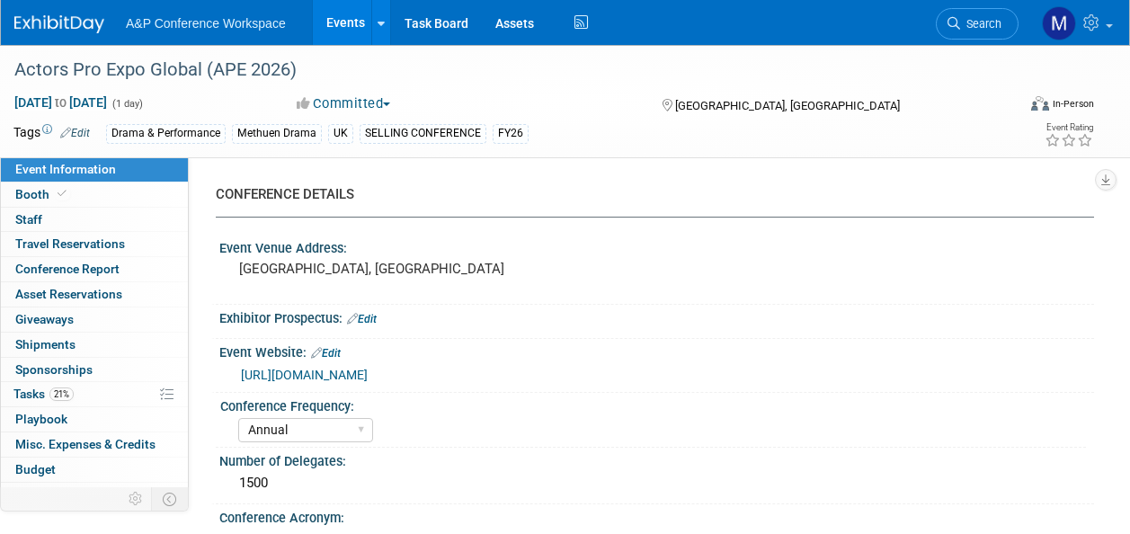
select select "Annual"
select select "Level 1"
select select "In-Person Booth"
select select "Drama & Performance Studies"
select select "Methuen Drama"
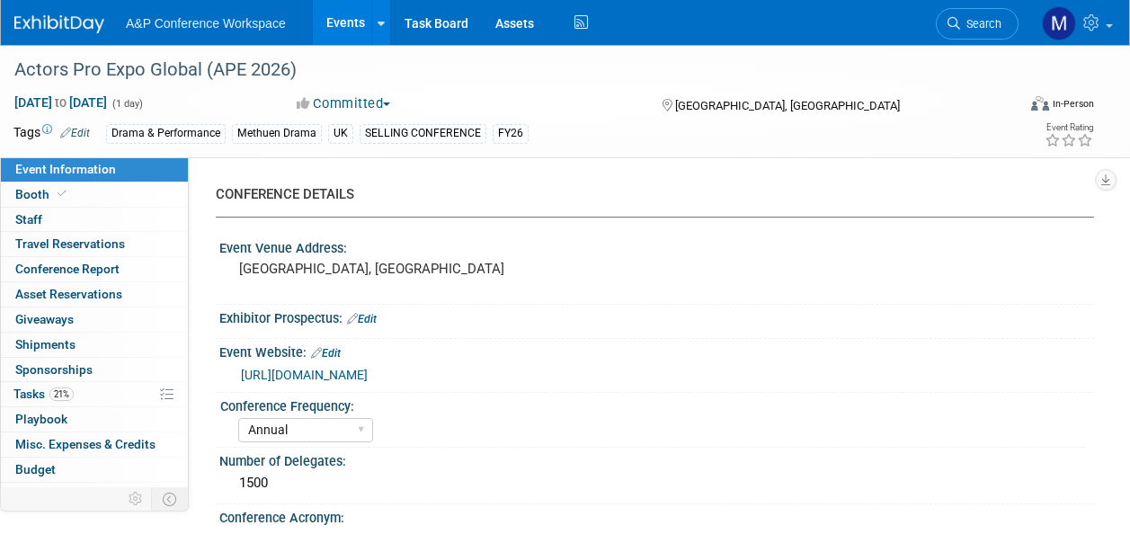
select select "[PERSON_NAME]"
select select "Brand/Subject Presence​"
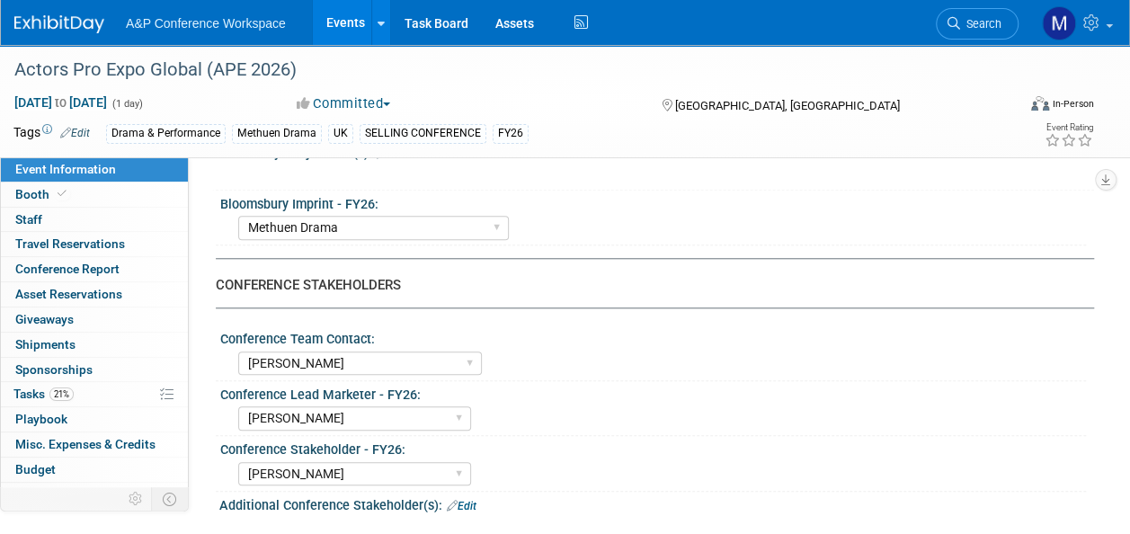
scroll to position [989, 0]
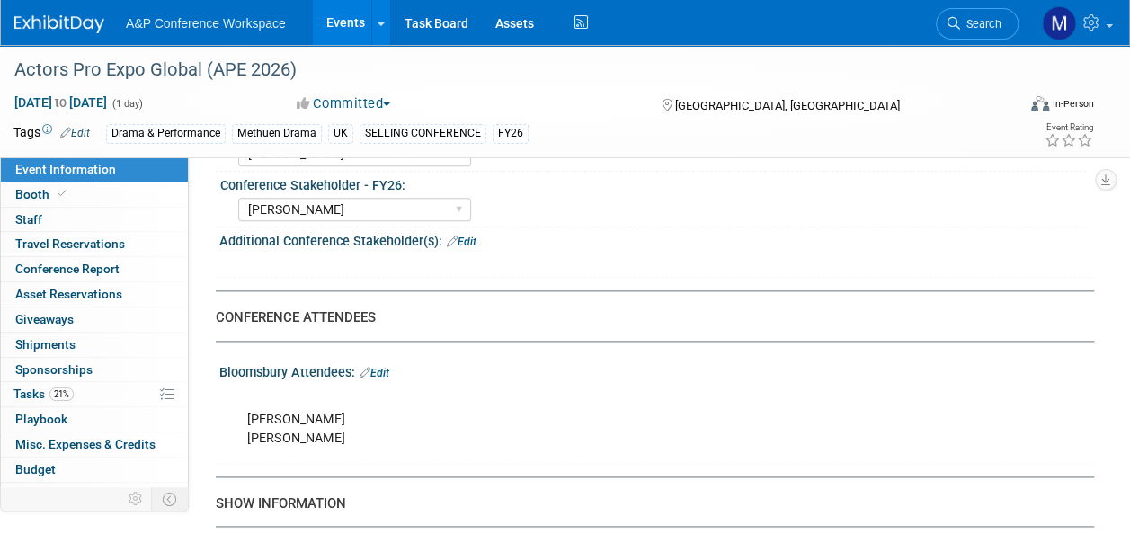
click at [389, 368] on link "Edit" at bounding box center [375, 373] width 30 height 13
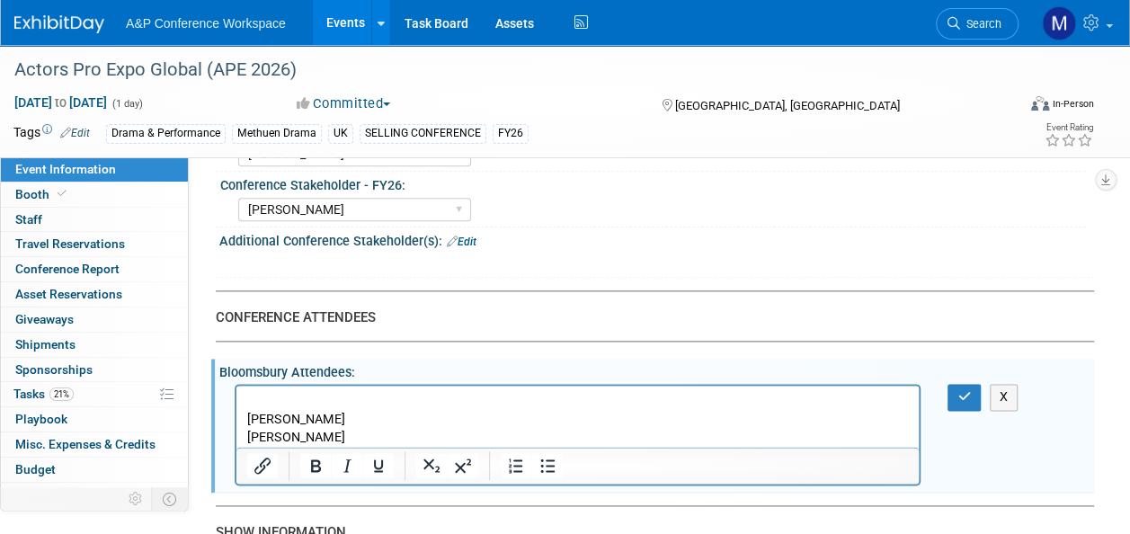
scroll to position [0, 0]
click at [362, 420] on p "[PERSON_NAME] [PERSON_NAME]" at bounding box center [578, 420] width 662 height 54
click at [372, 423] on p "[PERSON_NAME] reploacement [PERSON_NAME]" at bounding box center [578, 420] width 662 height 54
click at [978, 392] on button "button" at bounding box center [964, 397] width 33 height 26
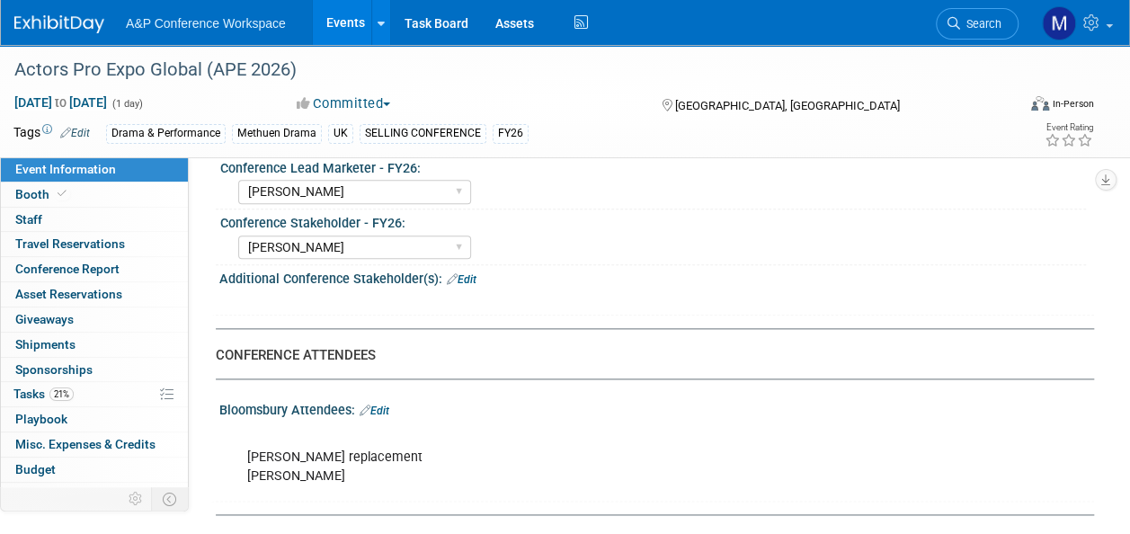
scroll to position [989, 0]
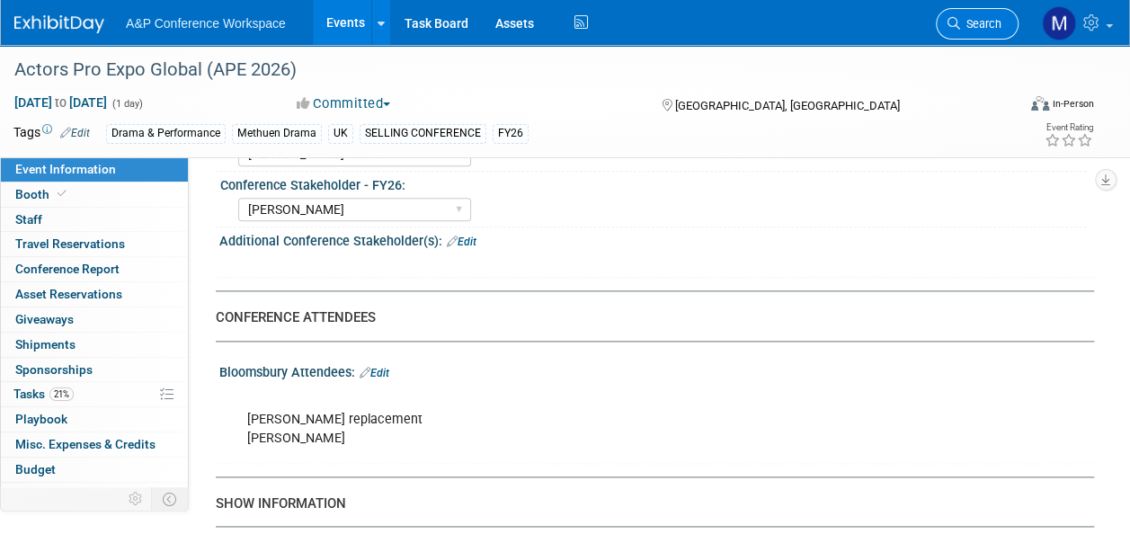
click at [977, 26] on span "Search" at bounding box center [980, 23] width 41 height 13
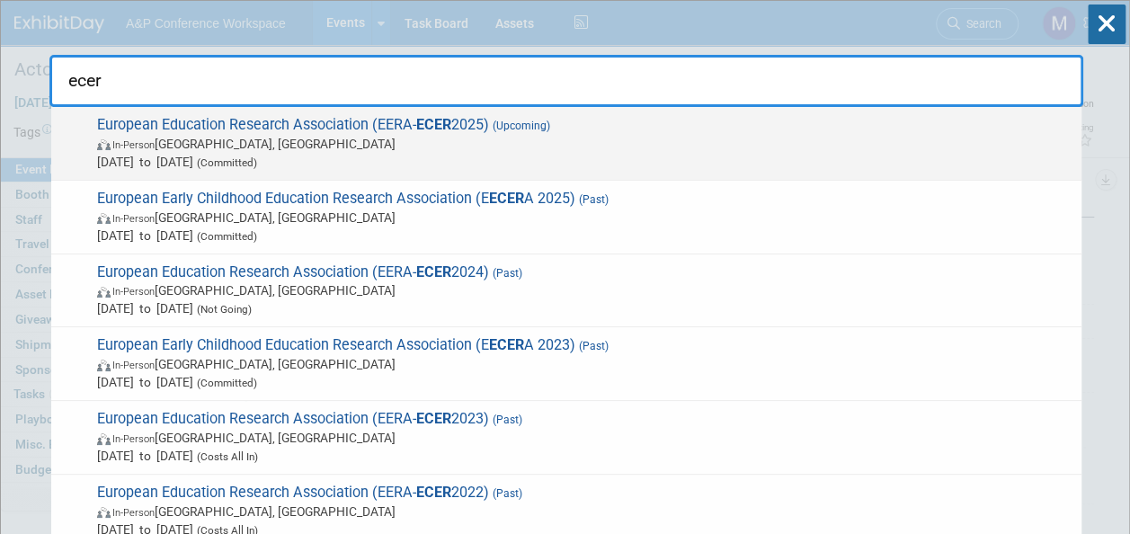
type input "ecer"
click at [378, 122] on span "European Education Research Association (EERA- ECER 2025) (Upcoming) In-Person …" at bounding box center [582, 143] width 981 height 55
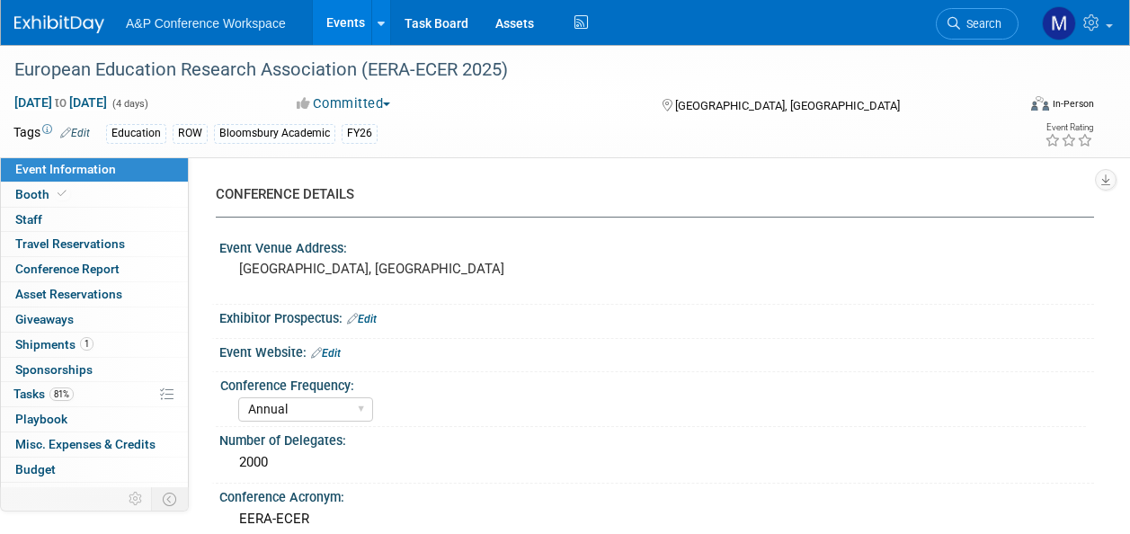
select select "Annual"
select select "Level 2"
select select "In-Person Booth"
select select "Education"
select select "Bloomsbury Academic"
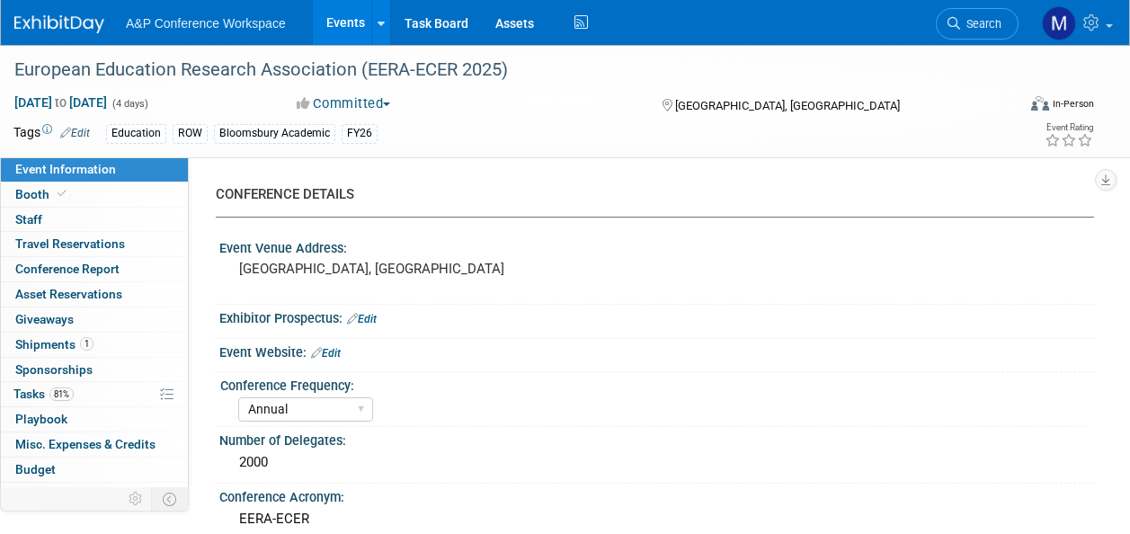
select select "[PERSON_NAME]"
select select "Networking/Commissioning"
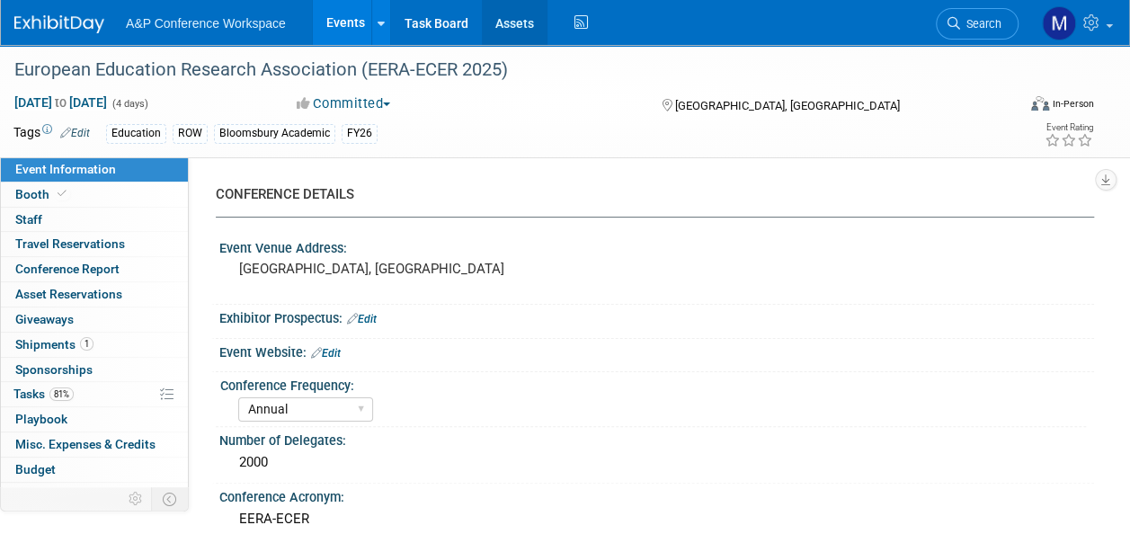
click at [511, 22] on link "Assets" at bounding box center [515, 22] width 66 height 45
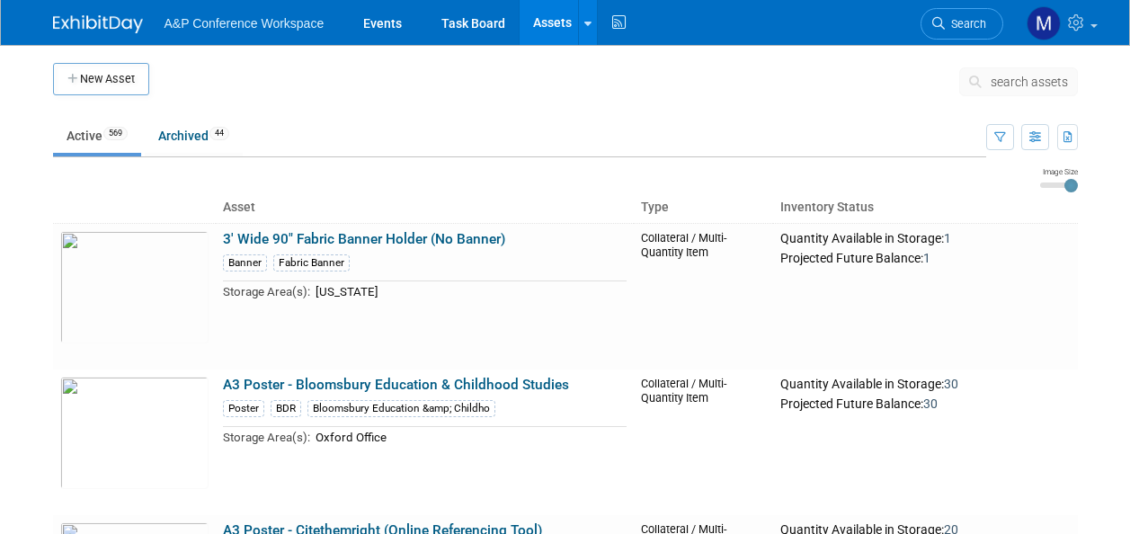
click at [1023, 83] on span "search assets" at bounding box center [1029, 82] width 77 height 14
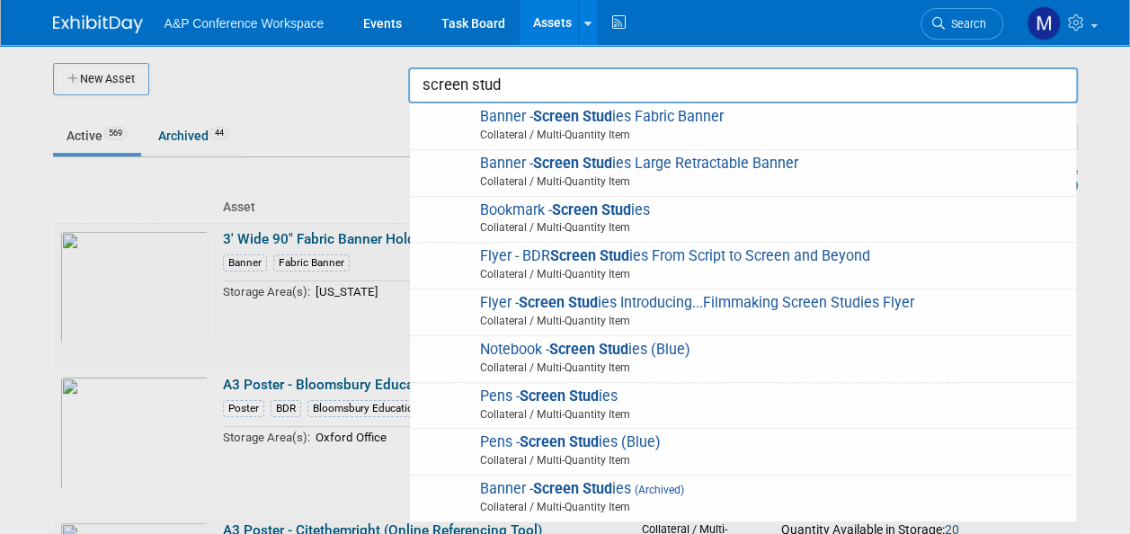
click at [601, 353] on strong "Screen Stud" at bounding box center [588, 349] width 79 height 17
type input "Notebook - Screen Studies (Blue)"
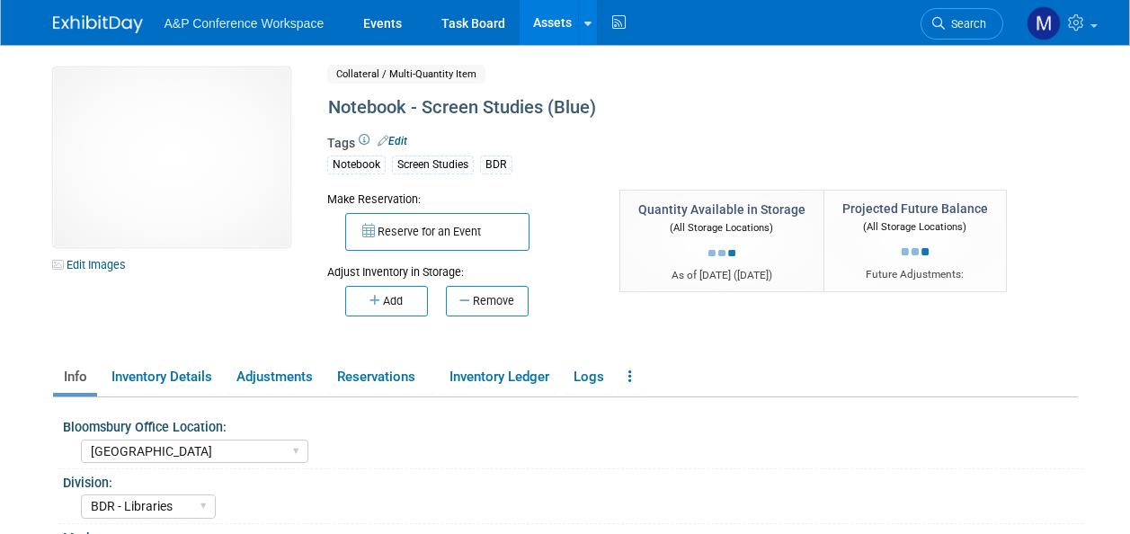
select select "[GEOGRAPHIC_DATA]"
select select "BDR - Libraries"
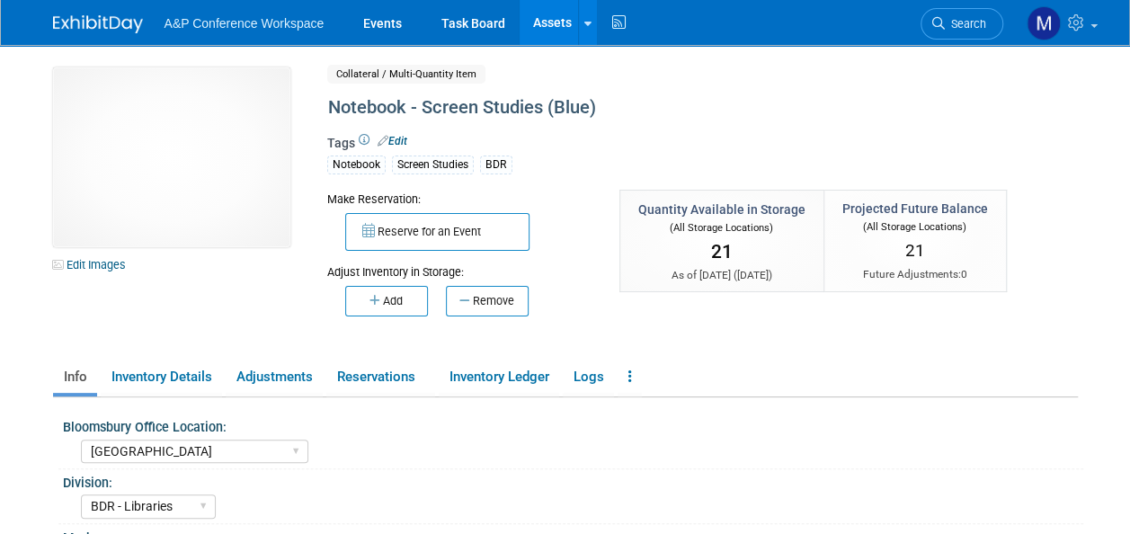
click at [406, 307] on button "Add" at bounding box center [386, 301] width 83 height 31
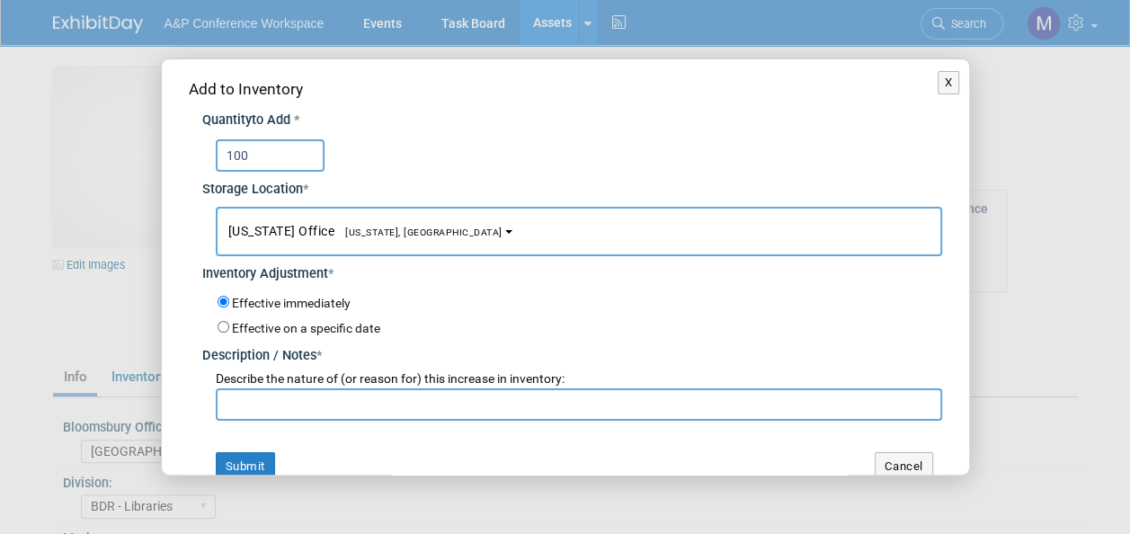
type input "100"
click at [399, 239] on button "[US_STATE] Office [US_STATE], [GEOGRAPHIC_DATA]" at bounding box center [579, 231] width 727 height 49
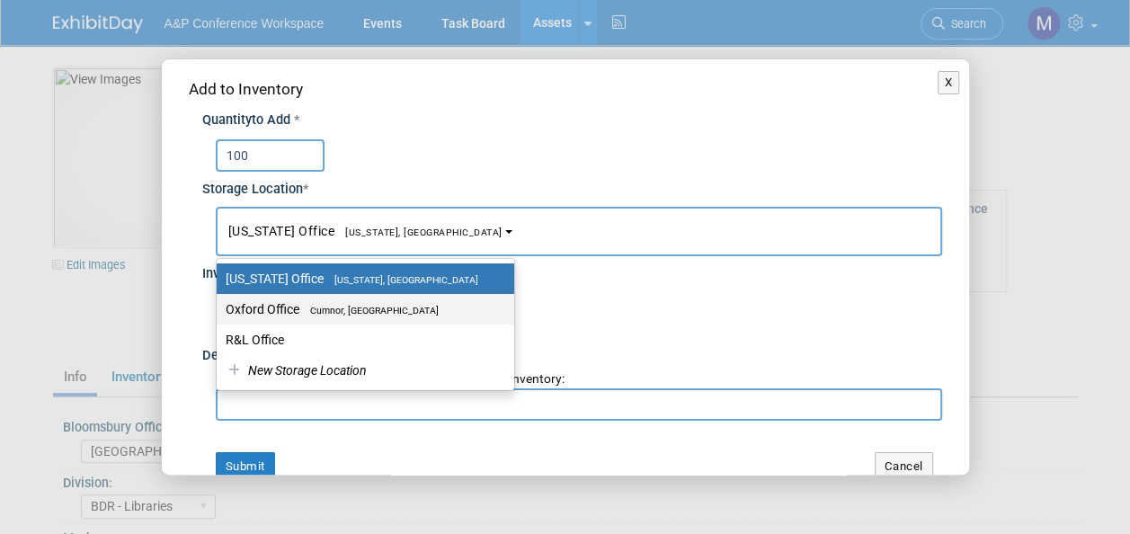
click at [396, 306] on span "Cumnor, [GEOGRAPHIC_DATA]" at bounding box center [368, 311] width 139 height 12
click at [219, 306] on input "Oxford Office [GEOGRAPHIC_DATA], [GEOGRAPHIC_DATA]" at bounding box center [214, 310] width 12 height 12
select select "11222978"
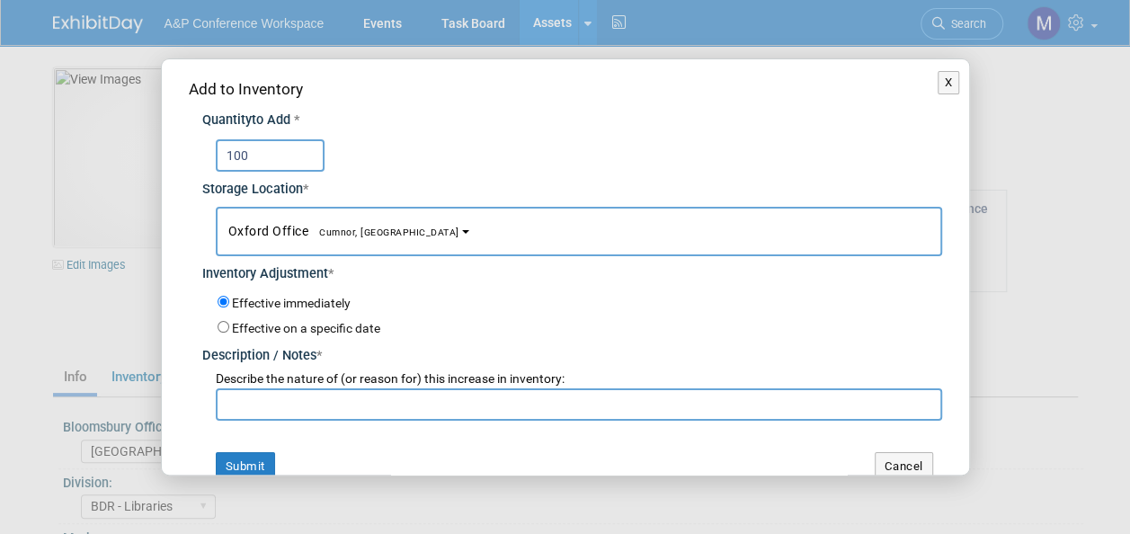
click at [353, 403] on input "text" at bounding box center [579, 405] width 727 height 32
type input "NEW STOCK"
click at [252, 470] on button "Submit" at bounding box center [245, 466] width 59 height 29
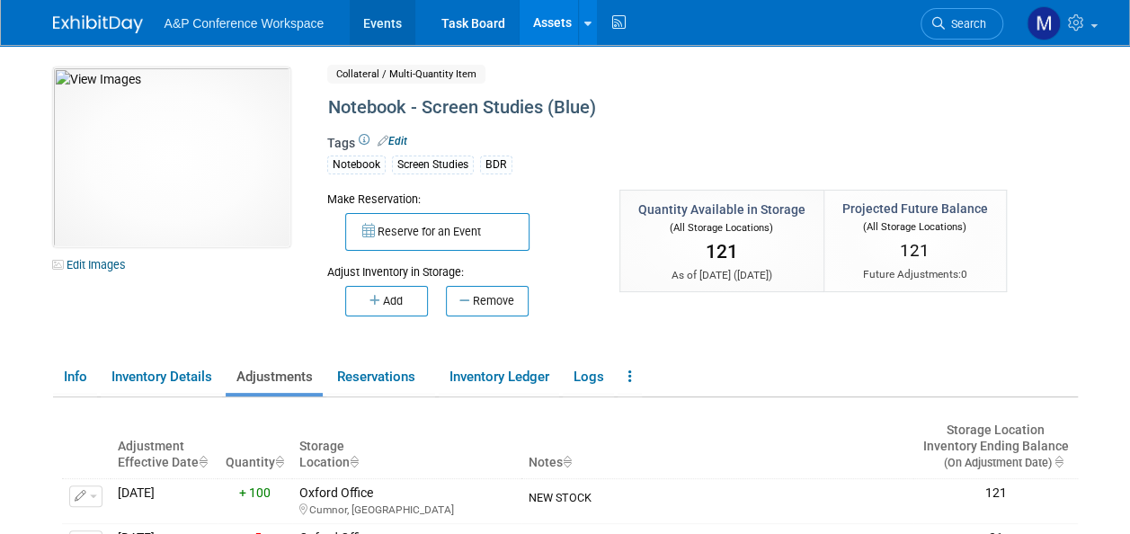
click at [389, 26] on link "Events" at bounding box center [383, 22] width 66 height 45
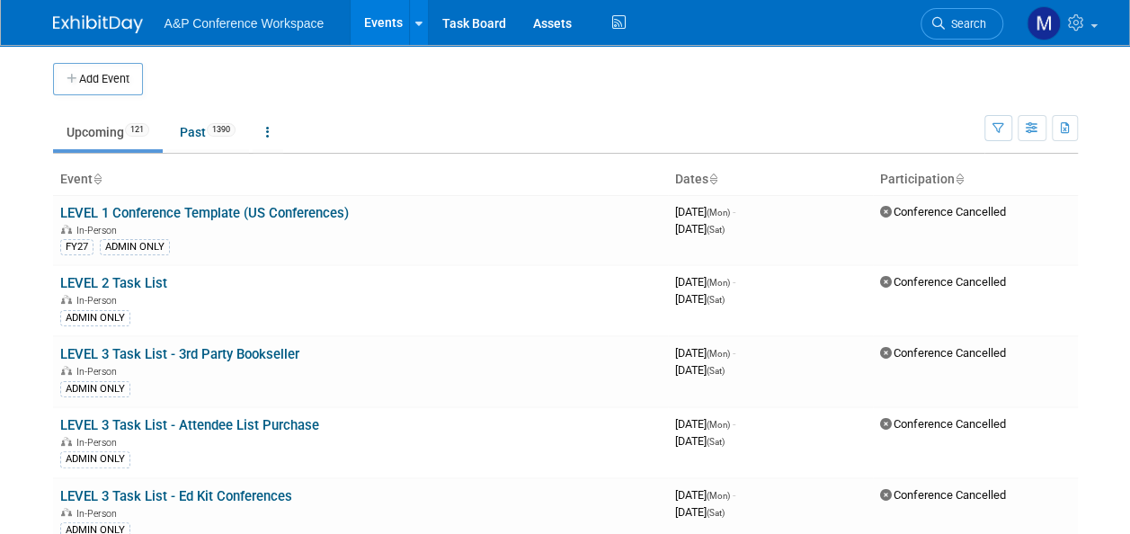
click at [381, 21] on link "Events" at bounding box center [384, 22] width 66 height 45
click at [458, 385] on div "ADMIN ONLY" at bounding box center [360, 388] width 601 height 19
